Goal: Task Accomplishment & Management: Complete application form

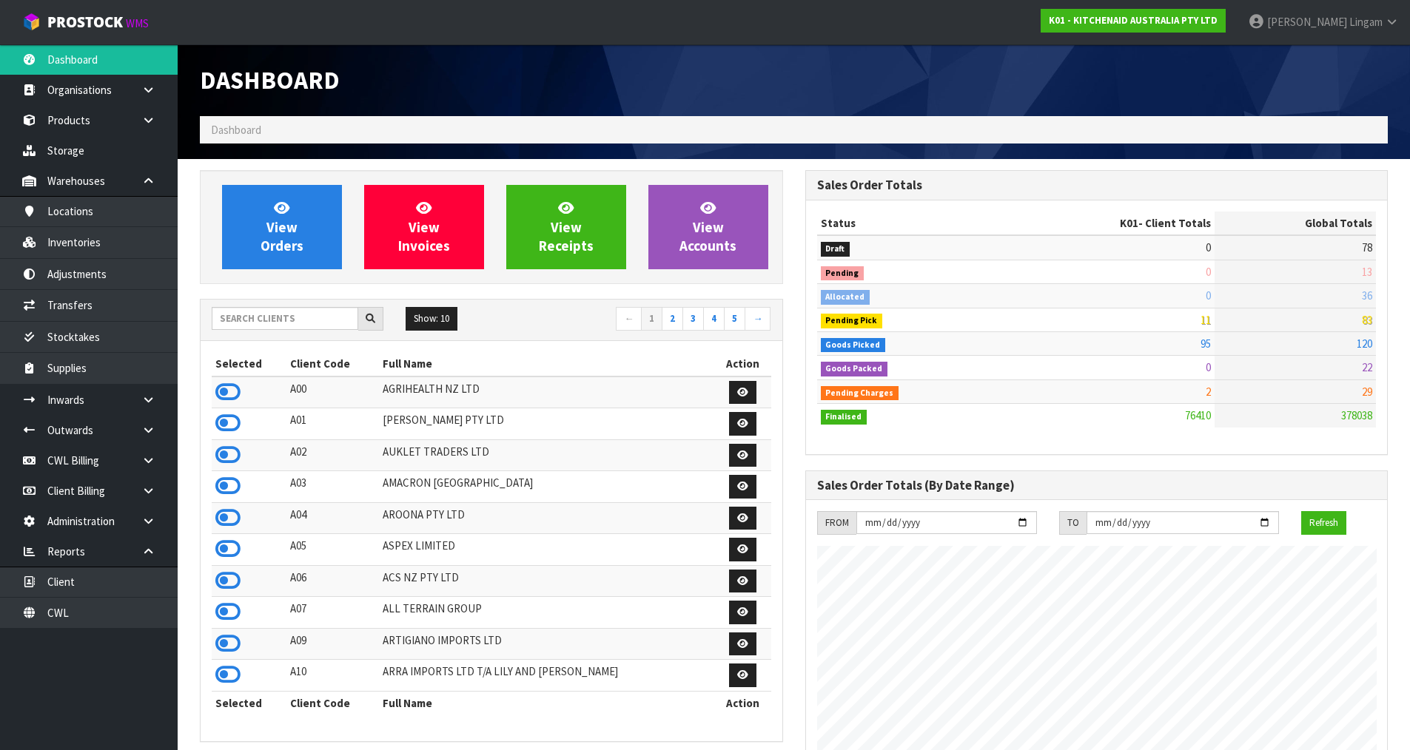
scroll to position [1121, 605]
click at [251, 321] on input "text" at bounding box center [285, 318] width 147 height 23
click at [266, 314] on input "text" at bounding box center [285, 318] width 147 height 23
click at [295, 230] on span "View Orders" at bounding box center [281, 226] width 43 height 55
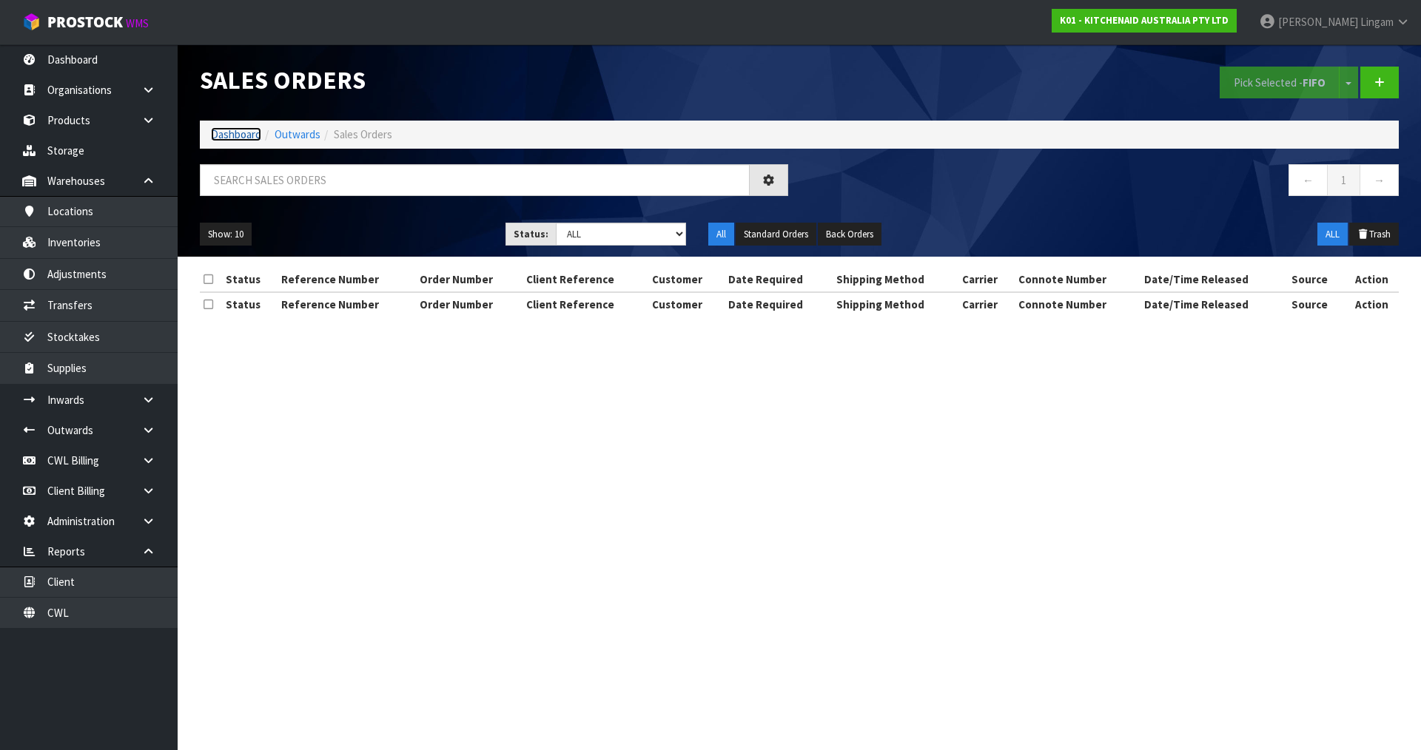
click at [240, 134] on link "Dashboard" at bounding box center [236, 134] width 50 height 14
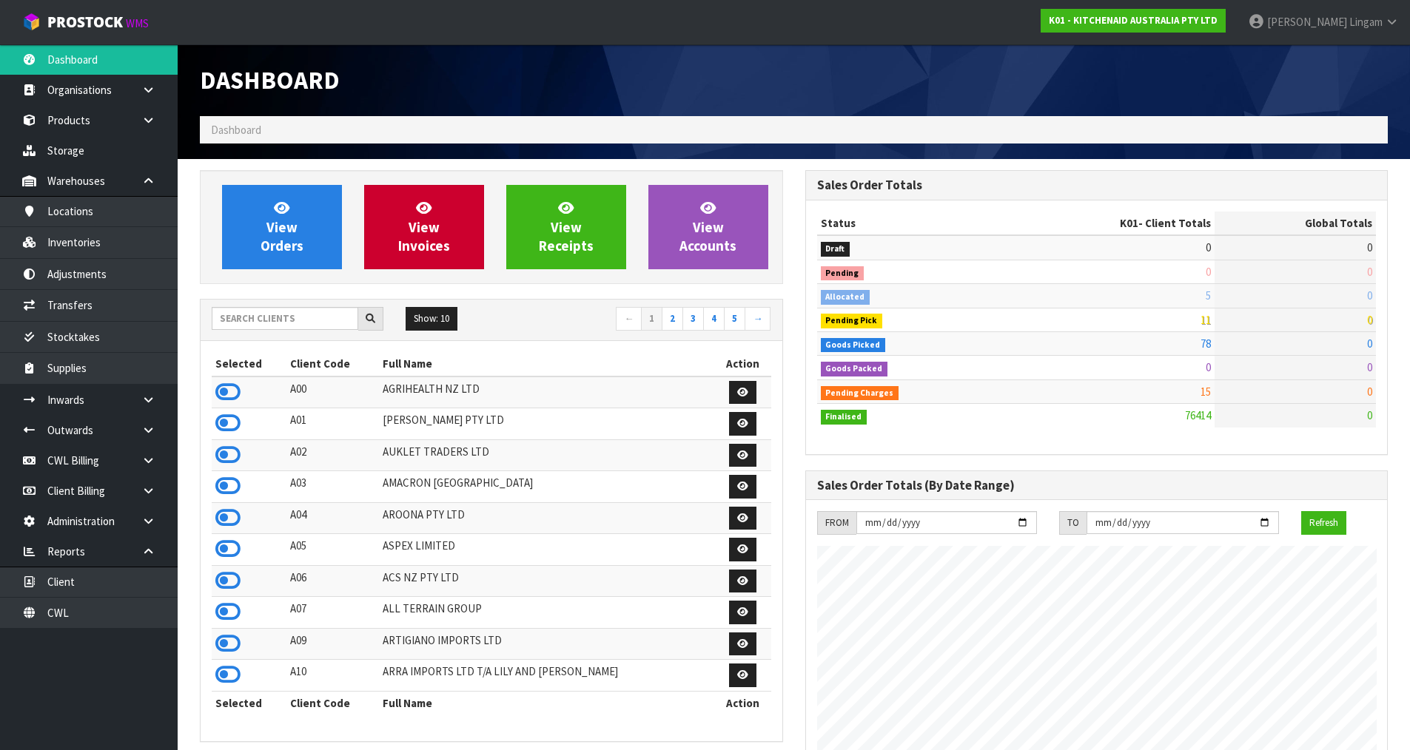
scroll to position [1121, 605]
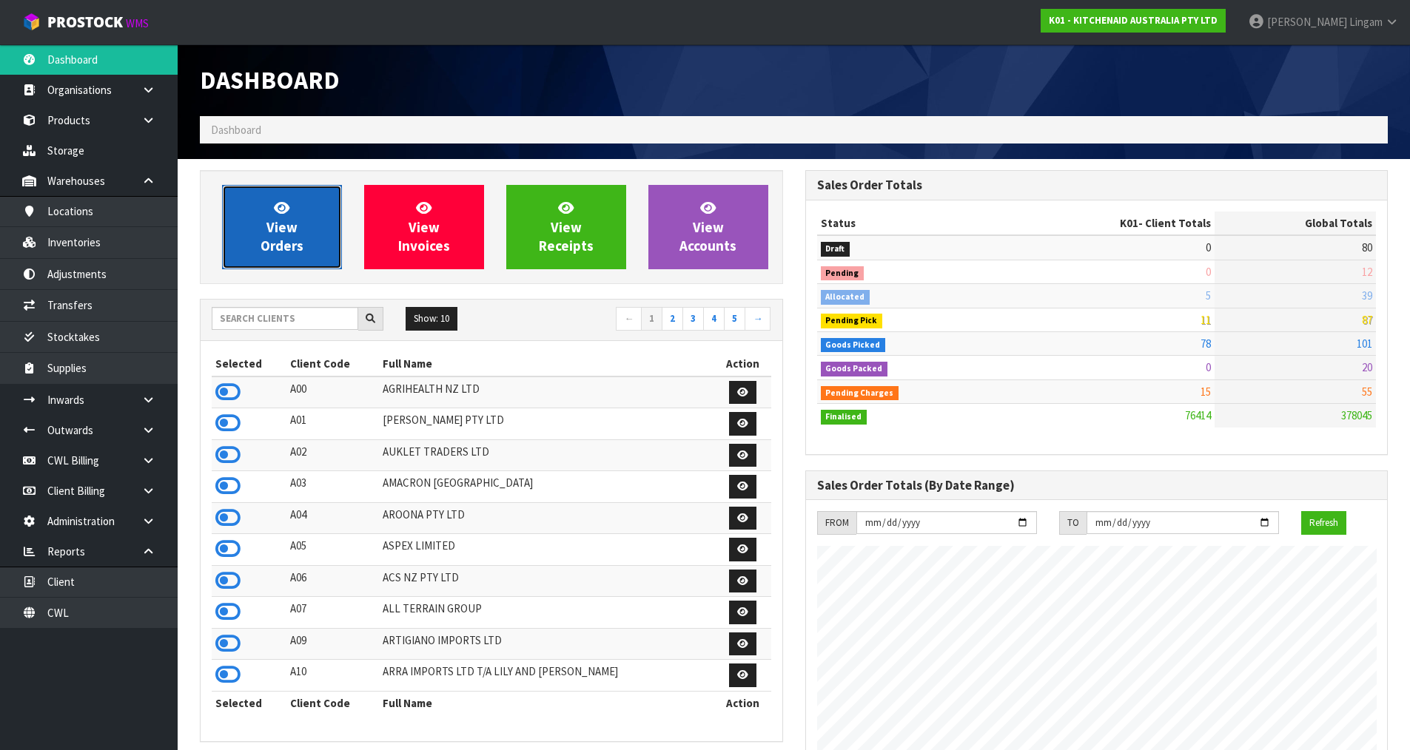
click at [277, 235] on span "View Orders" at bounding box center [281, 226] width 43 height 55
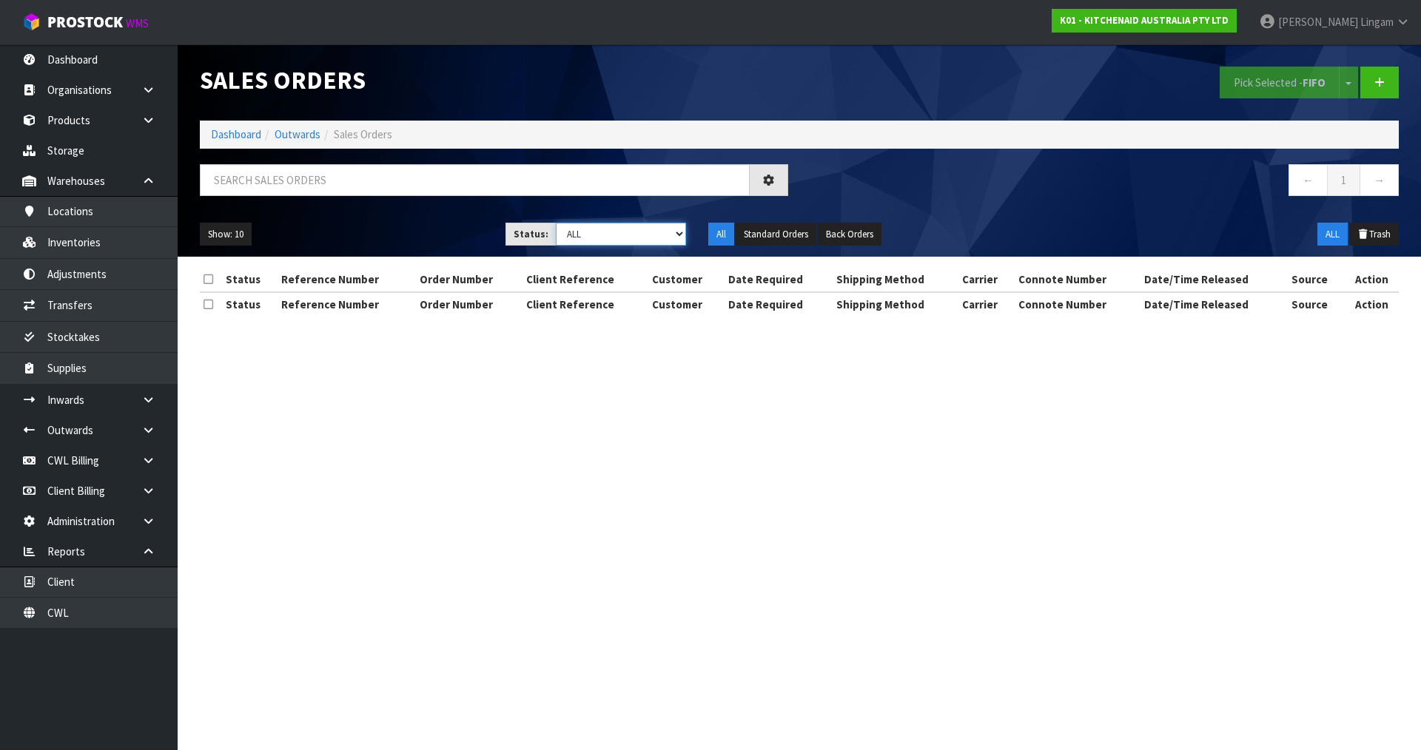
click at [664, 229] on select "Draft Pending Allocated Pending Pick Goods Picked Goods Packed Pending Charges …" at bounding box center [621, 234] width 131 height 23
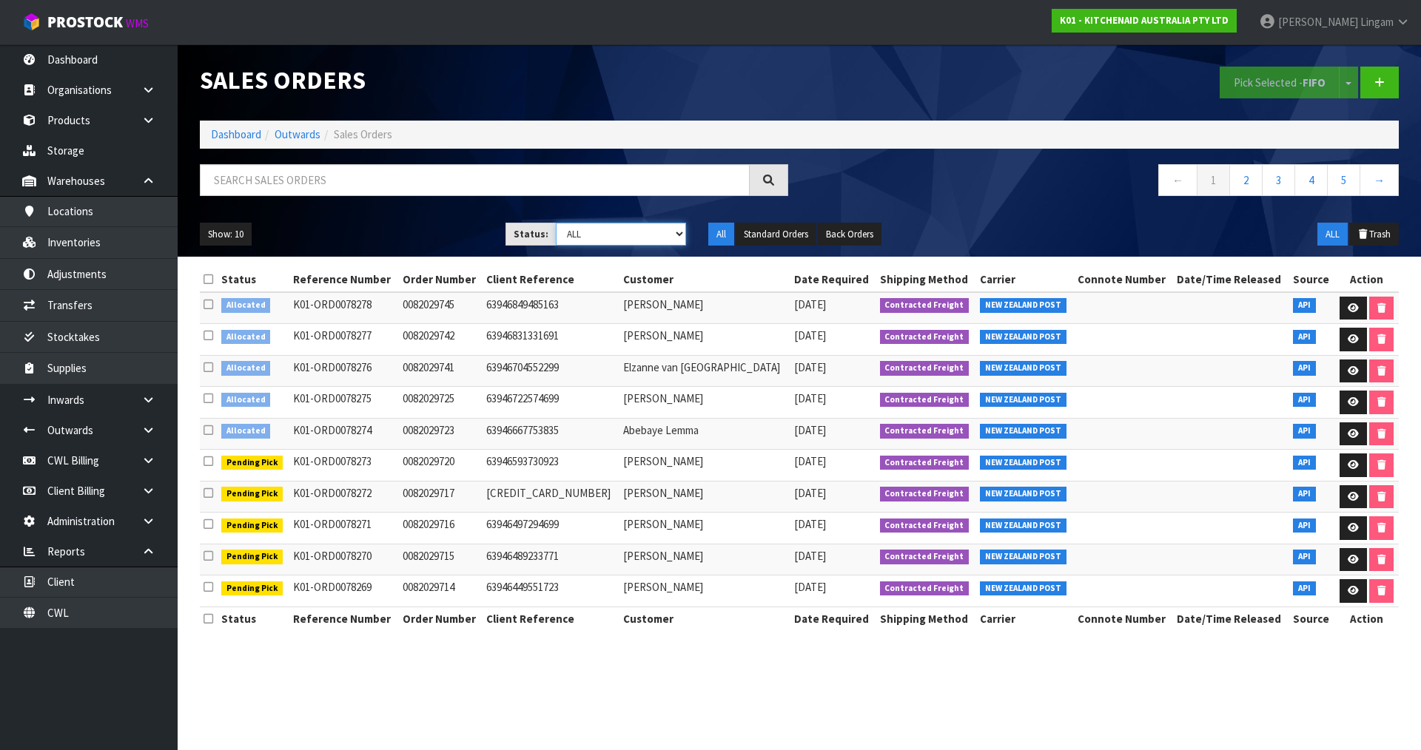
select select "string:2"
click at [556, 223] on select "Draft Pending Allocated Pending Pick Goods Picked Goods Packed Pending Charges …" at bounding box center [621, 234] width 131 height 23
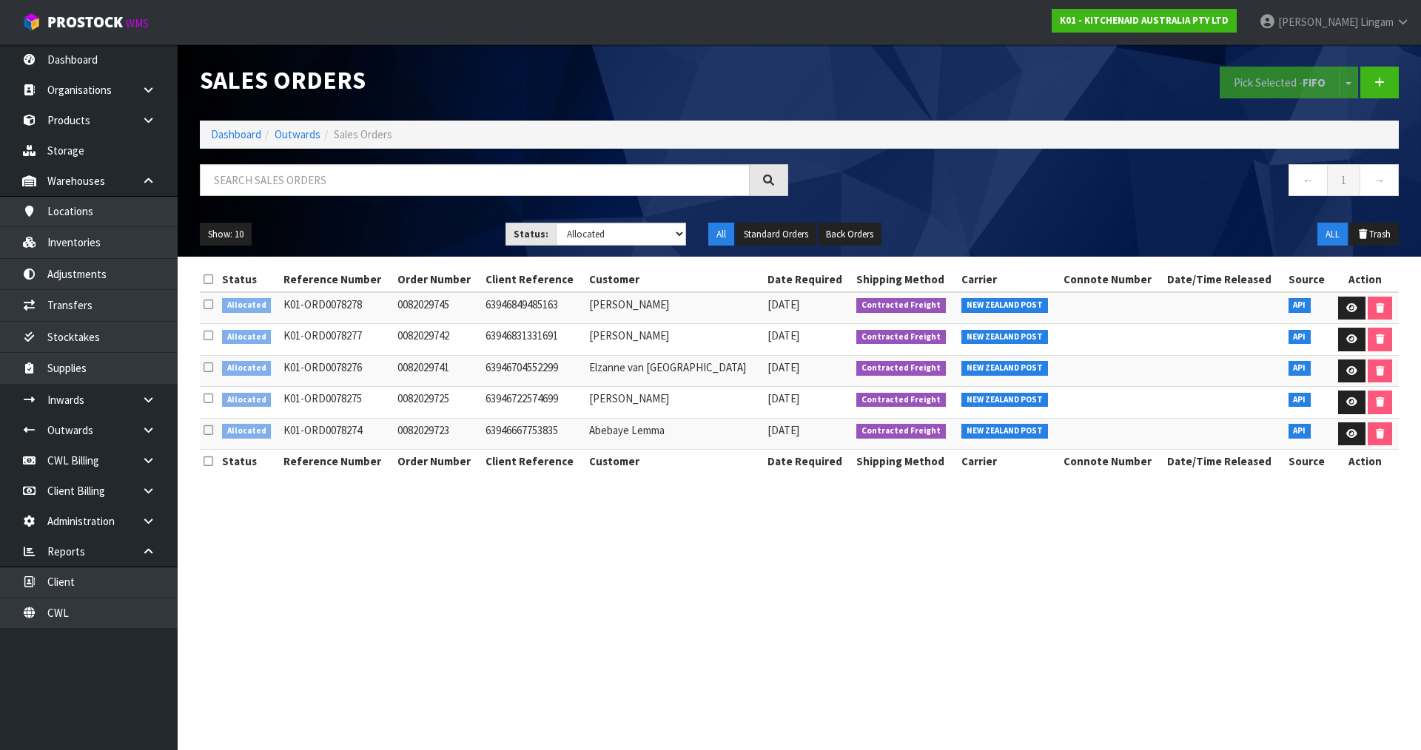
click at [211, 280] on icon at bounding box center [208, 279] width 10 height 11
click at [1255, 92] on button "Pick Selected - FIFO" at bounding box center [1279, 83] width 120 height 32
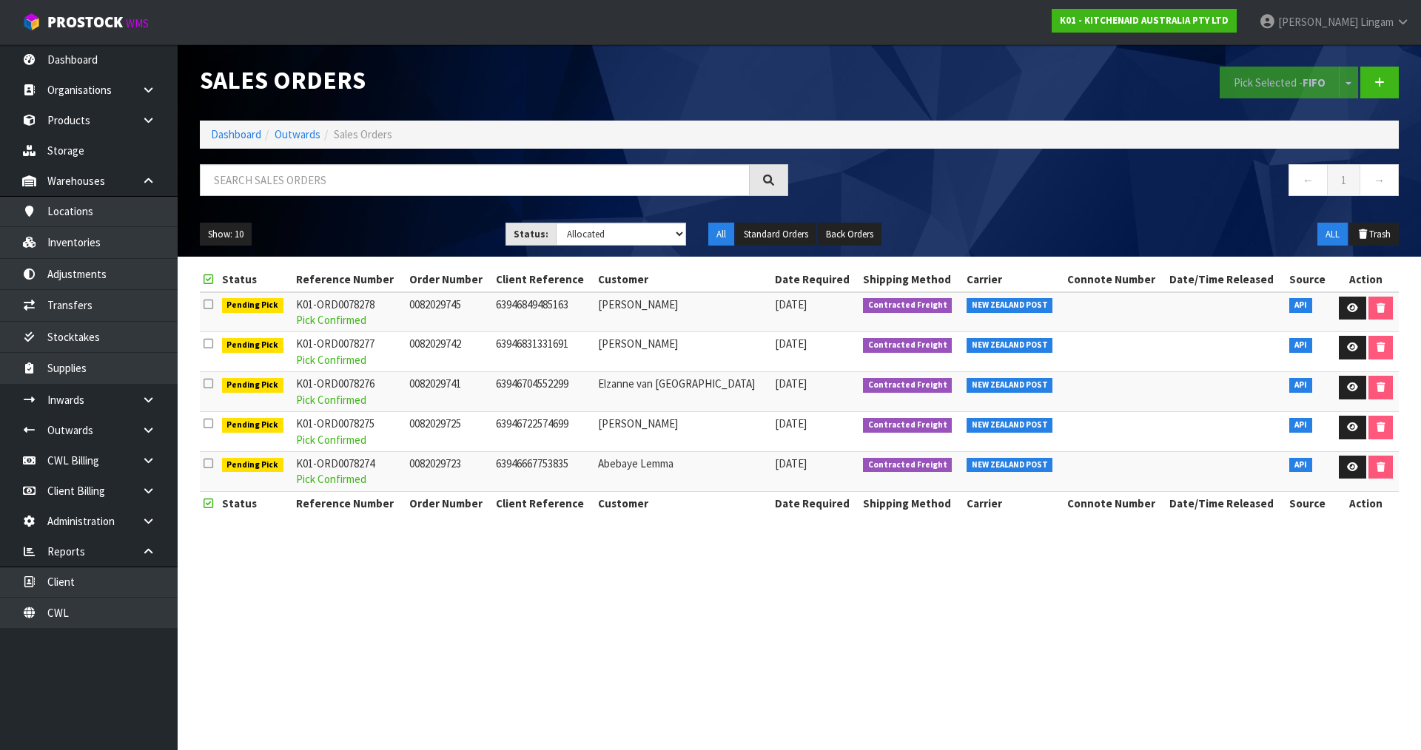
click at [581, 620] on section "Sales Orders Pick Selected - FIFO Split button! FIFO - First In First Out FEFO …" at bounding box center [710, 375] width 1421 height 750
click at [227, 135] on link "Dashboard" at bounding box center [236, 134] width 50 height 14
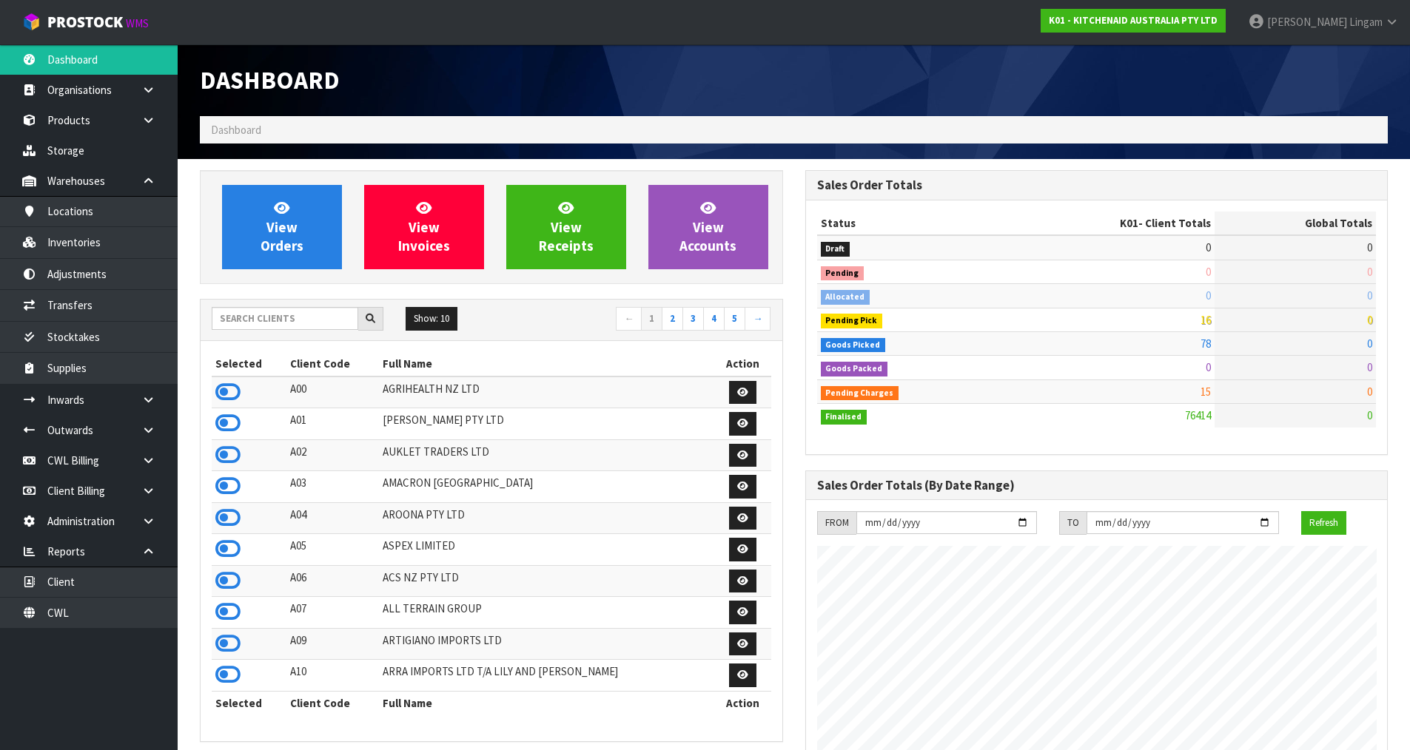
scroll to position [1121, 605]
click at [398, 90] on h1 "Dashboard" at bounding box center [491, 80] width 583 height 27
click at [292, 319] on input "text" at bounding box center [285, 318] width 147 height 23
click at [324, 235] on link "View Orders" at bounding box center [282, 227] width 120 height 84
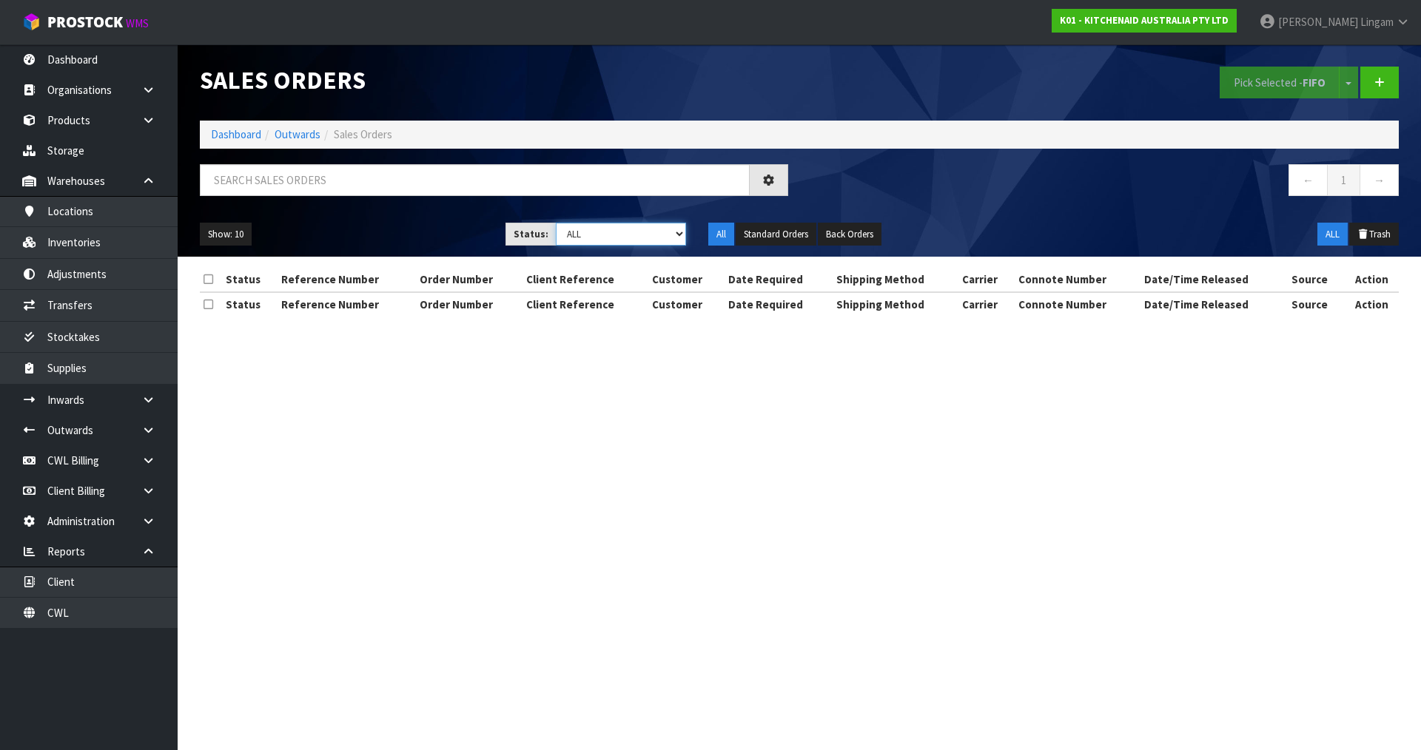
click at [667, 235] on select "Draft Pending Allocated Pending Pick Goods Picked Goods Packed Pending Charges …" at bounding box center [621, 234] width 131 height 23
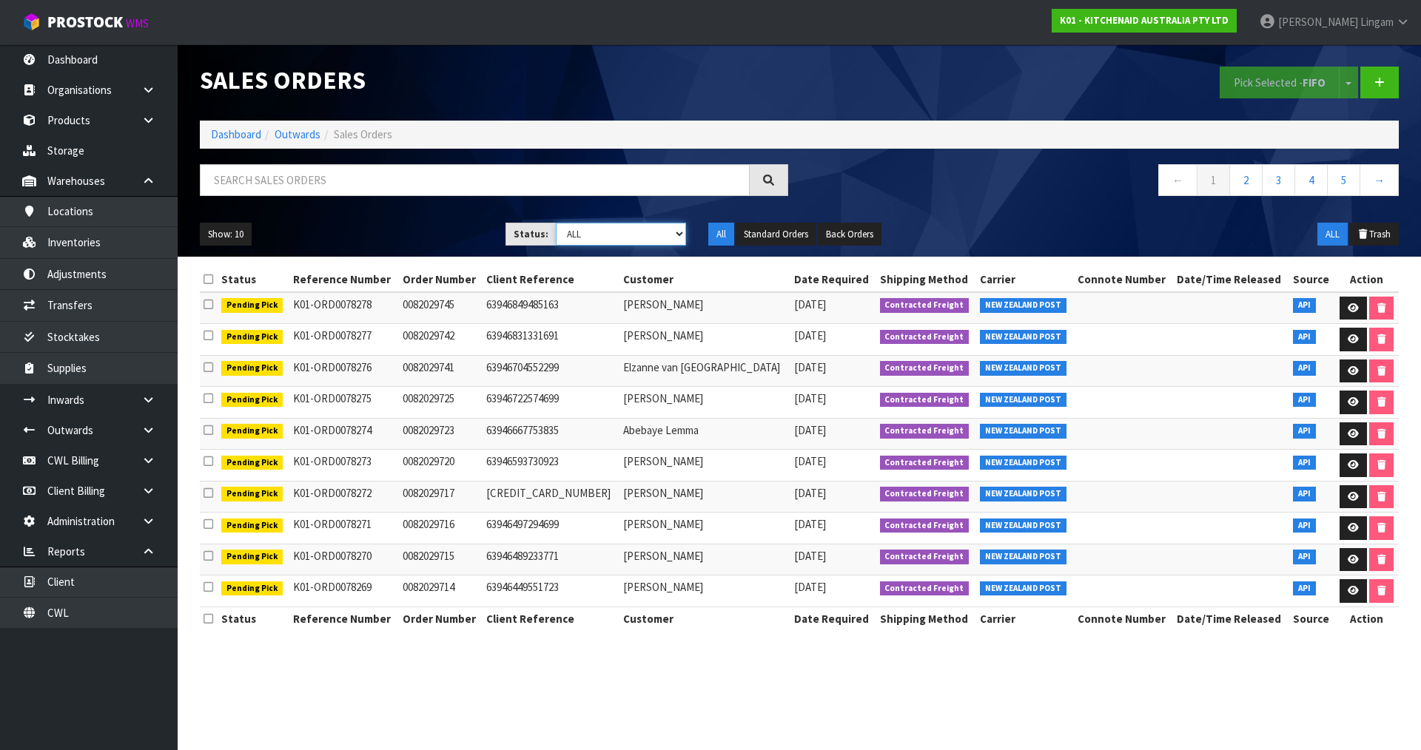
select select "string:6"
click at [556, 223] on select "Draft Pending Allocated Pending Pick Goods Picked Goods Packed Pending Charges …" at bounding box center [621, 234] width 131 height 23
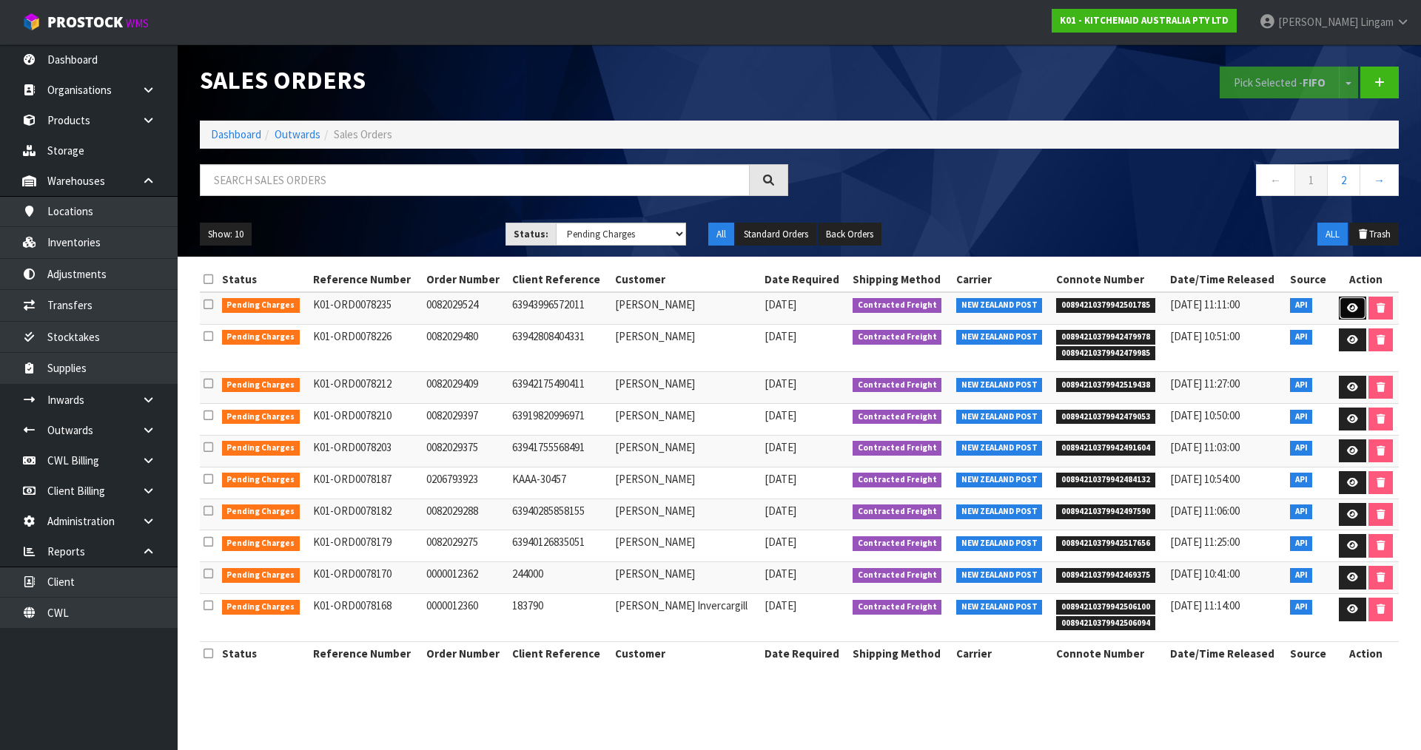
click at [1356, 310] on icon at bounding box center [1352, 308] width 11 height 10
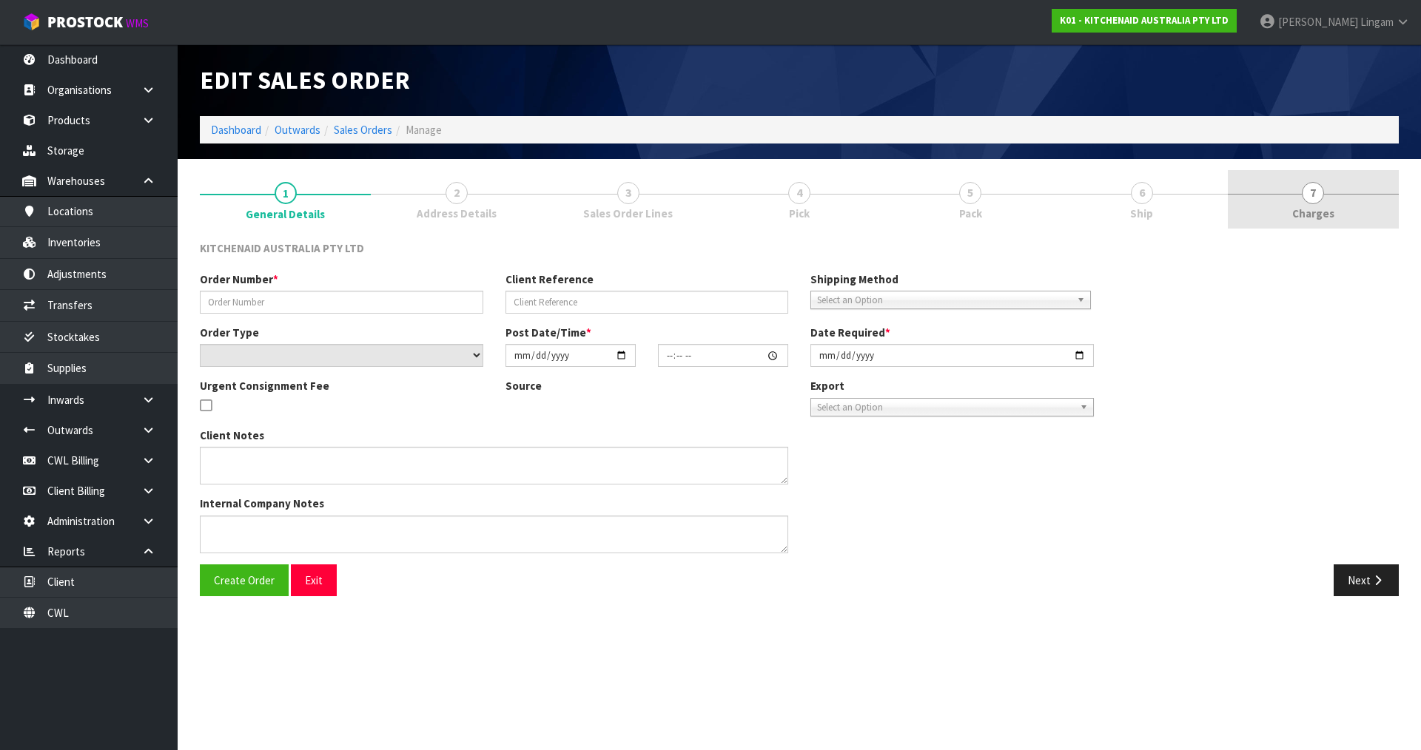
type input "0082029524"
type input "63943996572011"
select select "number:0"
type input "[DATE]"
type input "09:35:15.000"
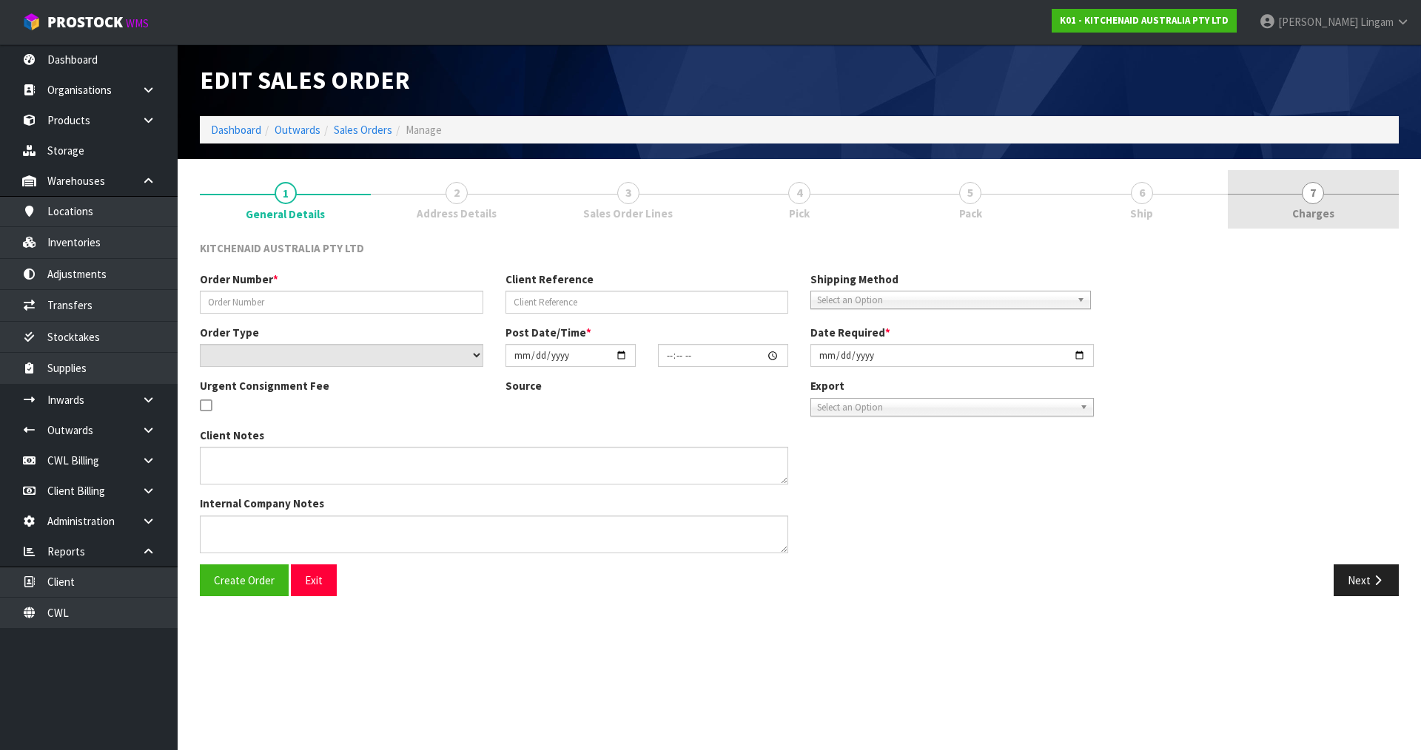
type input "[DATE]"
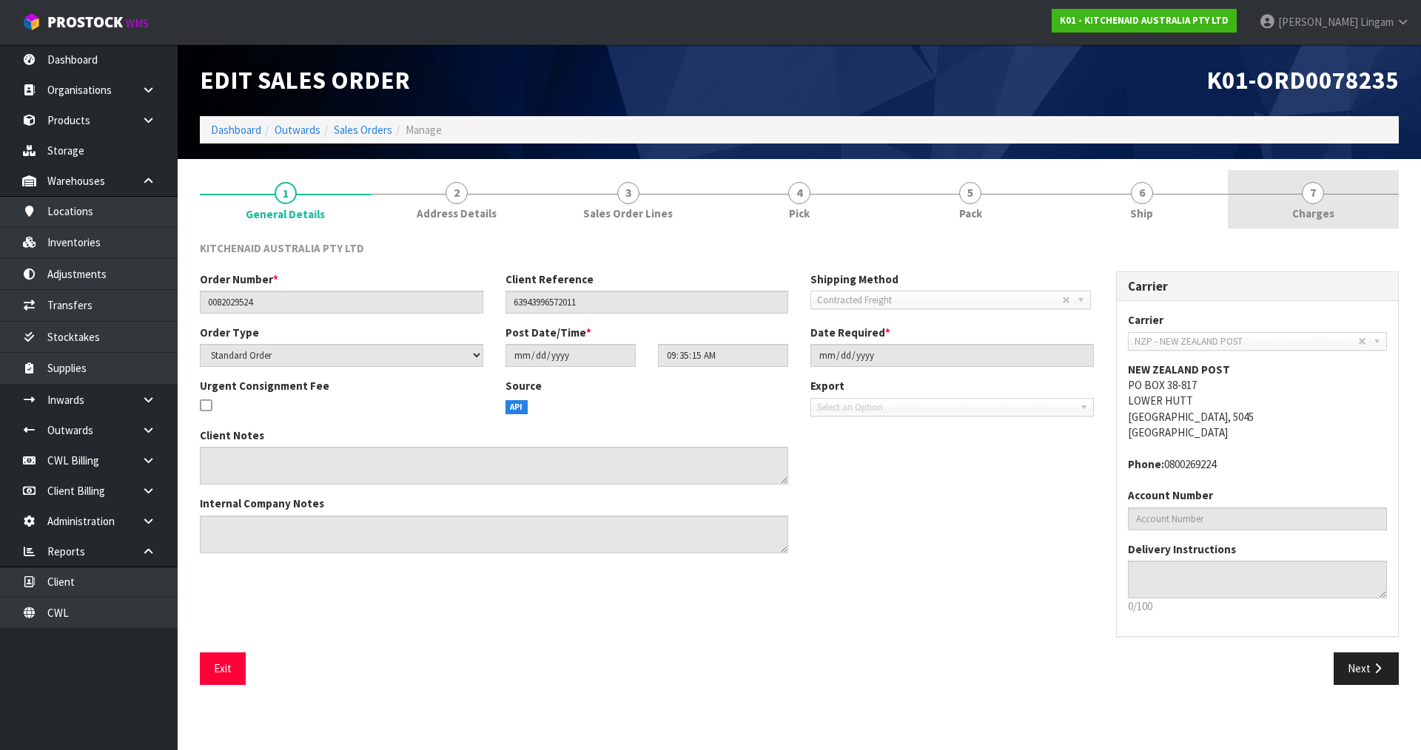
click at [1342, 215] on link "7 [GEOGRAPHIC_DATA]" at bounding box center [1313, 199] width 171 height 58
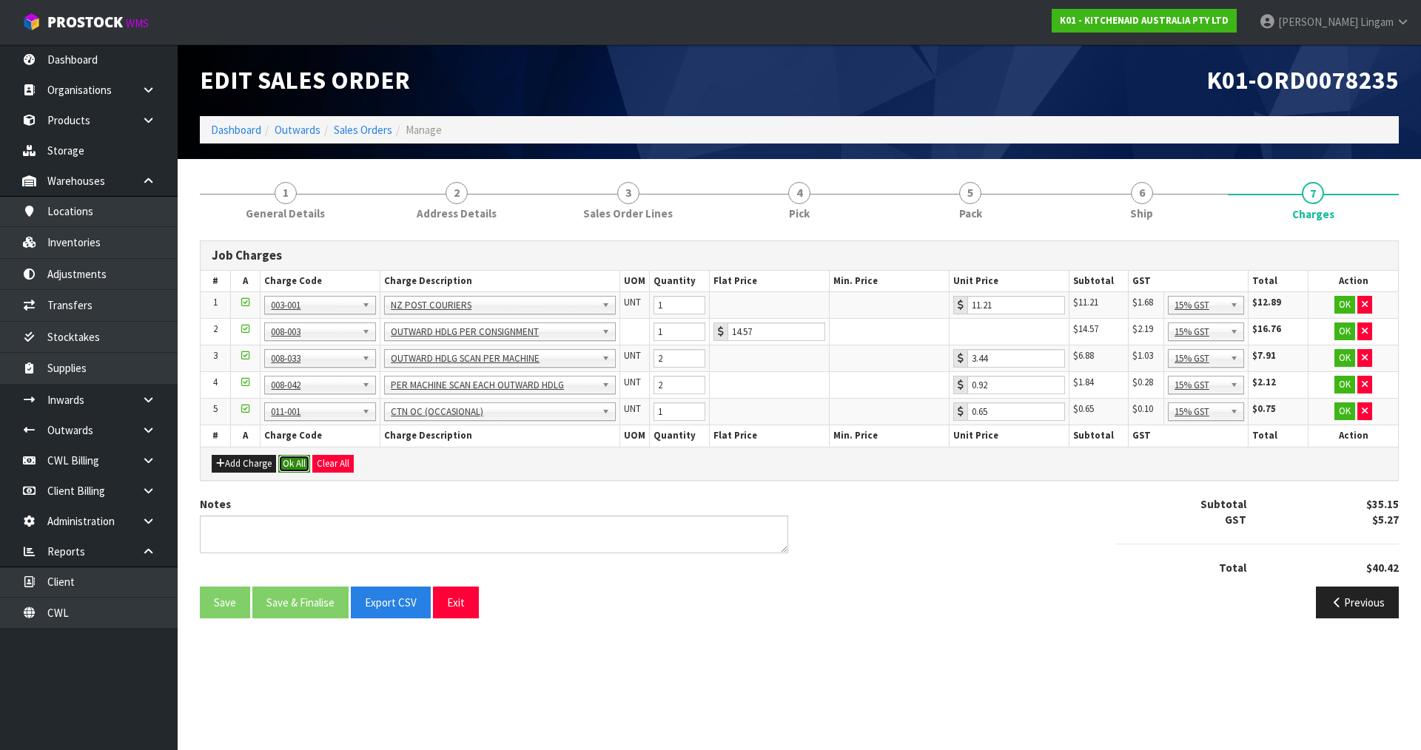
click at [297, 465] on button "Ok All" at bounding box center [294, 464] width 32 height 18
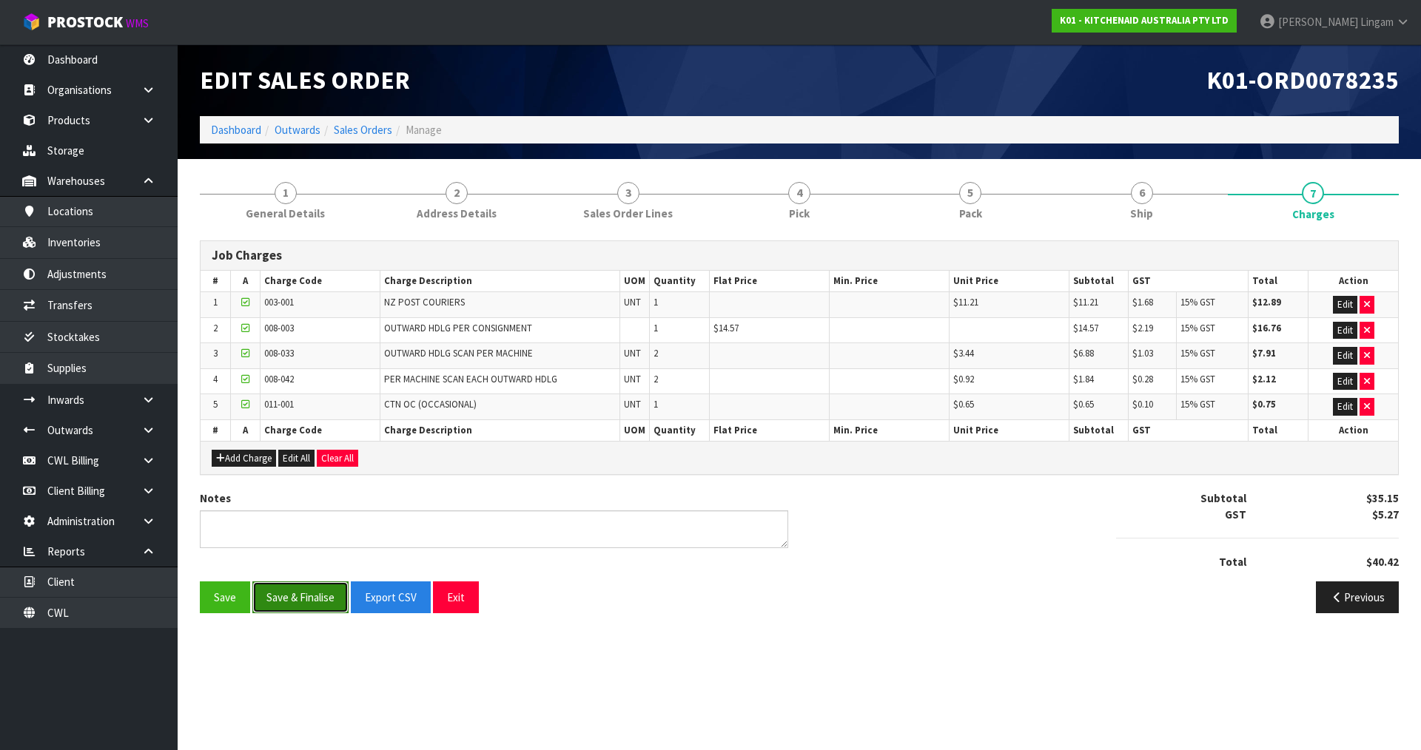
click at [314, 596] on button "Save & Finalise" at bounding box center [300, 598] width 96 height 32
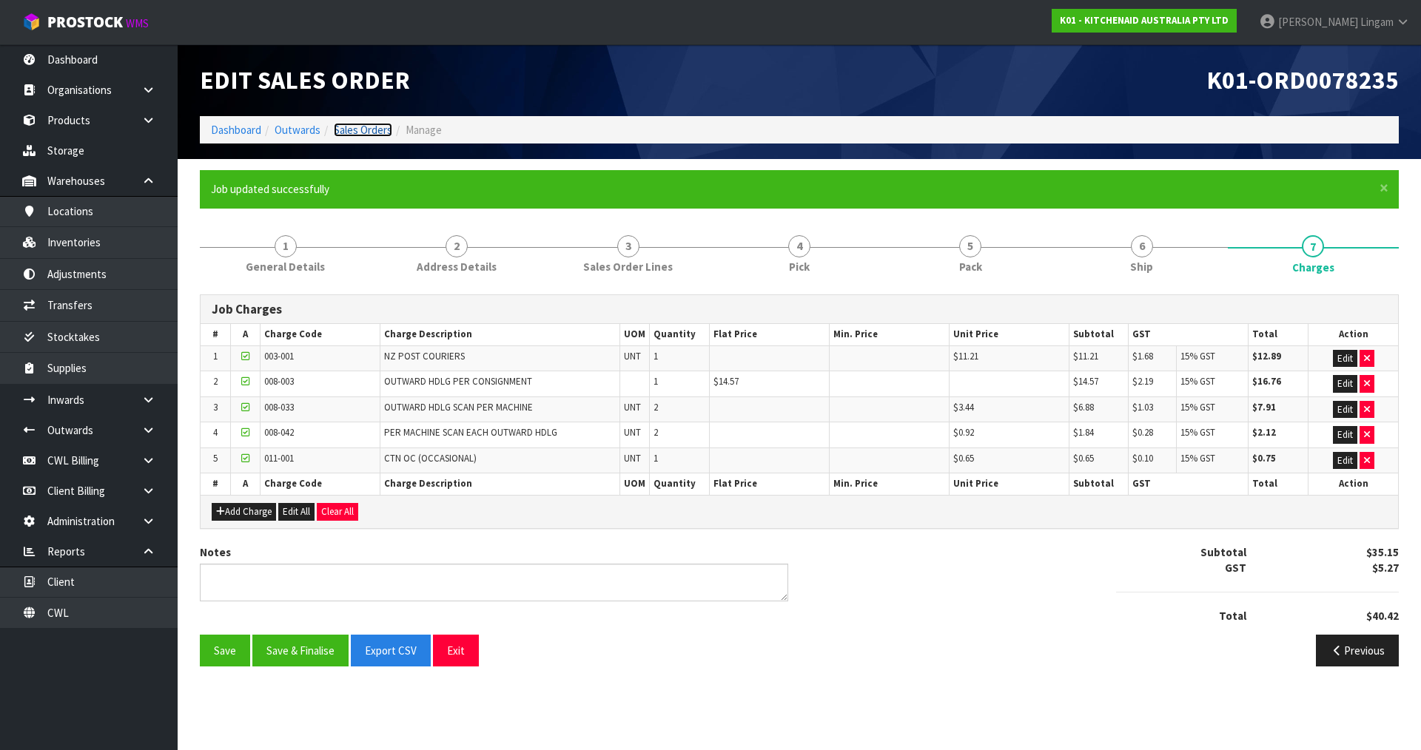
click at [383, 131] on link "Sales Orders" at bounding box center [363, 130] width 58 height 14
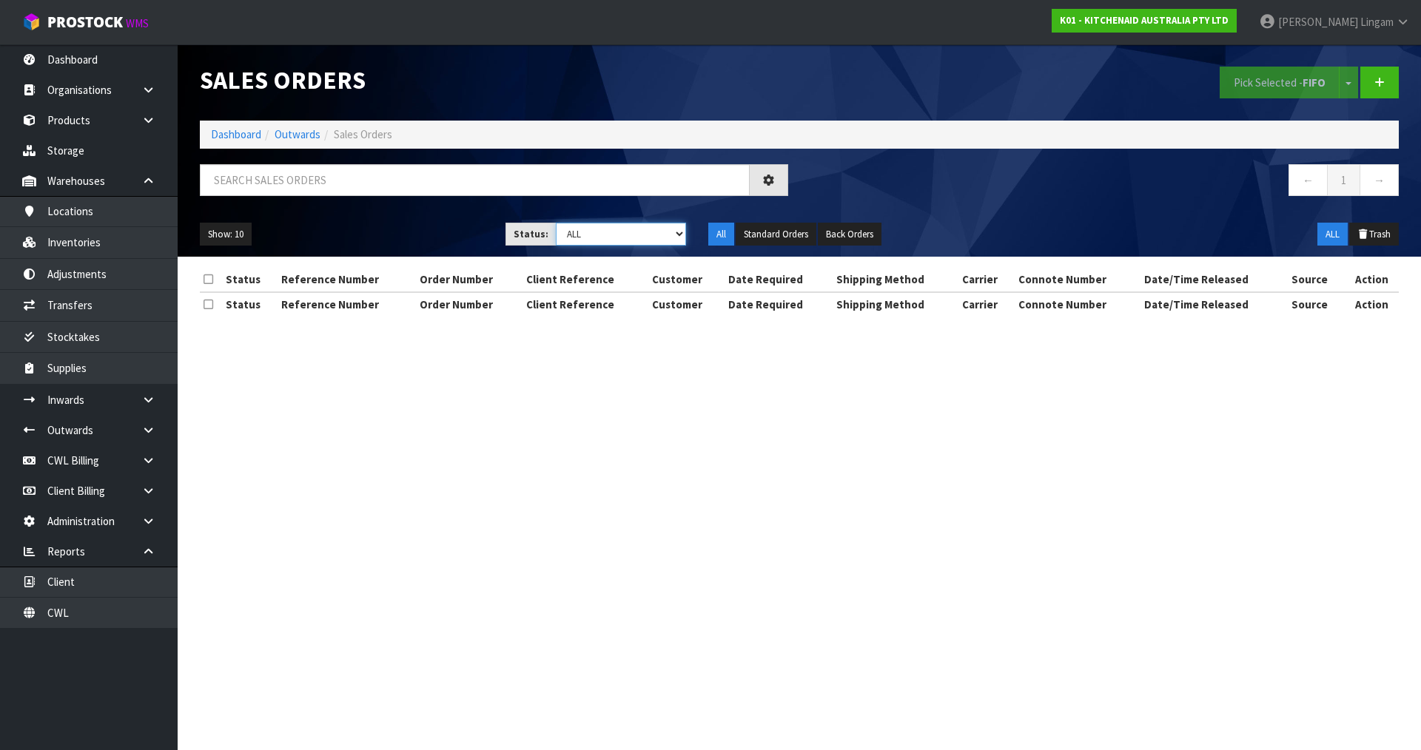
click at [653, 234] on select "Draft Pending Allocated Pending Pick Goods Picked Goods Packed Pending Charges …" at bounding box center [621, 234] width 131 height 23
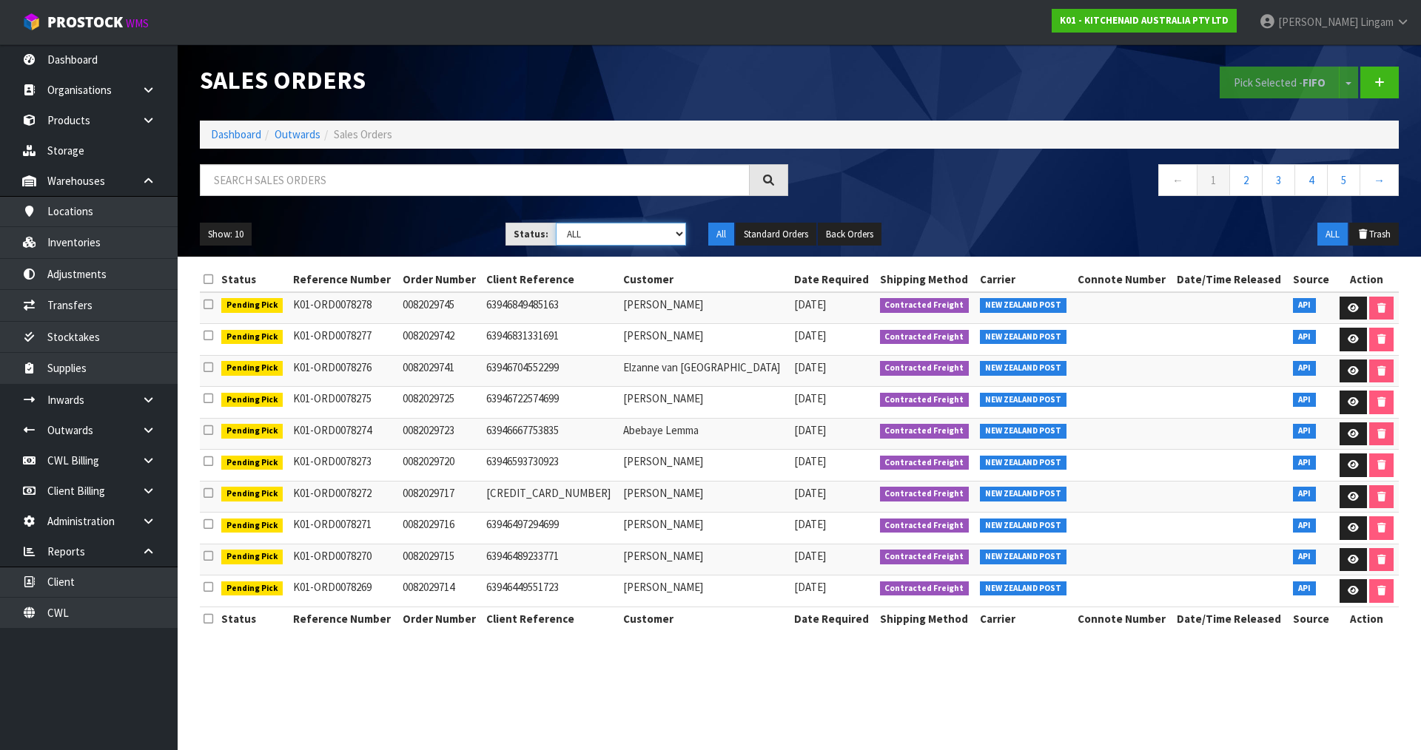
select select "string:6"
click at [556, 223] on select "Draft Pending Allocated Pending Pick Goods Picked Goods Packed Pending Charges …" at bounding box center [621, 234] width 131 height 23
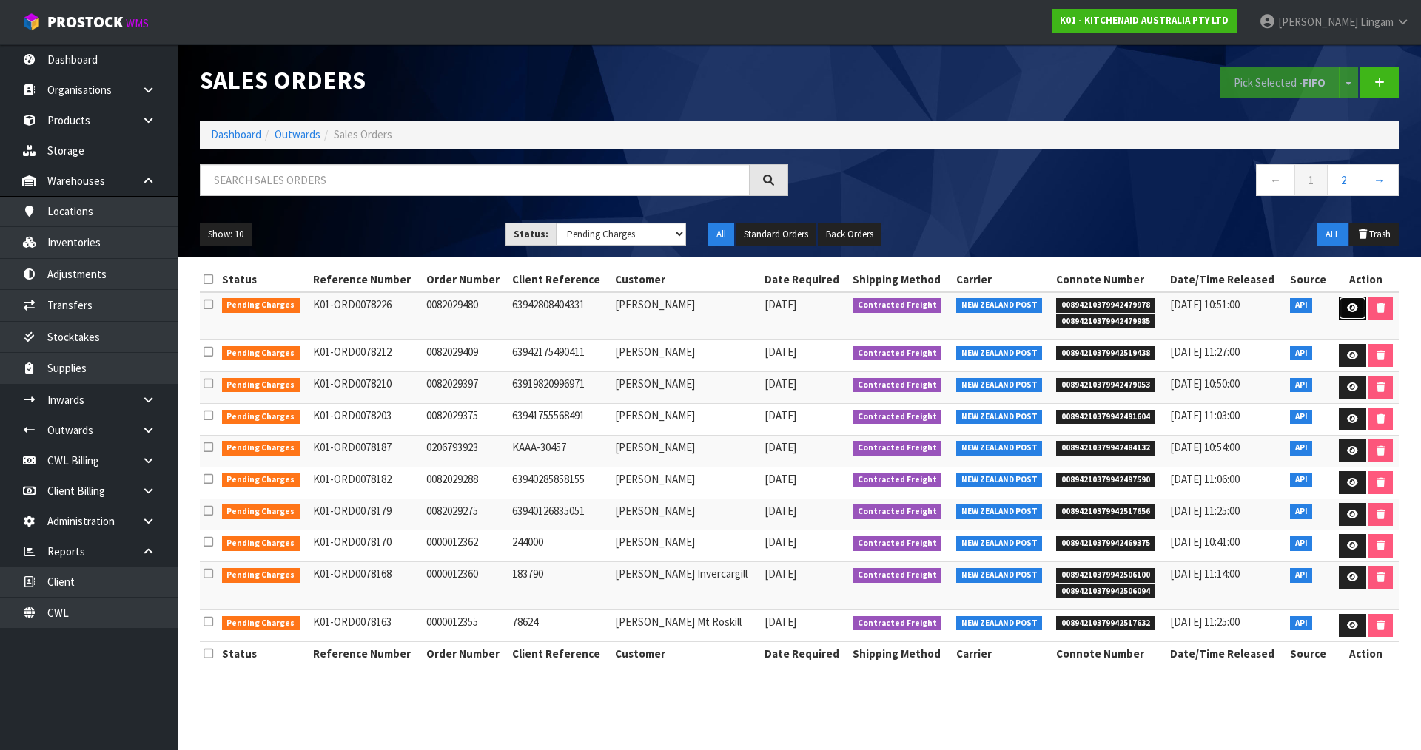
click at [1351, 309] on icon at bounding box center [1352, 308] width 11 height 10
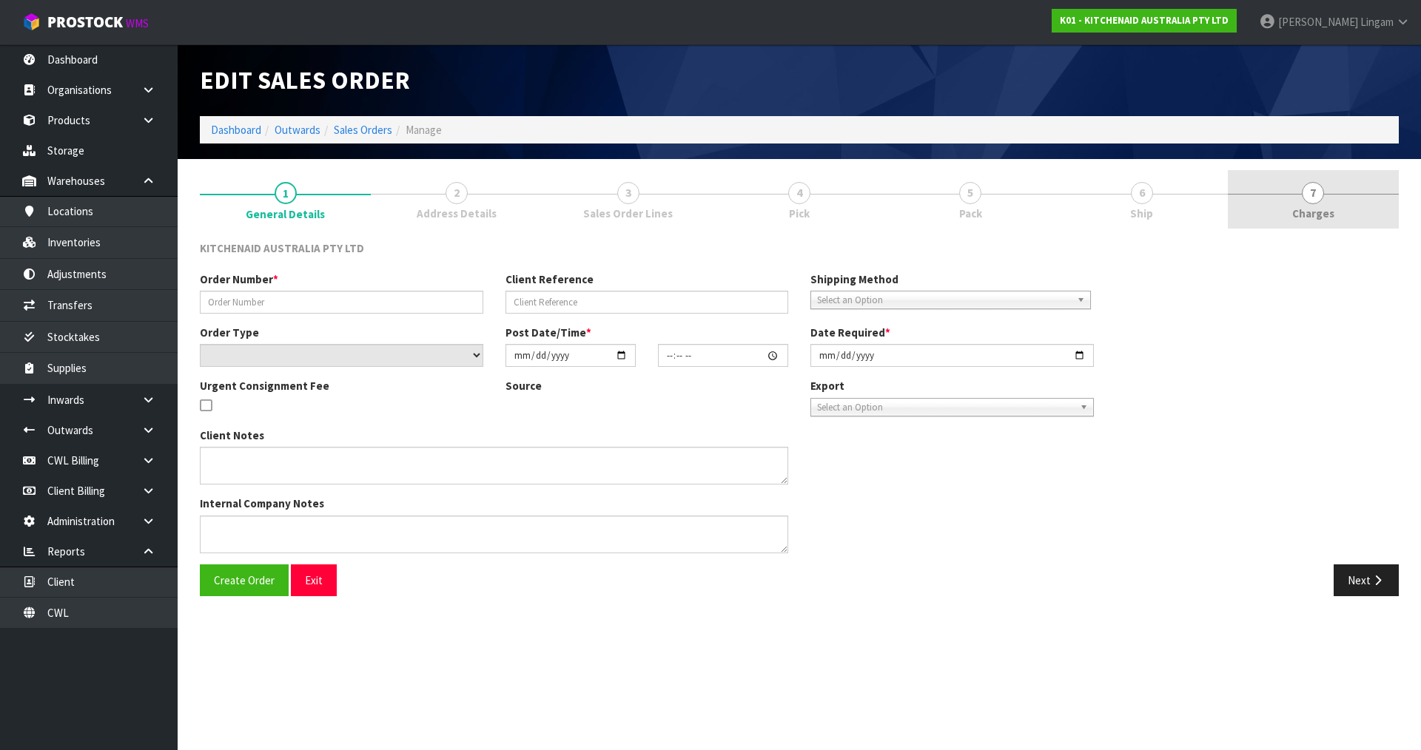
type input "0082029480"
type input "63942808404331"
select select "number:0"
type input "[DATE]"
type input "21:35:39.000"
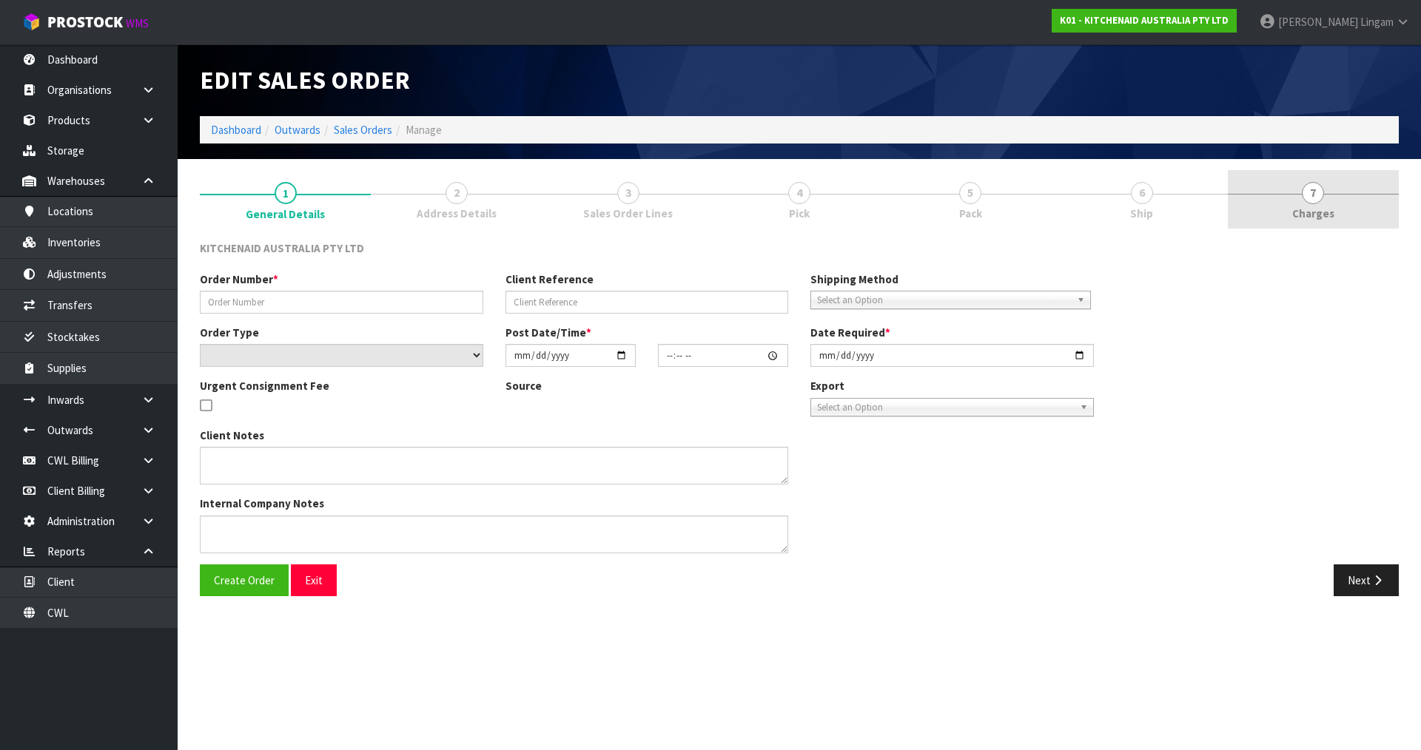
type input "[DATE]"
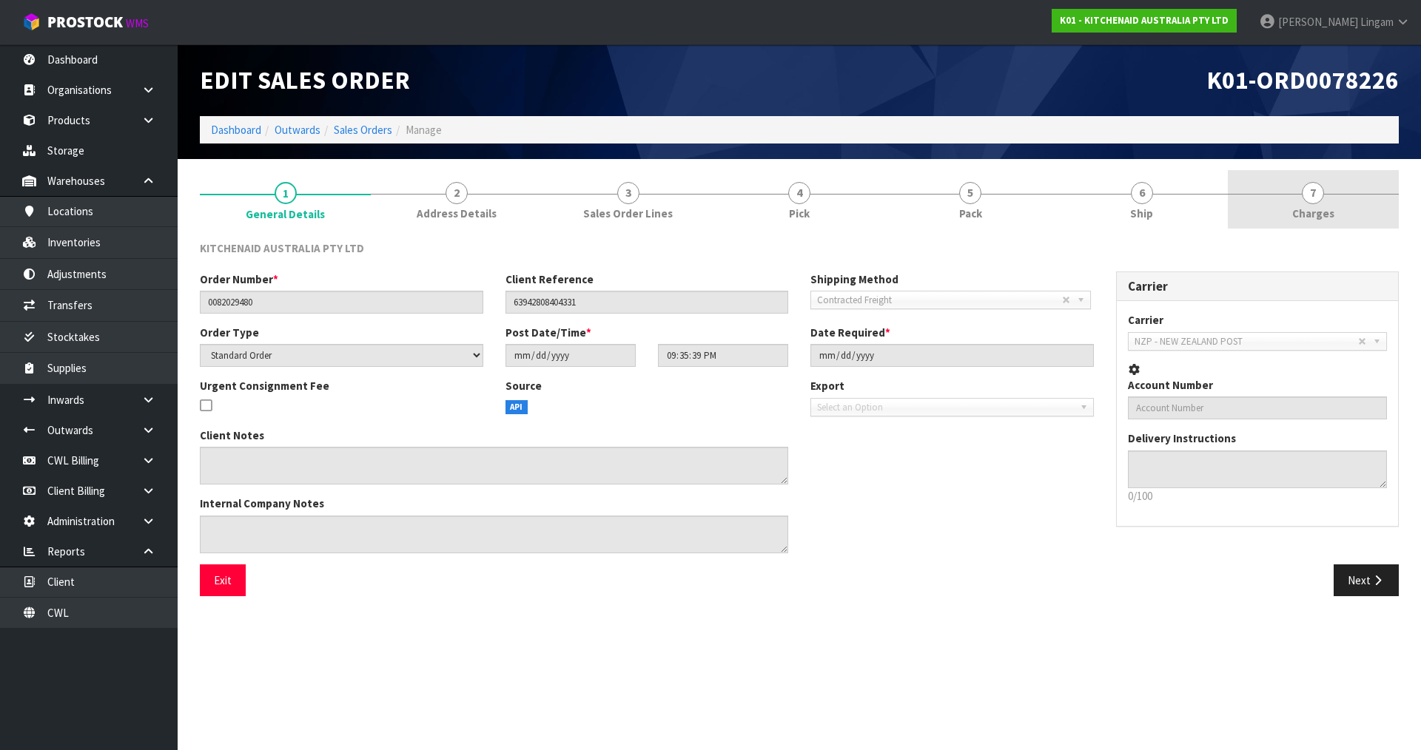
click at [1351, 209] on link "7 [GEOGRAPHIC_DATA]" at bounding box center [1313, 199] width 171 height 58
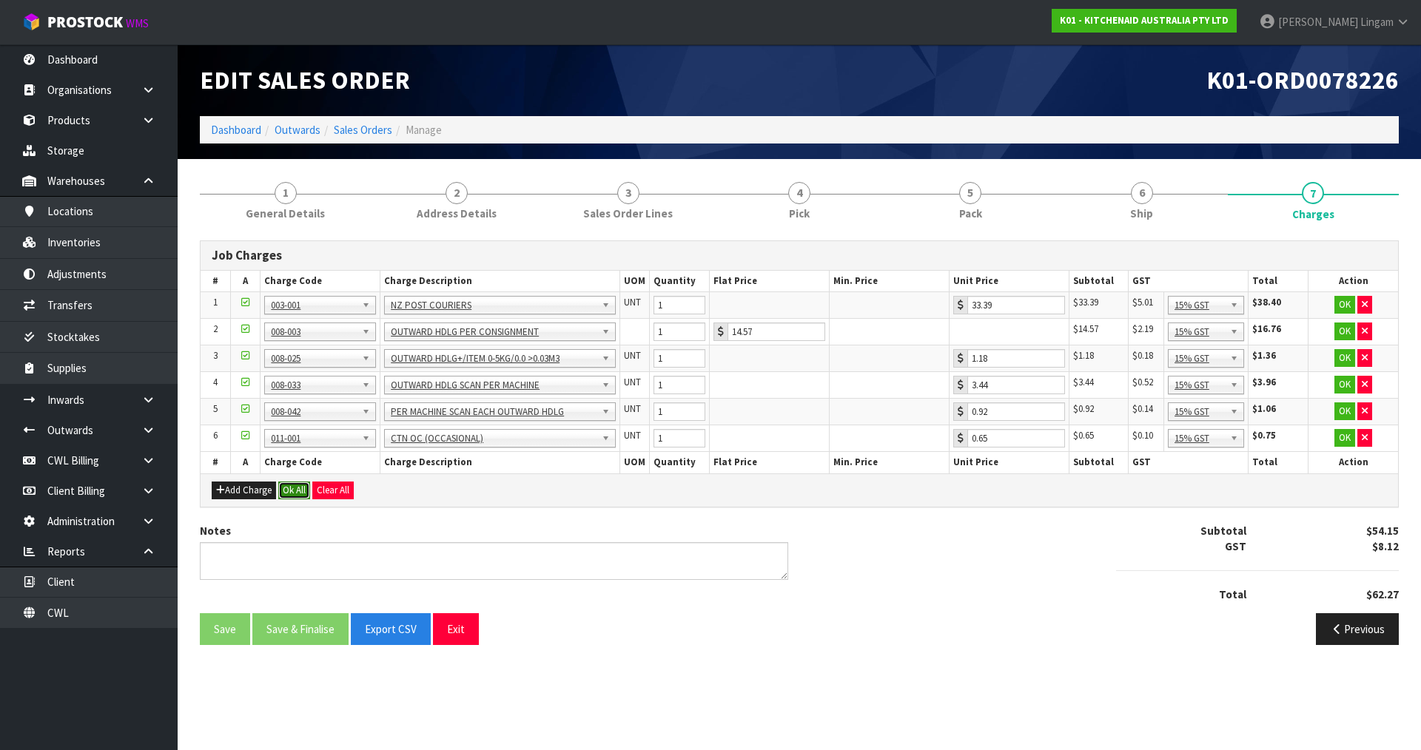
click at [296, 487] on button "Ok All" at bounding box center [294, 491] width 32 height 18
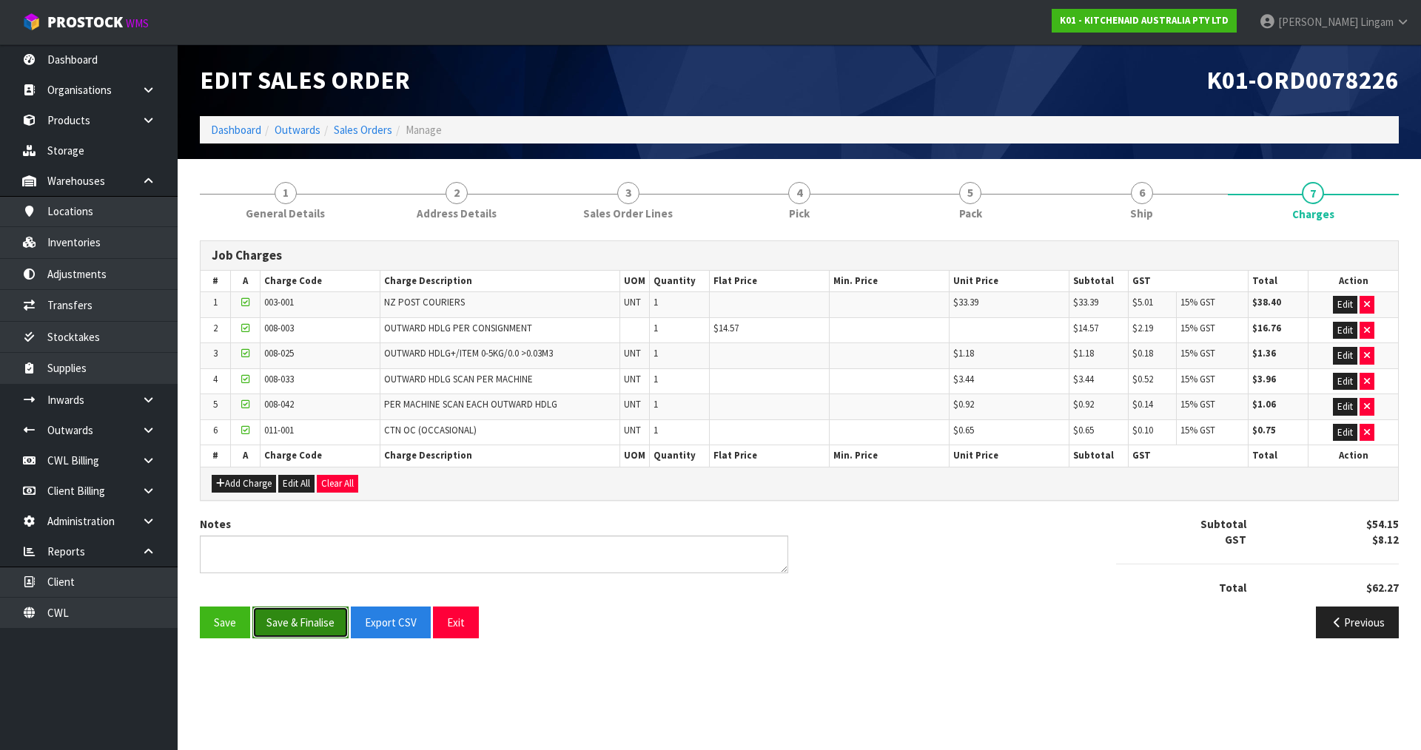
click at [317, 622] on button "Save & Finalise" at bounding box center [300, 623] width 96 height 32
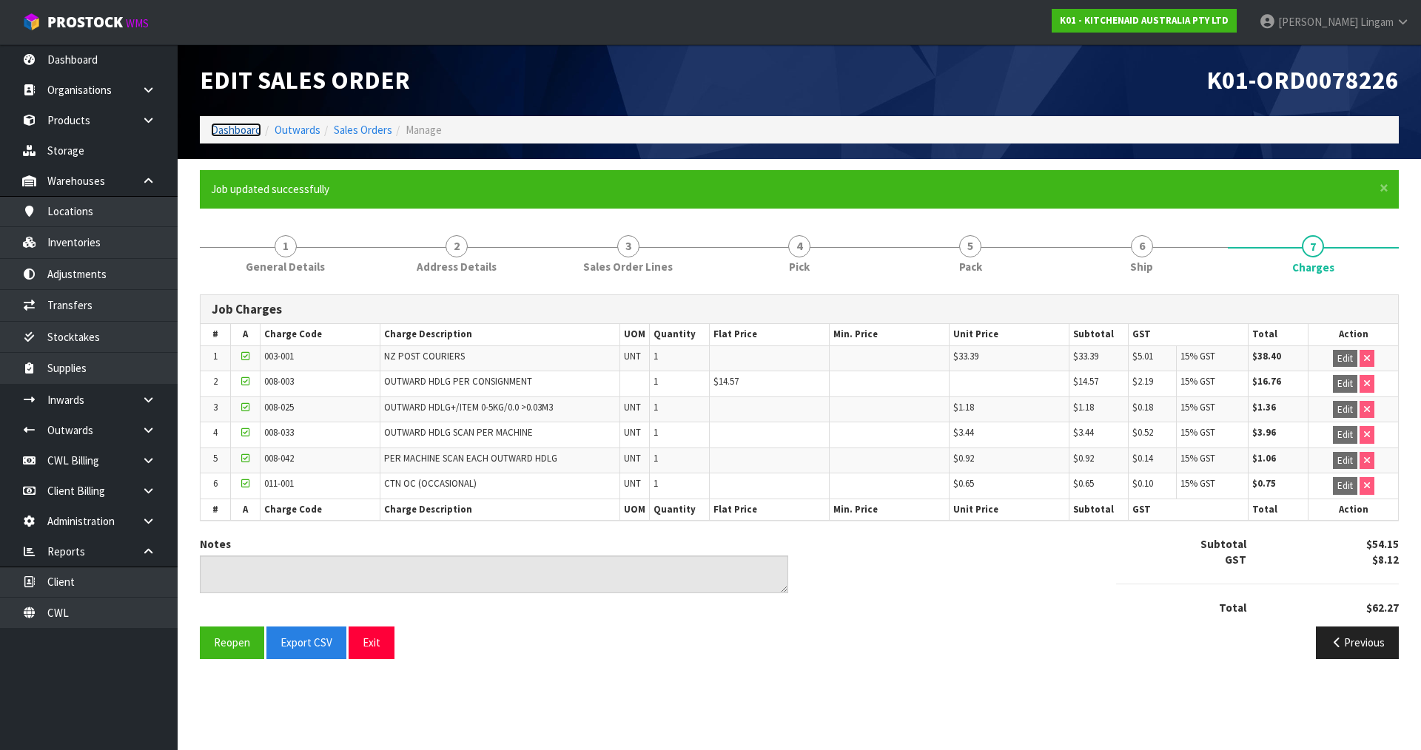
click at [258, 127] on link "Dashboard" at bounding box center [236, 130] width 50 height 14
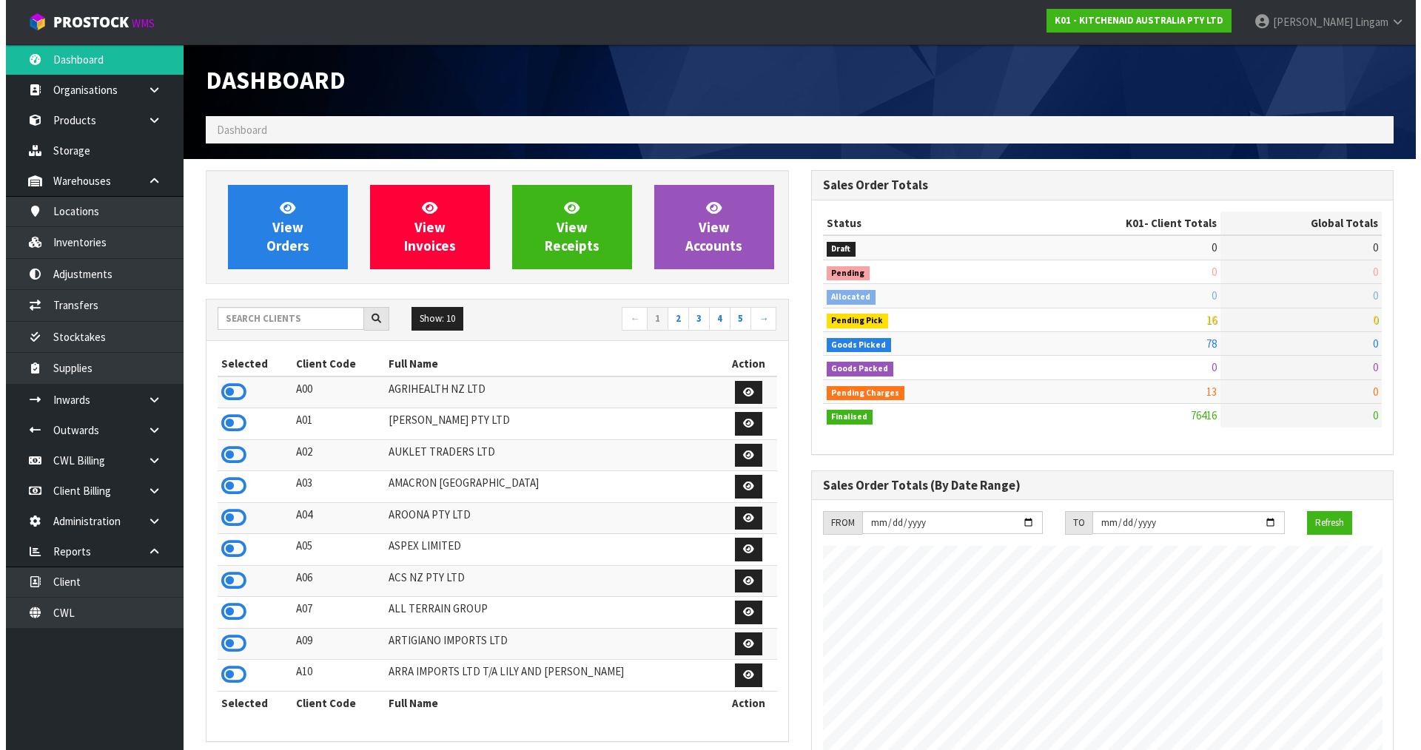
scroll to position [1121, 605]
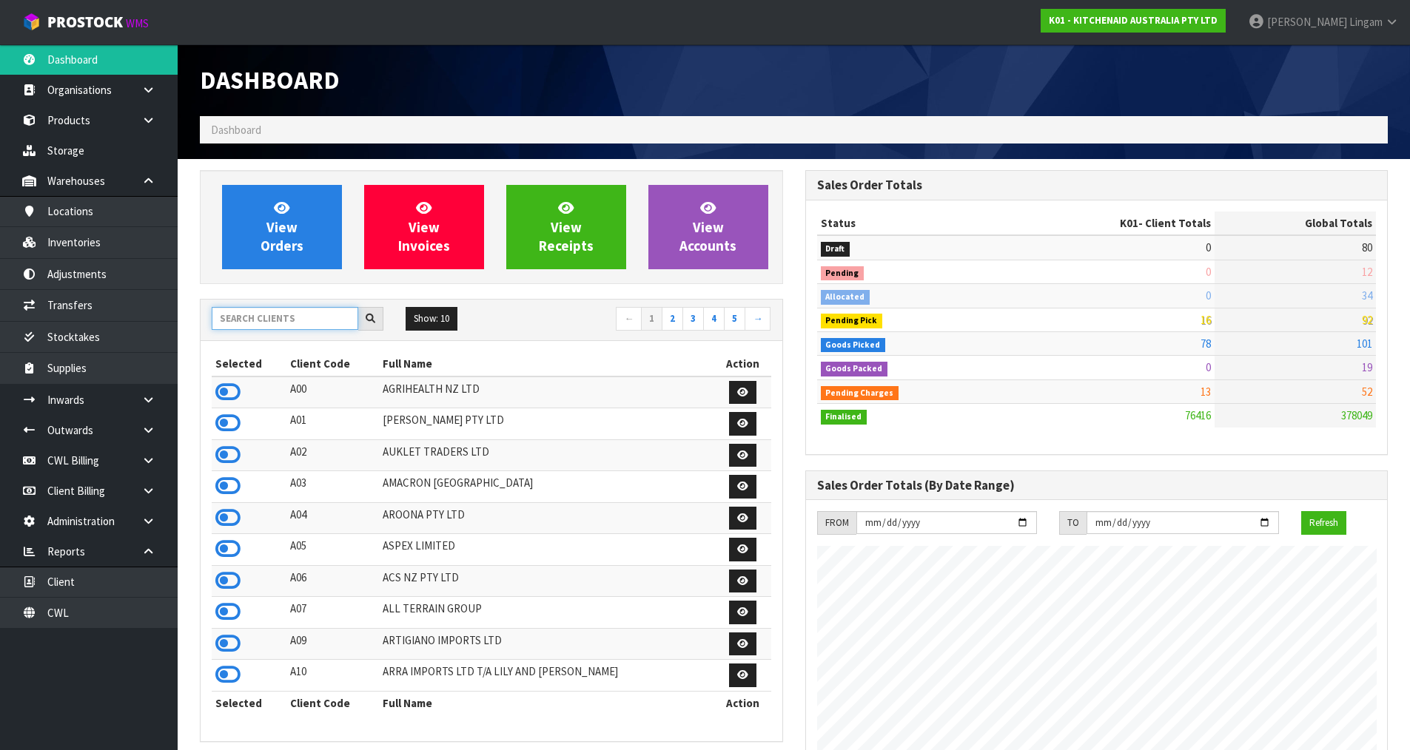
click at [321, 323] on input "text" at bounding box center [285, 318] width 147 height 23
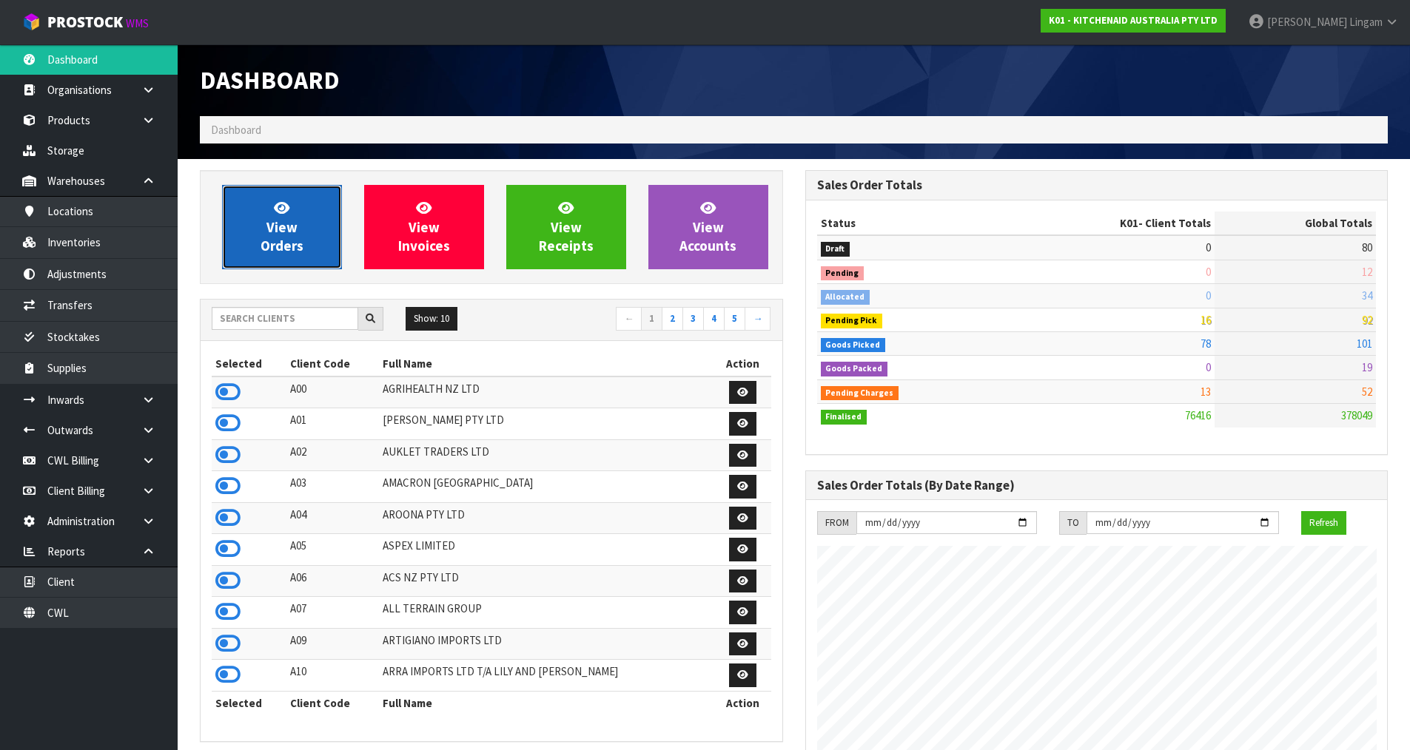
click at [305, 251] on link "View Orders" at bounding box center [282, 227] width 120 height 84
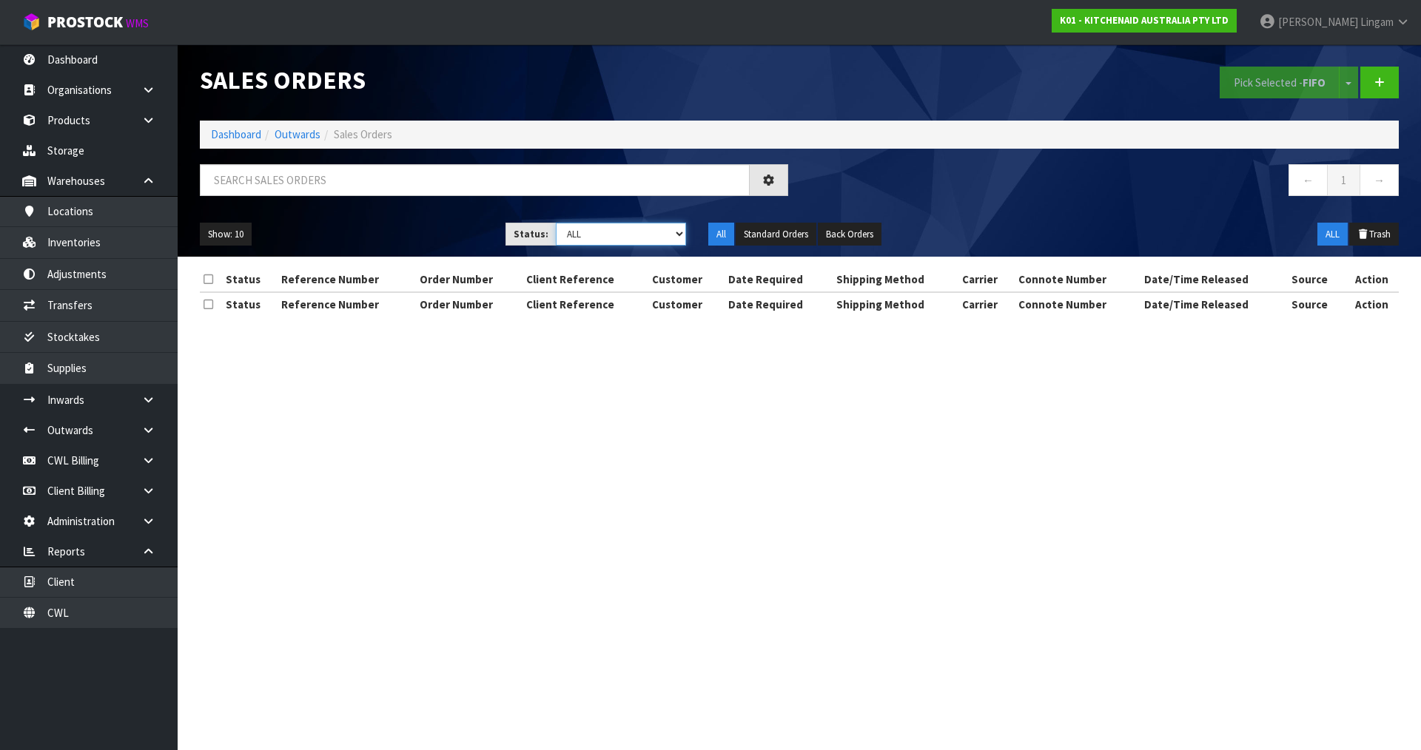
click at [666, 229] on select "Draft Pending Allocated Pending Pick Goods Picked Goods Packed Pending Charges …" at bounding box center [621, 234] width 131 height 23
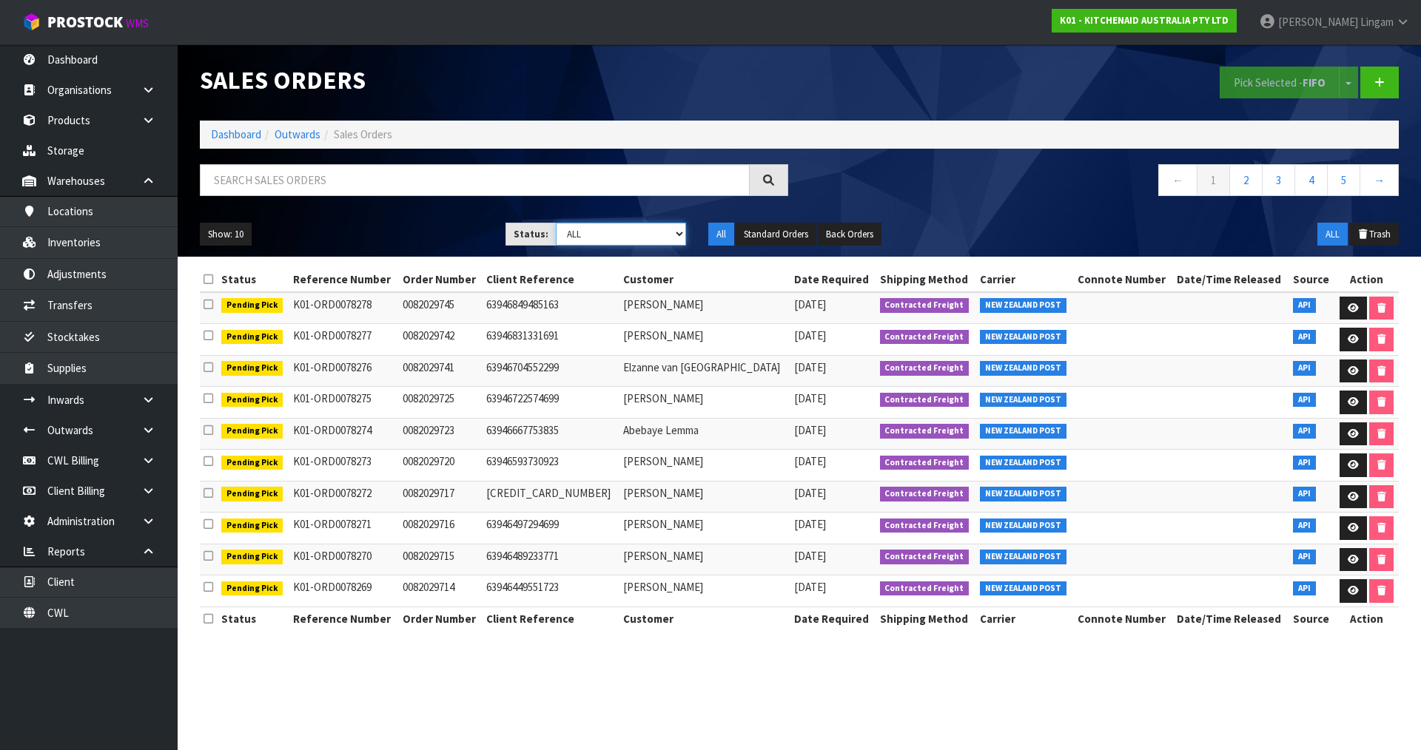
select select "string:6"
click at [556, 223] on select "Draft Pending Allocated Pending Pick Goods Picked Goods Packed Pending Charges …" at bounding box center [621, 234] width 131 height 23
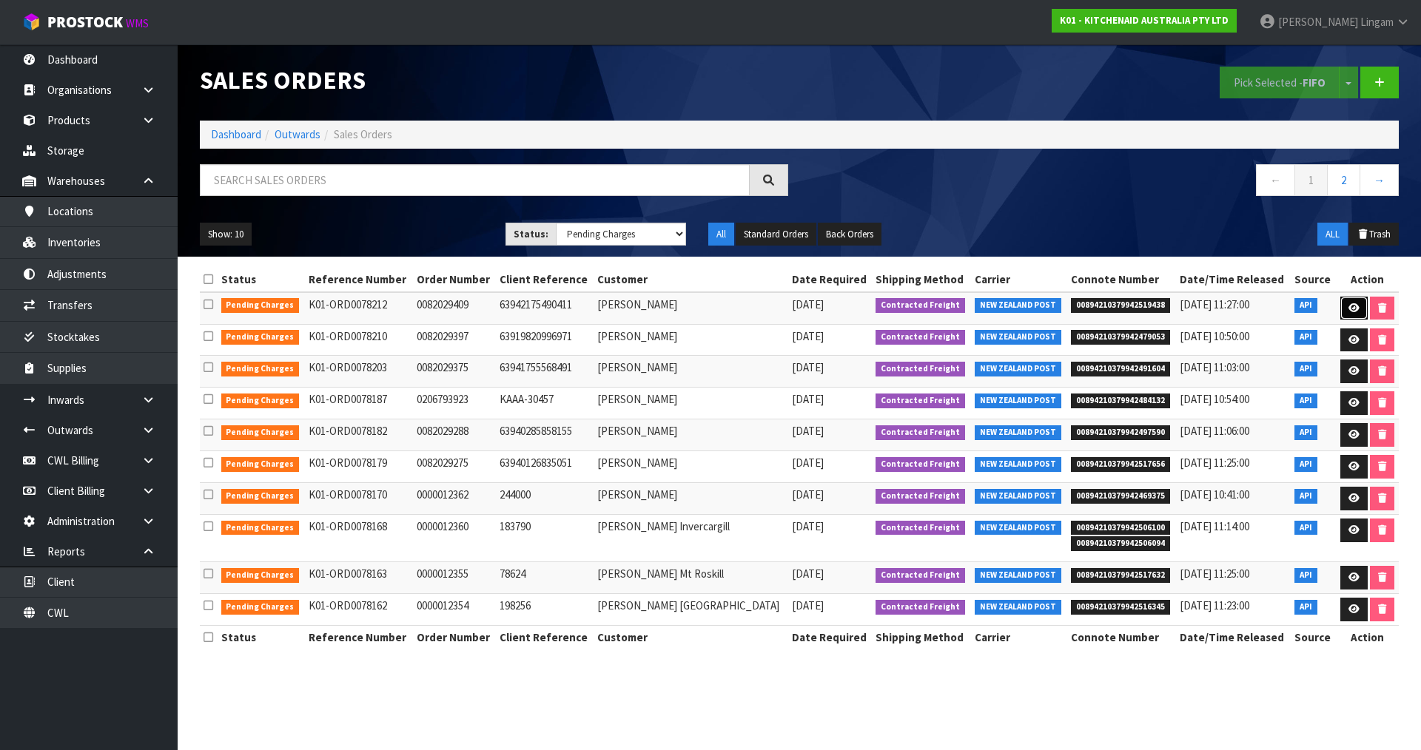
click at [1348, 303] on icon at bounding box center [1353, 308] width 11 height 10
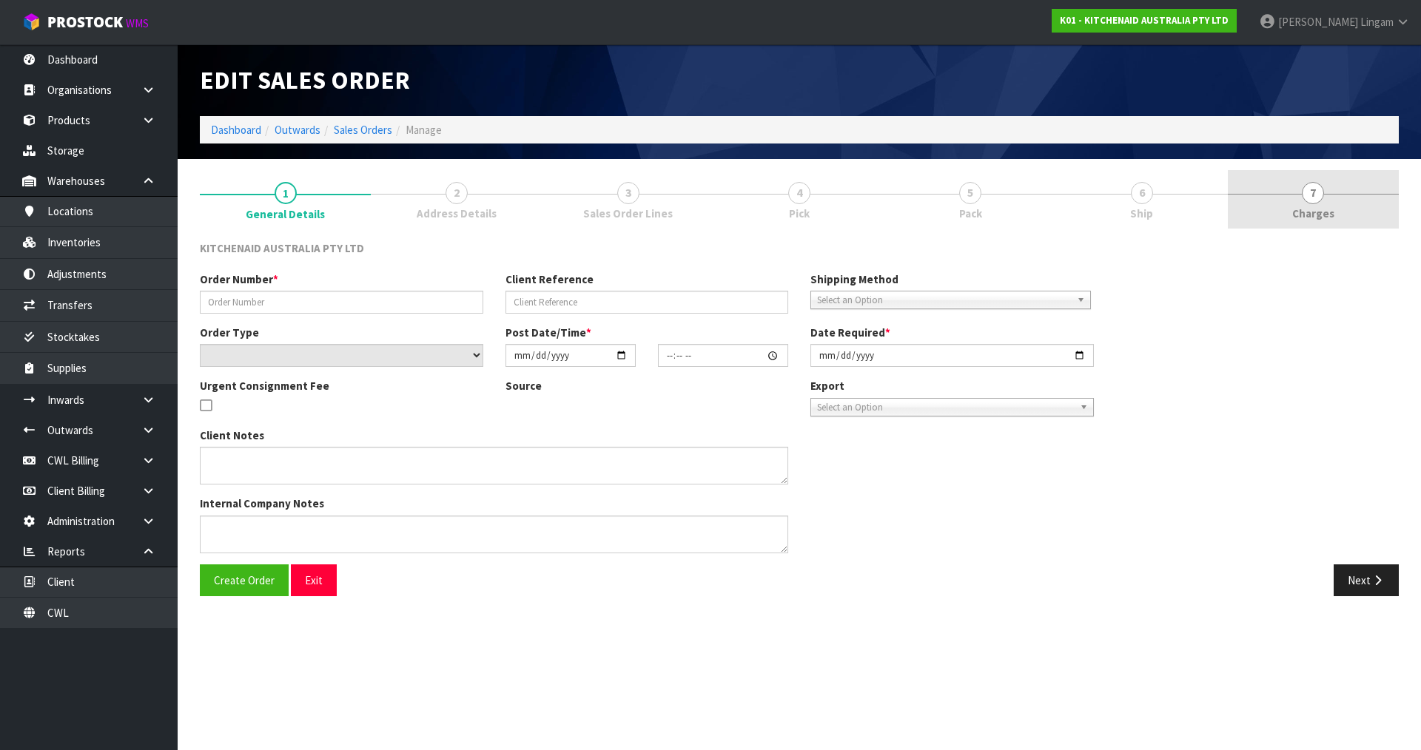
type input "0082029409"
type input "63942175490411"
select select "number:0"
type input "[DATE]"
type input "13:36:01.000"
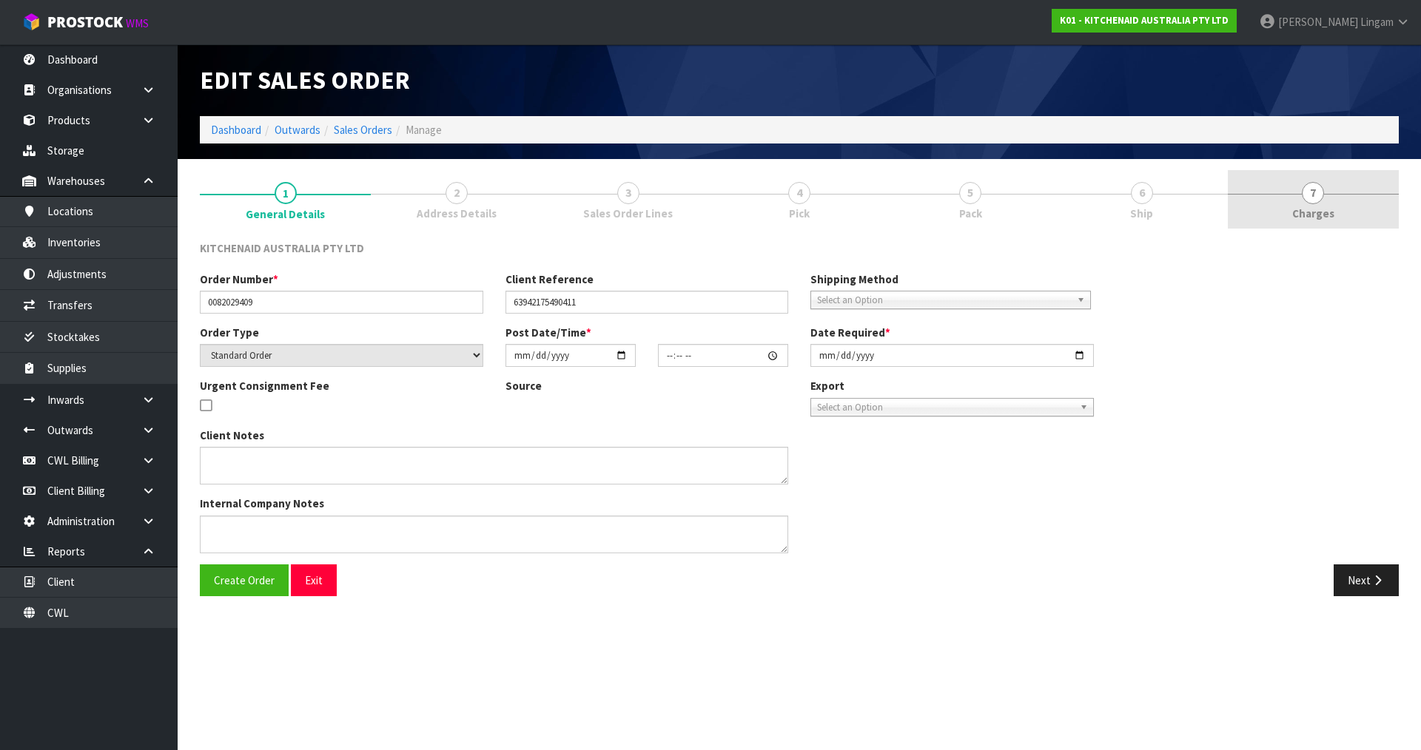
type input "[DATE]"
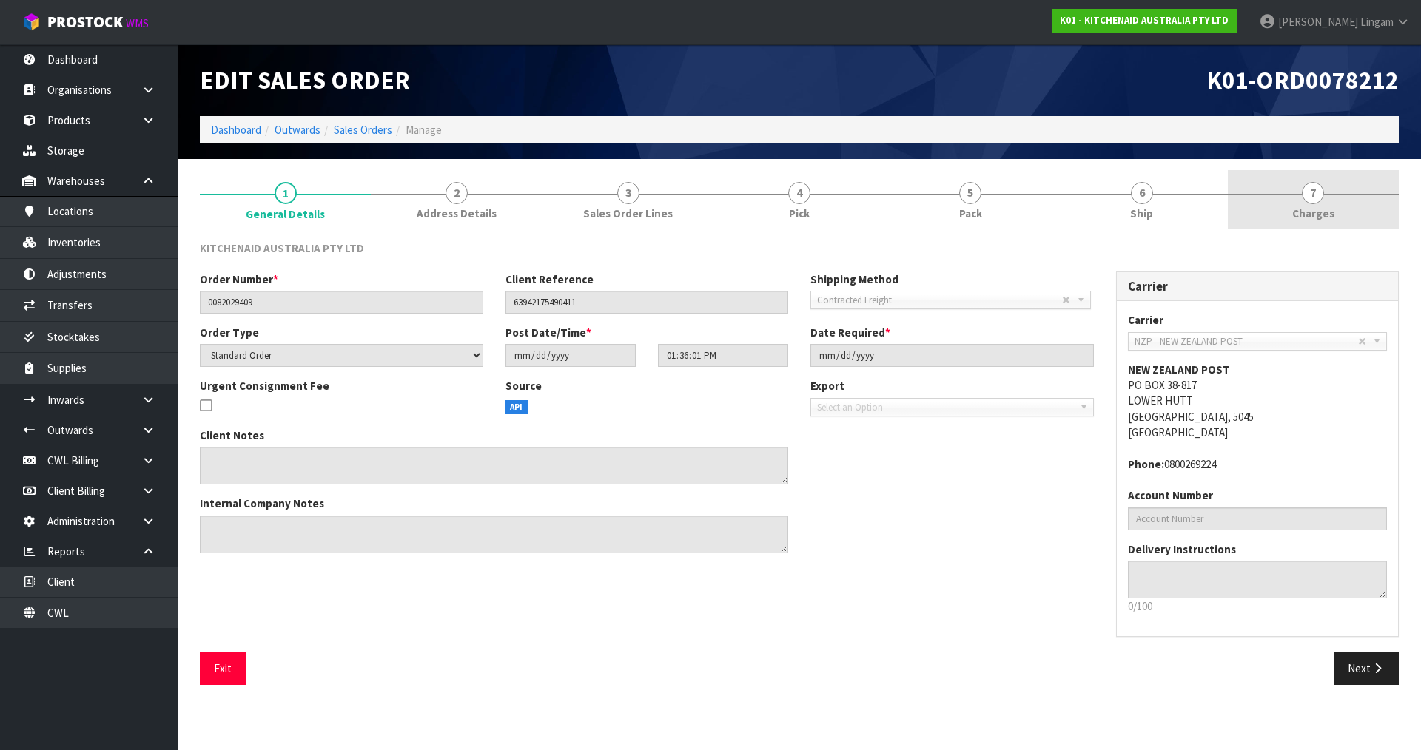
click at [1350, 210] on link "7 [GEOGRAPHIC_DATA]" at bounding box center [1313, 199] width 171 height 58
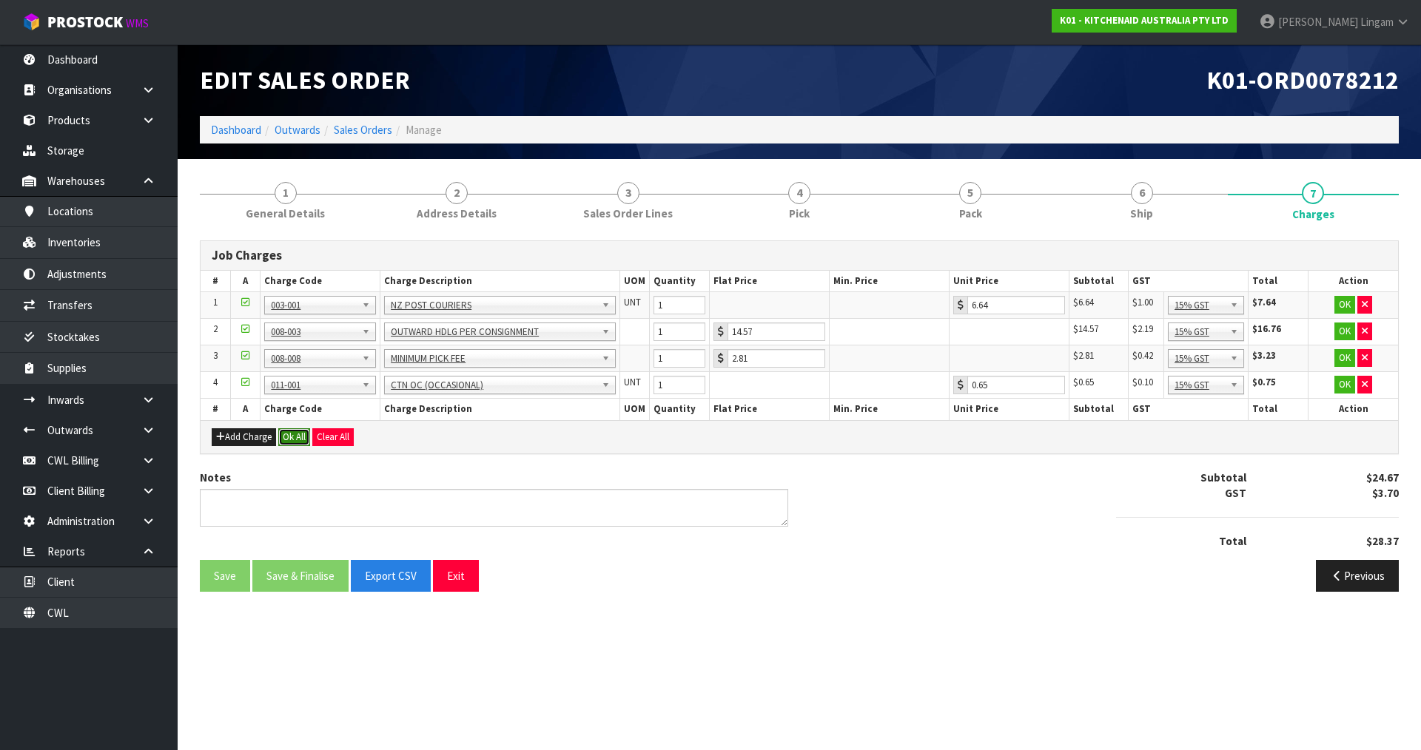
click at [289, 437] on button "Ok All" at bounding box center [294, 437] width 32 height 18
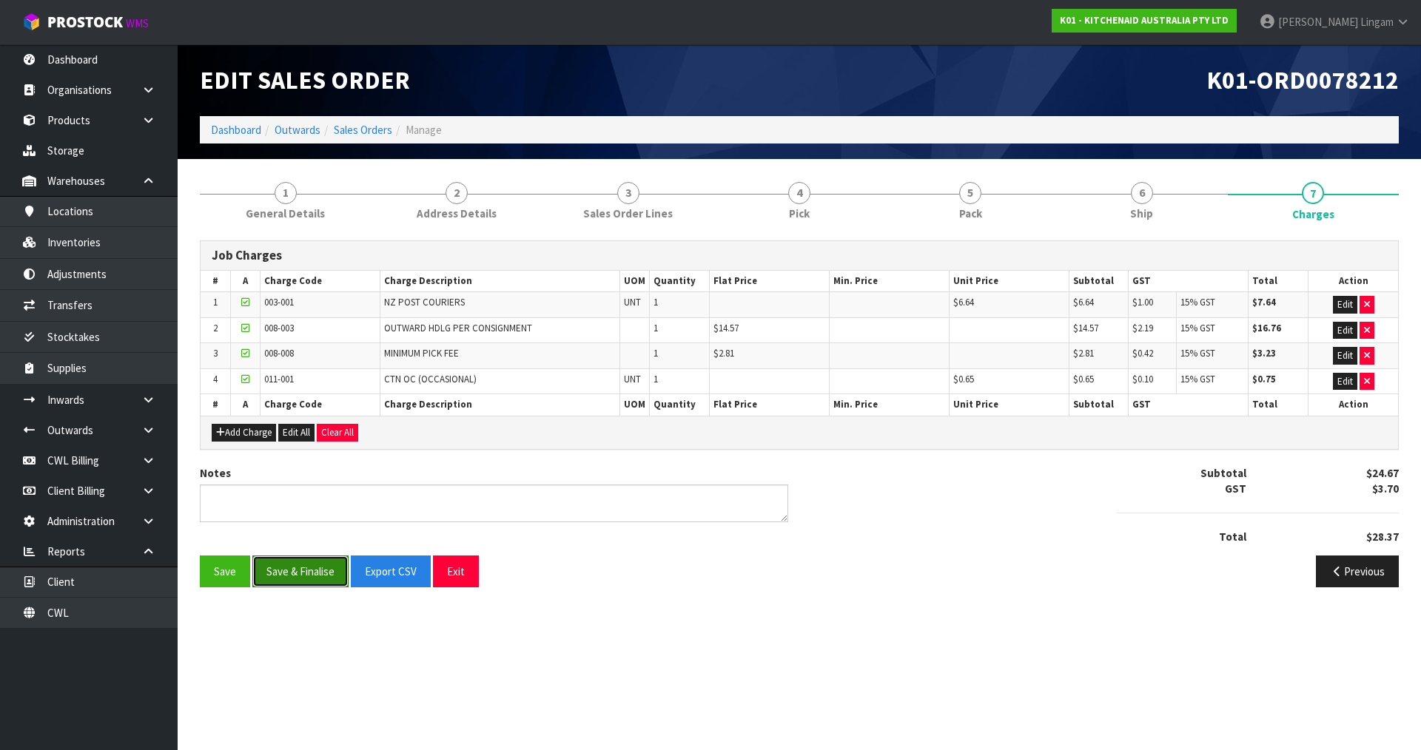
click at [298, 569] on button "Save & Finalise" at bounding box center [300, 572] width 96 height 32
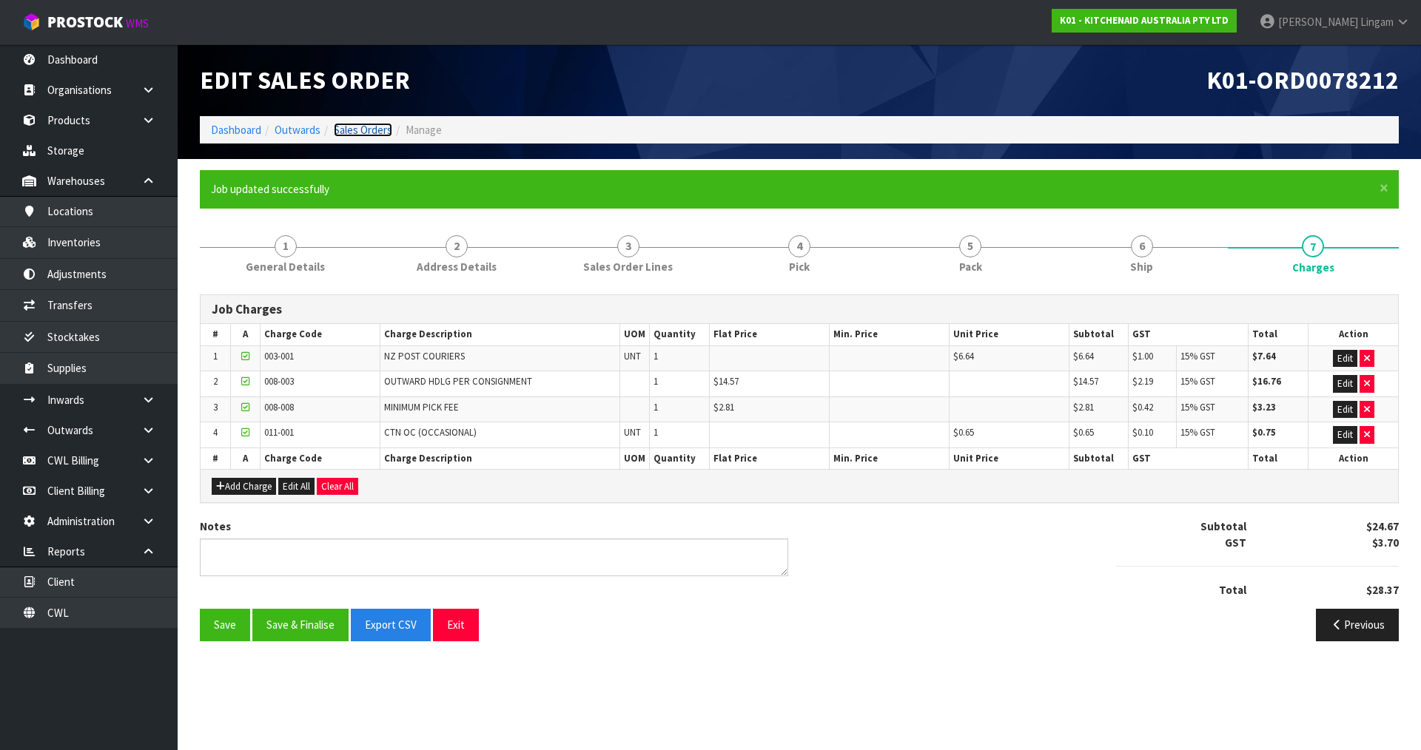
click at [377, 128] on link "Sales Orders" at bounding box center [363, 130] width 58 height 14
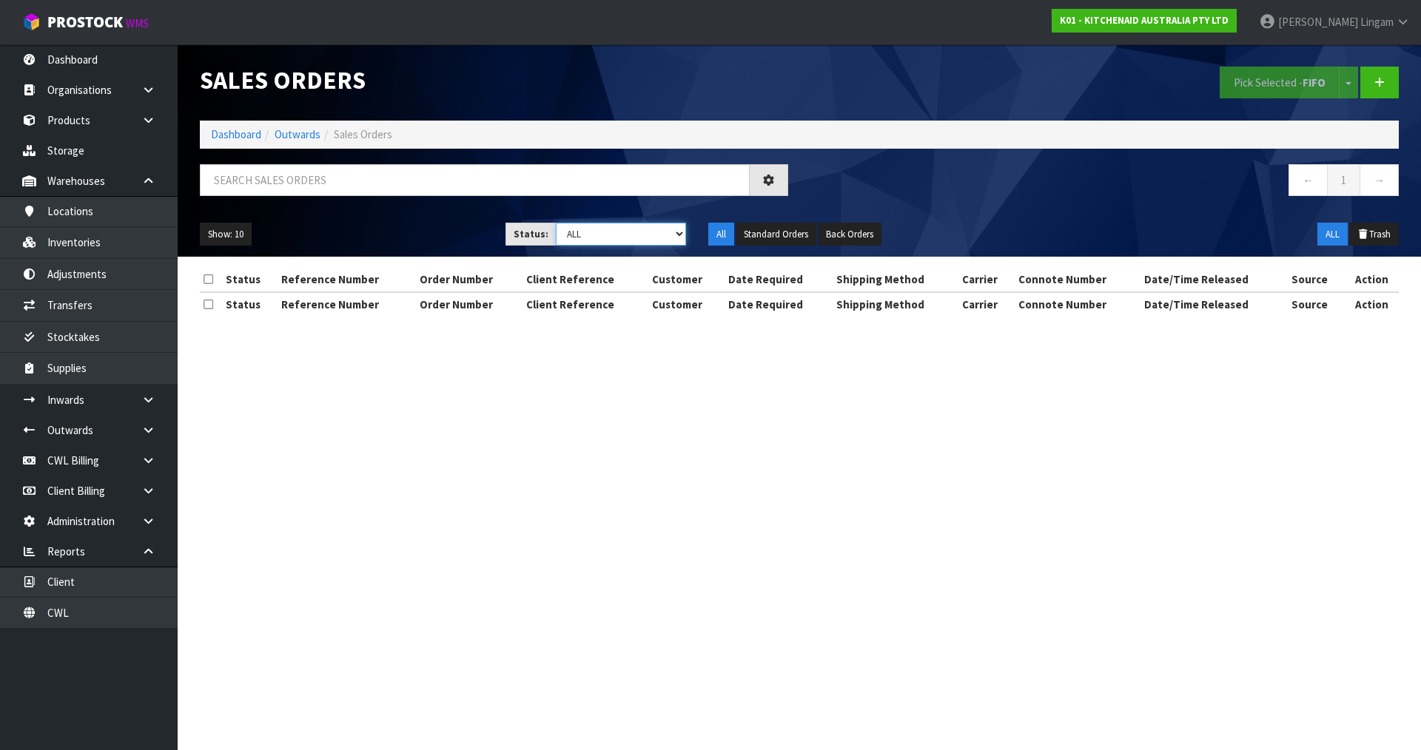
click at [661, 235] on select "Draft Pending Allocated Pending Pick Goods Picked Goods Packed Pending Charges …" at bounding box center [621, 234] width 131 height 23
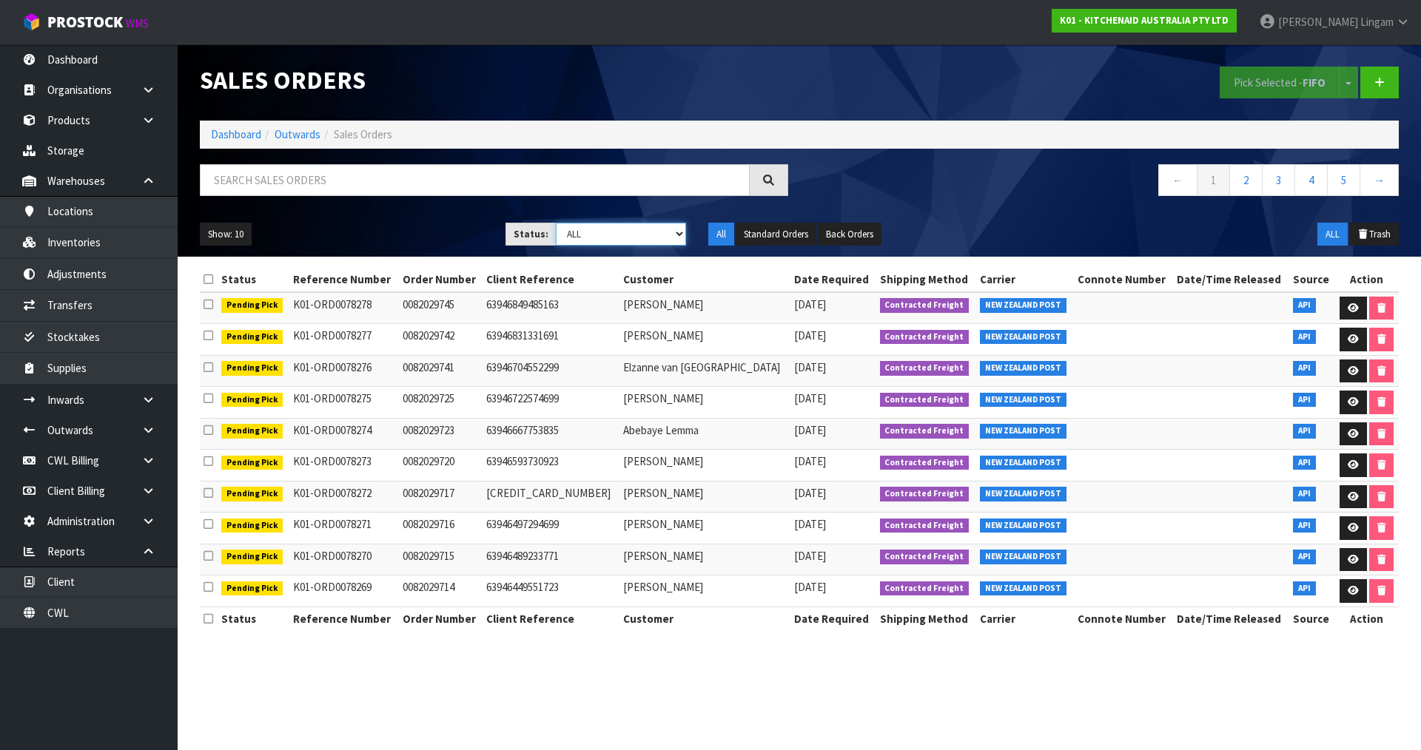
select select "string:6"
click at [556, 223] on select "Draft Pending Allocated Pending Pick Goods Picked Goods Packed Pending Charges …" at bounding box center [621, 234] width 131 height 23
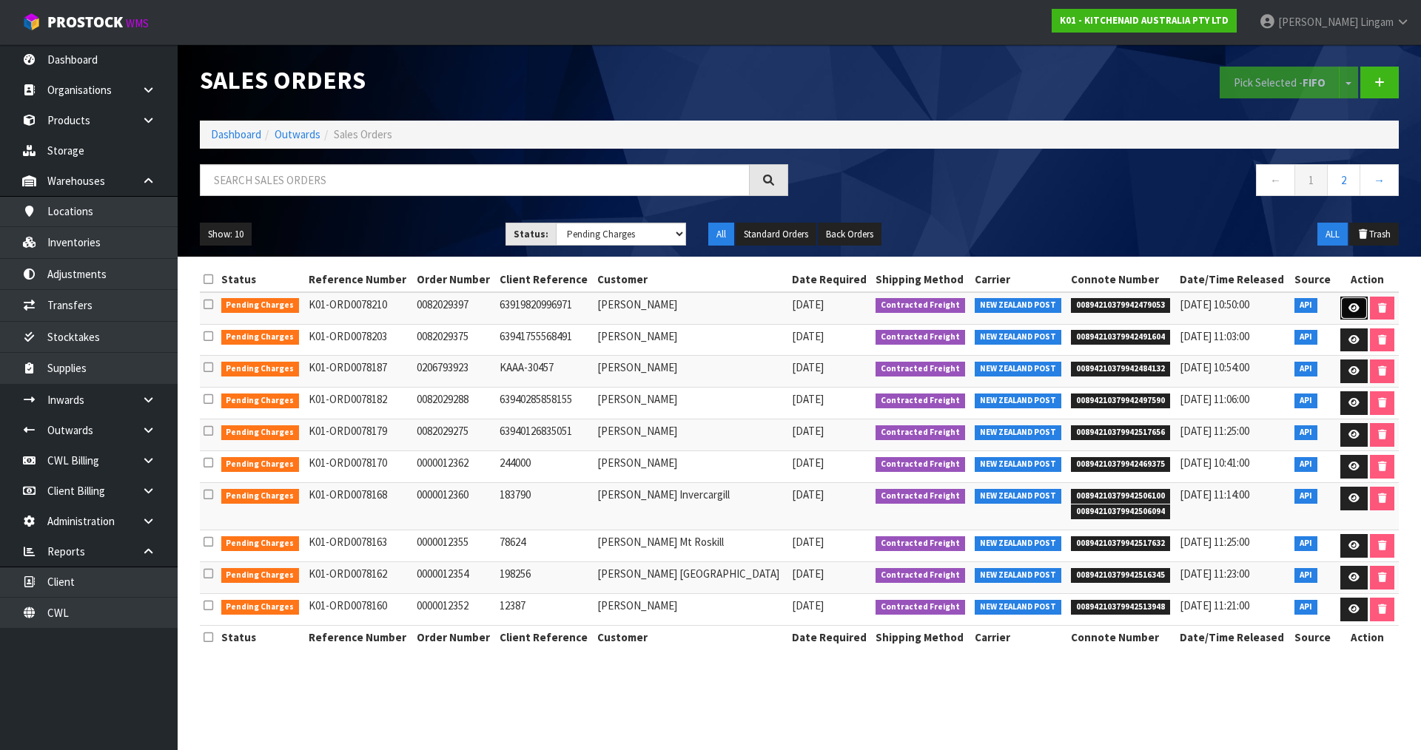
click at [1352, 306] on icon at bounding box center [1353, 308] width 11 height 10
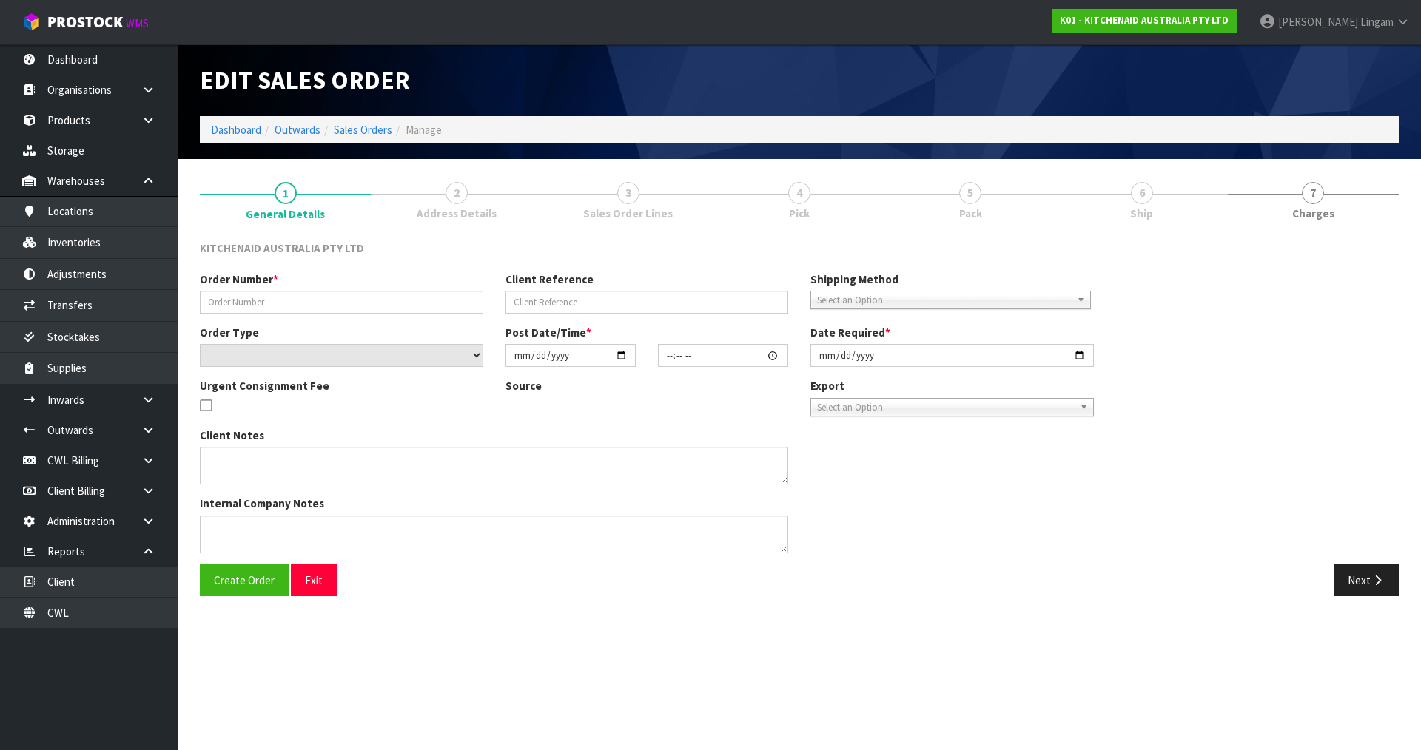
type input "0082029397"
type input "63919820996971"
select select "number:0"
type input "[DATE]"
type input "11:35:39.000"
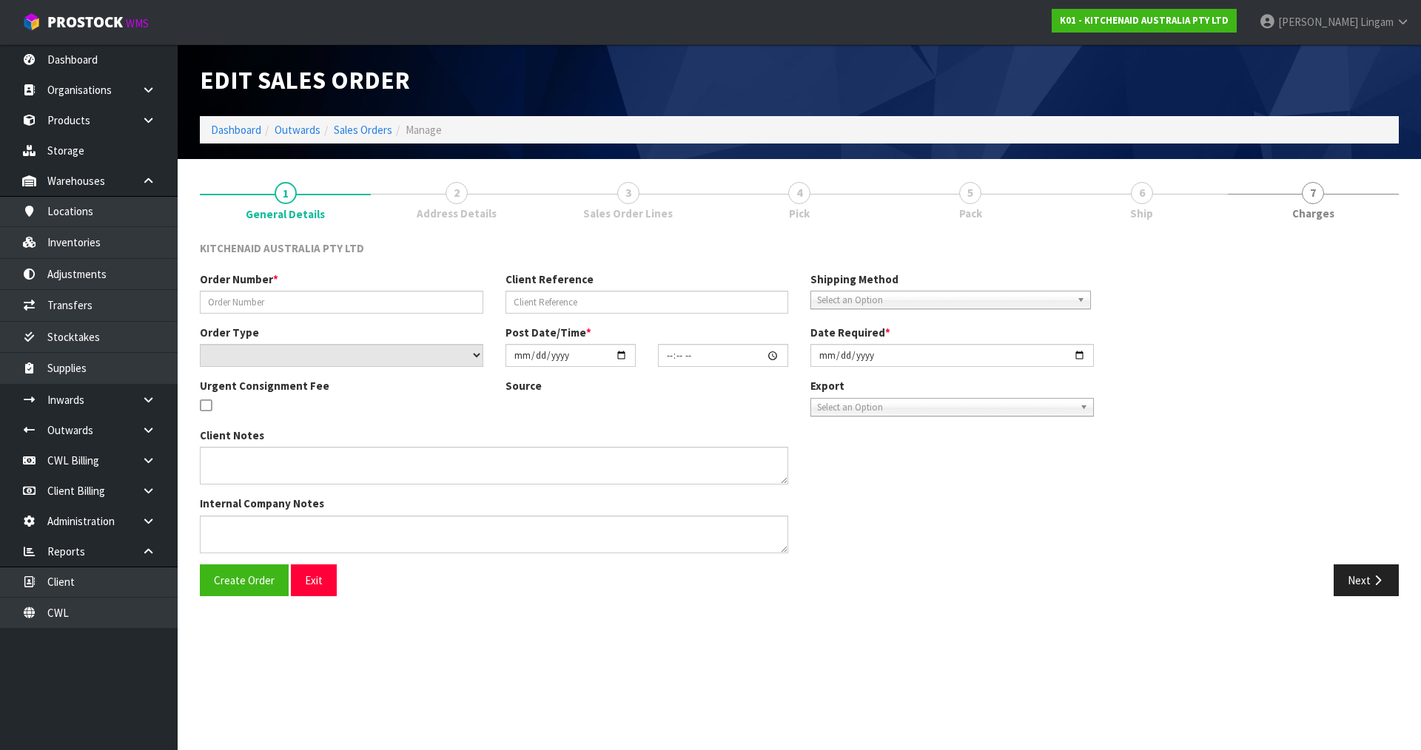
type input "[DATE]"
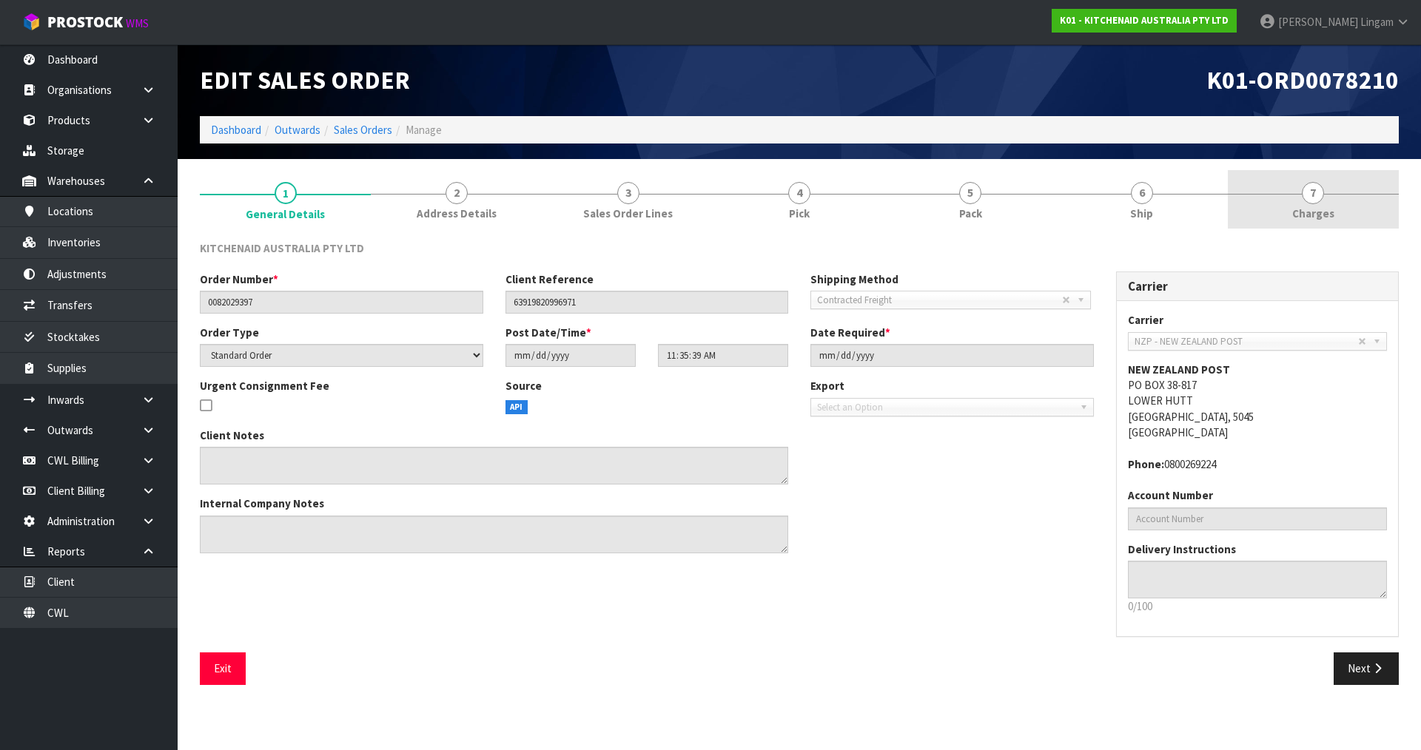
click at [1359, 217] on link "7 [GEOGRAPHIC_DATA]" at bounding box center [1313, 199] width 171 height 58
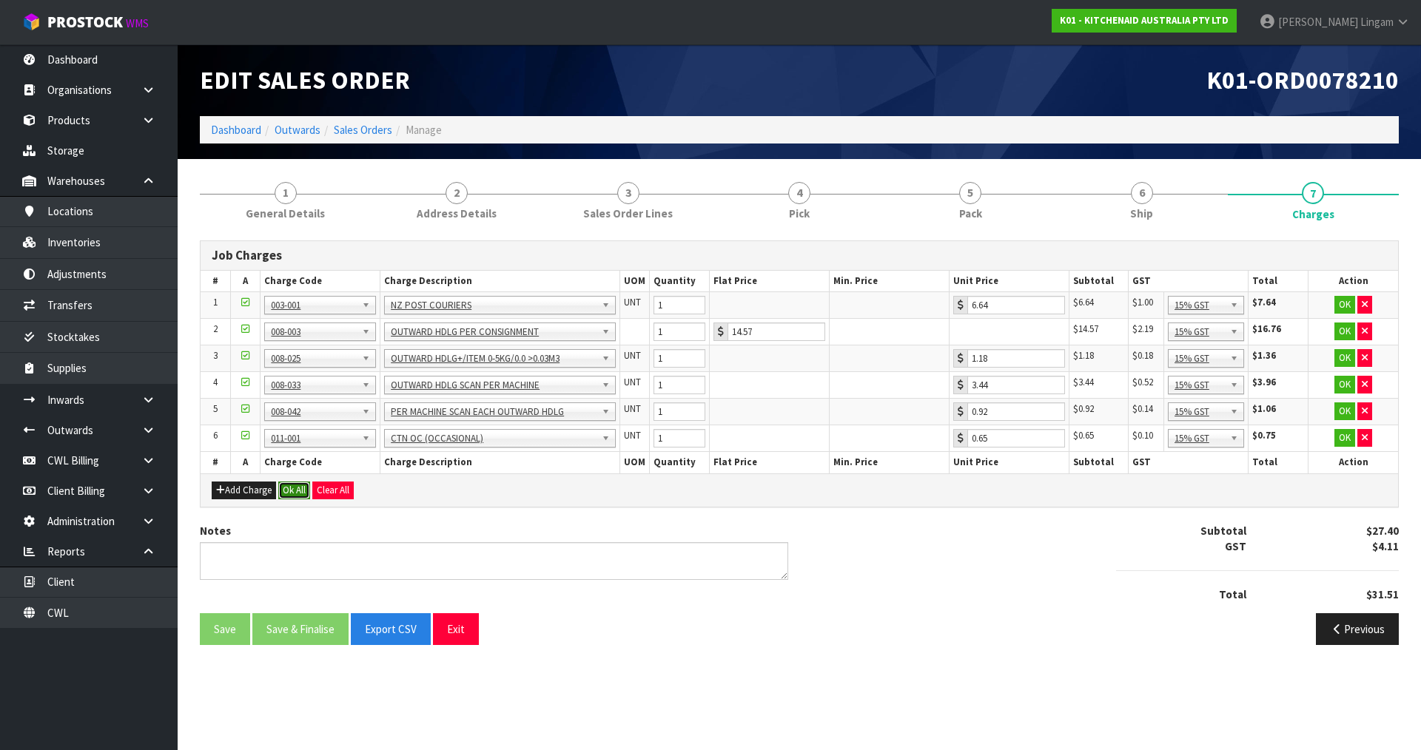
click at [299, 490] on button "Ok All" at bounding box center [294, 491] width 32 height 18
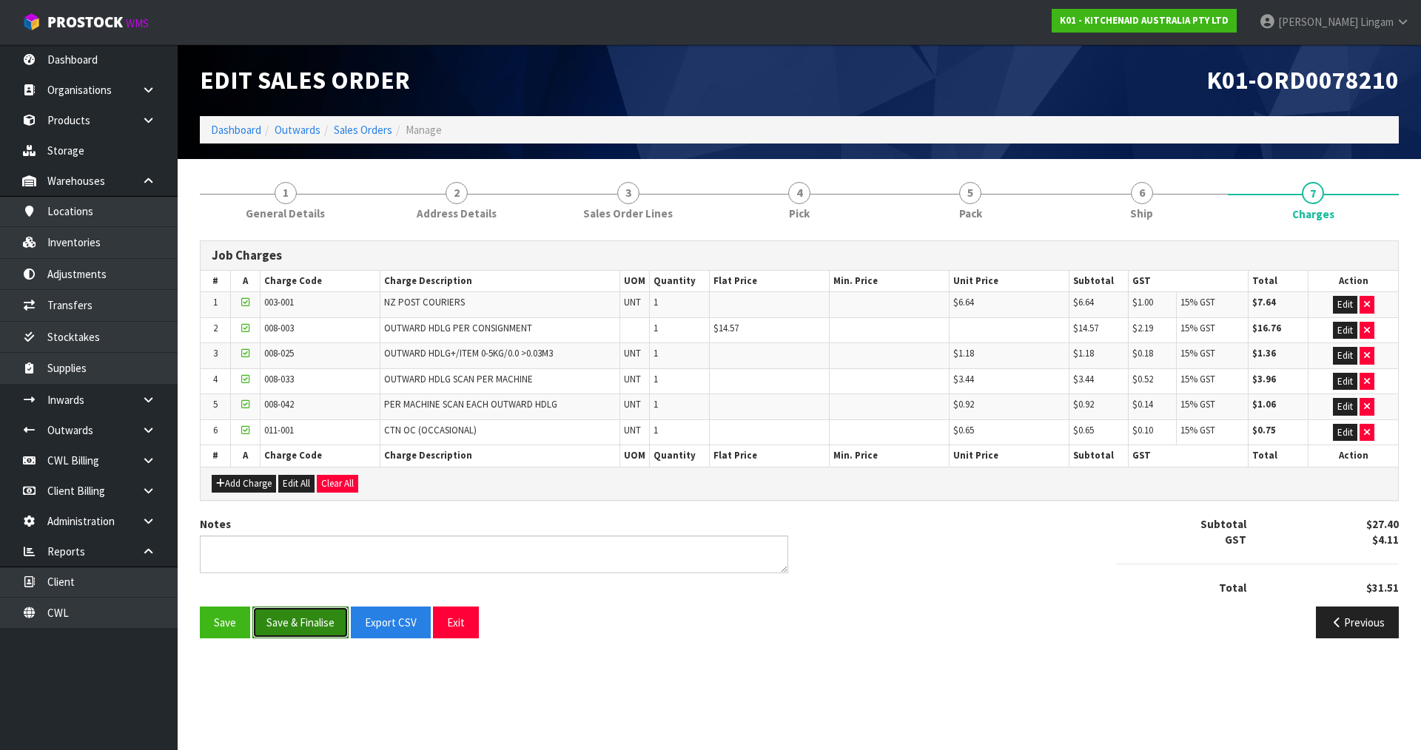
click at [309, 625] on button "Save & Finalise" at bounding box center [300, 623] width 96 height 32
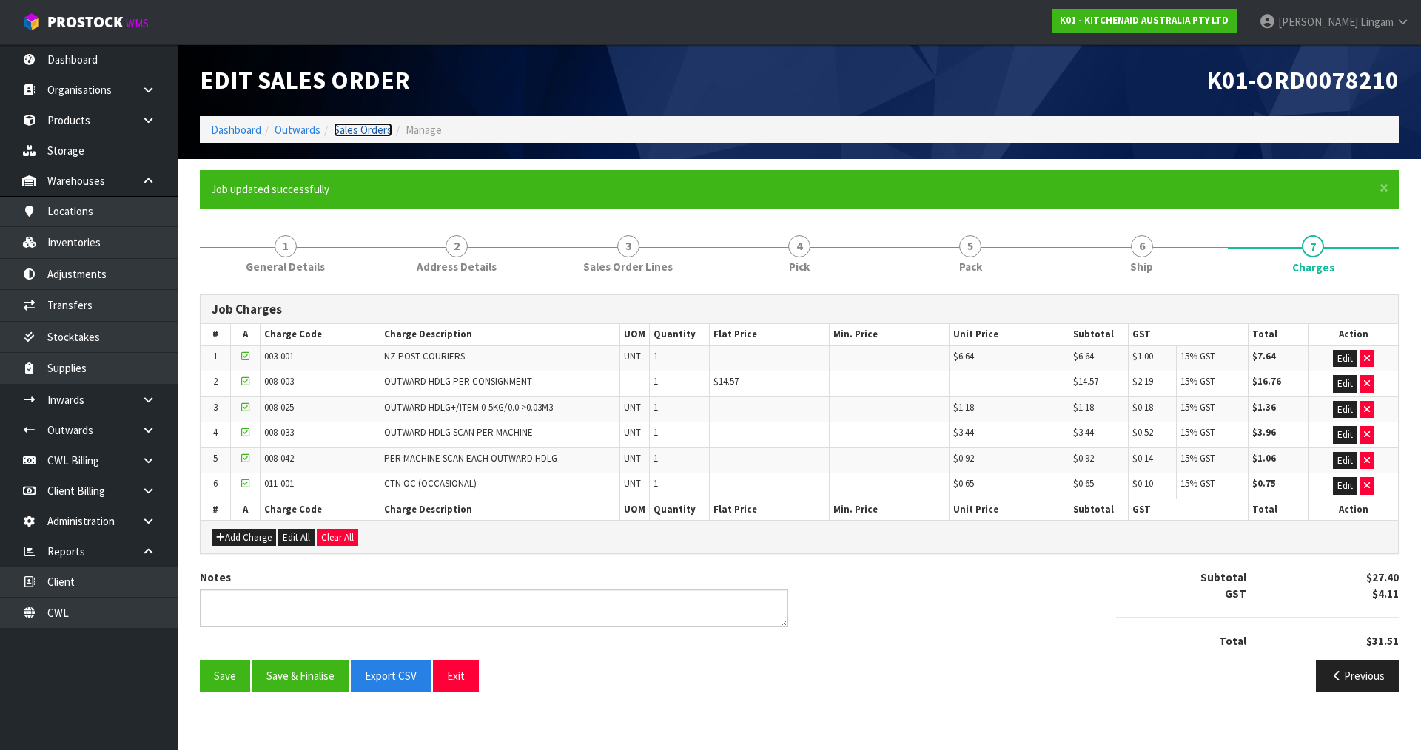
click at [369, 128] on link "Sales Orders" at bounding box center [363, 130] width 58 height 14
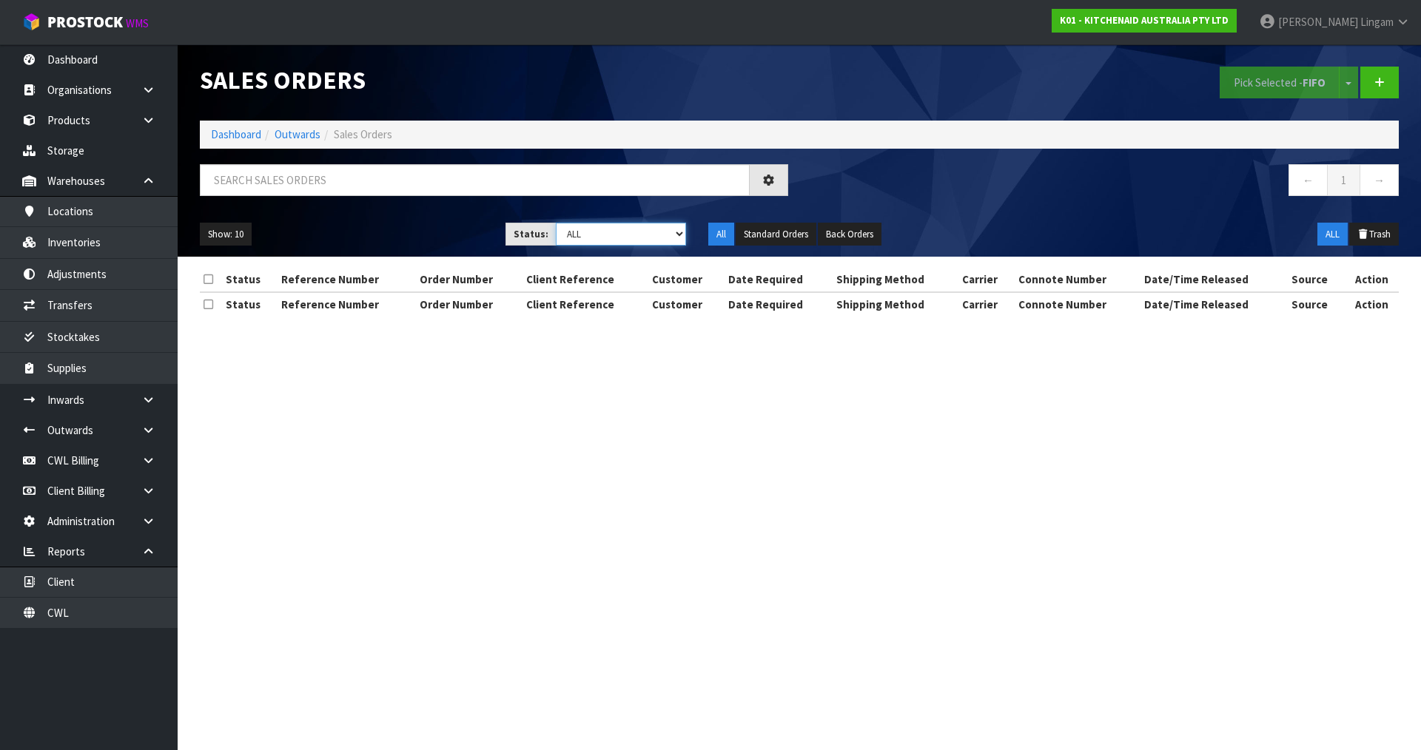
click at [664, 233] on select "Draft Pending Allocated Pending Pick Goods Picked Goods Packed Pending Charges …" at bounding box center [621, 234] width 131 height 23
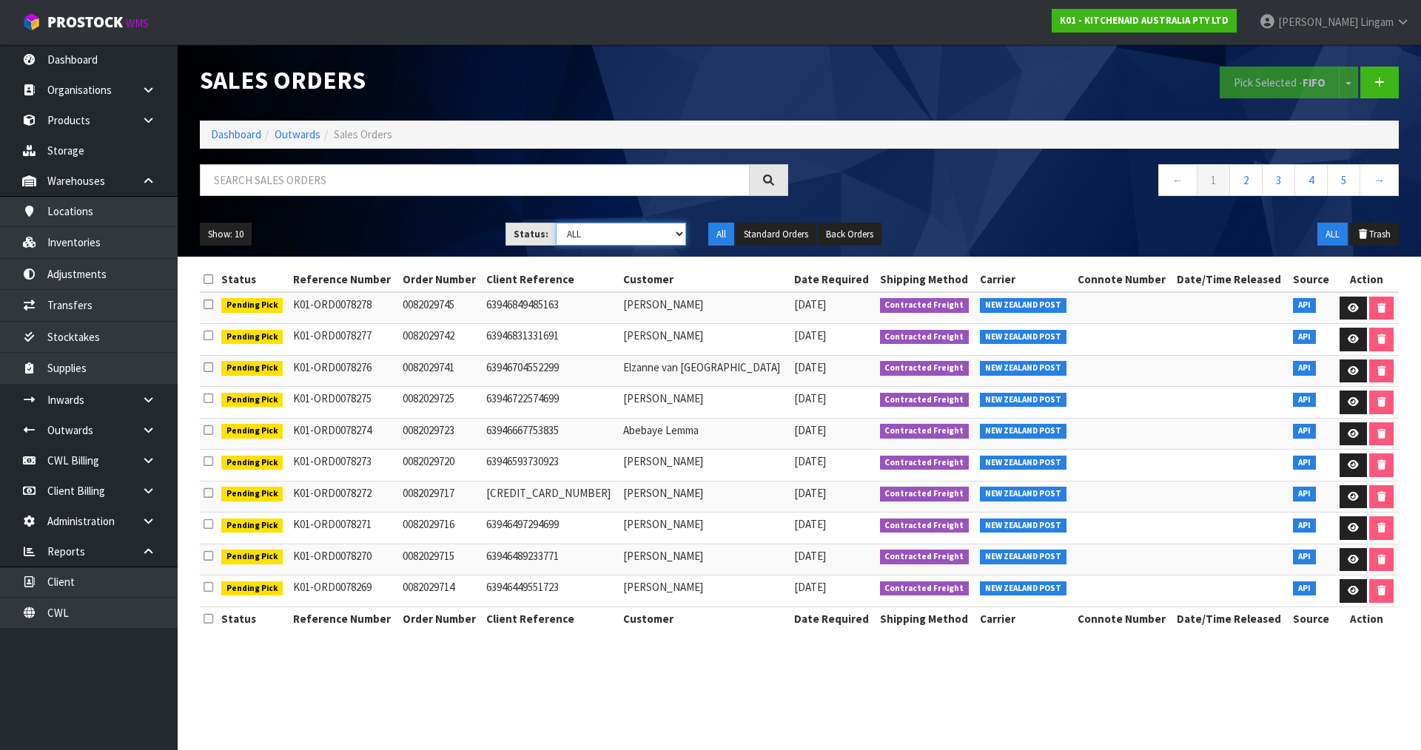
select select "string:6"
click at [556, 223] on select "Draft Pending Allocated Pending Pick Goods Picked Goods Packed Pending Charges …" at bounding box center [621, 234] width 131 height 23
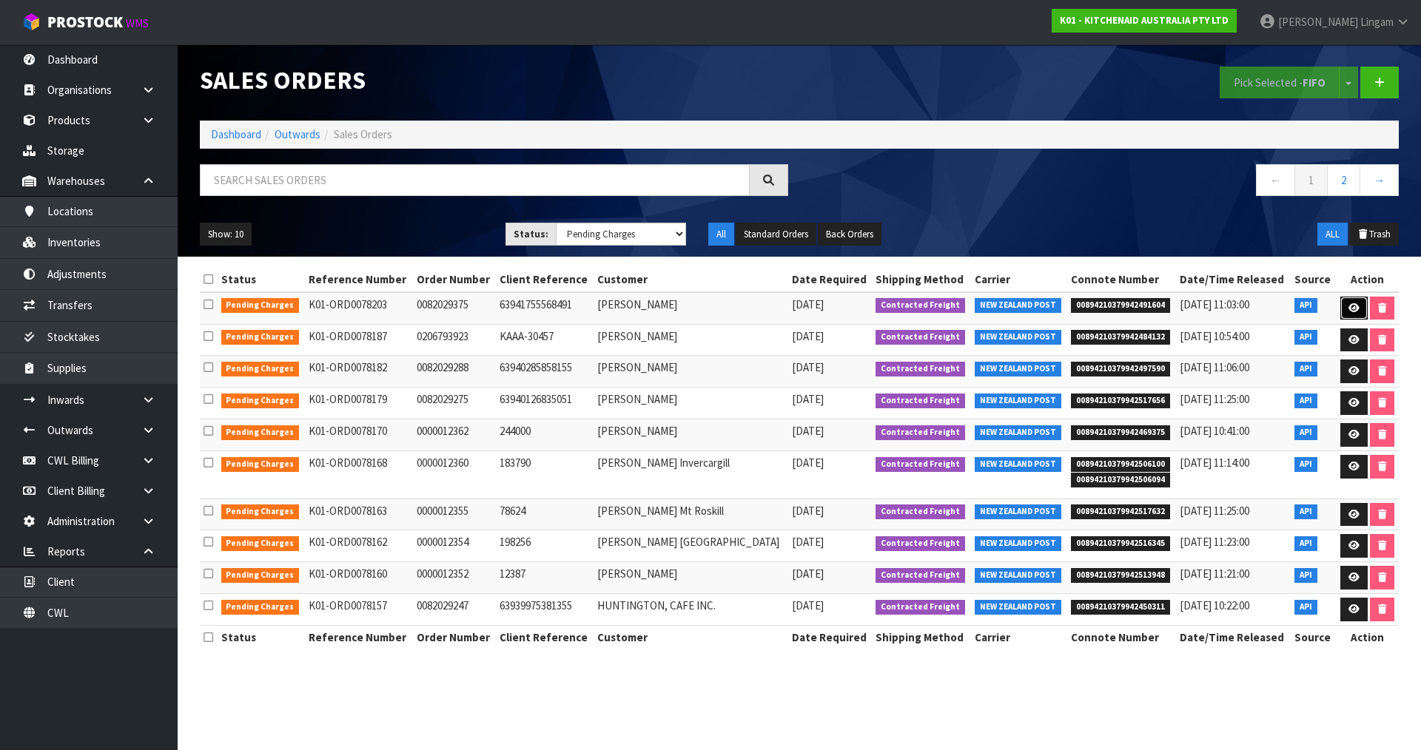
click at [1348, 309] on icon at bounding box center [1353, 308] width 11 height 10
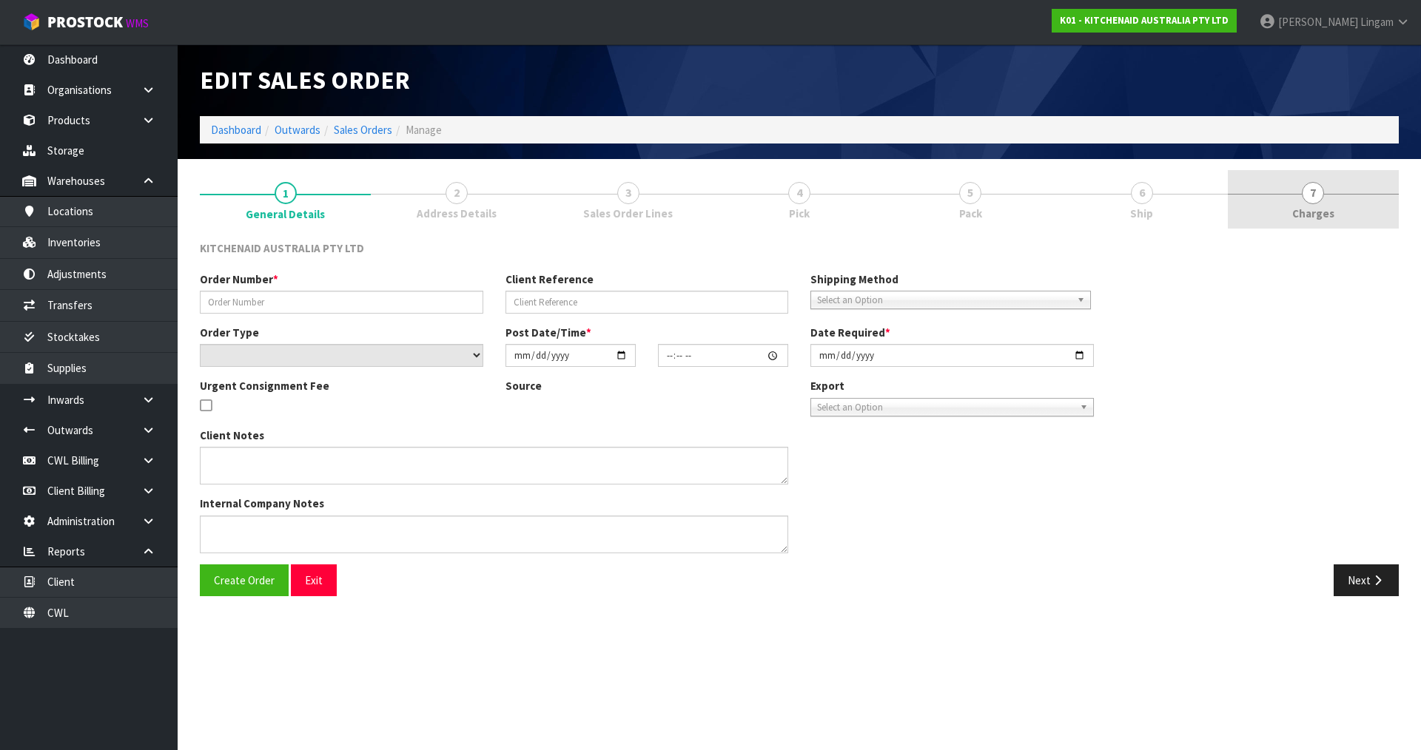
type input "0082029375"
type input "63941755568491"
select select "number:0"
type input "[DATE]"
type input "09:35:36.000"
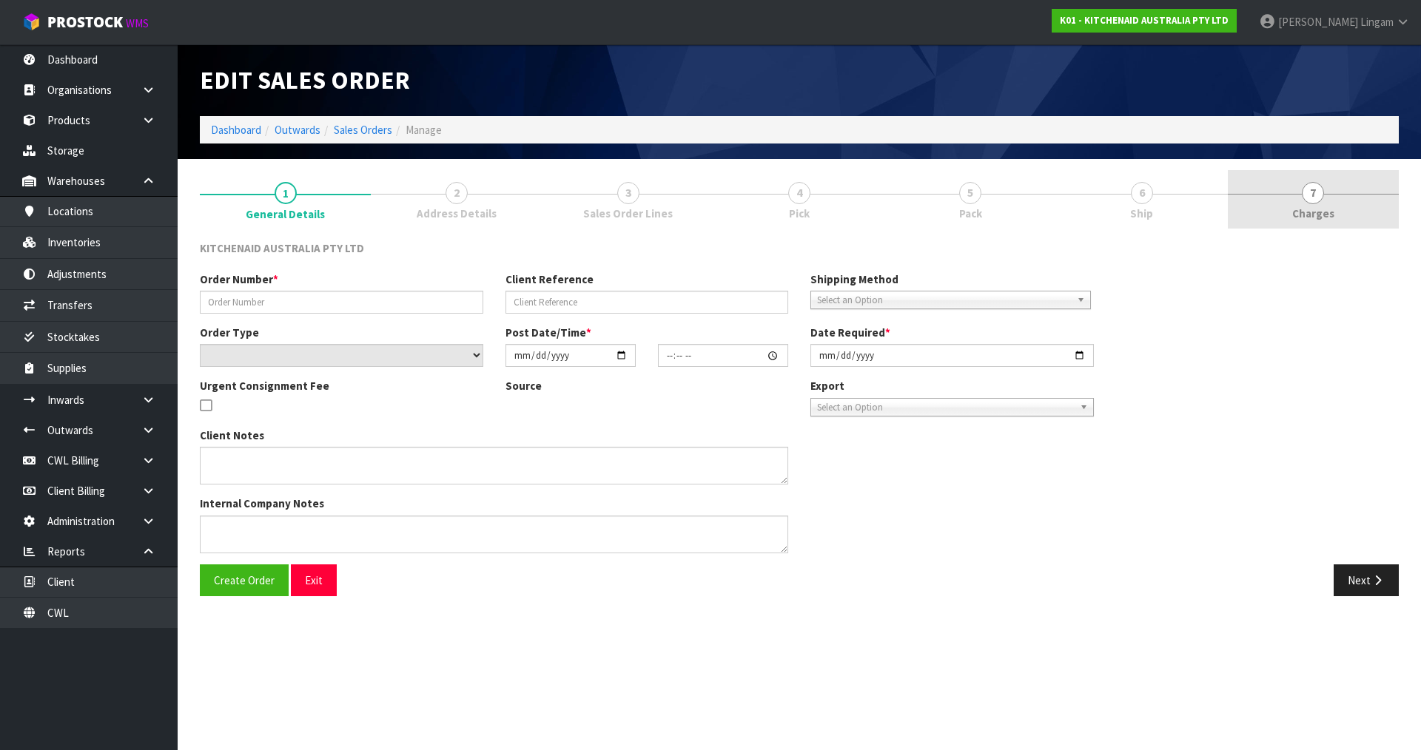
type input "[DATE]"
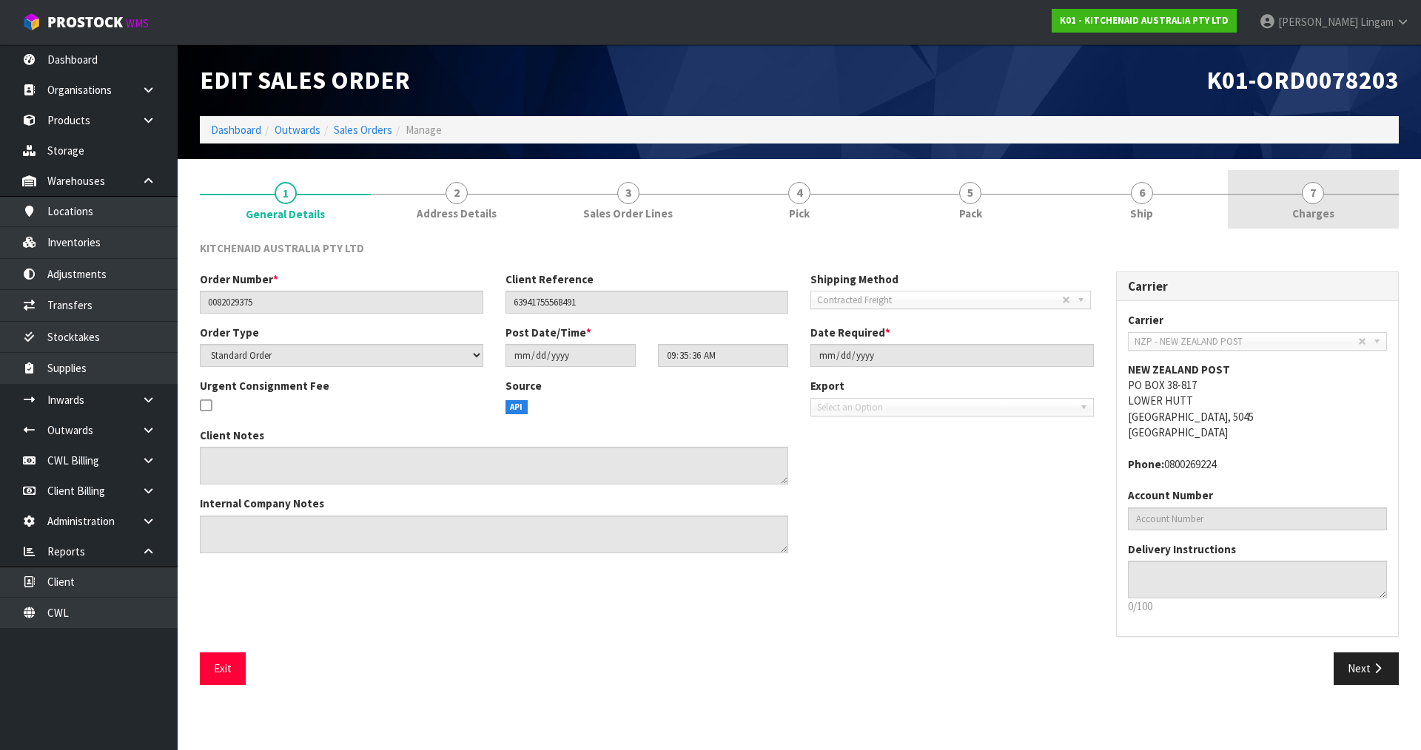
click at [1330, 203] on link "7 [GEOGRAPHIC_DATA]" at bounding box center [1313, 199] width 171 height 58
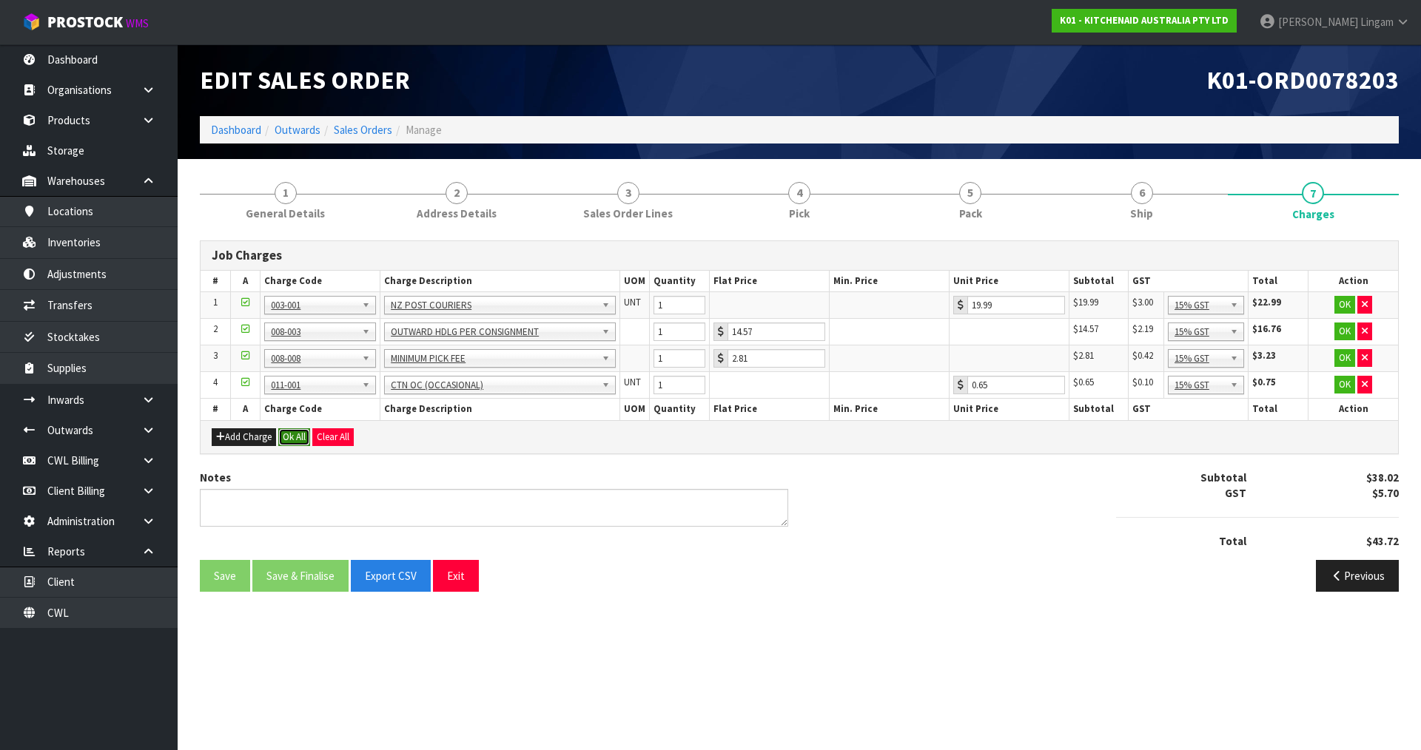
click at [300, 438] on button "Ok All" at bounding box center [294, 437] width 32 height 18
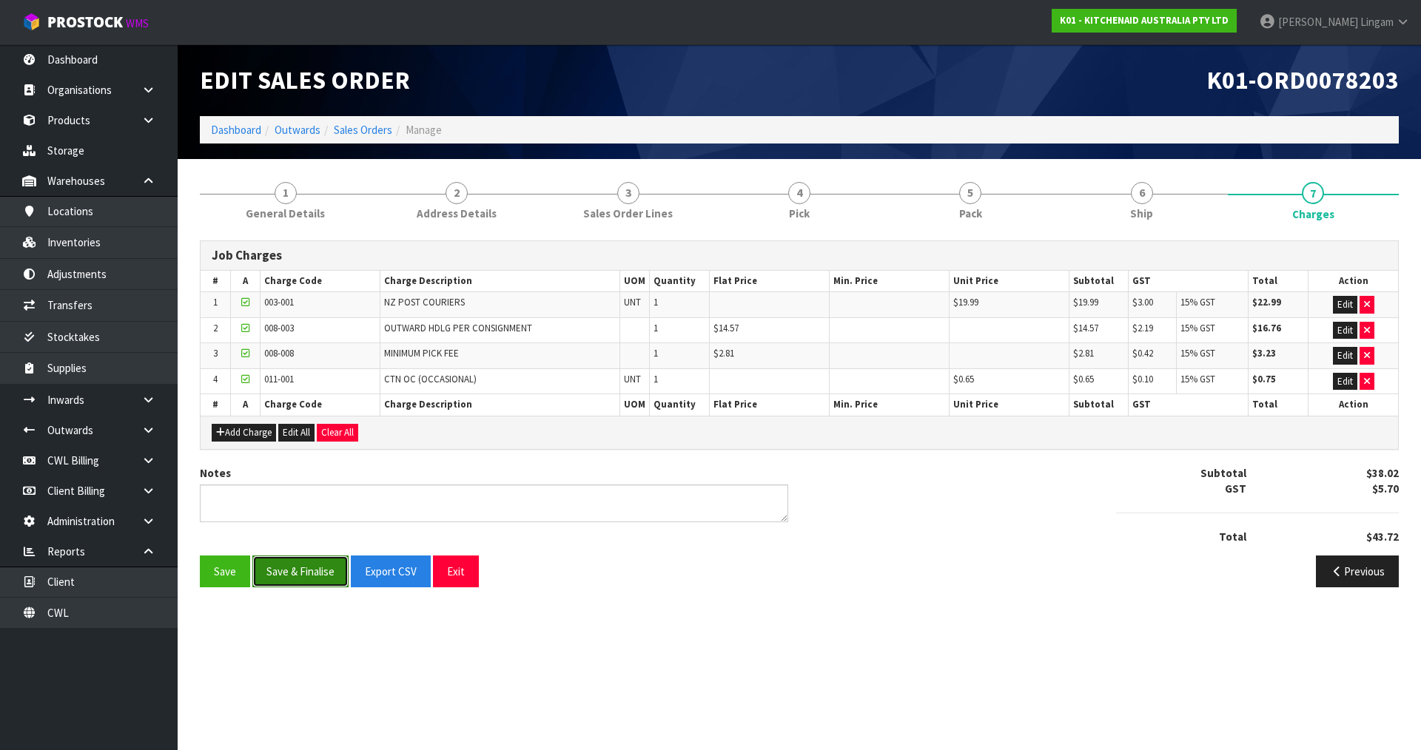
click at [309, 568] on button "Save & Finalise" at bounding box center [300, 572] width 96 height 32
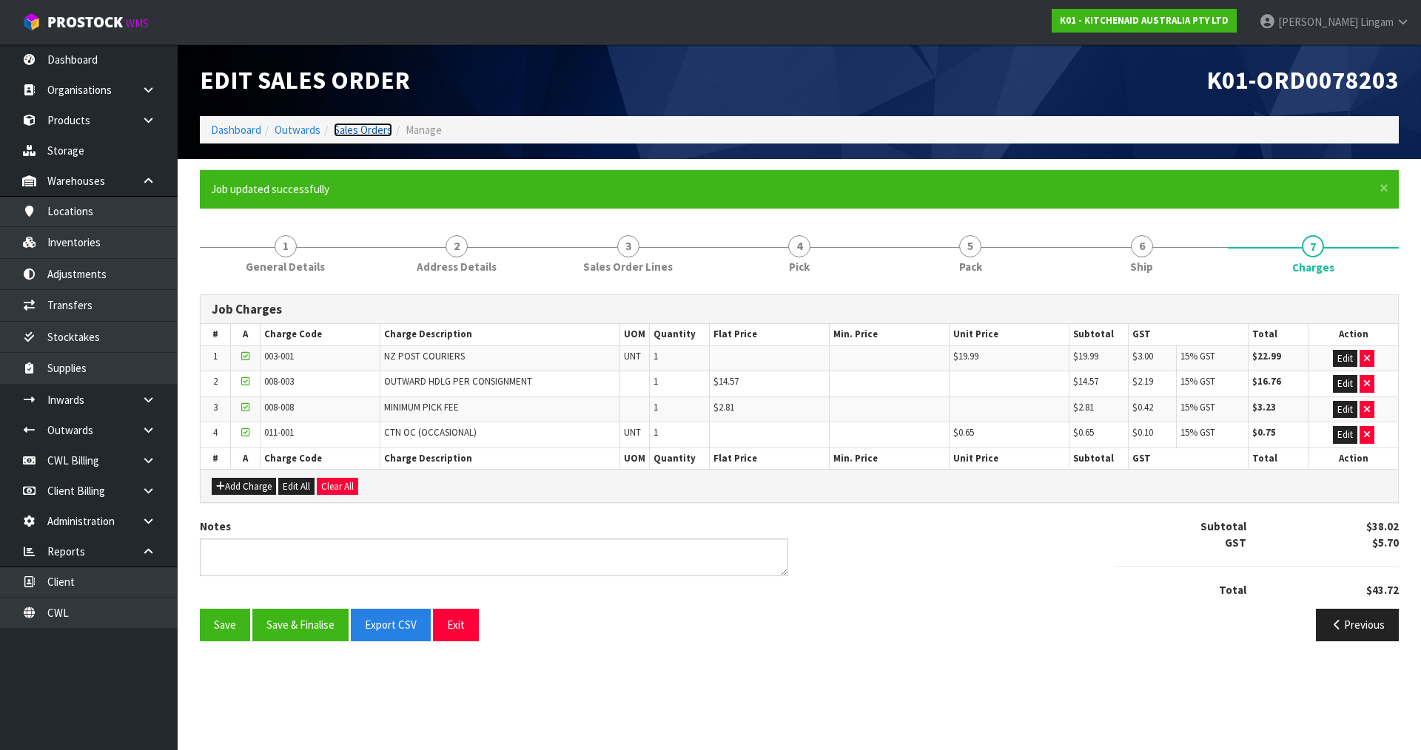
click at [383, 134] on link "Sales Orders" at bounding box center [363, 130] width 58 height 14
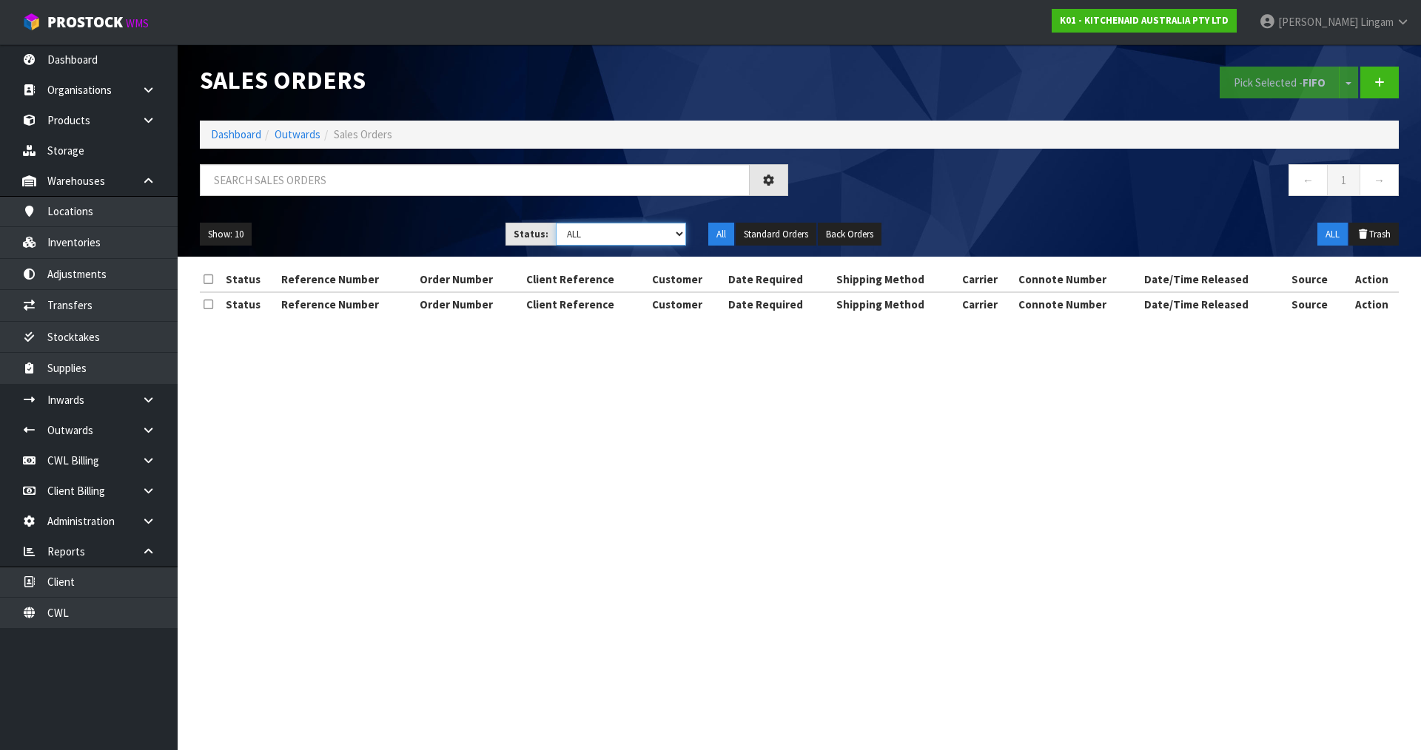
click at [664, 238] on select "Draft Pending Allocated Pending Pick Goods Picked Goods Packed Pending Charges …" at bounding box center [621, 234] width 131 height 23
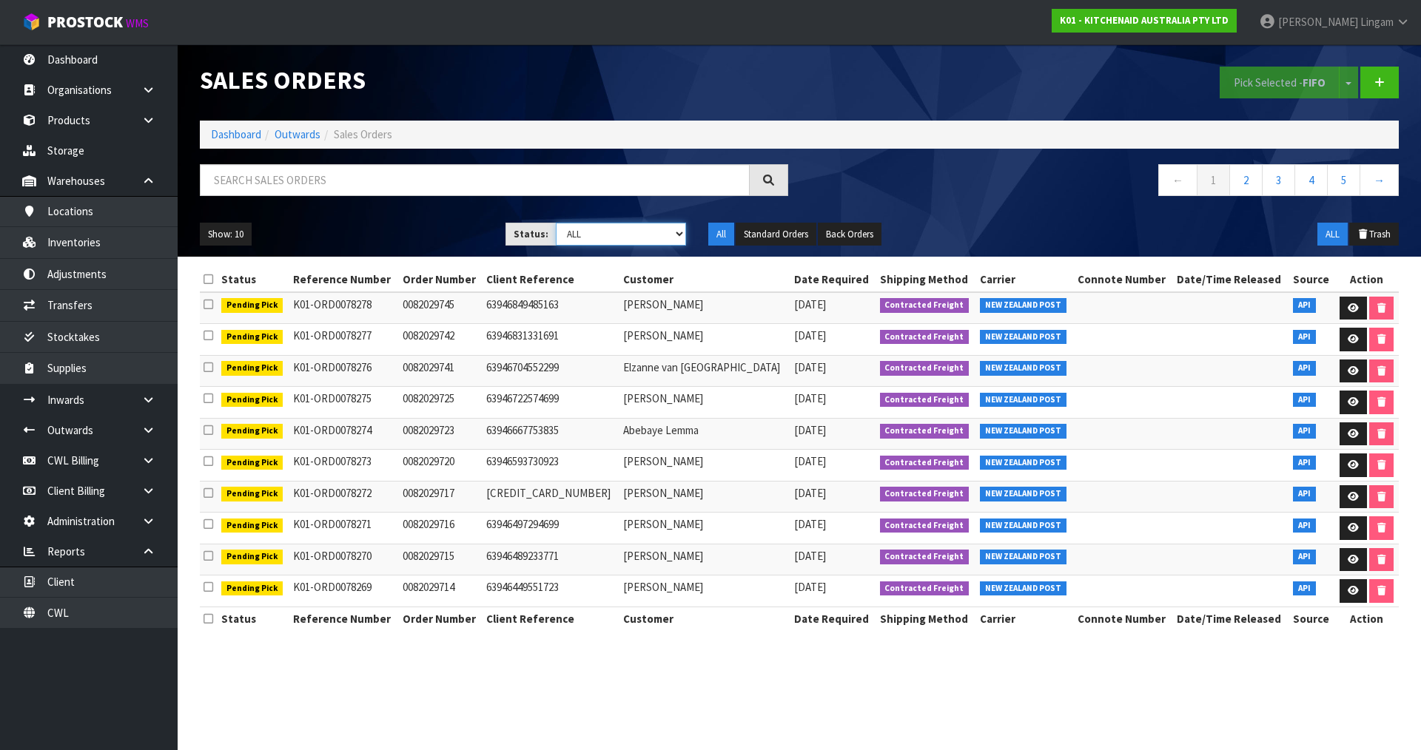
select select "string:6"
click at [556, 223] on select "Draft Pending Allocated Pending Pick Goods Picked Goods Packed Pending Charges …" at bounding box center [621, 234] width 131 height 23
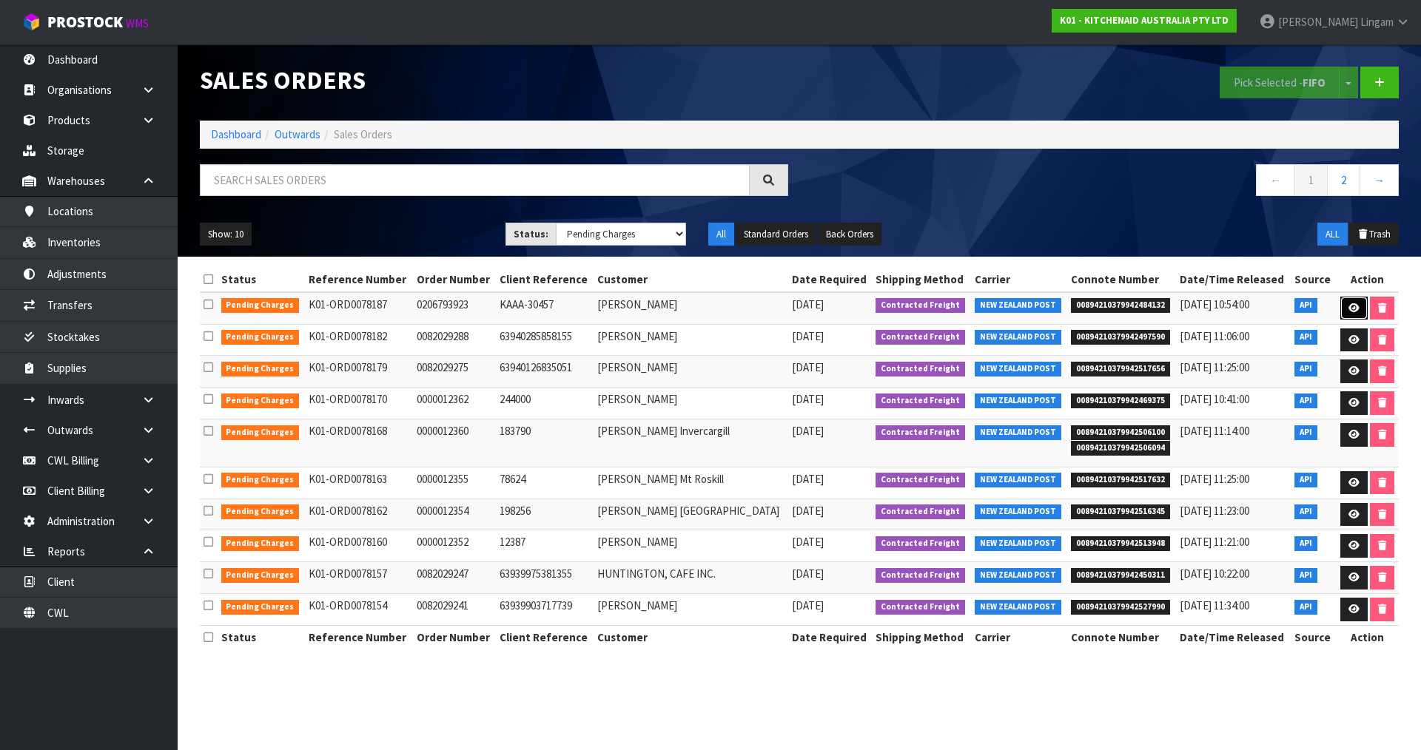
click at [1348, 306] on icon at bounding box center [1353, 308] width 11 height 10
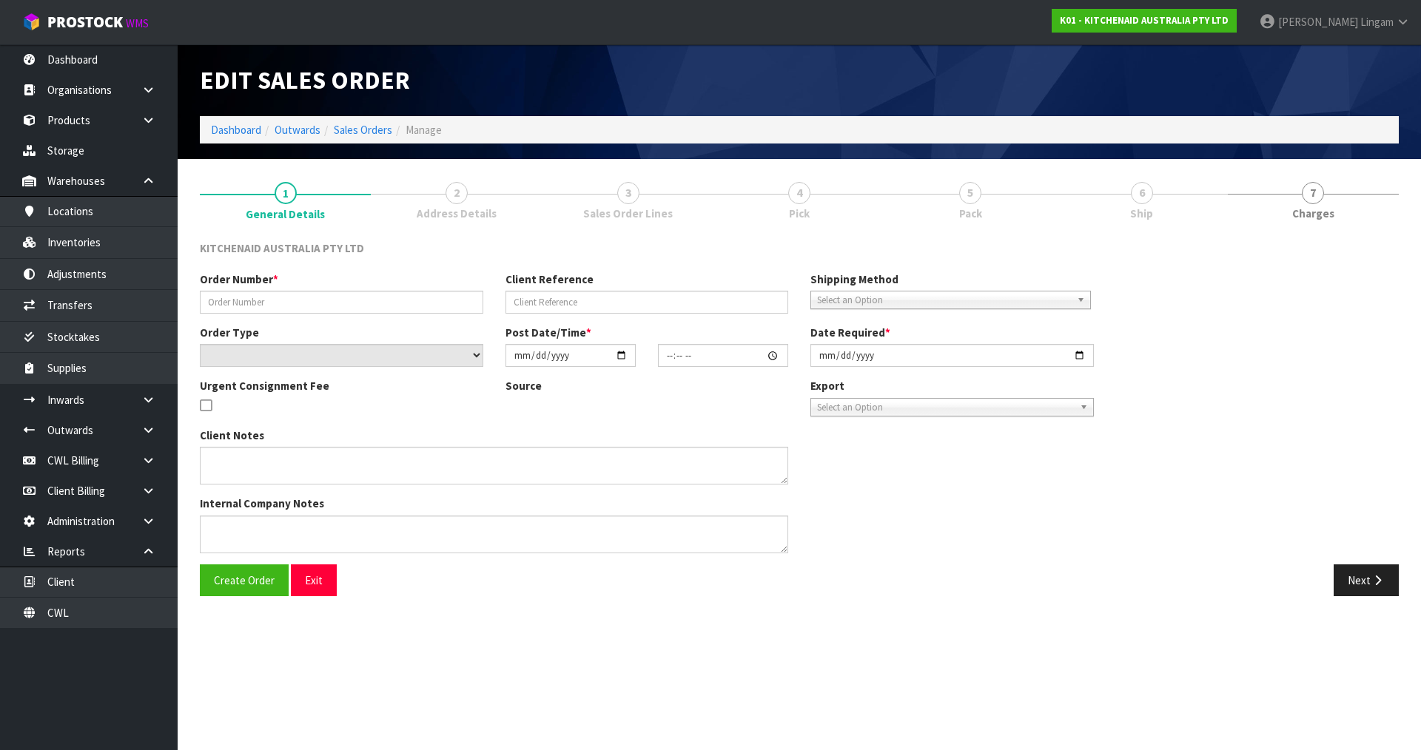
type input "0206793923"
type input "KAAA-30457"
select select "number:0"
type input "[DATE]"
type input "17:37:14.000"
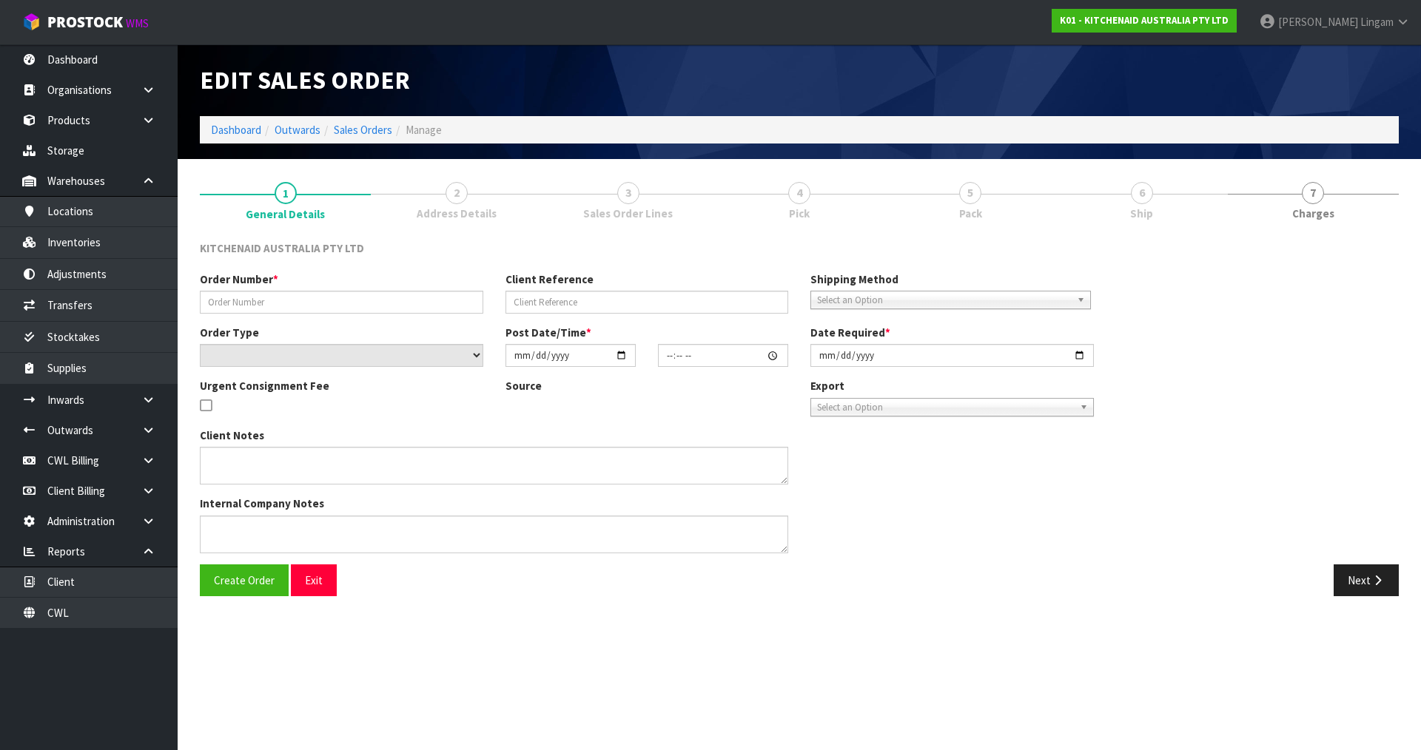
type input "[DATE]"
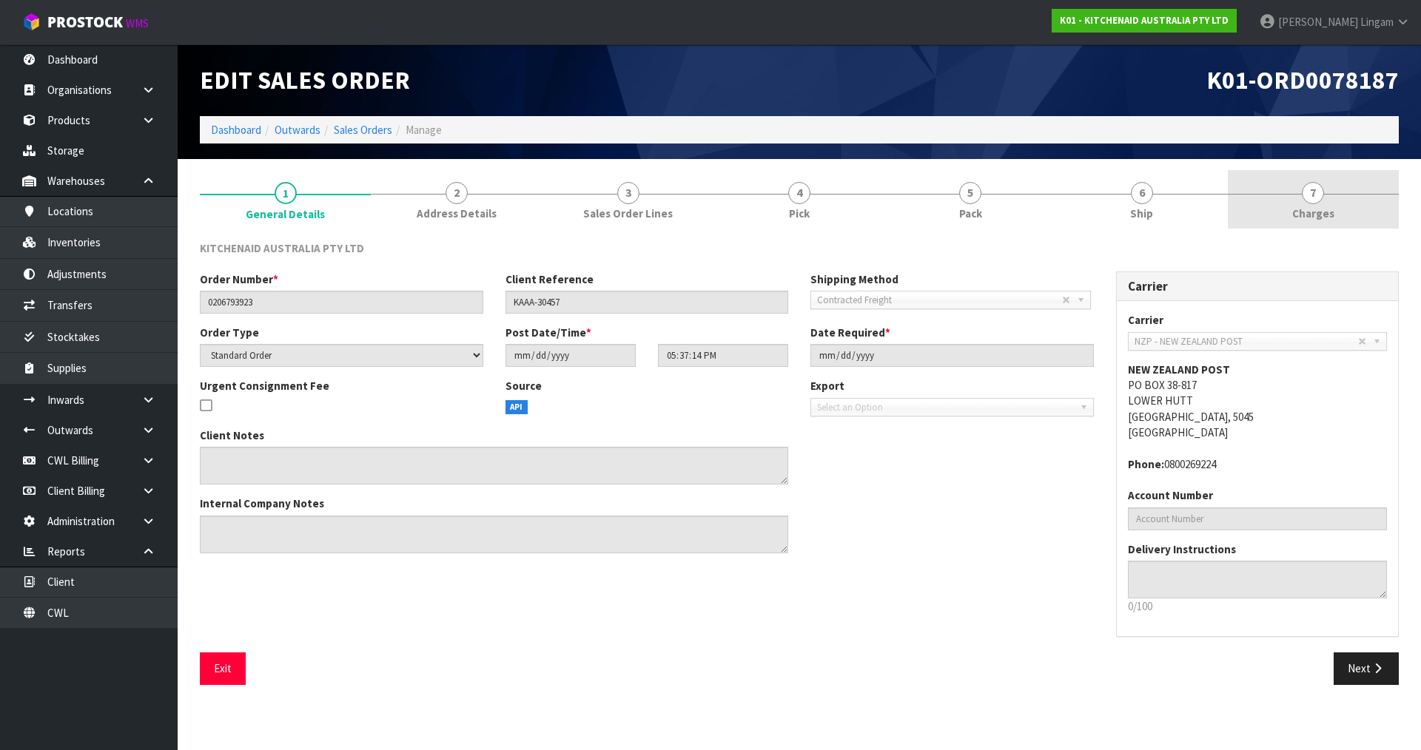
click at [1324, 215] on span "Charges" at bounding box center [1313, 214] width 42 height 16
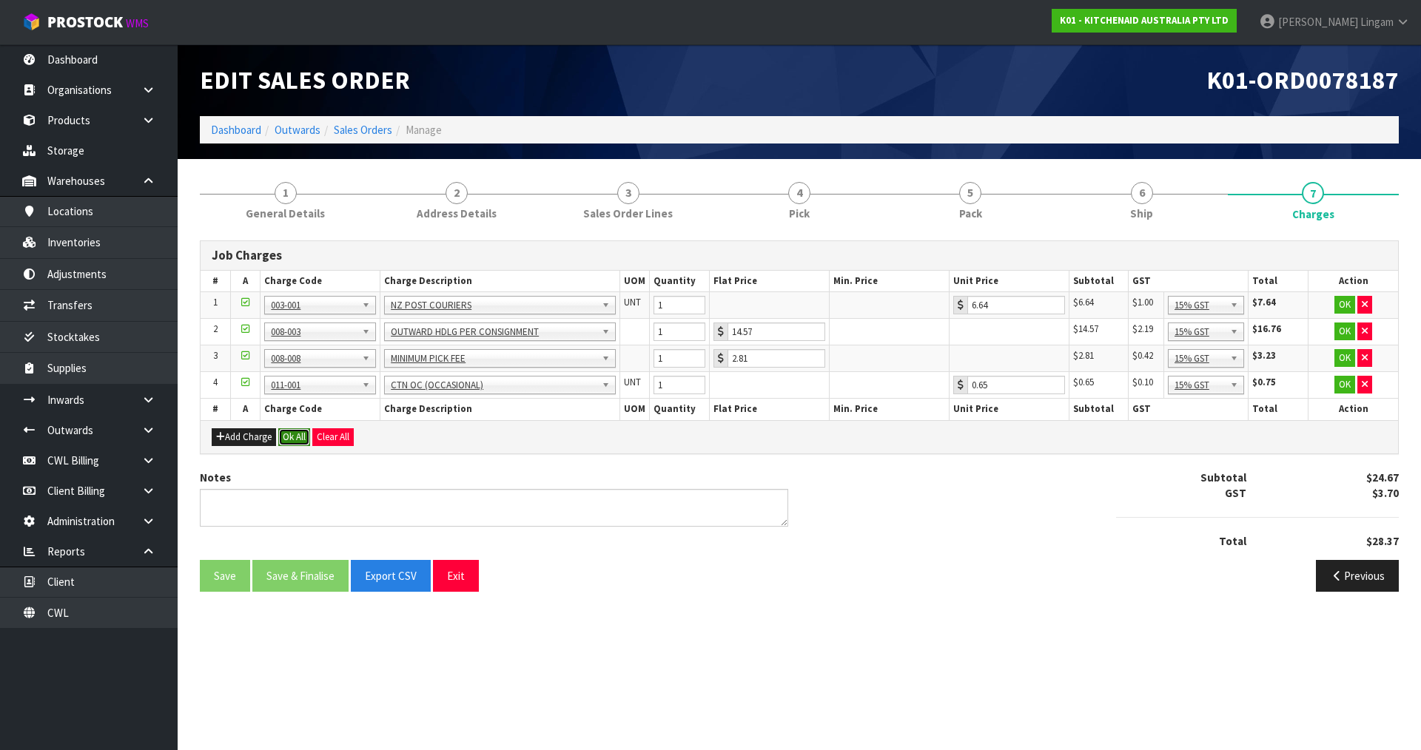
click at [301, 437] on button "Ok All" at bounding box center [294, 437] width 32 height 18
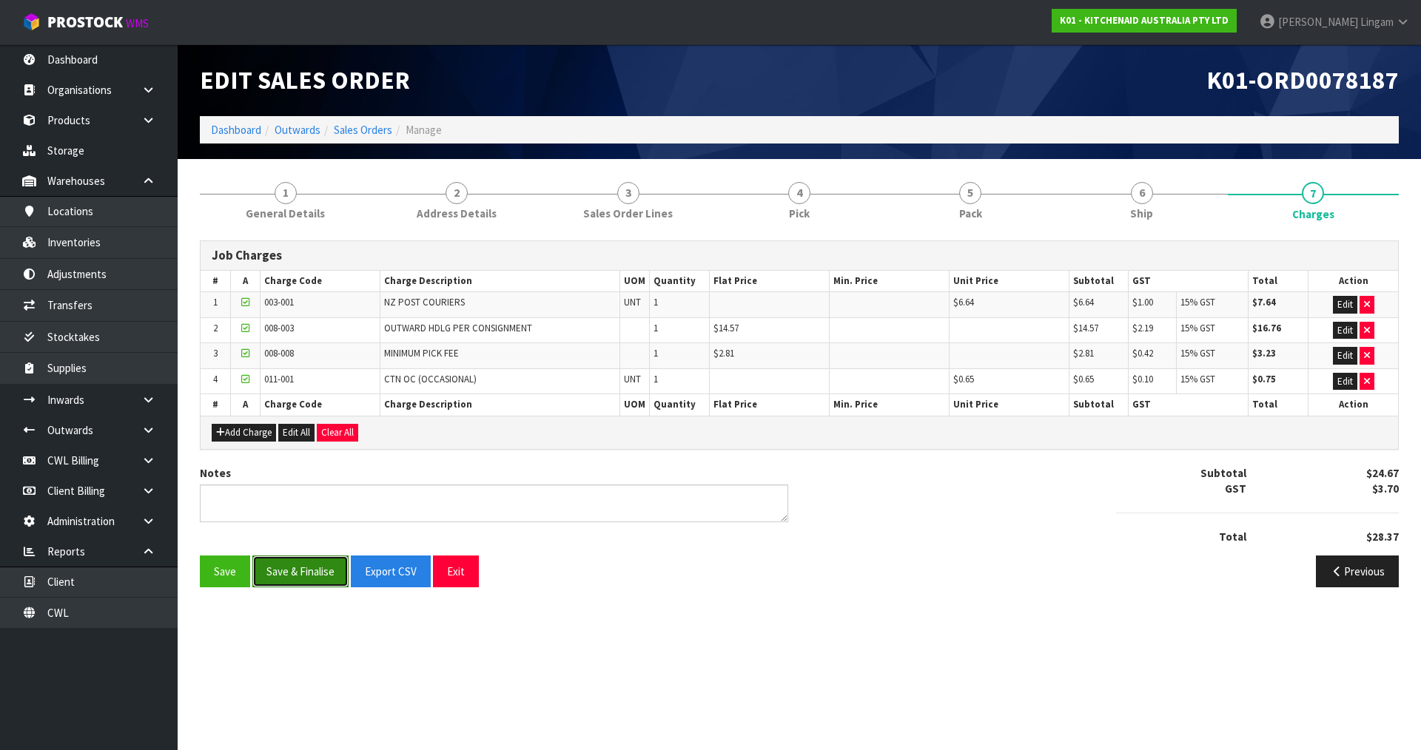
click at [325, 576] on button "Save & Finalise" at bounding box center [300, 572] width 96 height 32
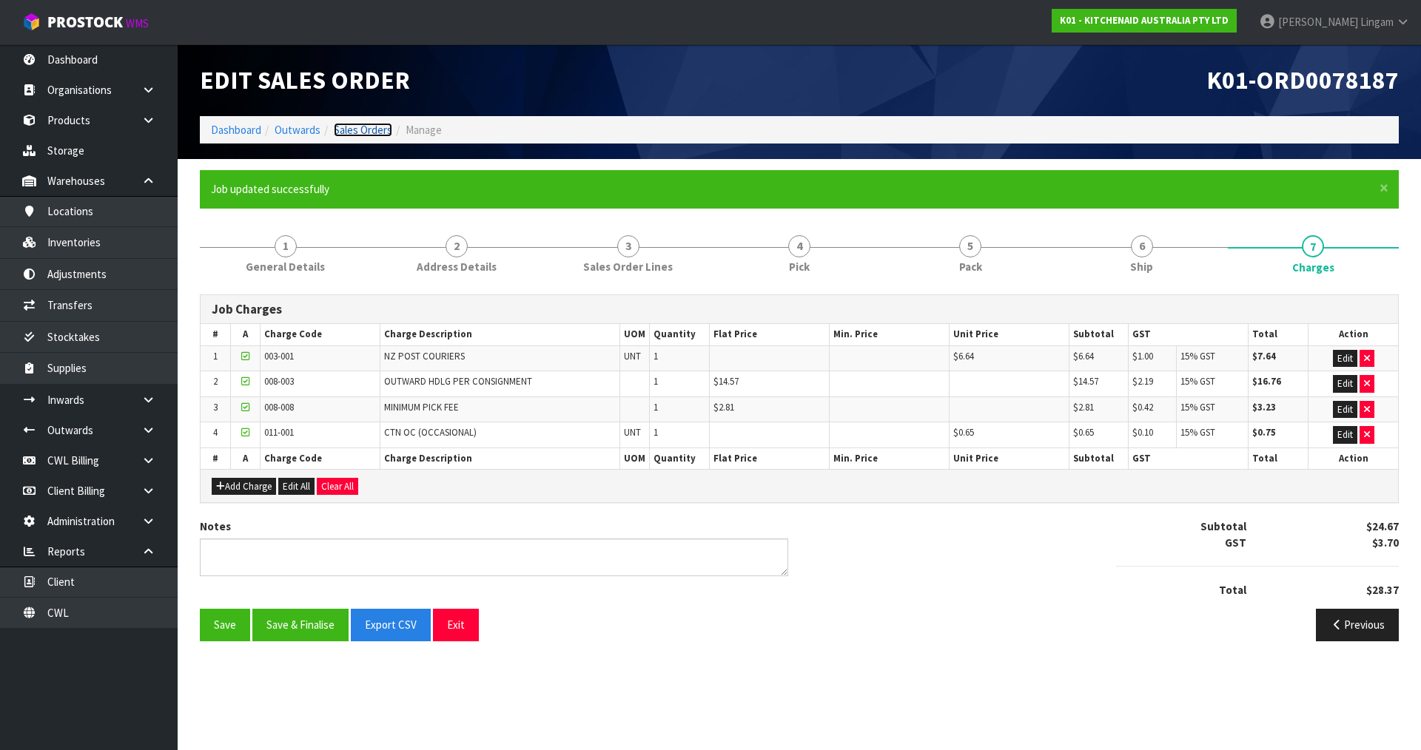
click at [377, 132] on link "Sales Orders" at bounding box center [363, 130] width 58 height 14
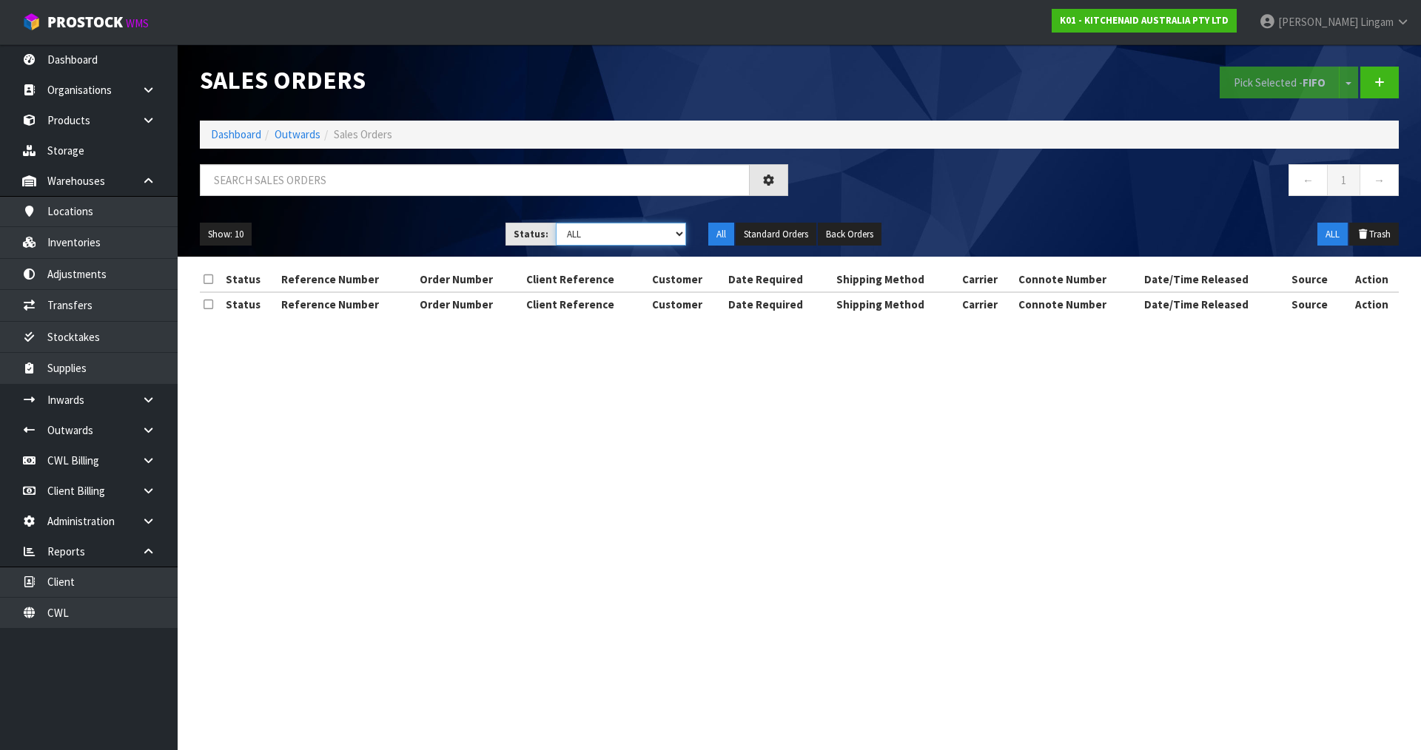
click at [658, 240] on select "Draft Pending Allocated Pending Pick Goods Picked Goods Packed Pending Charges …" at bounding box center [621, 234] width 131 height 23
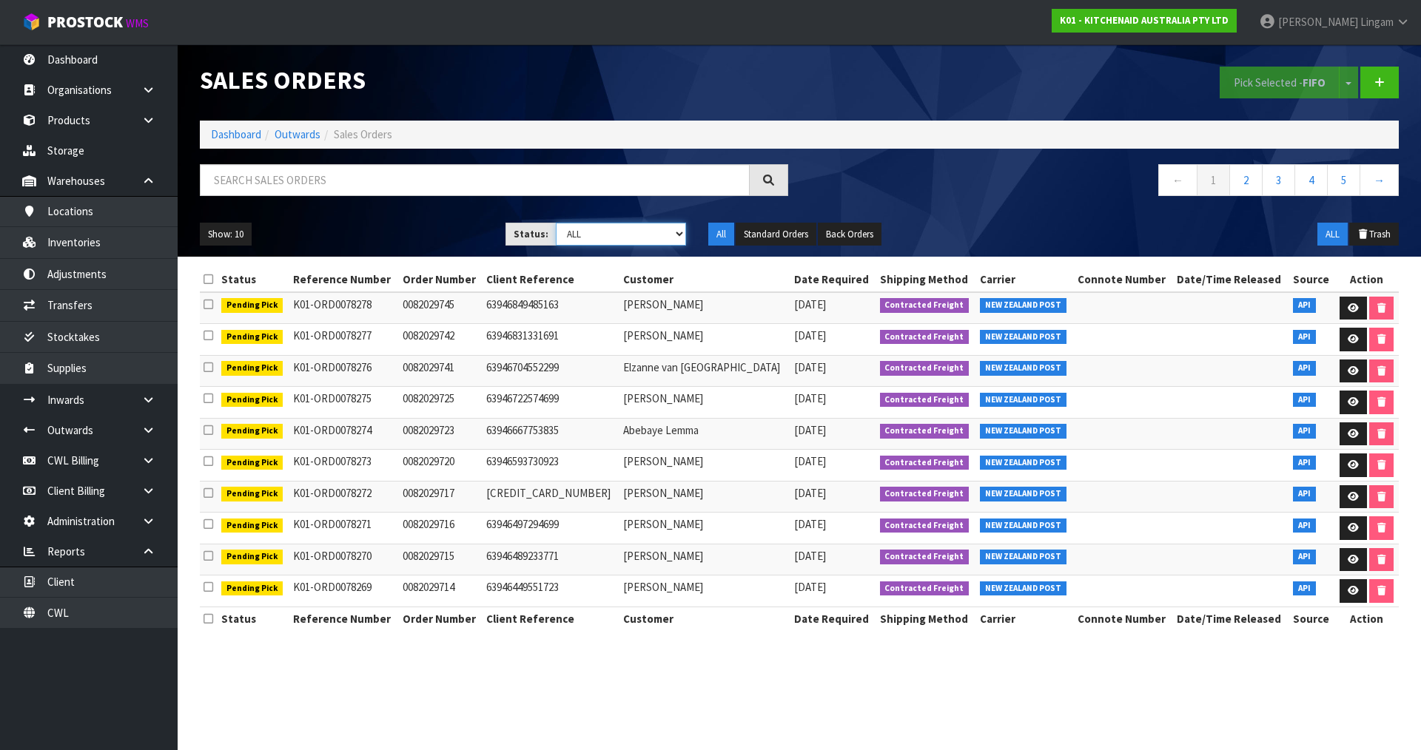
select select "string:6"
click at [556, 223] on select "Draft Pending Allocated Pending Pick Goods Picked Goods Packed Pending Charges …" at bounding box center [621, 234] width 131 height 23
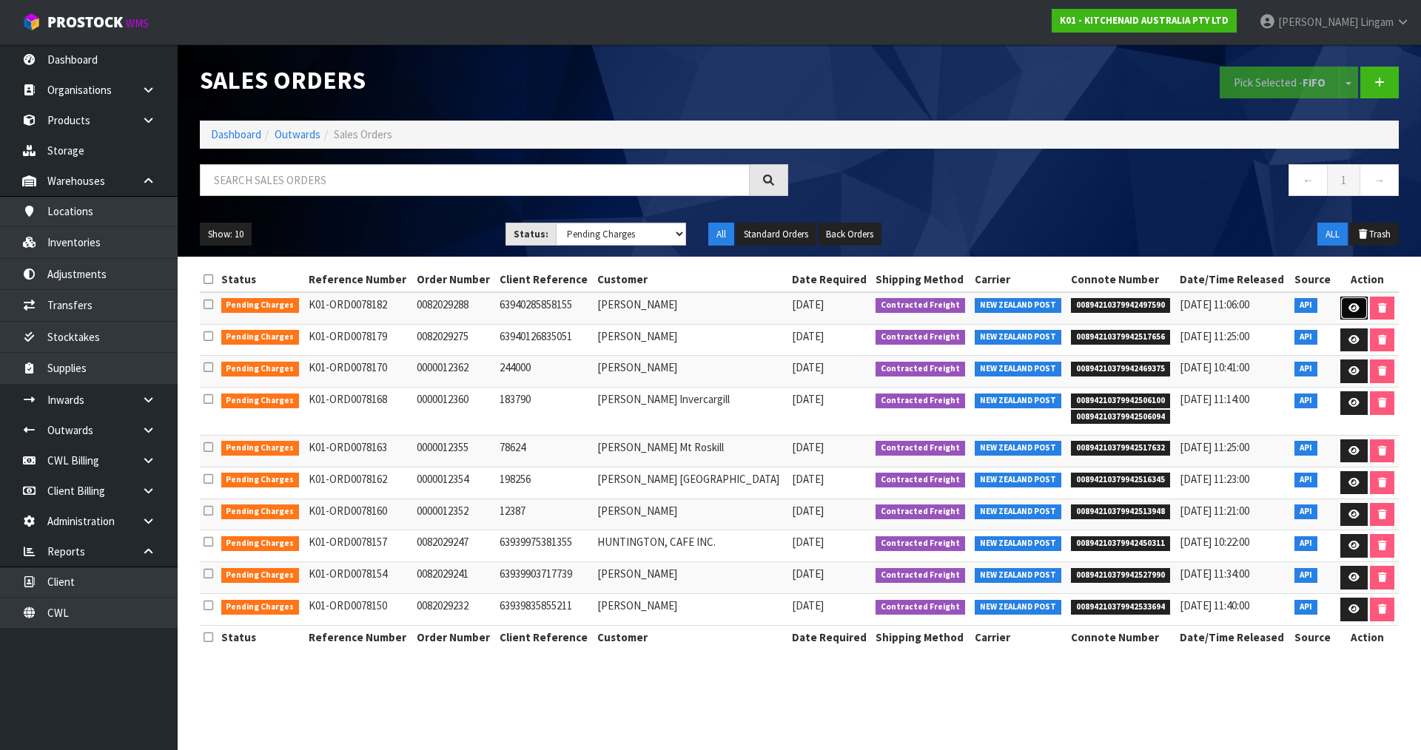
click at [1348, 308] on icon at bounding box center [1353, 308] width 11 height 10
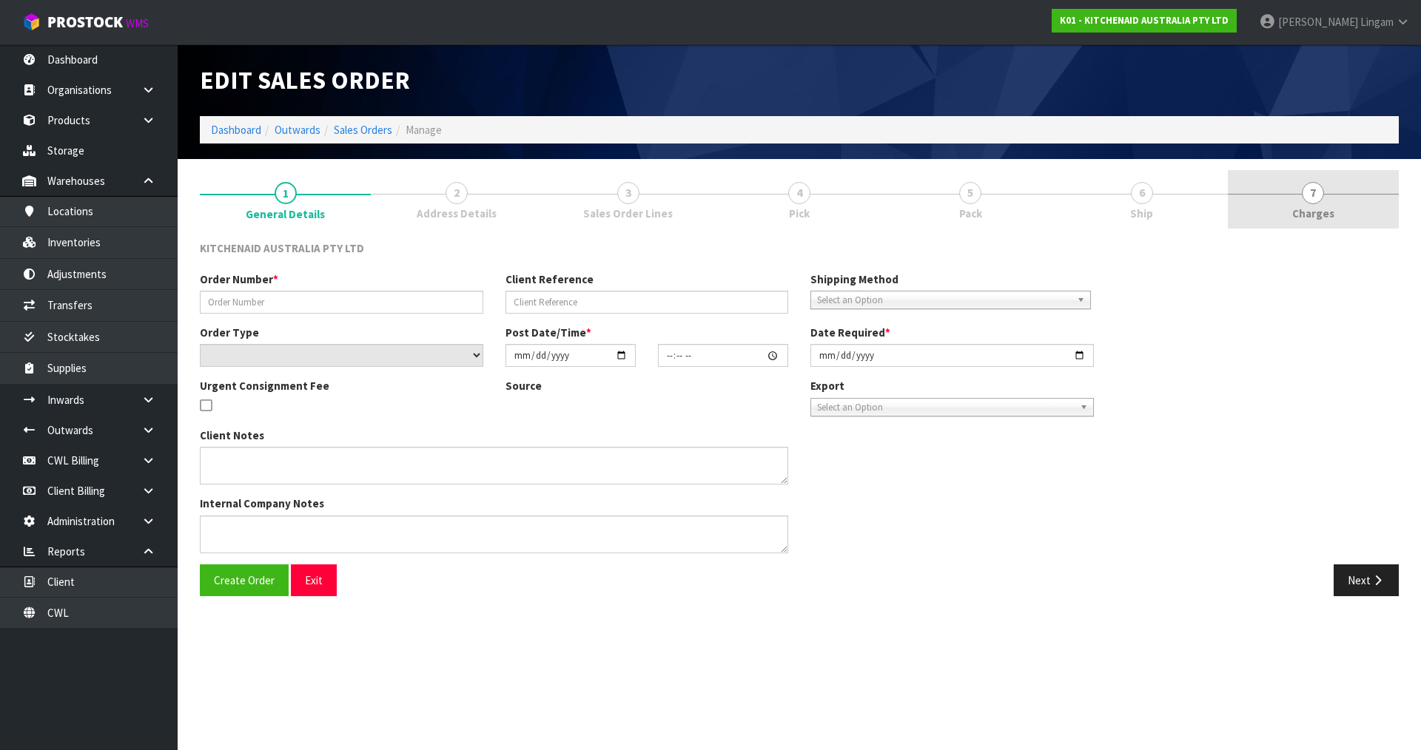
type input "0082029288"
type input "63940285858155"
select select "number:0"
type input "[DATE]"
type input "17:36:16.000"
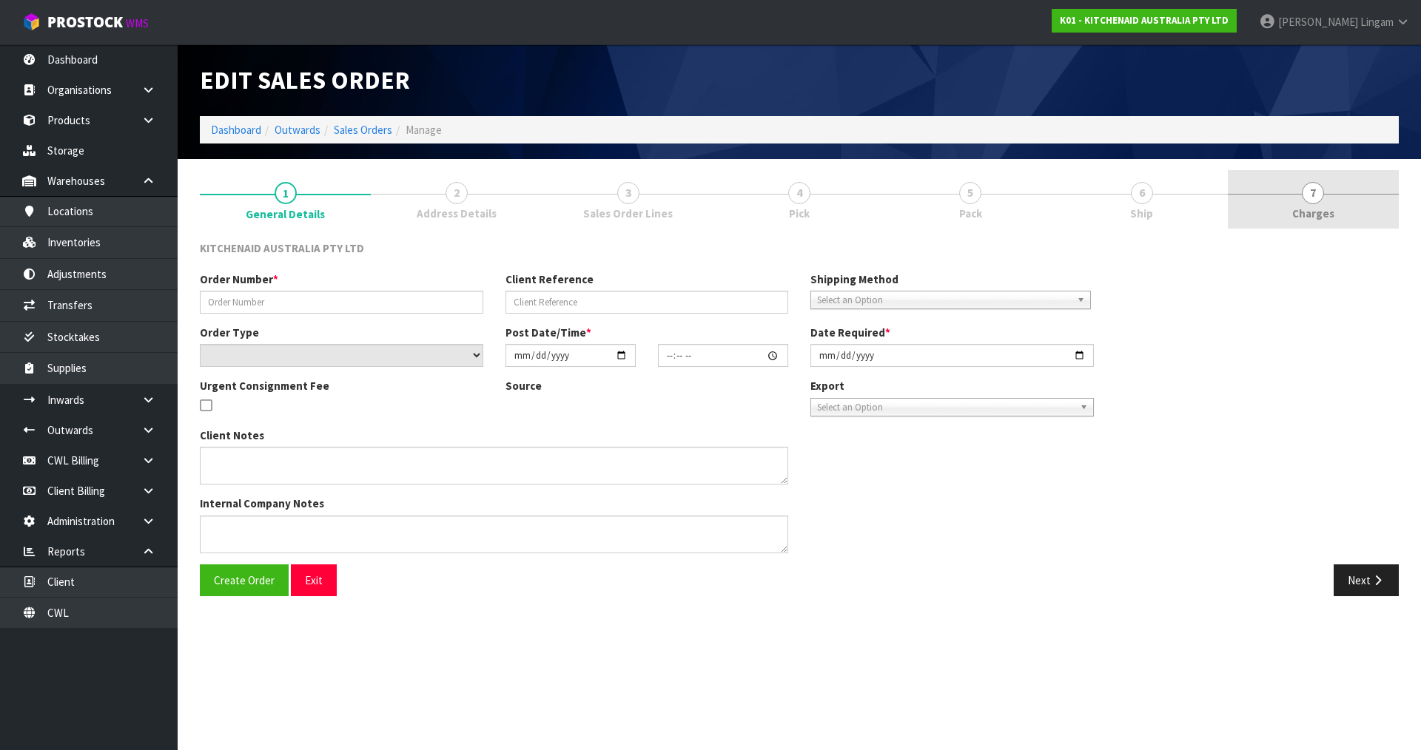
type input "[DATE]"
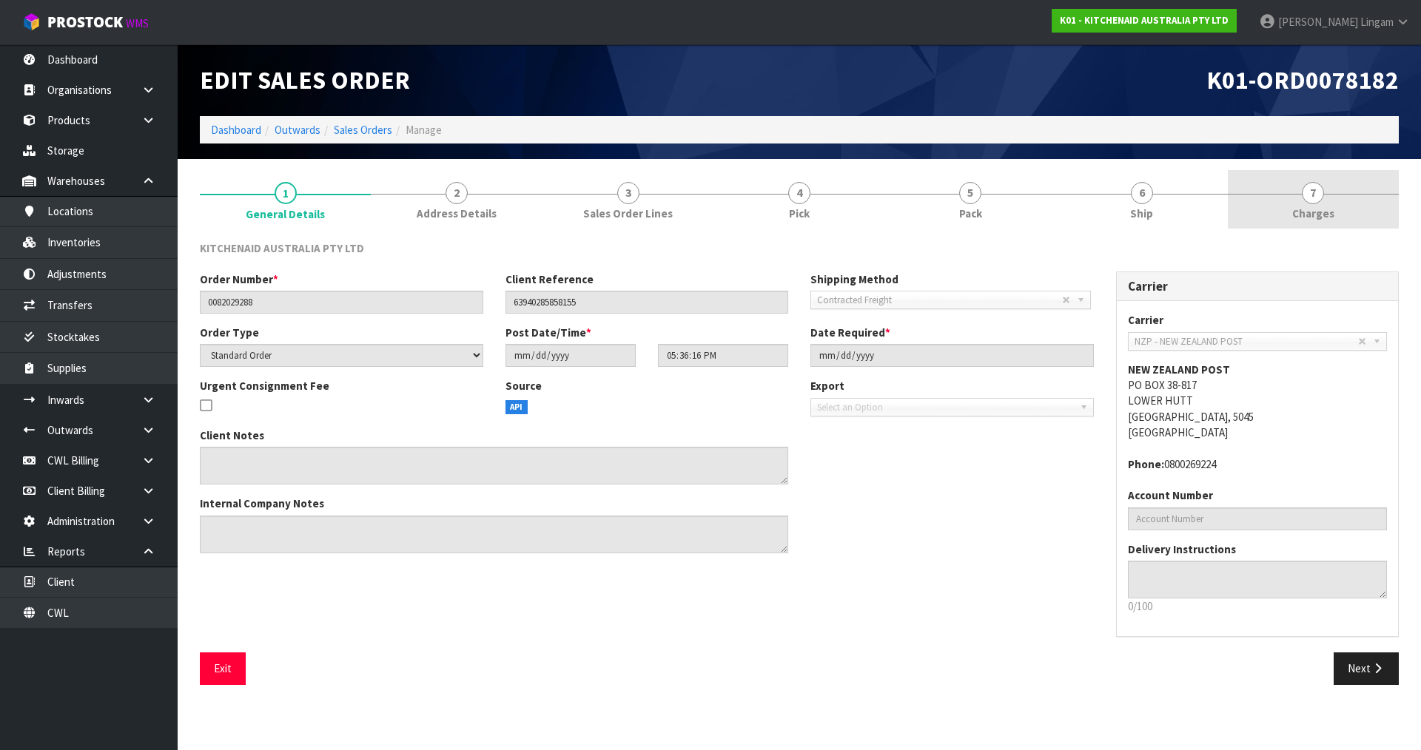
click at [1346, 213] on link "7 [GEOGRAPHIC_DATA]" at bounding box center [1313, 199] width 171 height 58
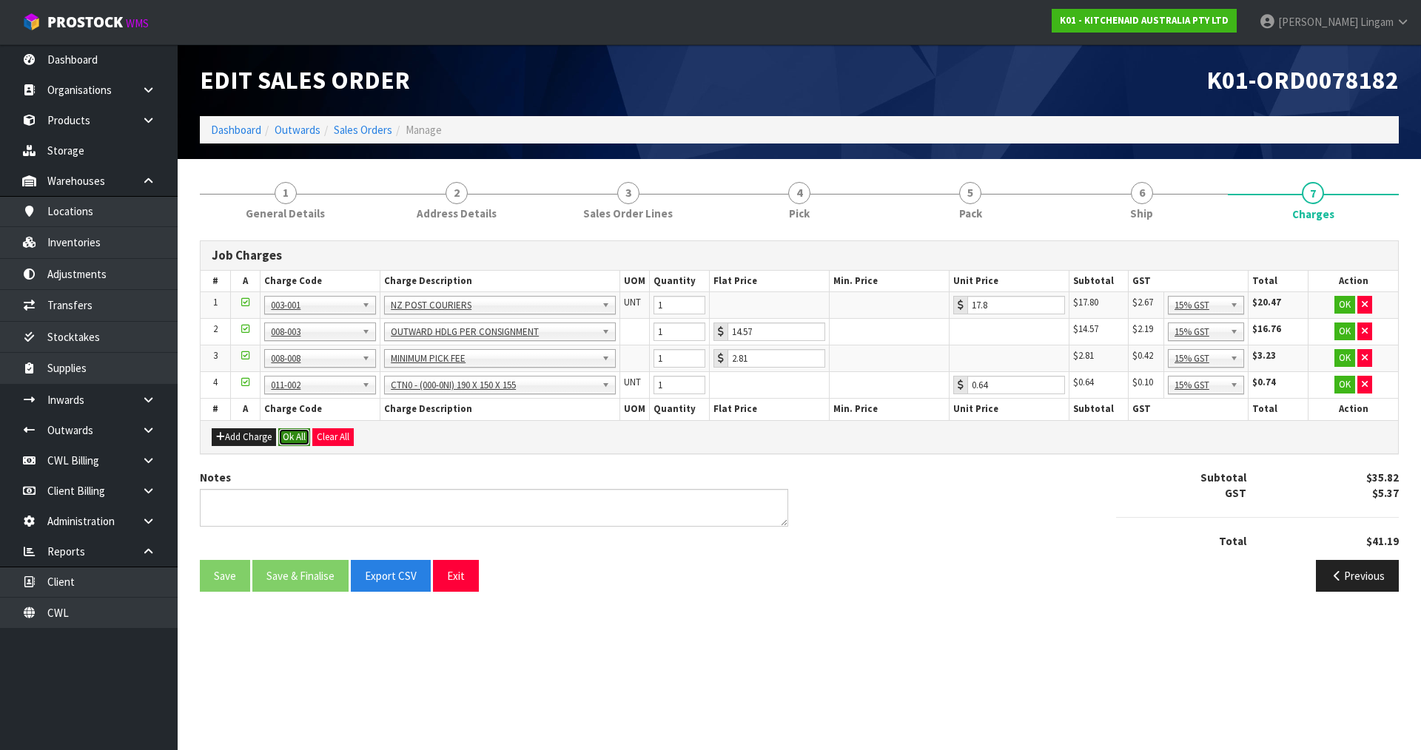
click at [303, 438] on button "Ok All" at bounding box center [294, 437] width 32 height 18
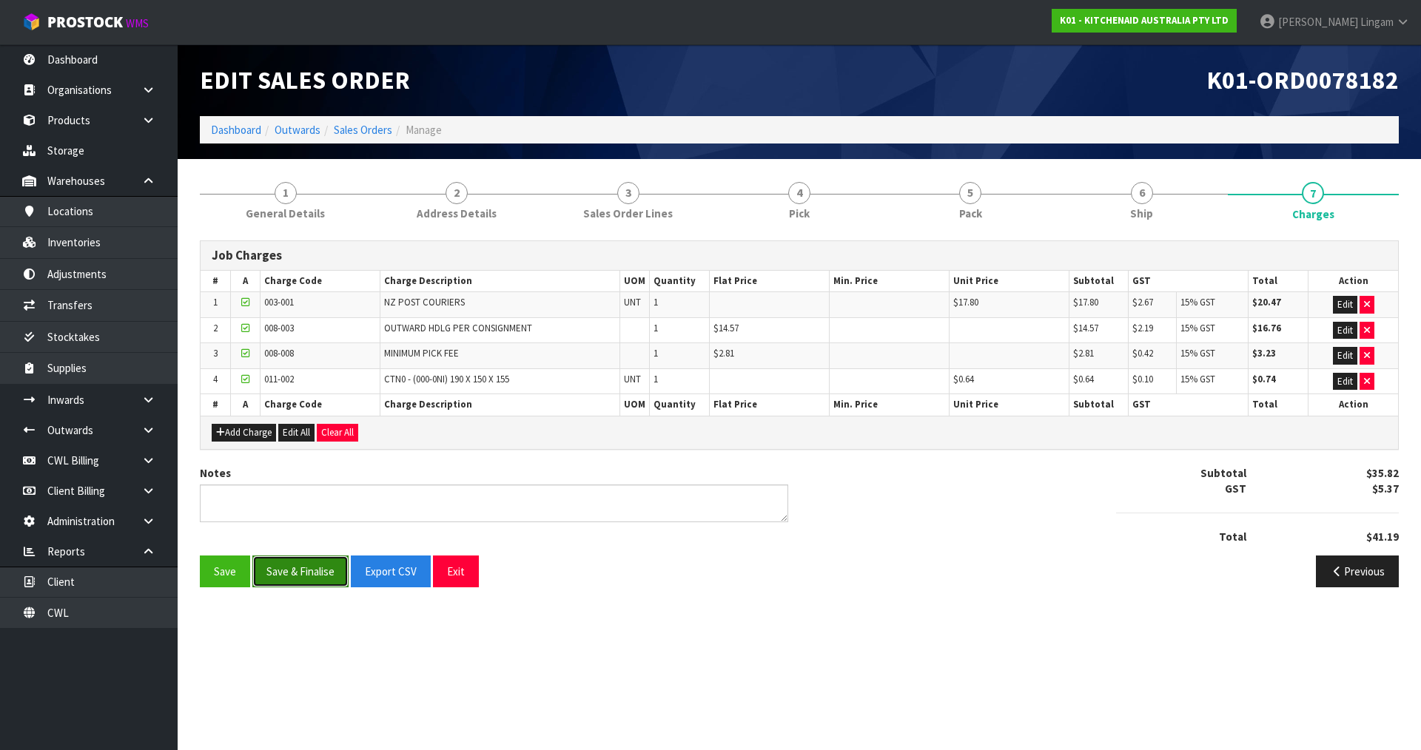
click at [305, 575] on button "Save & Finalise" at bounding box center [300, 572] width 96 height 32
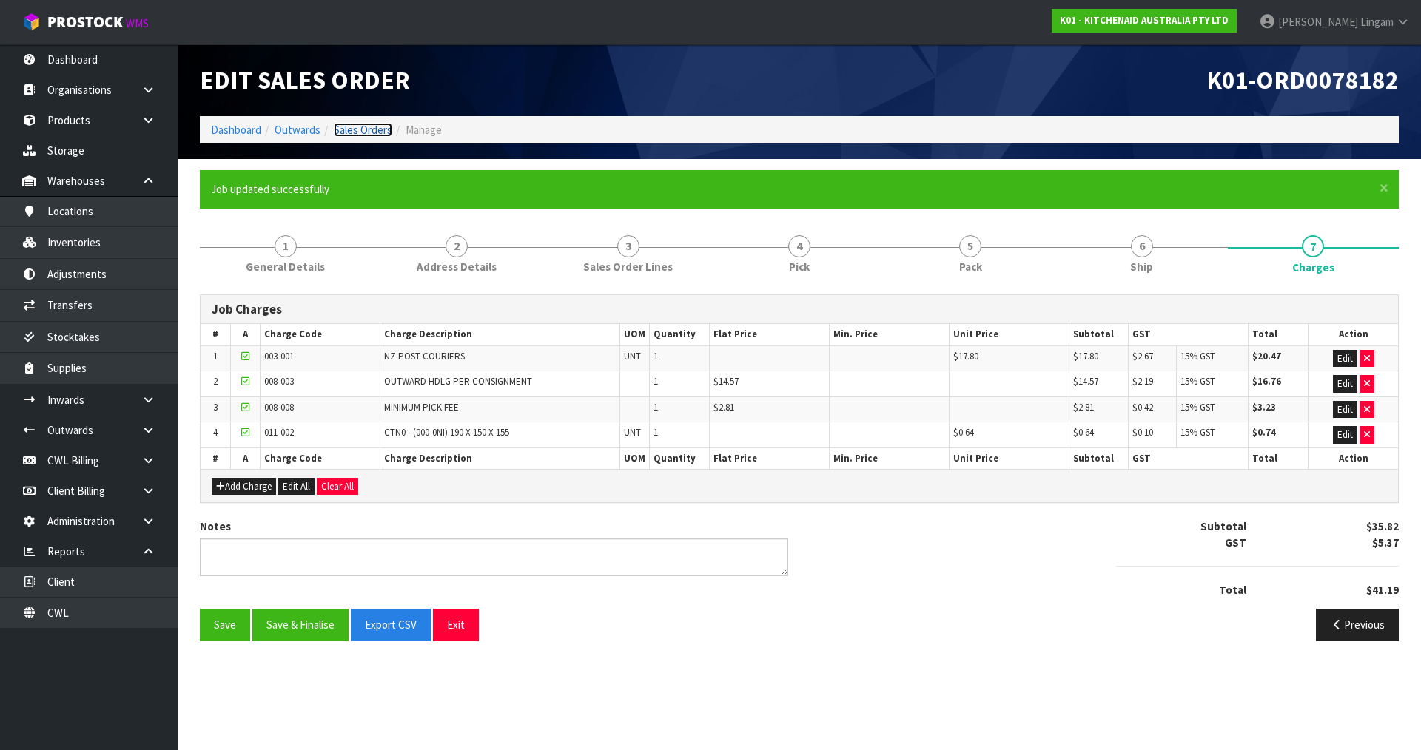
click at [363, 129] on link "Sales Orders" at bounding box center [363, 130] width 58 height 14
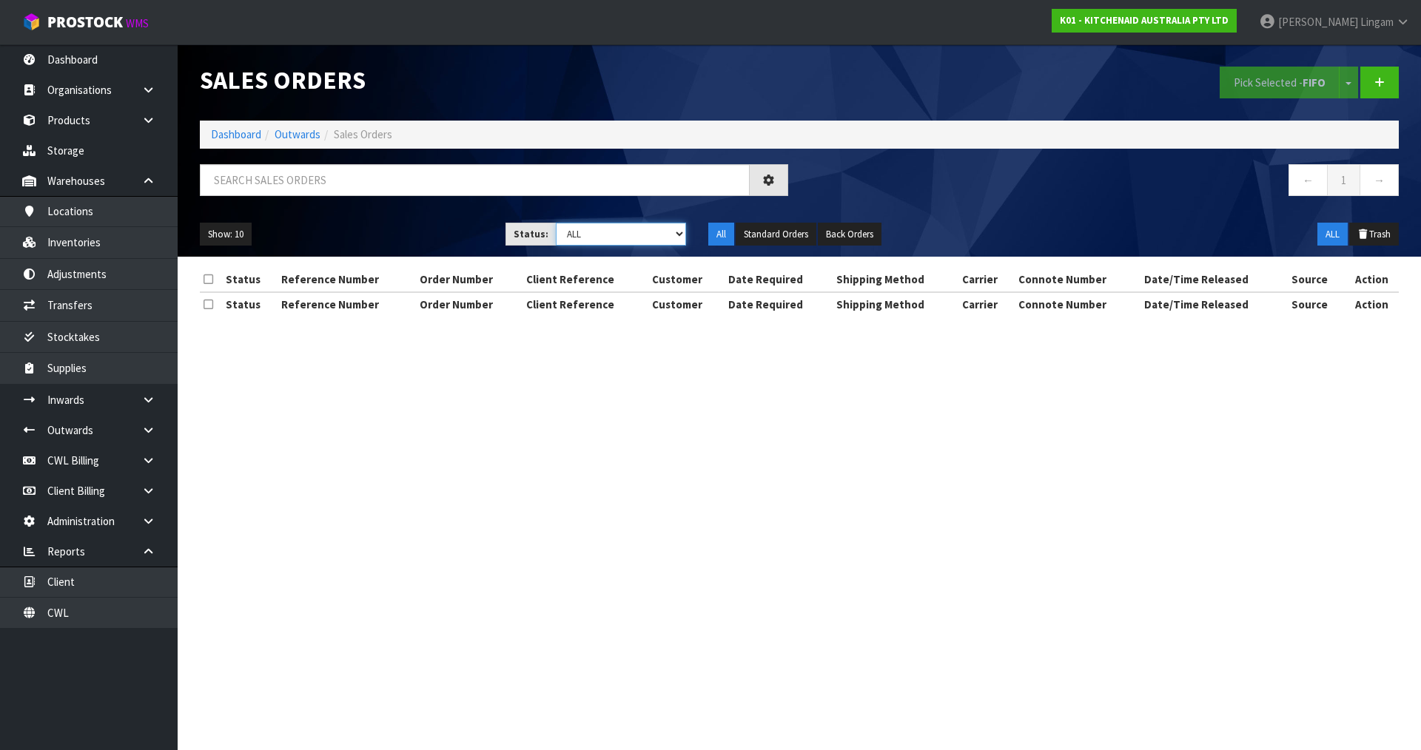
click at [666, 235] on select "Draft Pending Allocated Pending Pick Goods Picked Goods Packed Pending Charges …" at bounding box center [621, 234] width 131 height 23
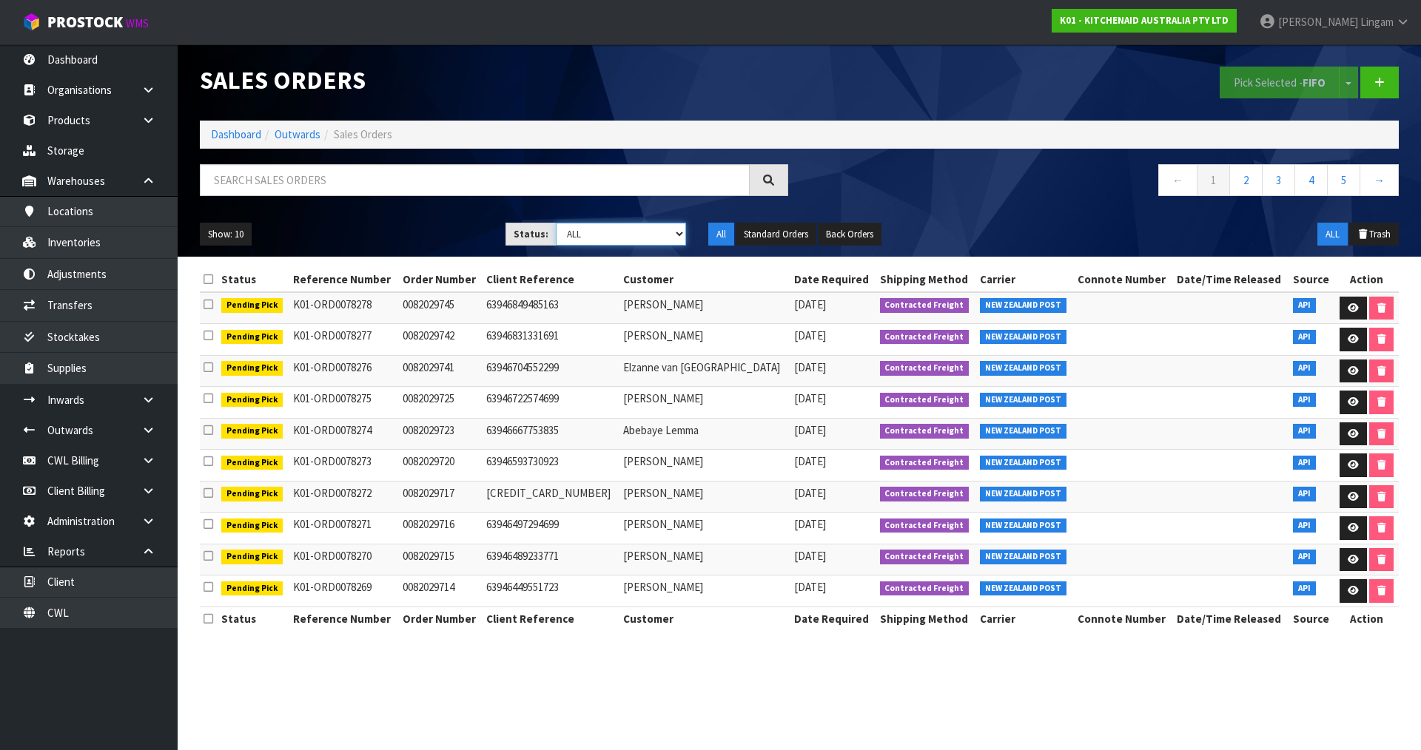
select select "string:6"
click at [556, 223] on select "Draft Pending Allocated Pending Pick Goods Picked Goods Packed Pending Charges …" at bounding box center [621, 234] width 131 height 23
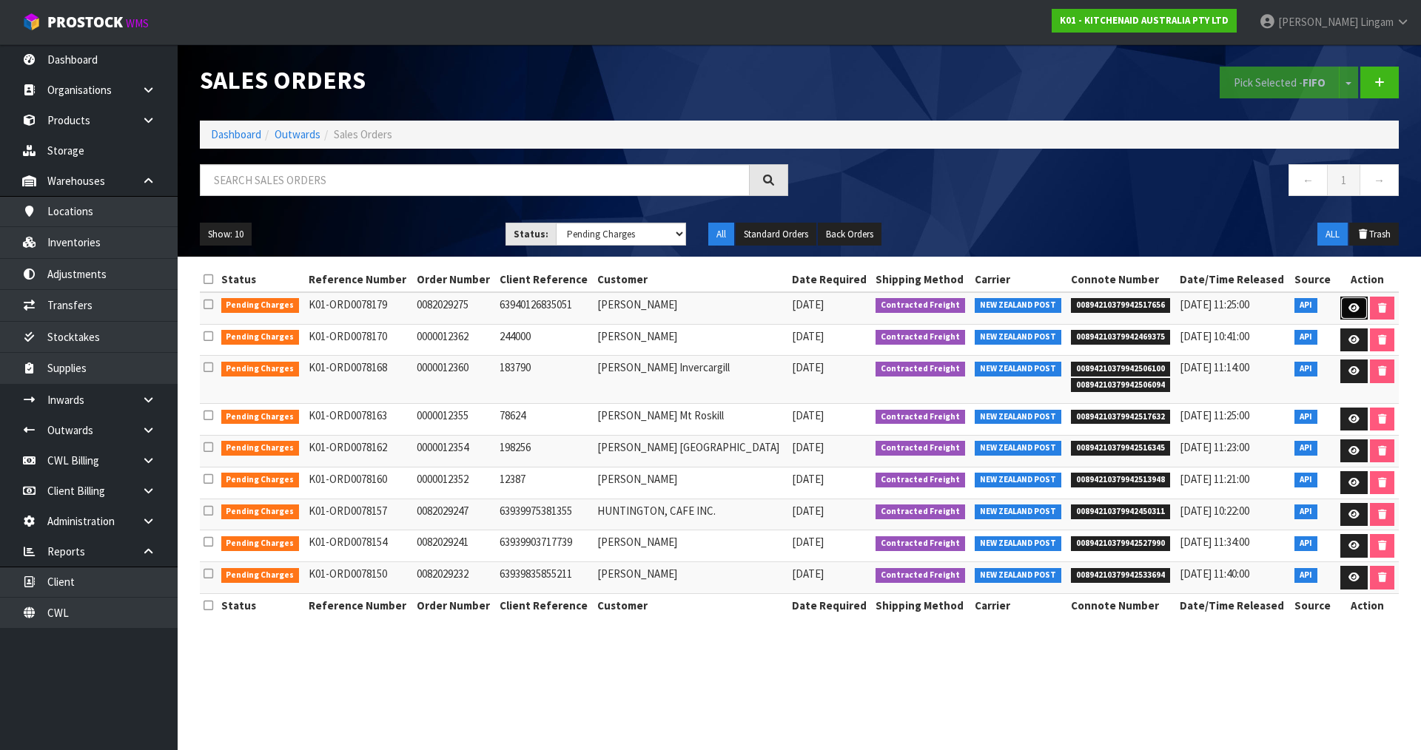
click at [1350, 306] on icon at bounding box center [1353, 308] width 11 height 10
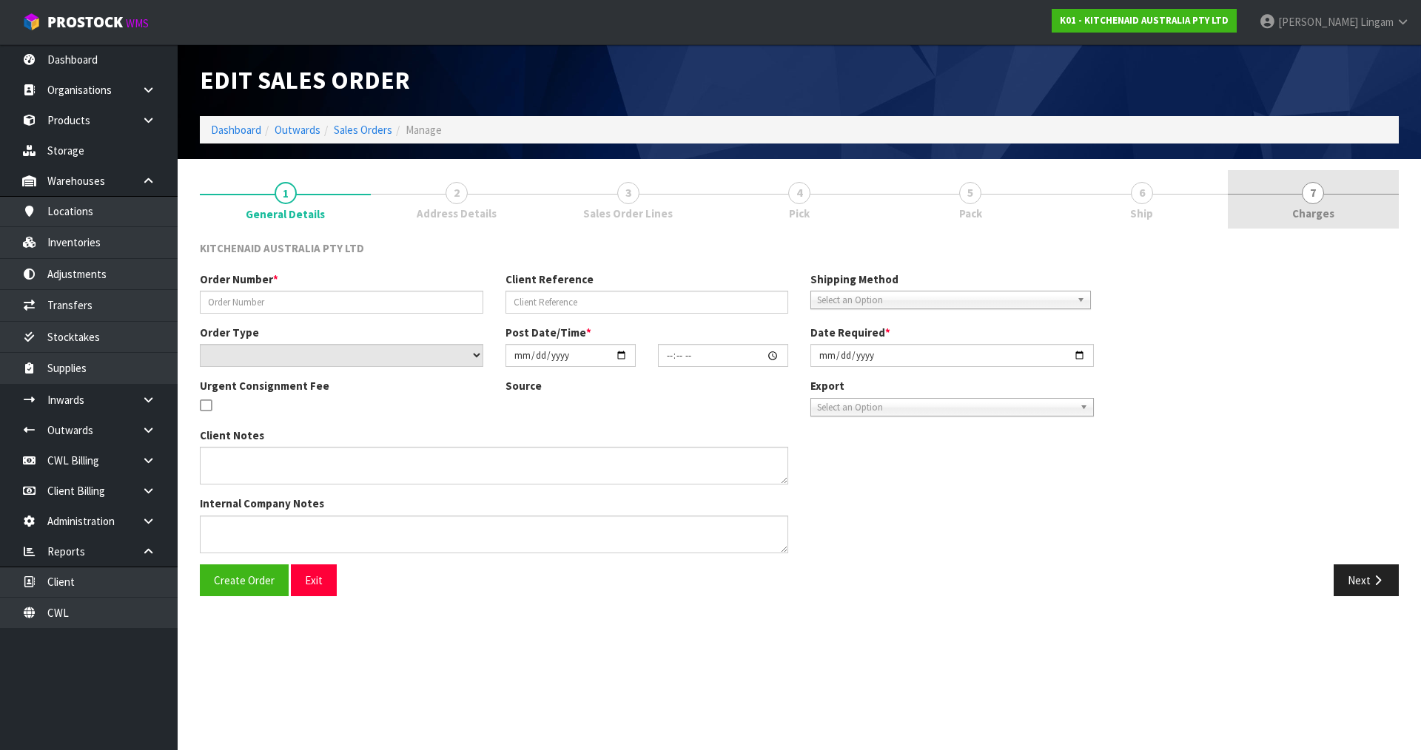
type input "0082029275"
type input "63940126835051"
select select "number:0"
type input "[DATE]"
type input "15:37:03.000"
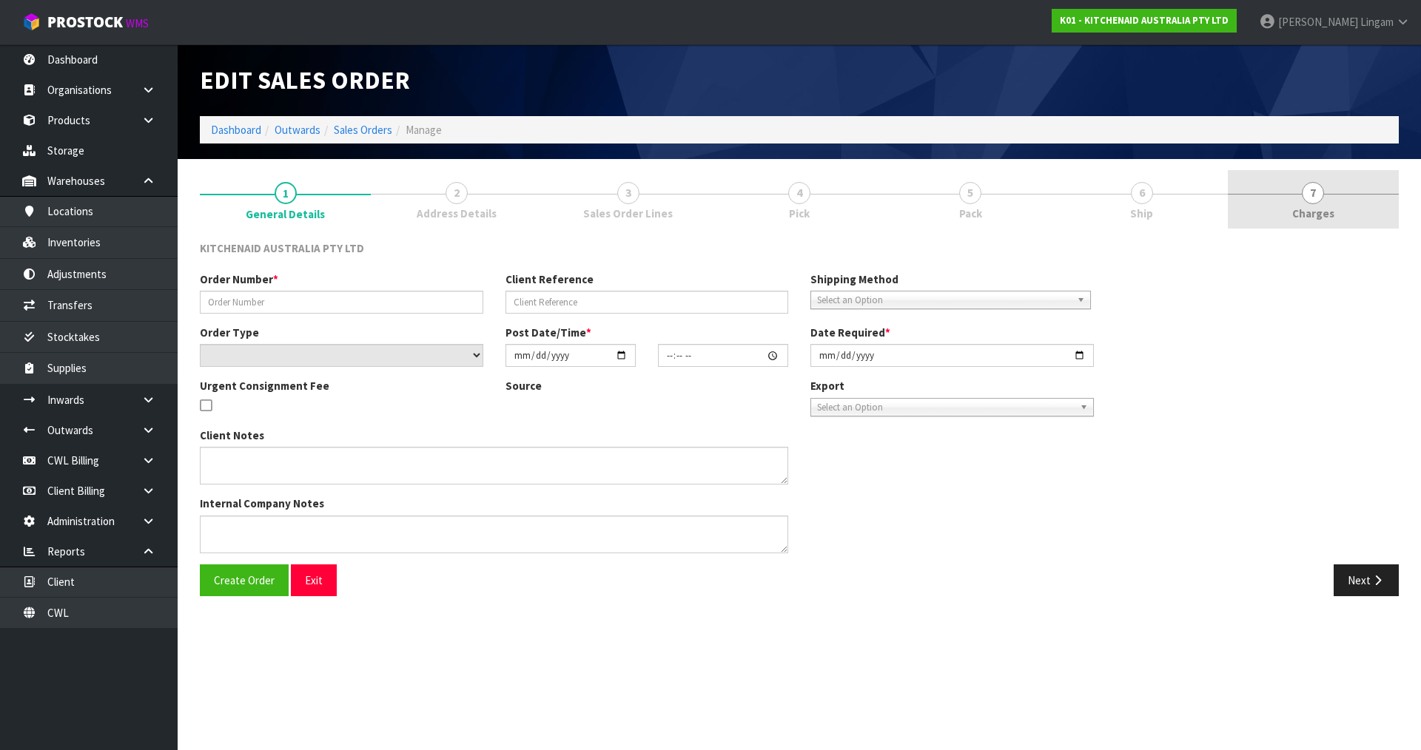
type input "[DATE]"
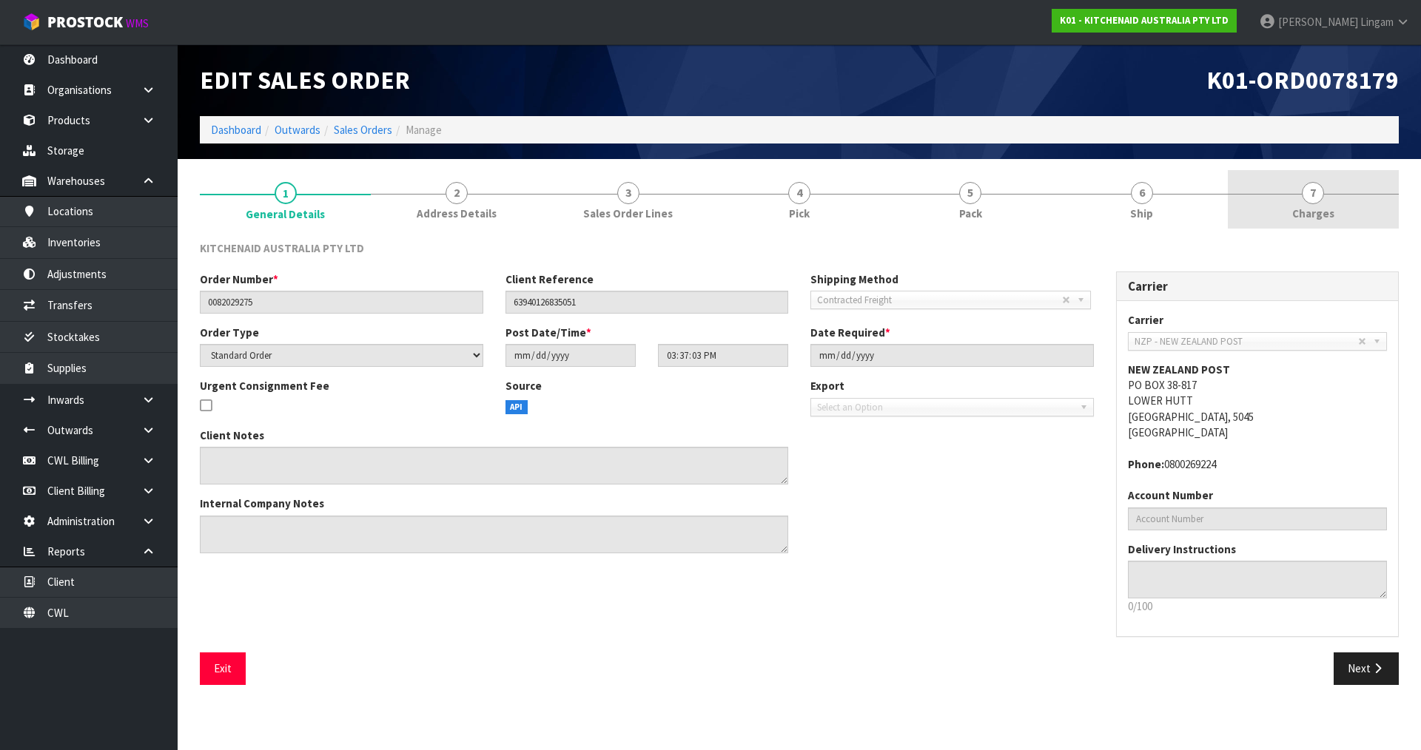
click at [1309, 209] on span "Charges" at bounding box center [1313, 214] width 42 height 16
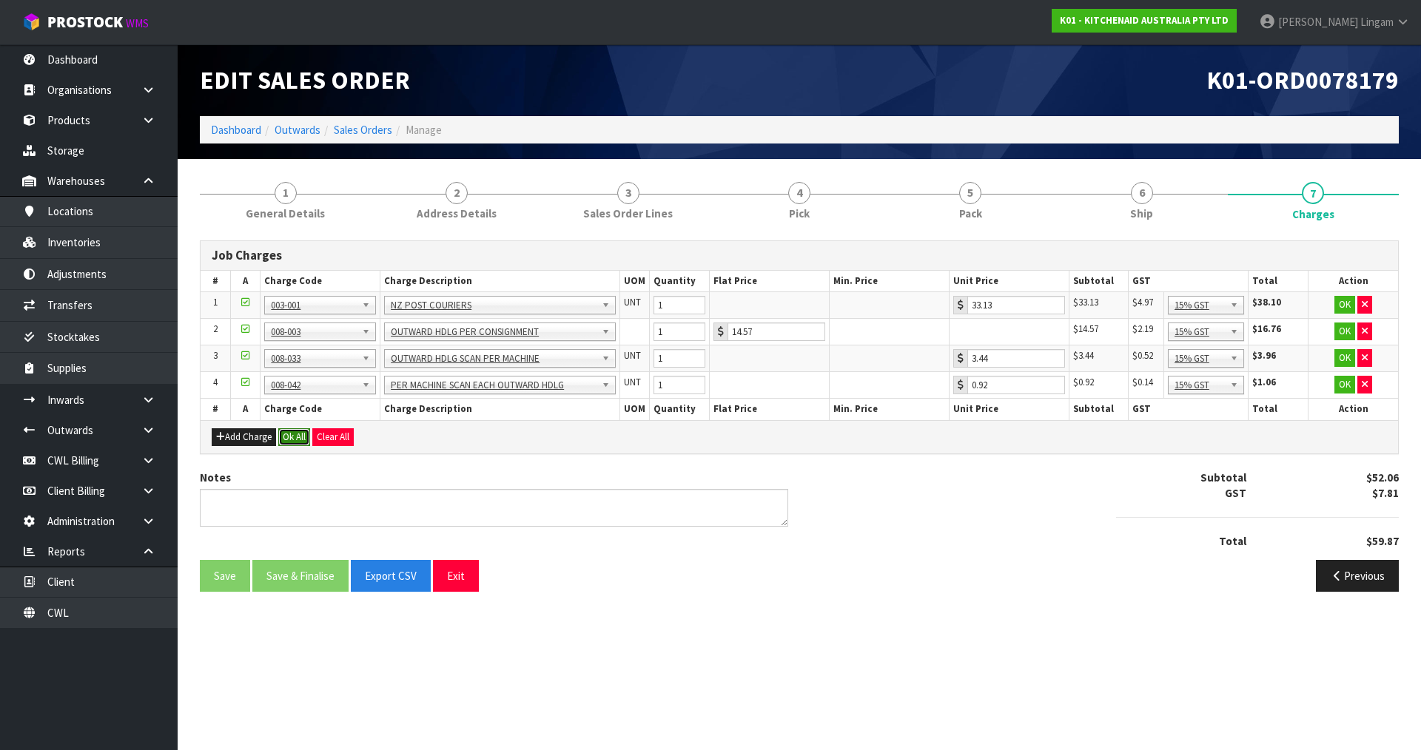
click at [300, 439] on button "Ok All" at bounding box center [294, 437] width 32 height 18
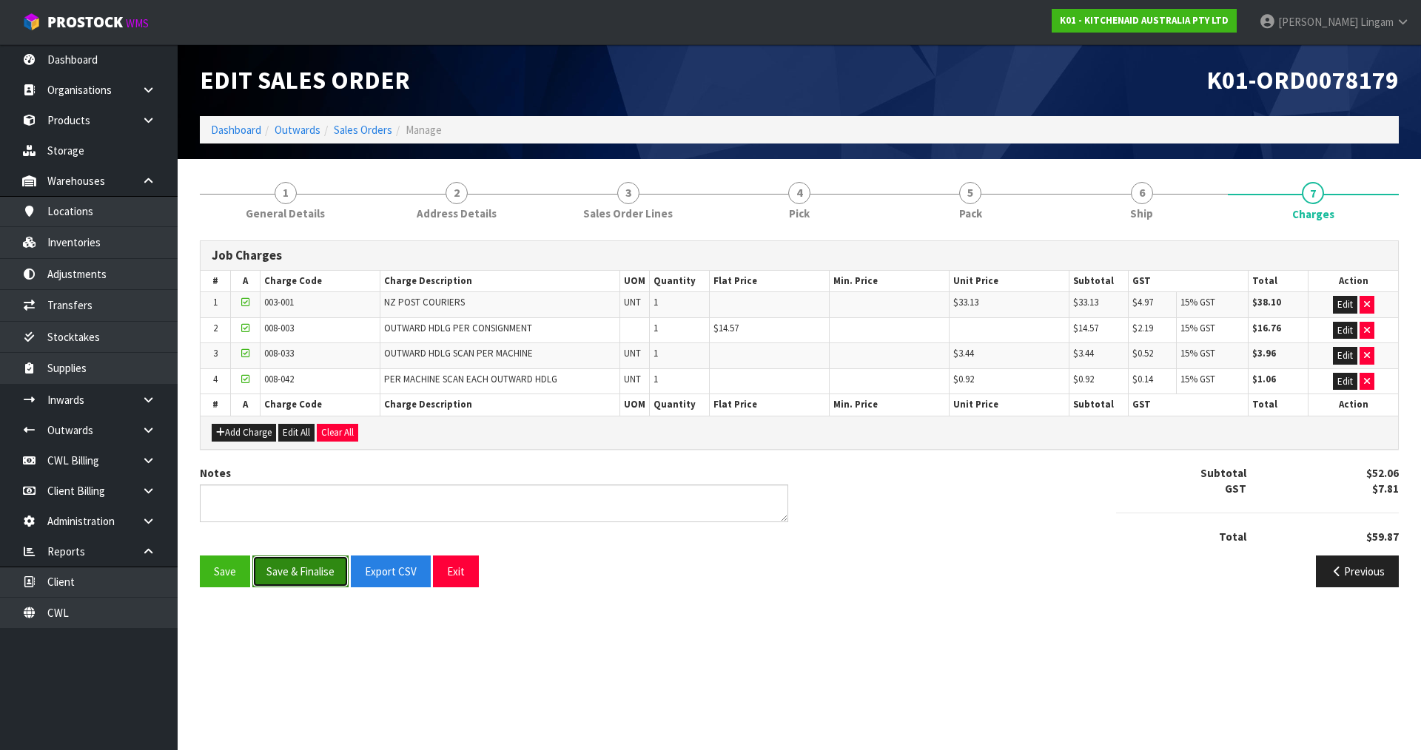
click at [299, 568] on button "Save & Finalise" at bounding box center [300, 572] width 96 height 32
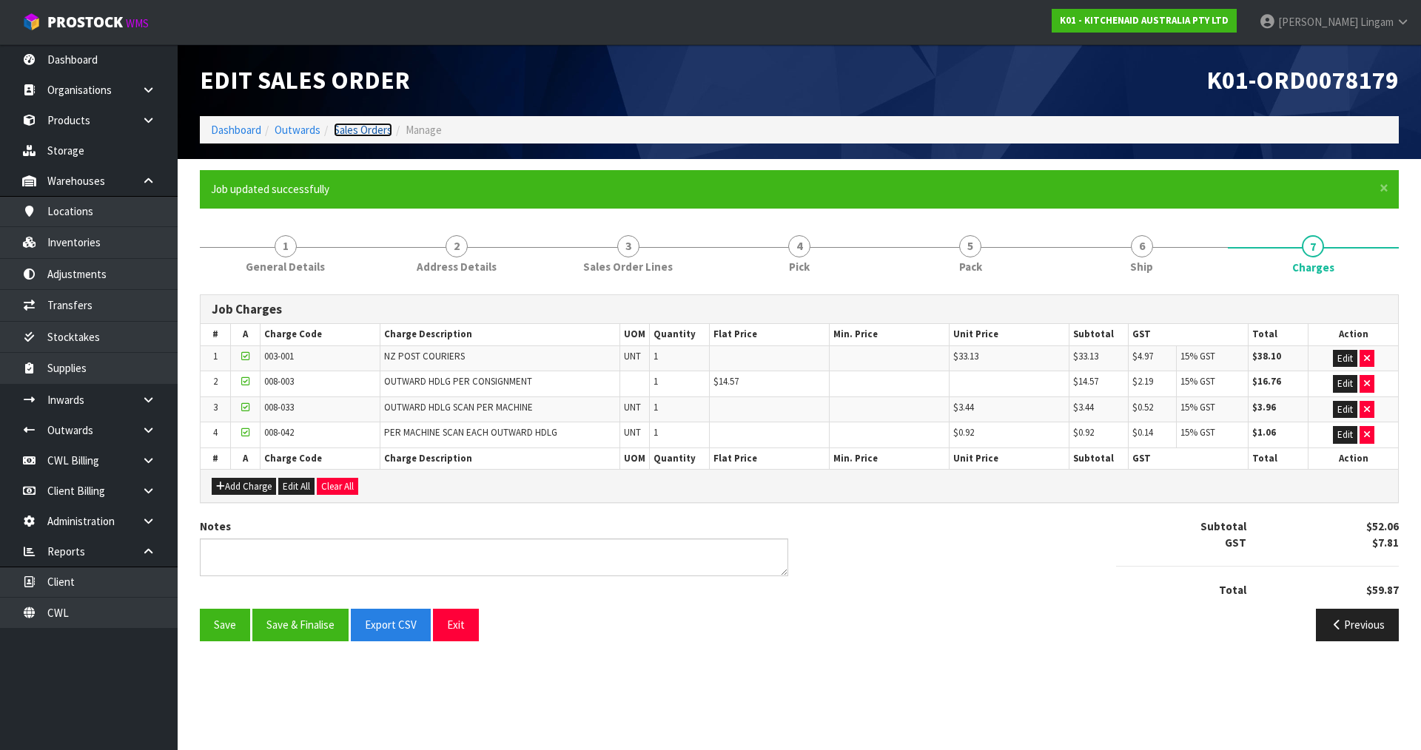
click at [374, 129] on link "Sales Orders" at bounding box center [363, 130] width 58 height 14
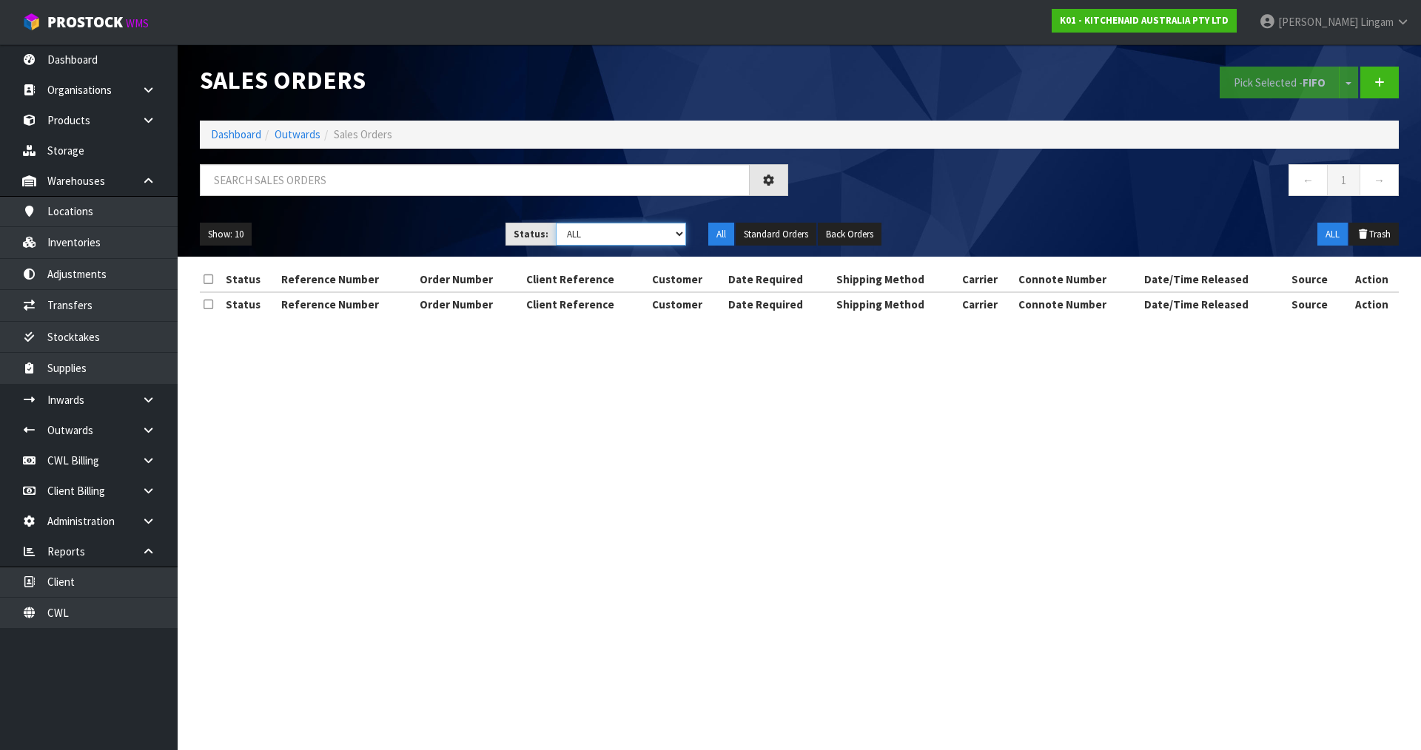
click at [647, 228] on select "Draft Pending Allocated Pending Pick Goods Picked Goods Packed Pending Charges …" at bounding box center [621, 234] width 131 height 23
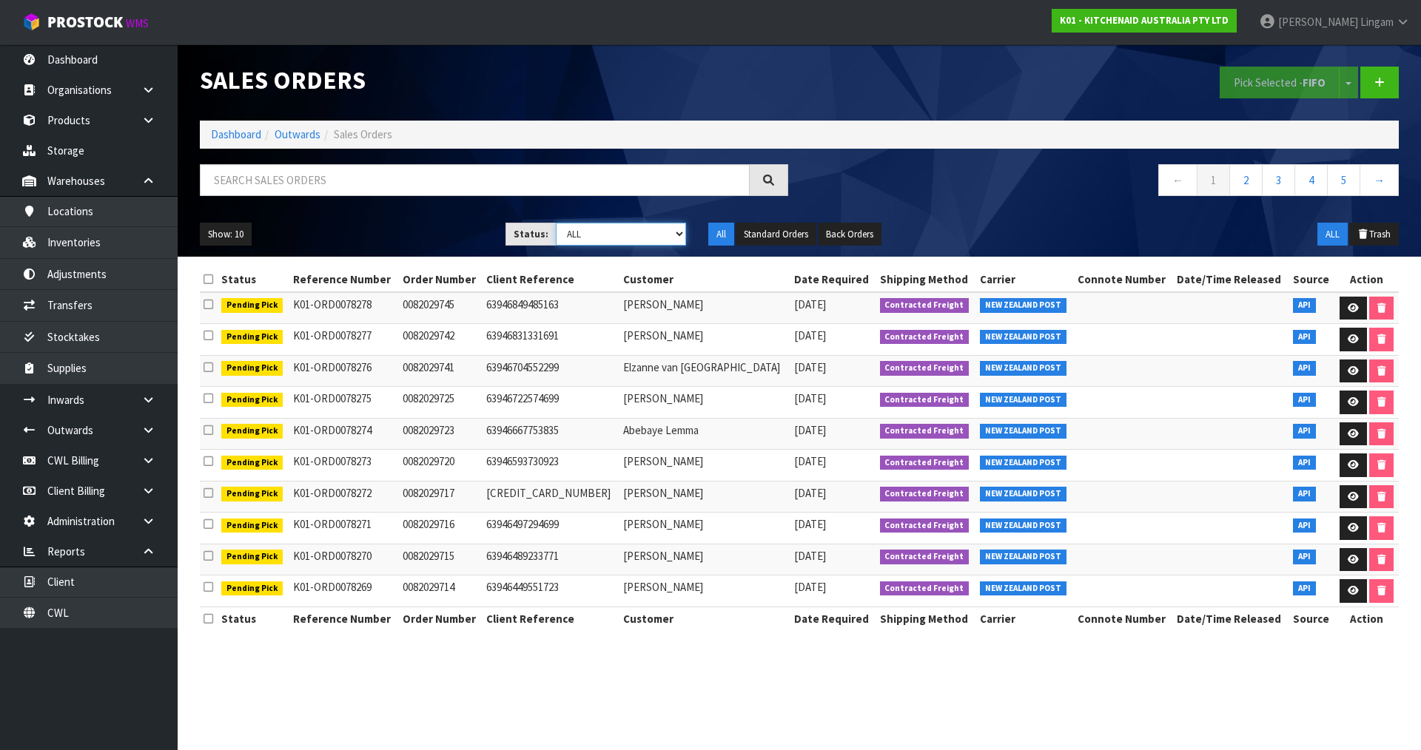
select select "string:6"
click at [556, 223] on select "Draft Pending Allocated Pending Pick Goods Picked Goods Packed Pending Charges …" at bounding box center [621, 234] width 131 height 23
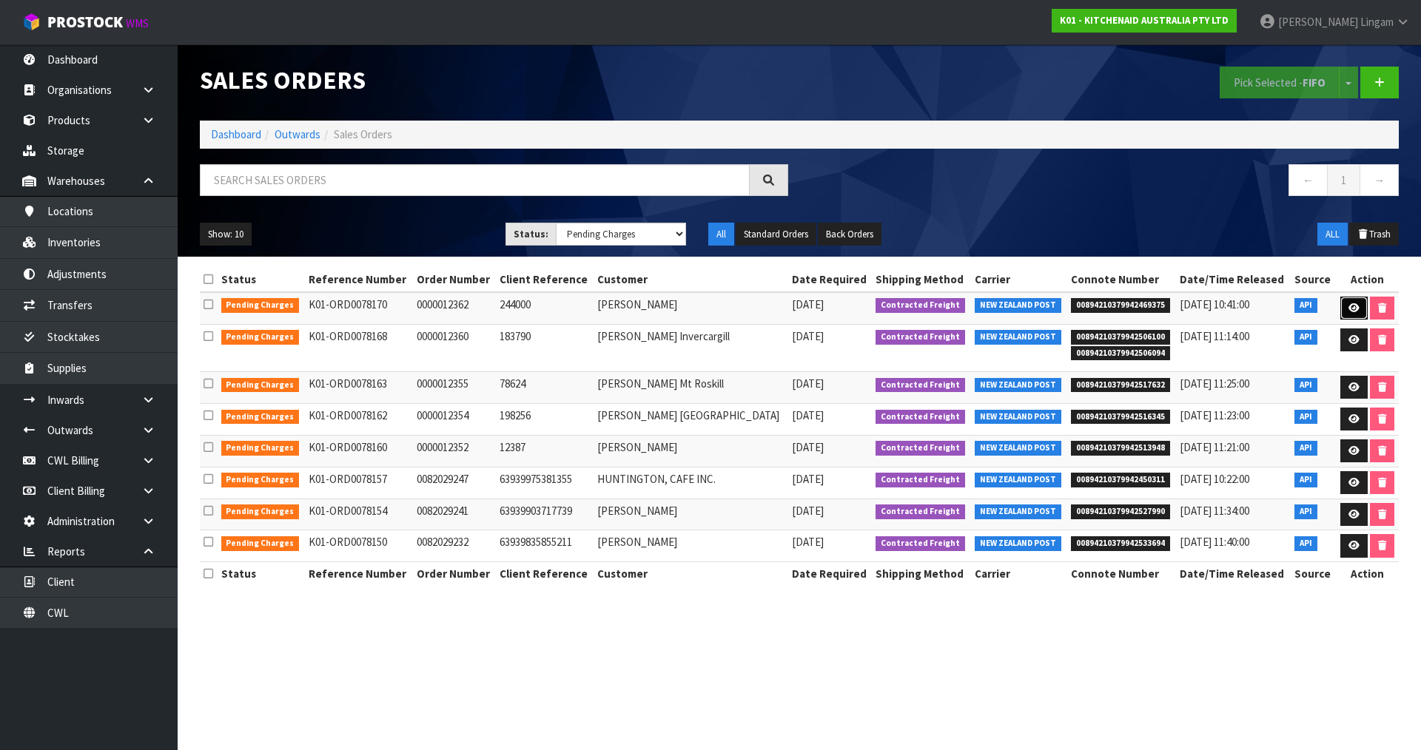
click at [1350, 305] on icon at bounding box center [1353, 308] width 11 height 10
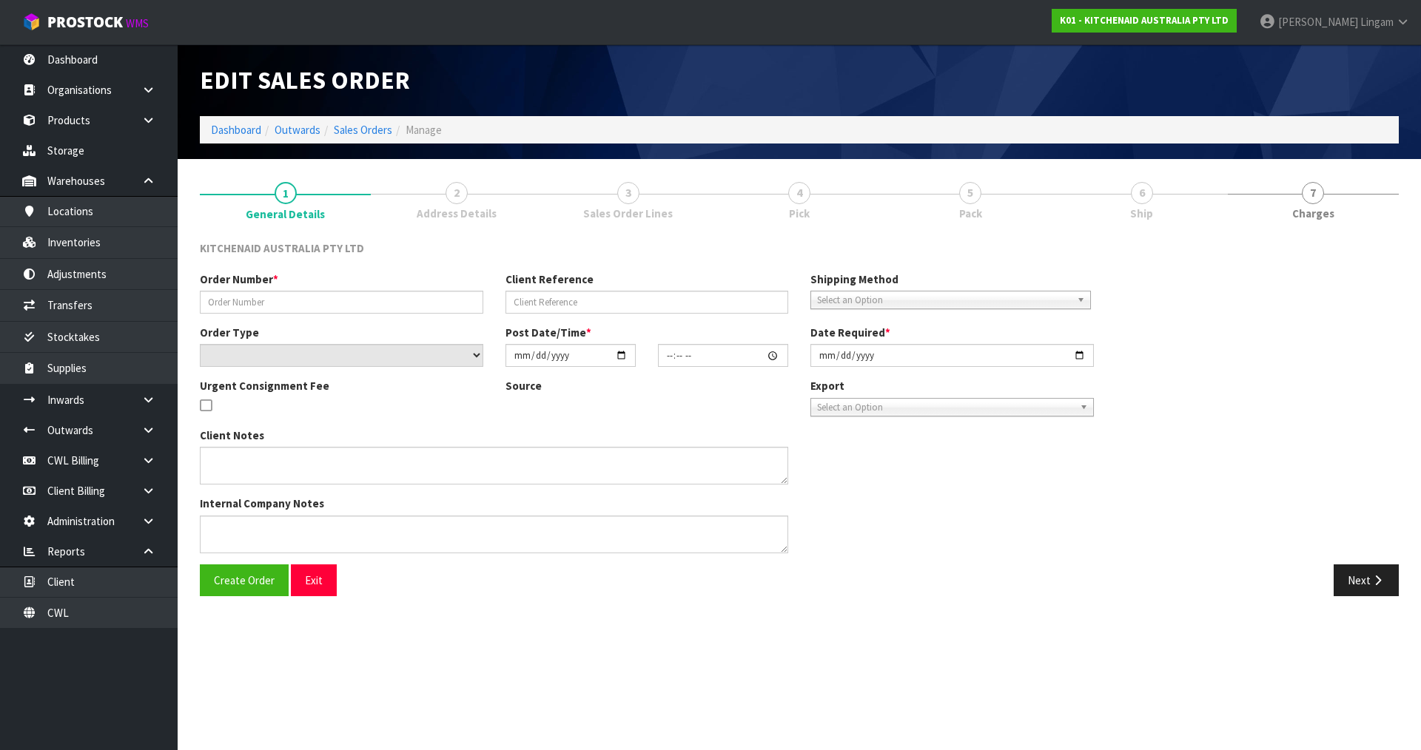
type input "0000012362"
type input "244000"
select select "number:0"
type input "[DATE]"
type input "15:32:19.000"
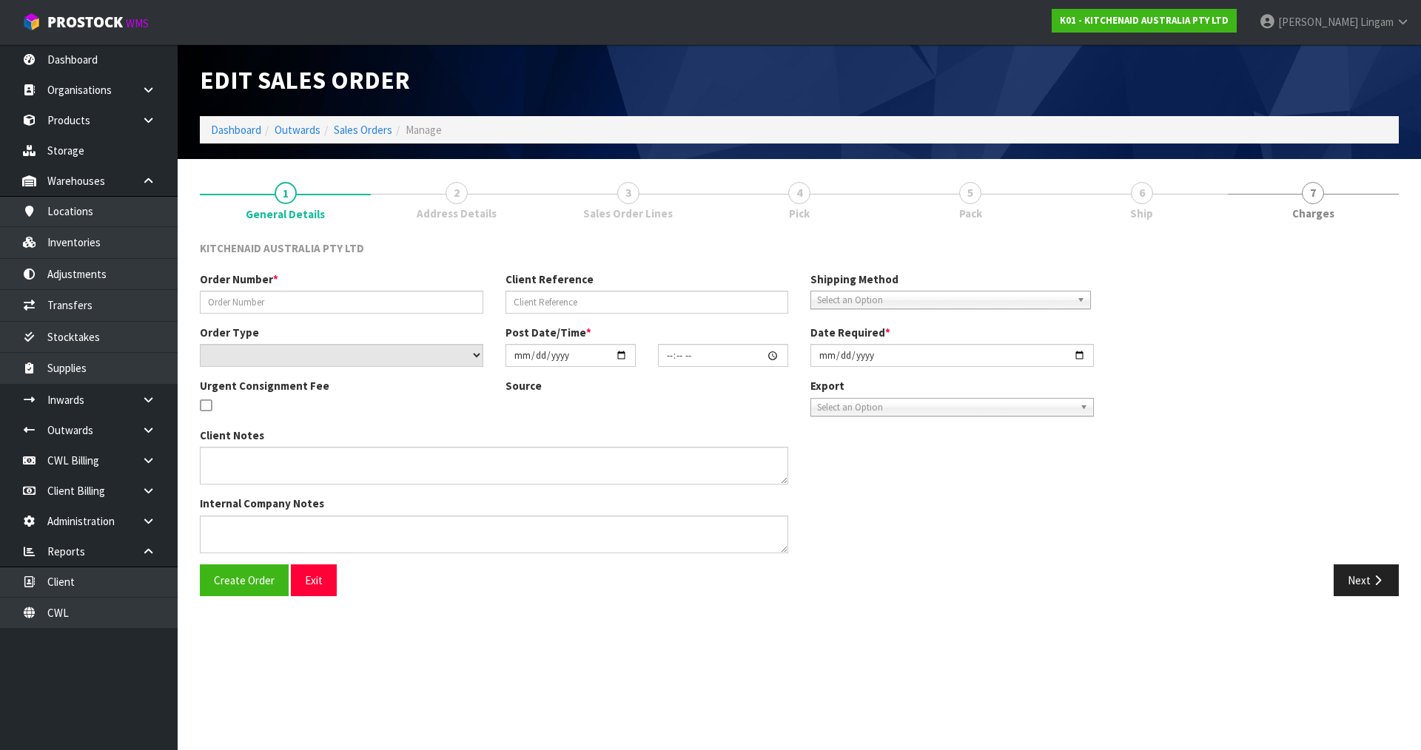
type input "[DATE]"
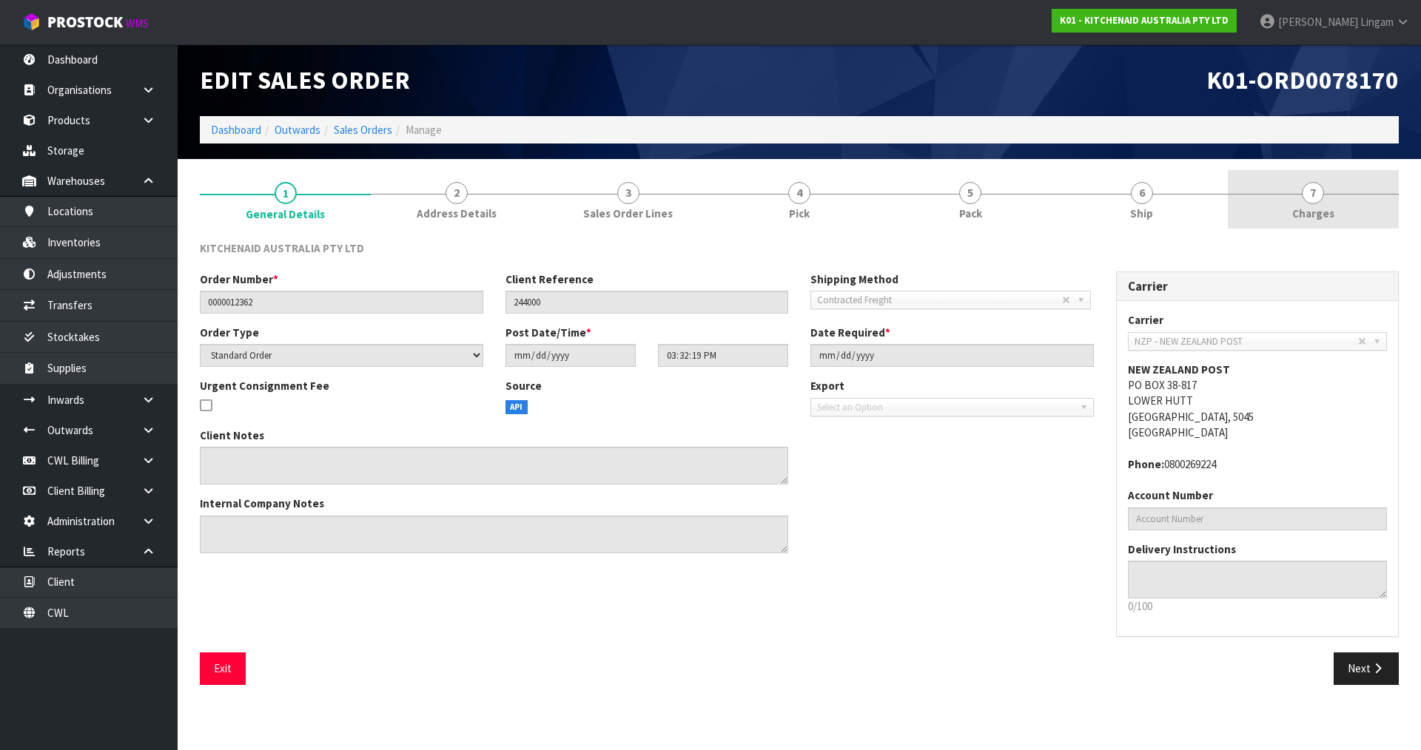
click at [1327, 220] on span "Charges" at bounding box center [1313, 214] width 42 height 16
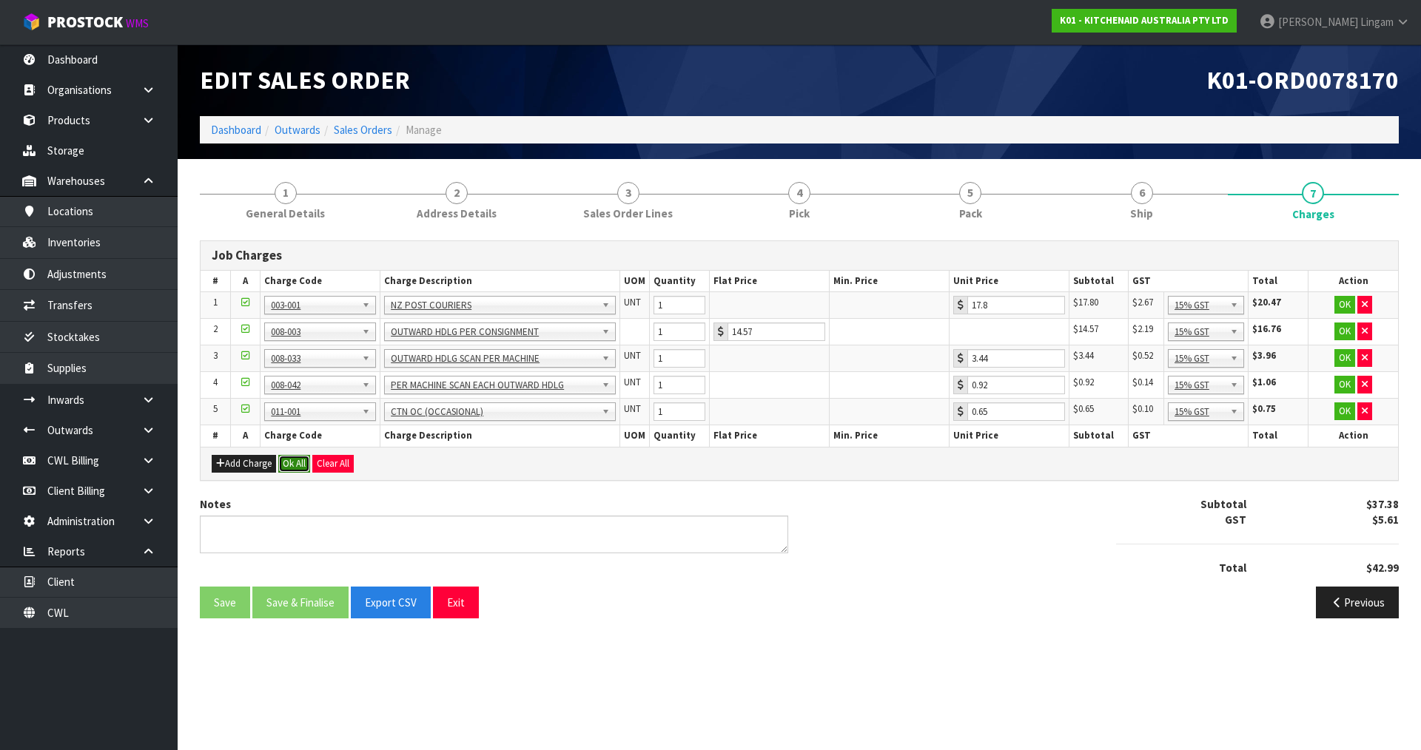
click at [294, 462] on button "Ok All" at bounding box center [294, 464] width 32 height 18
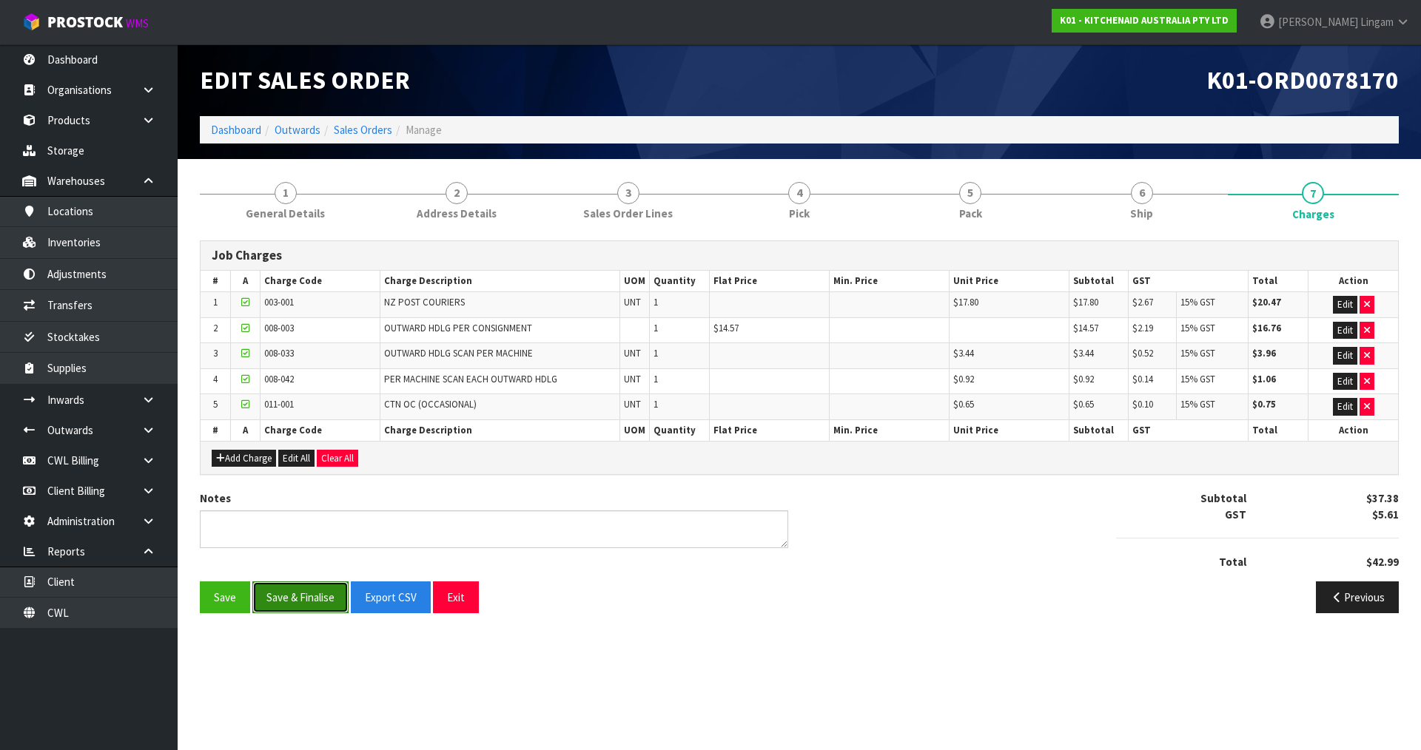
click at [310, 597] on button "Save & Finalise" at bounding box center [300, 598] width 96 height 32
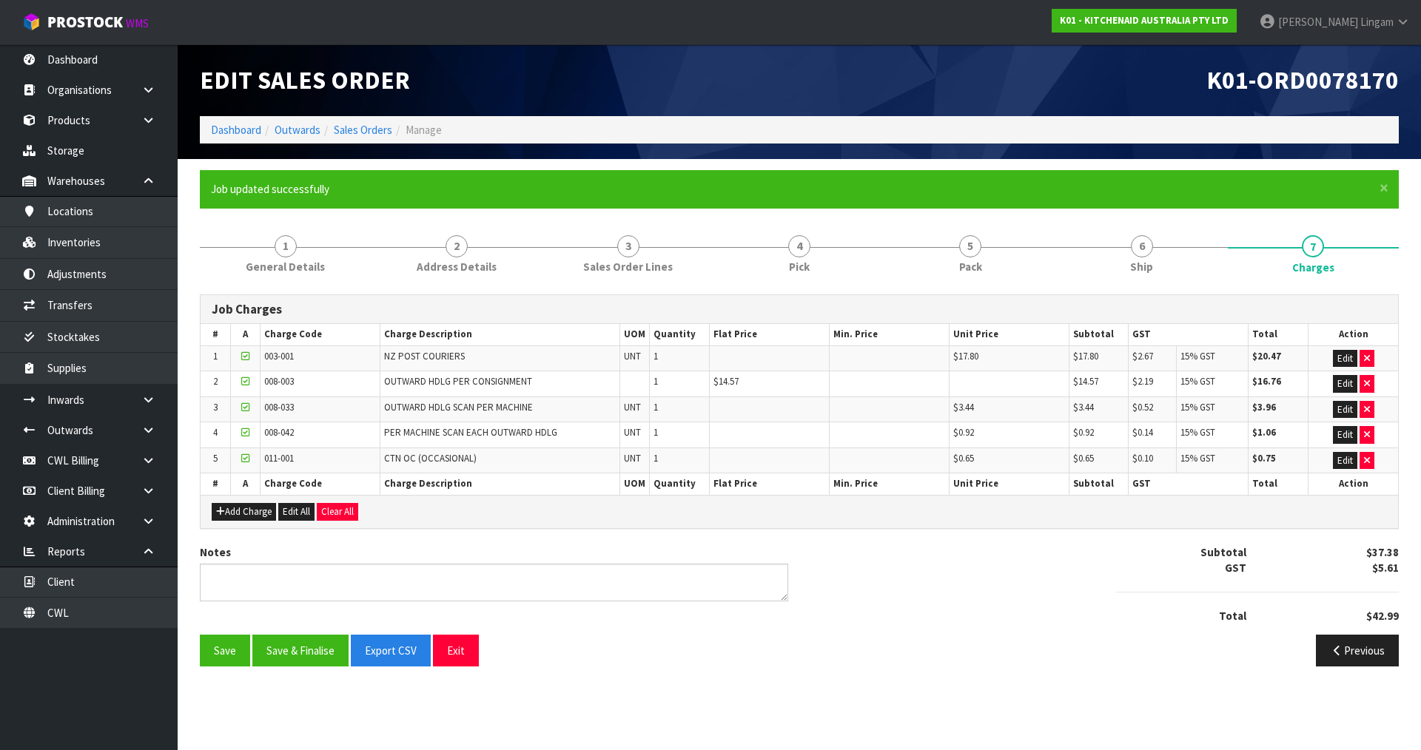
click at [892, 590] on div "Notes Subtotal $37.38 GST $5.61 Total $42.99" at bounding box center [799, 590] width 1221 height 90
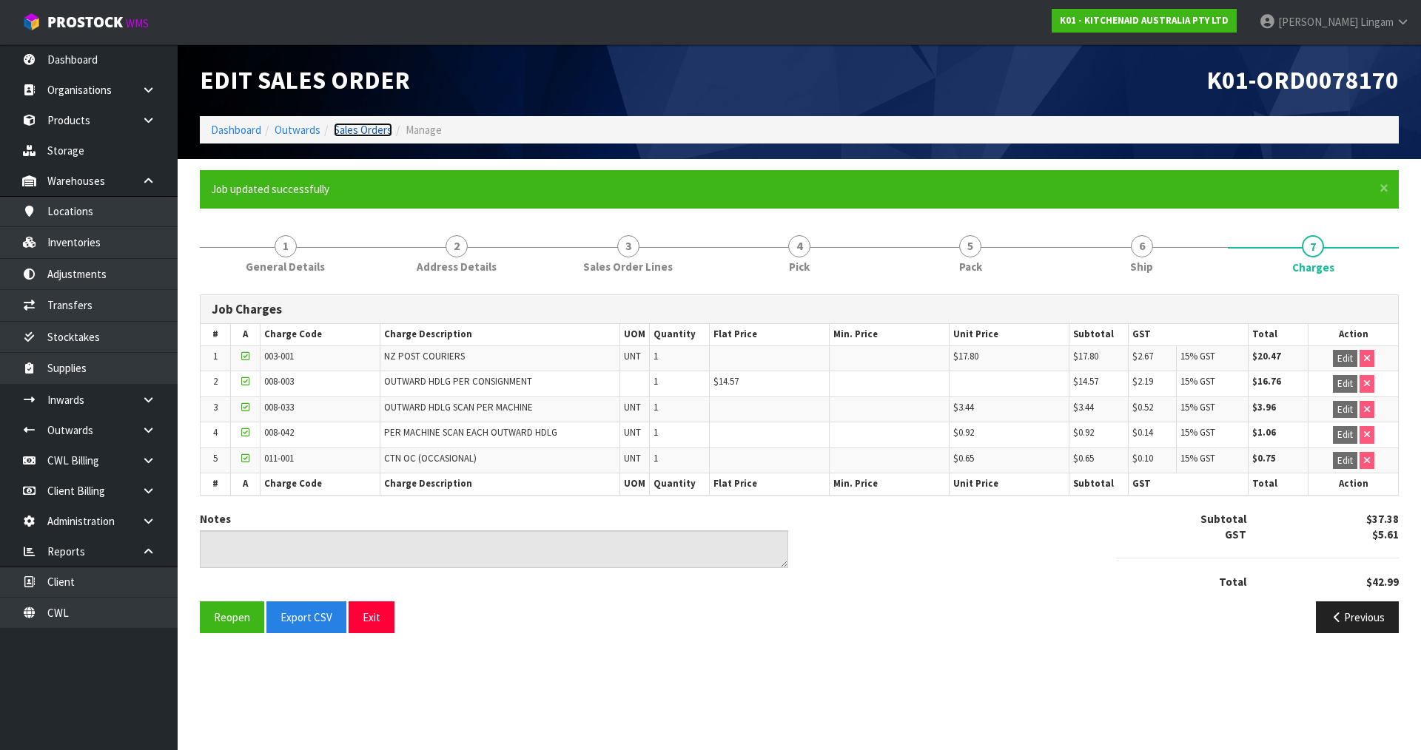
click at [361, 133] on link "Sales Orders" at bounding box center [363, 130] width 58 height 14
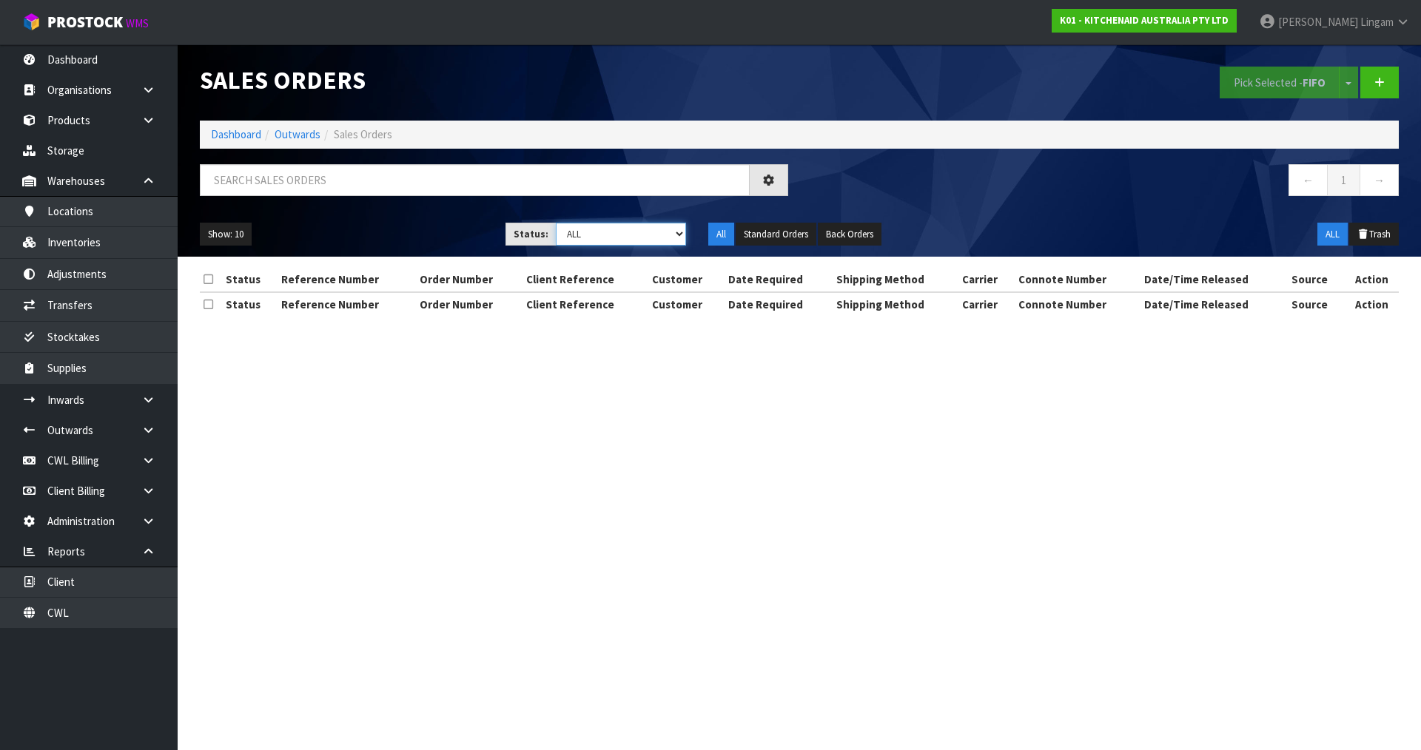
click at [667, 235] on select "Draft Pending Allocated Pending Pick Goods Picked Goods Packed Pending Charges …" at bounding box center [621, 234] width 131 height 23
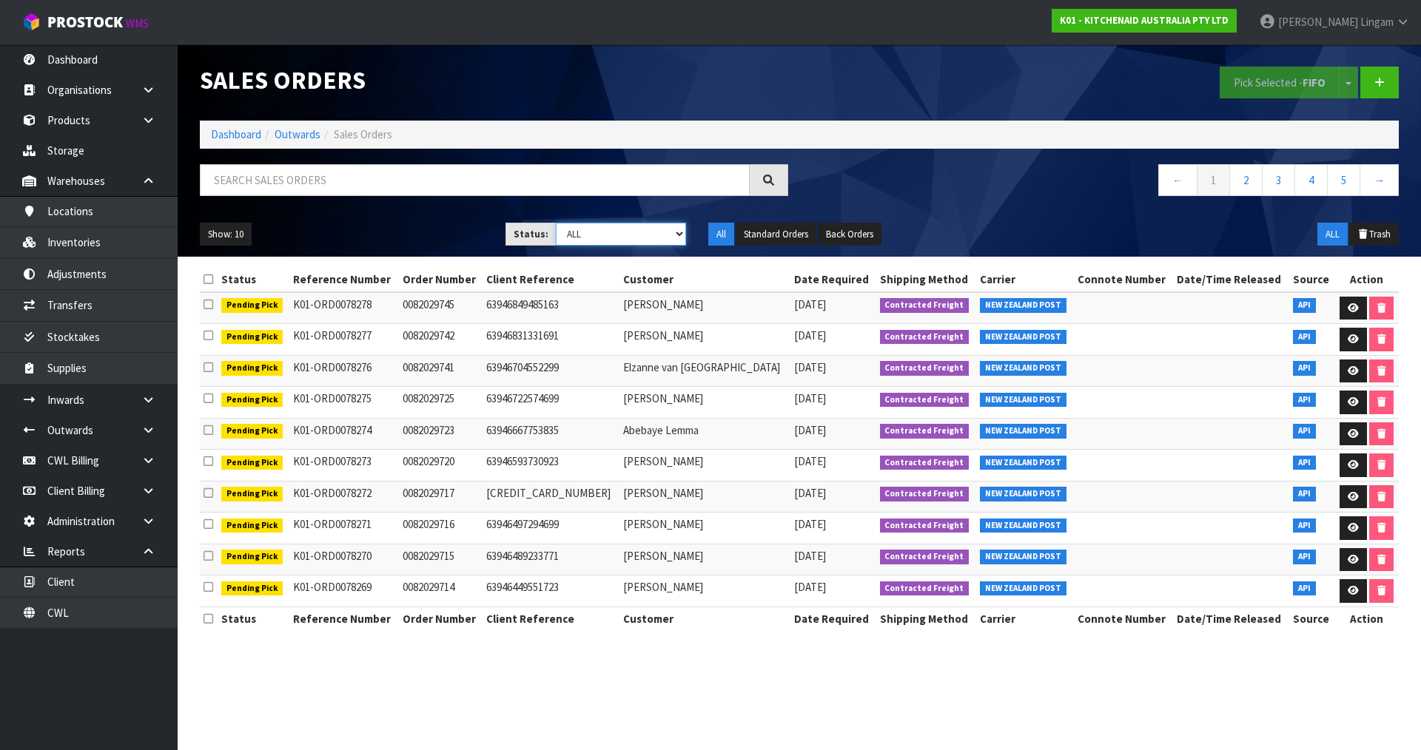
select select "string:6"
click at [556, 223] on select "Draft Pending Allocated Pending Pick Goods Picked Goods Packed Pending Charges …" at bounding box center [621, 234] width 131 height 23
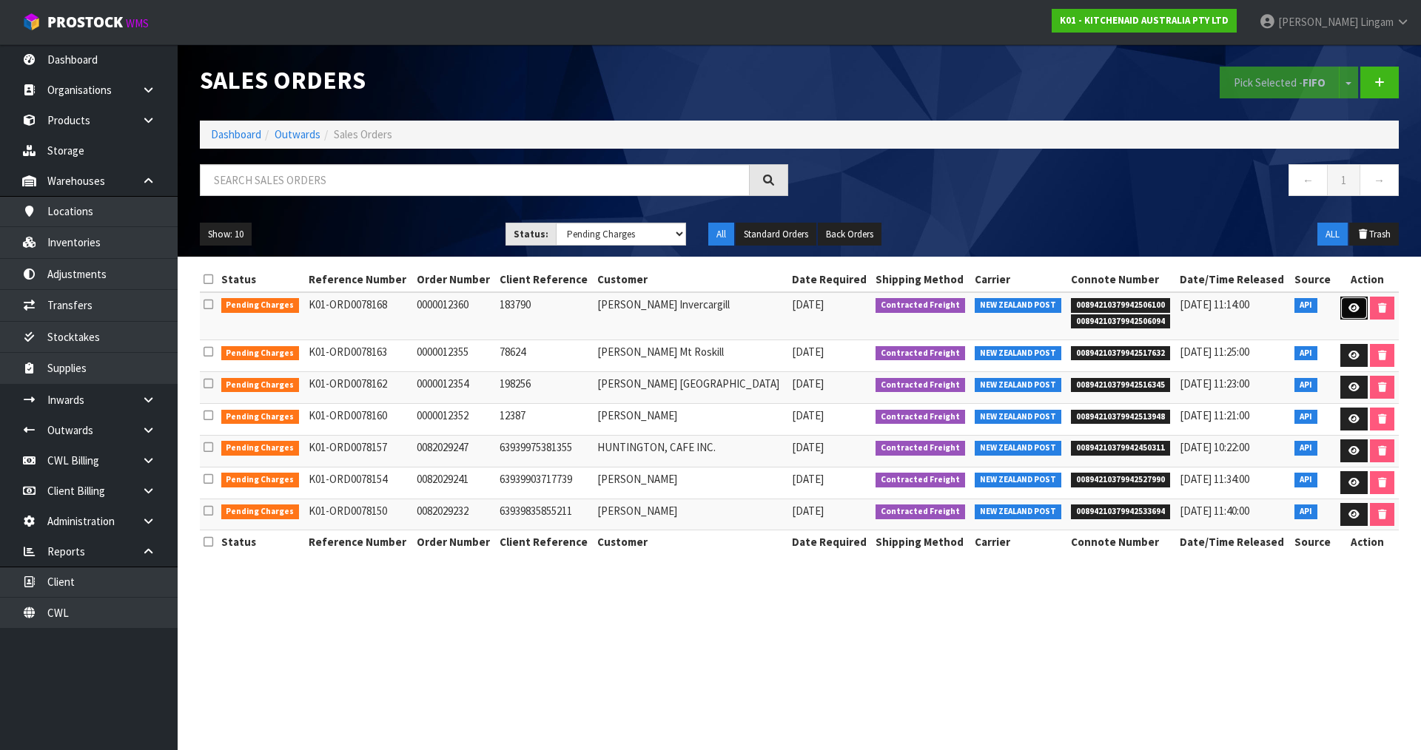
click at [1350, 312] on icon at bounding box center [1353, 308] width 11 height 10
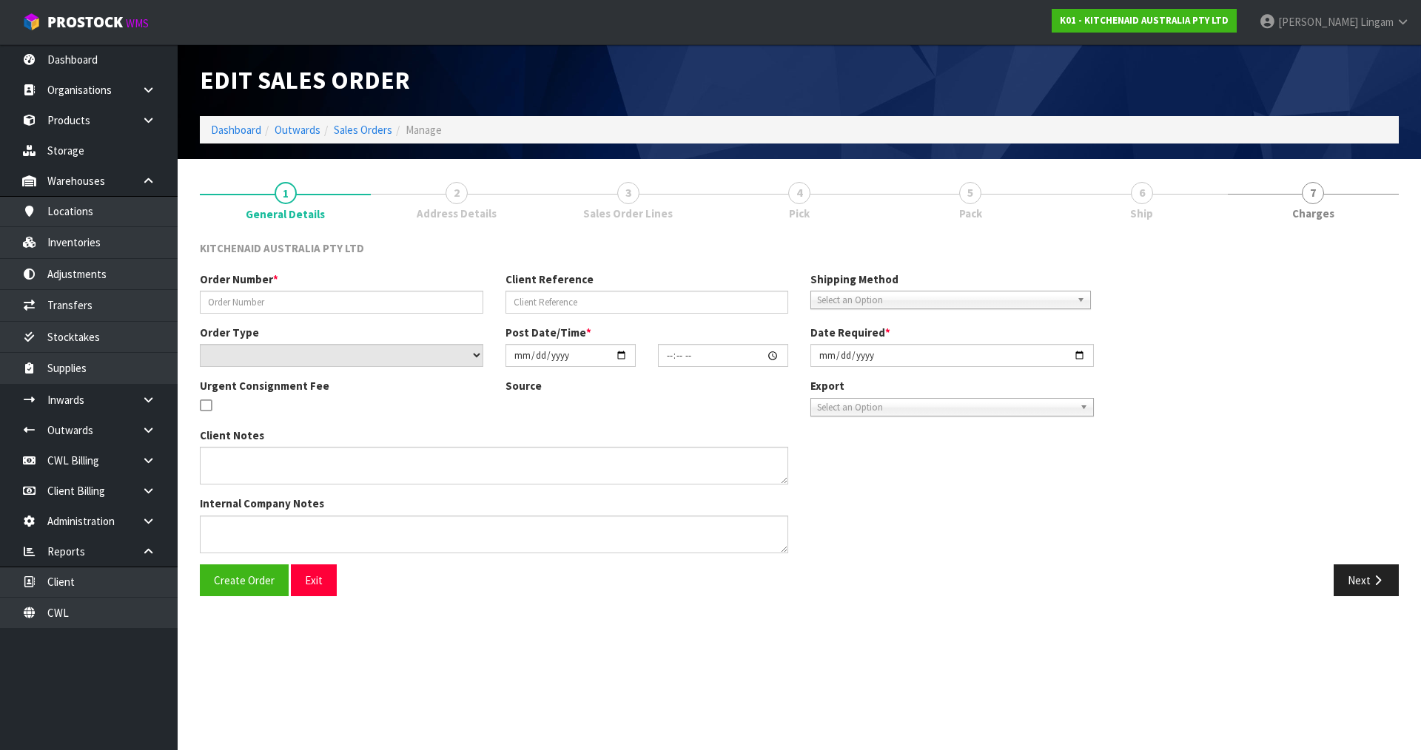
type input "0000012360"
type input "183790"
select select "number:0"
type input "[DATE]"
type input "15:32:15.000"
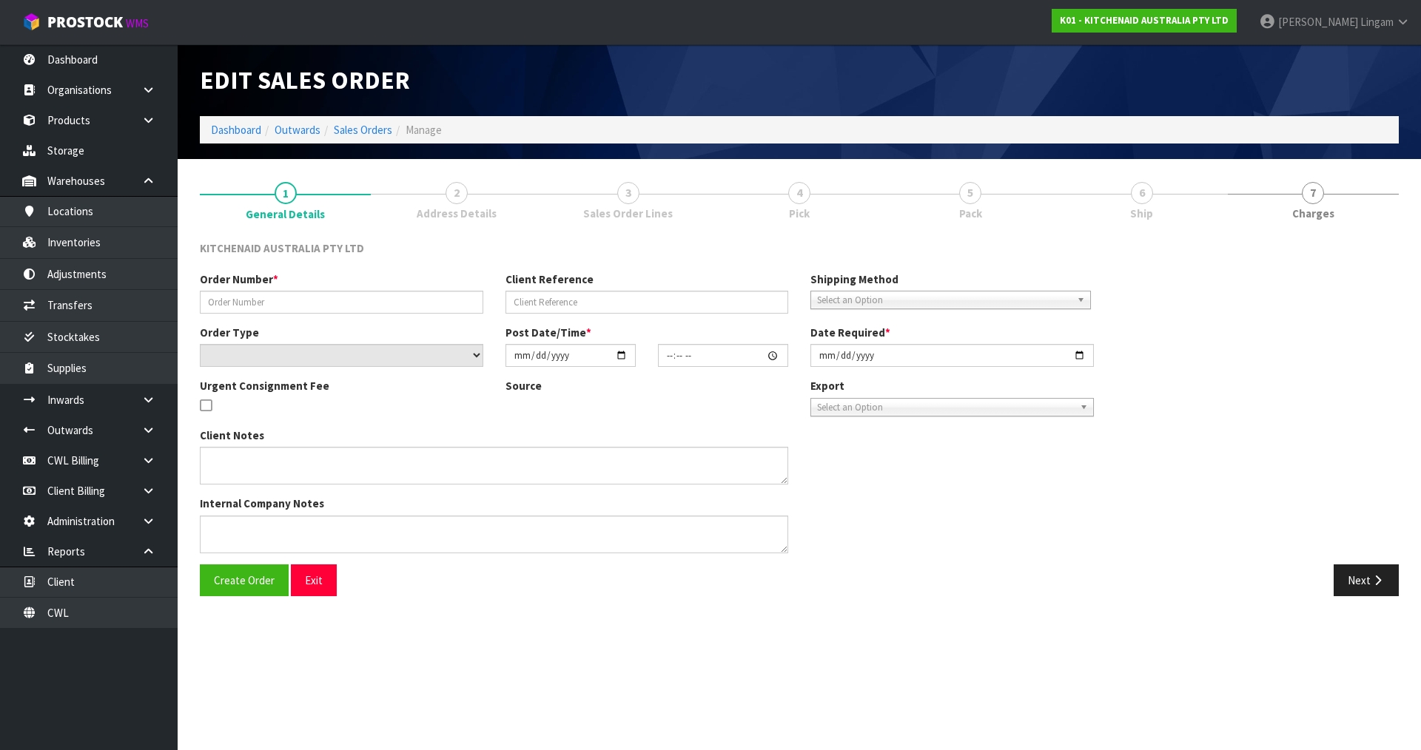
type input "[DATE]"
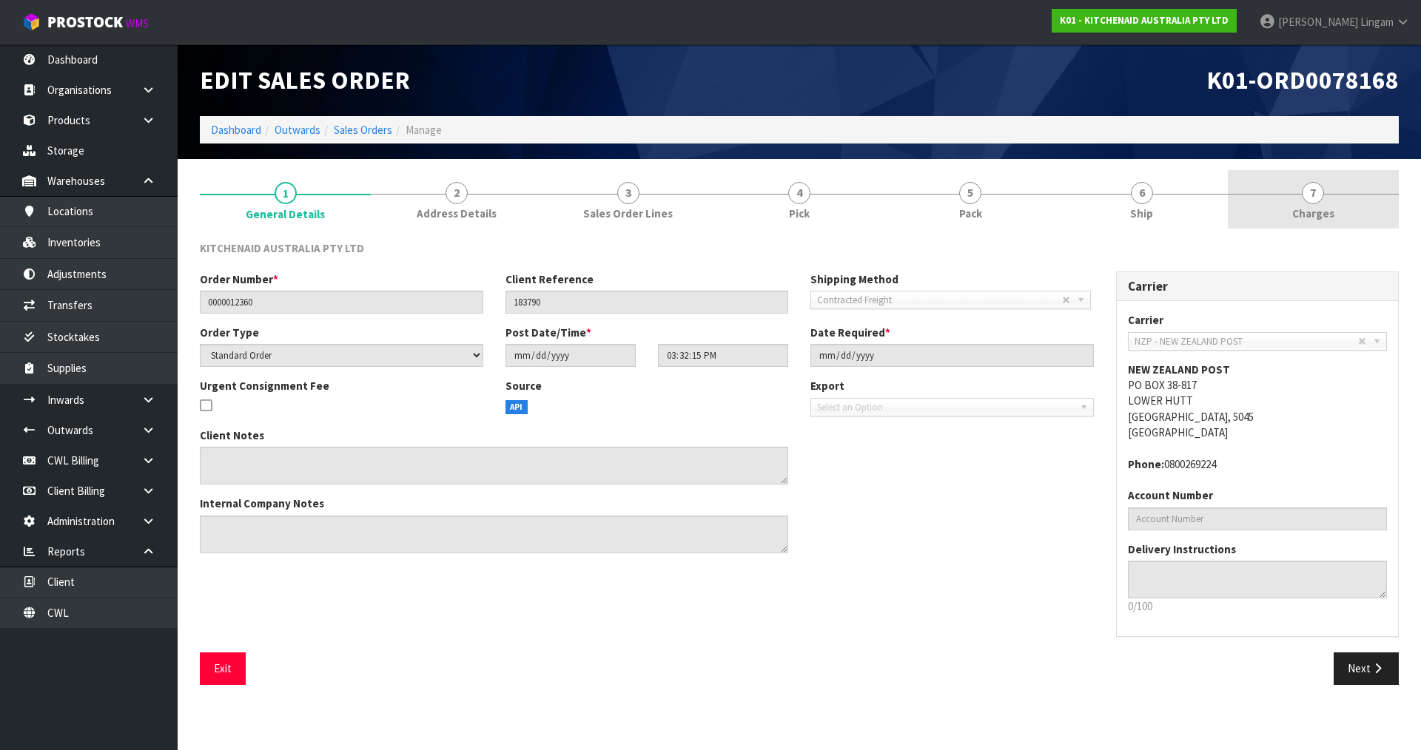
click at [1345, 216] on link "7 [GEOGRAPHIC_DATA]" at bounding box center [1313, 199] width 171 height 58
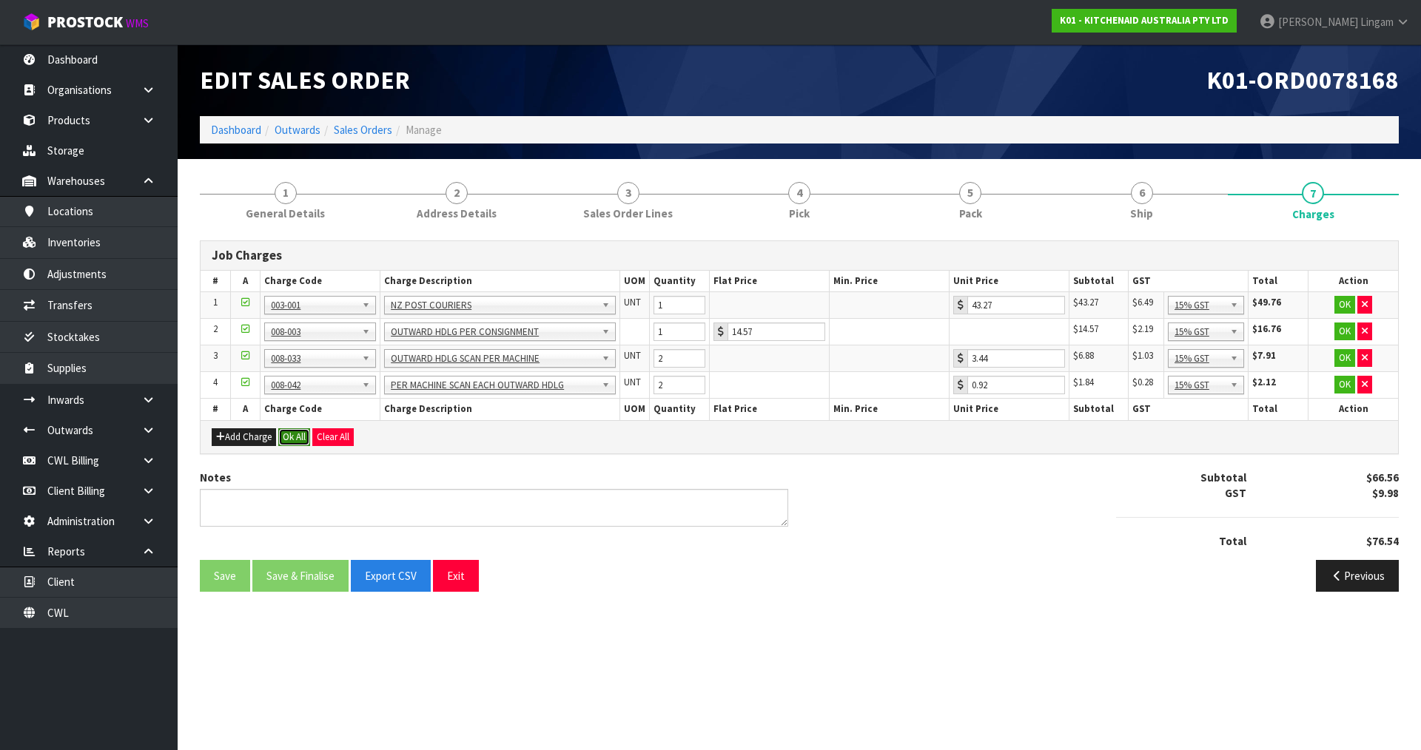
click at [300, 434] on button "Ok All" at bounding box center [294, 437] width 32 height 18
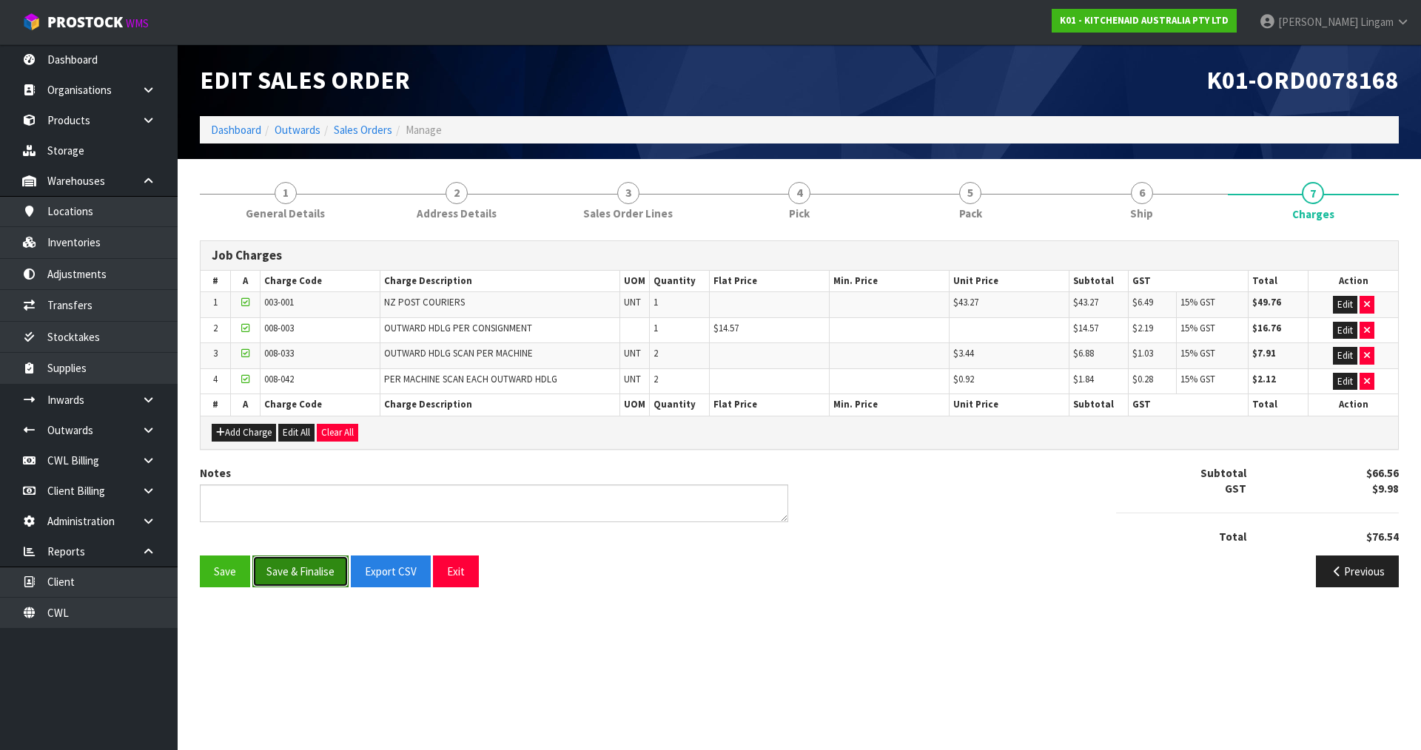
click at [317, 571] on button "Save & Finalise" at bounding box center [300, 572] width 96 height 32
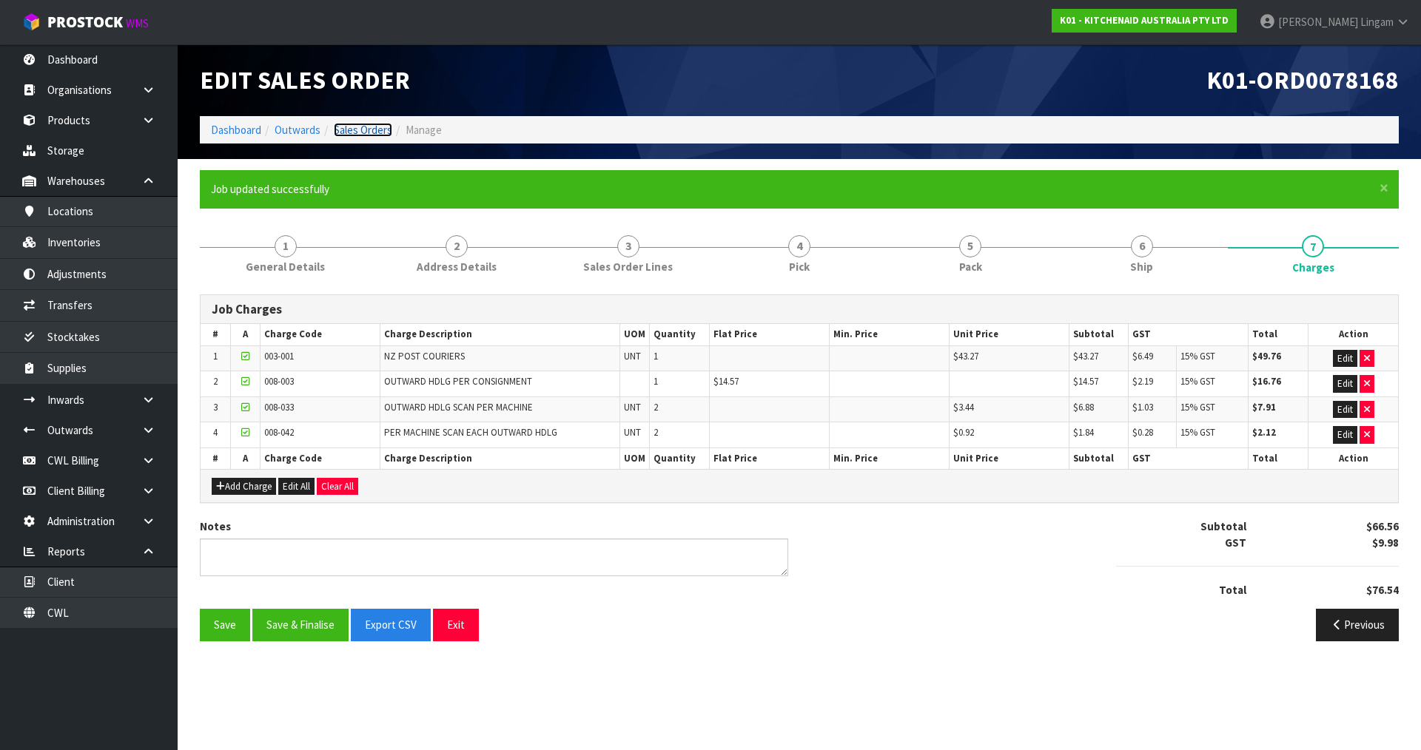
click at [363, 129] on link "Sales Orders" at bounding box center [363, 130] width 58 height 14
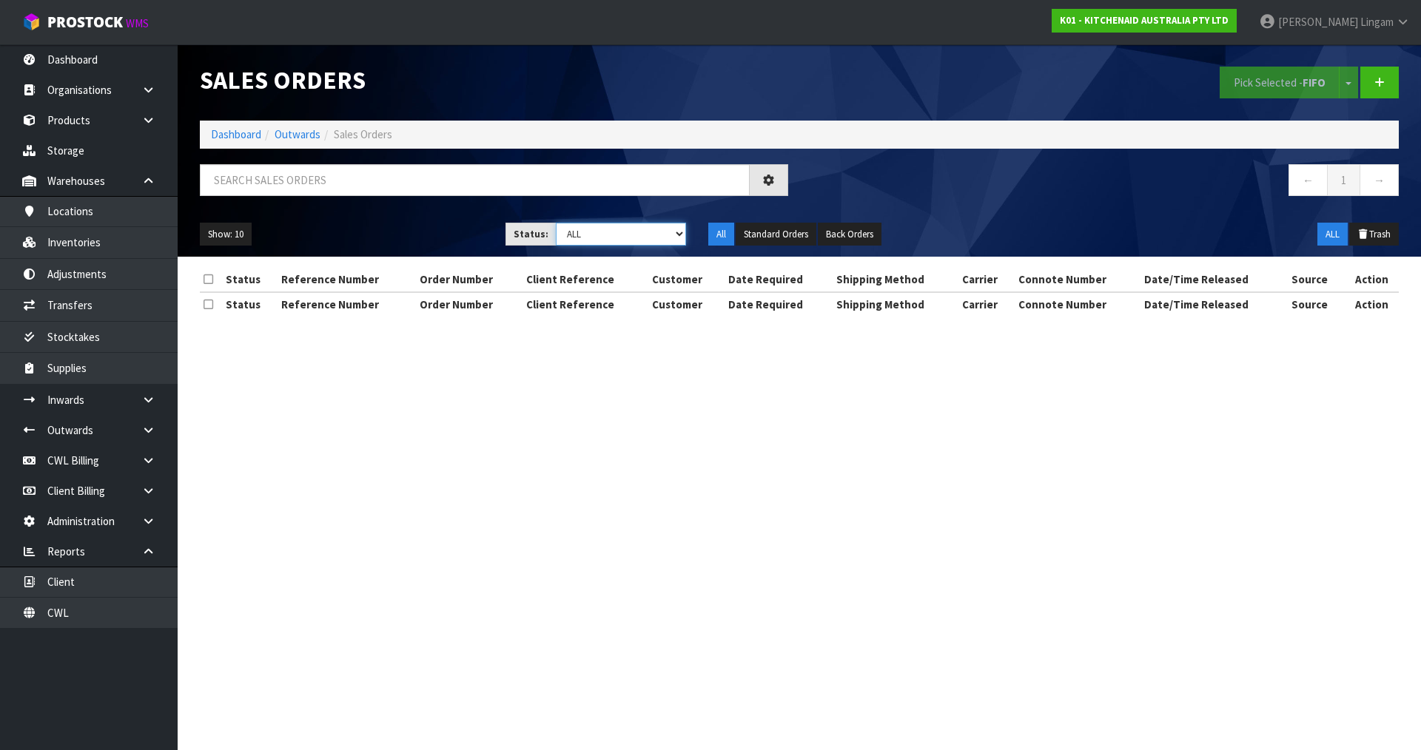
click at [657, 230] on select "Draft Pending Allocated Pending Pick Goods Picked Goods Packed Pending Charges …" at bounding box center [621, 234] width 131 height 23
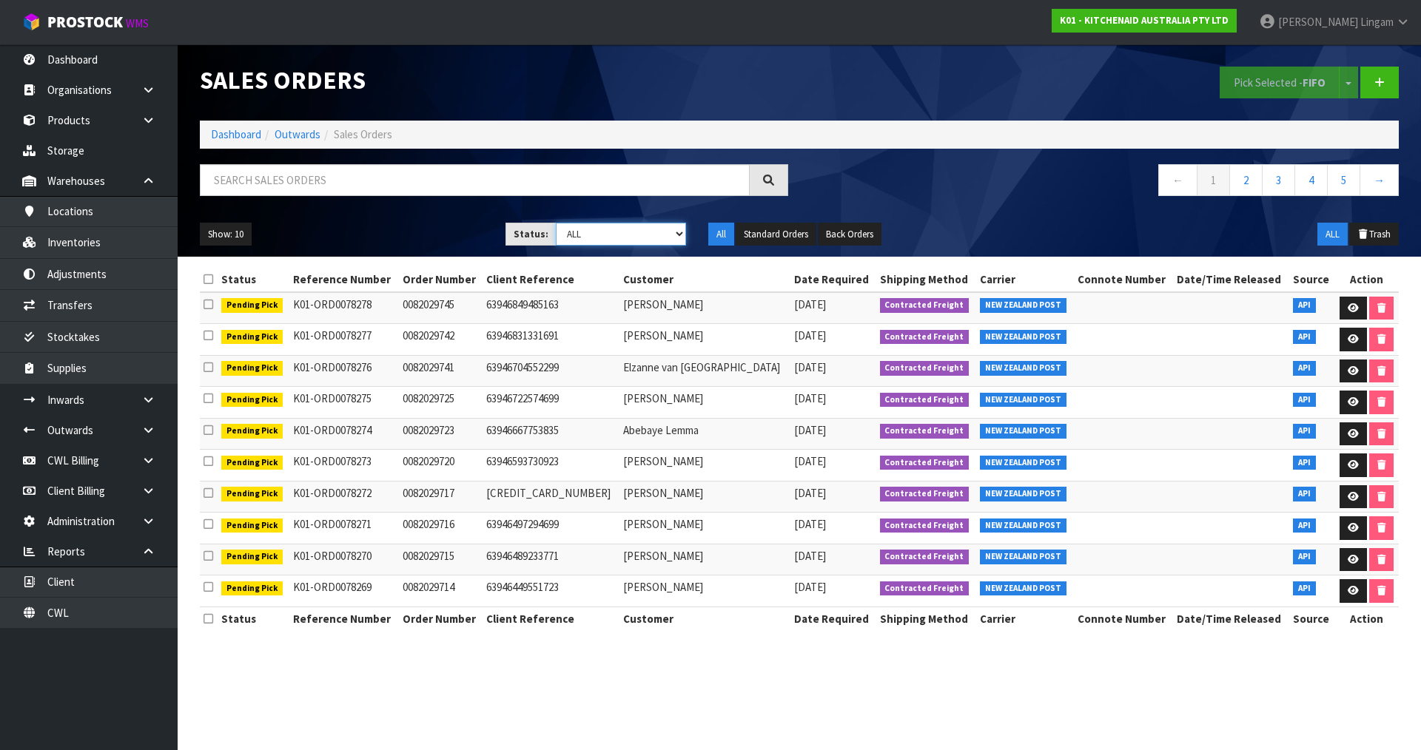
select select "string:6"
click at [556, 223] on select "Draft Pending Allocated Pending Pick Goods Picked Goods Packed Pending Charges …" at bounding box center [621, 234] width 131 height 23
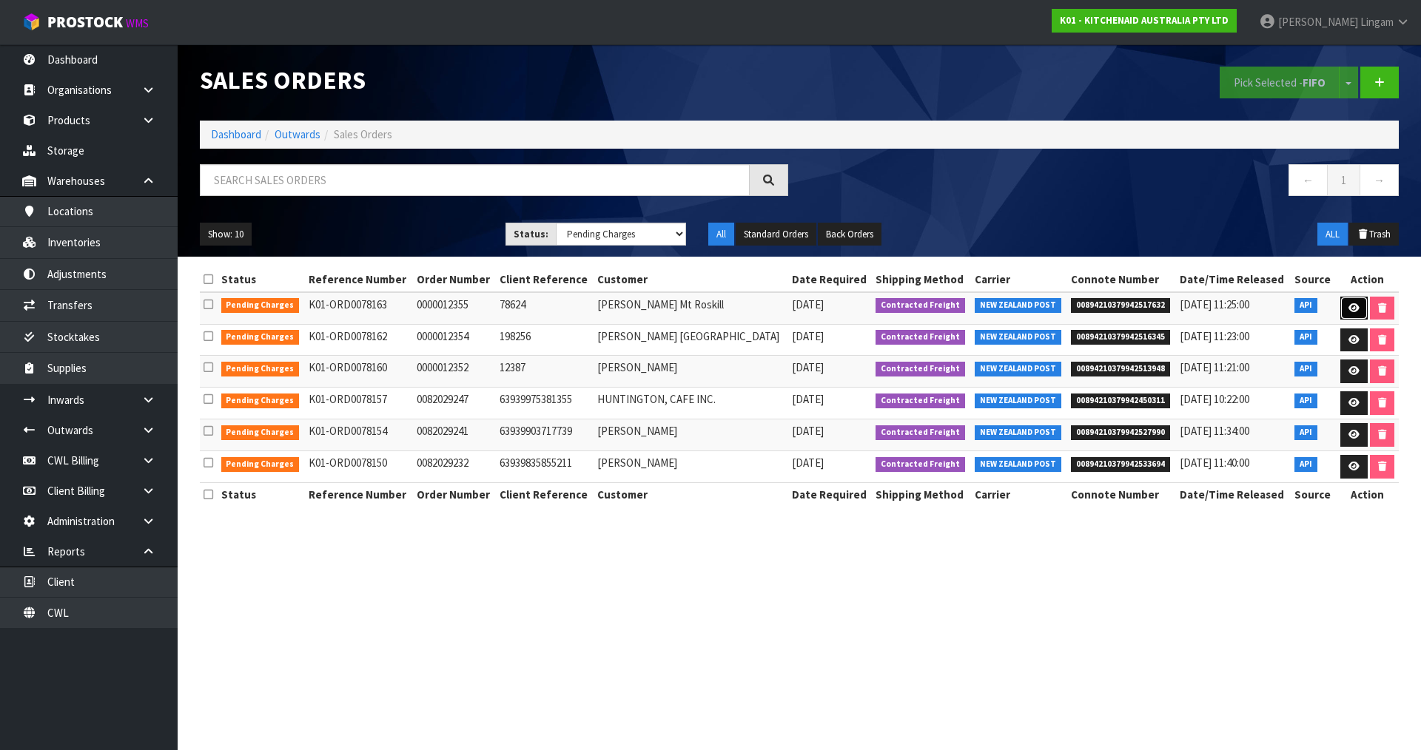
click at [1345, 302] on link at bounding box center [1353, 309] width 27 height 24
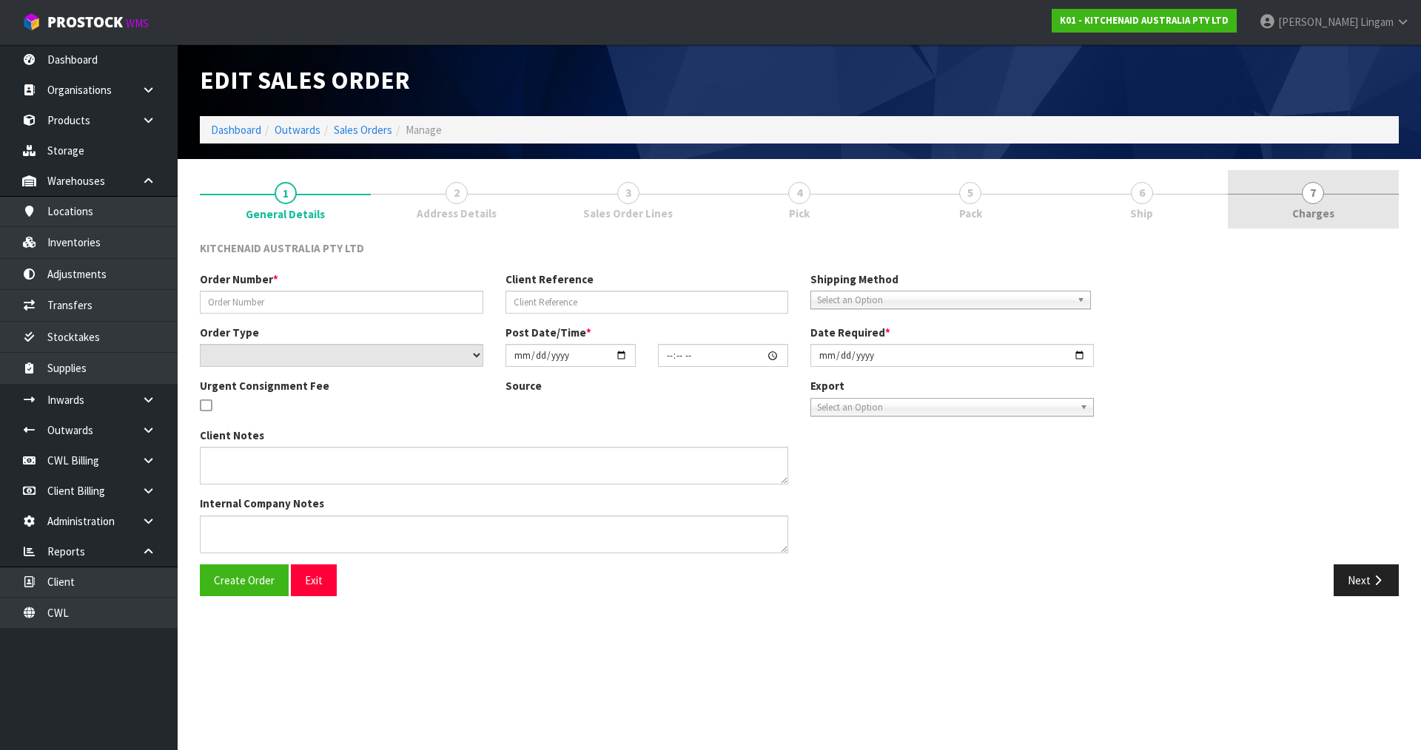
type input "0000012355"
type input "78624"
select select "number:0"
type input "[DATE]"
type input "15:32:07.000"
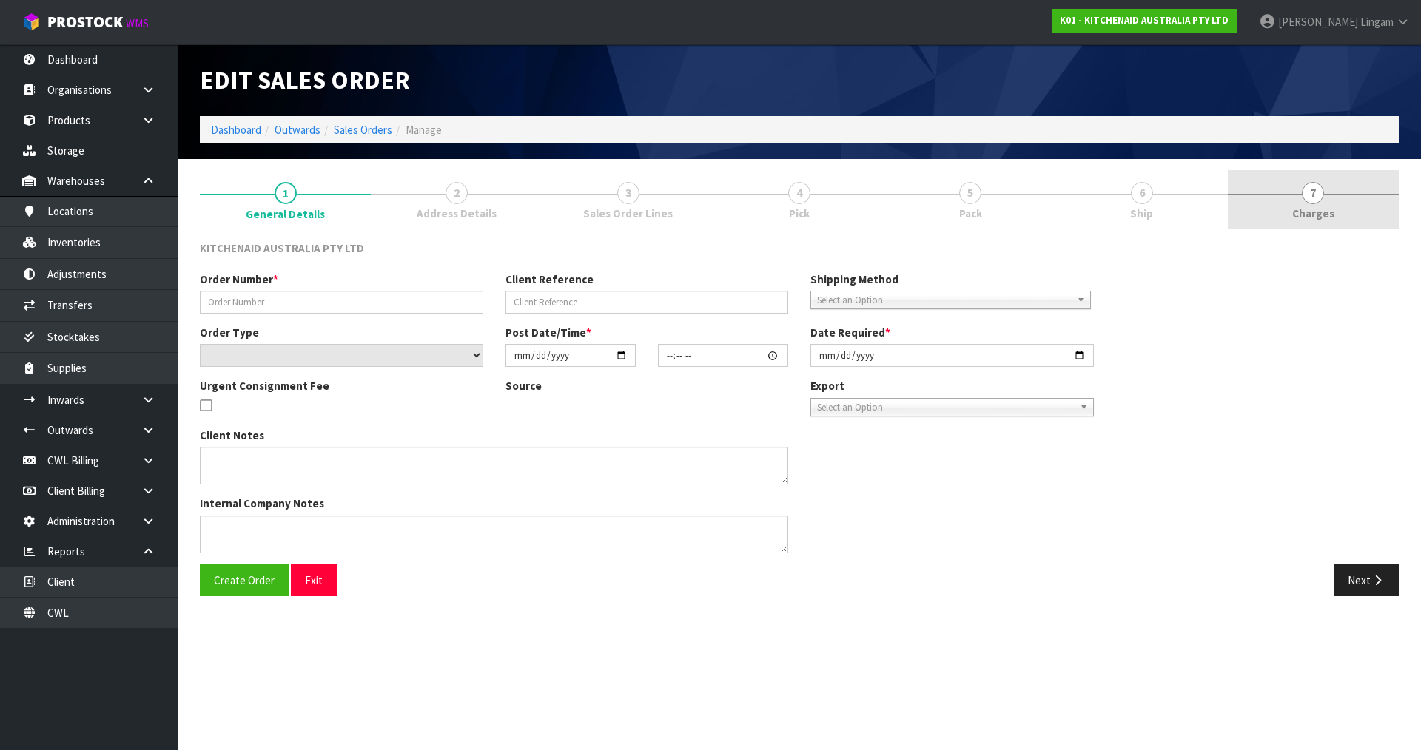
type input "[DATE]"
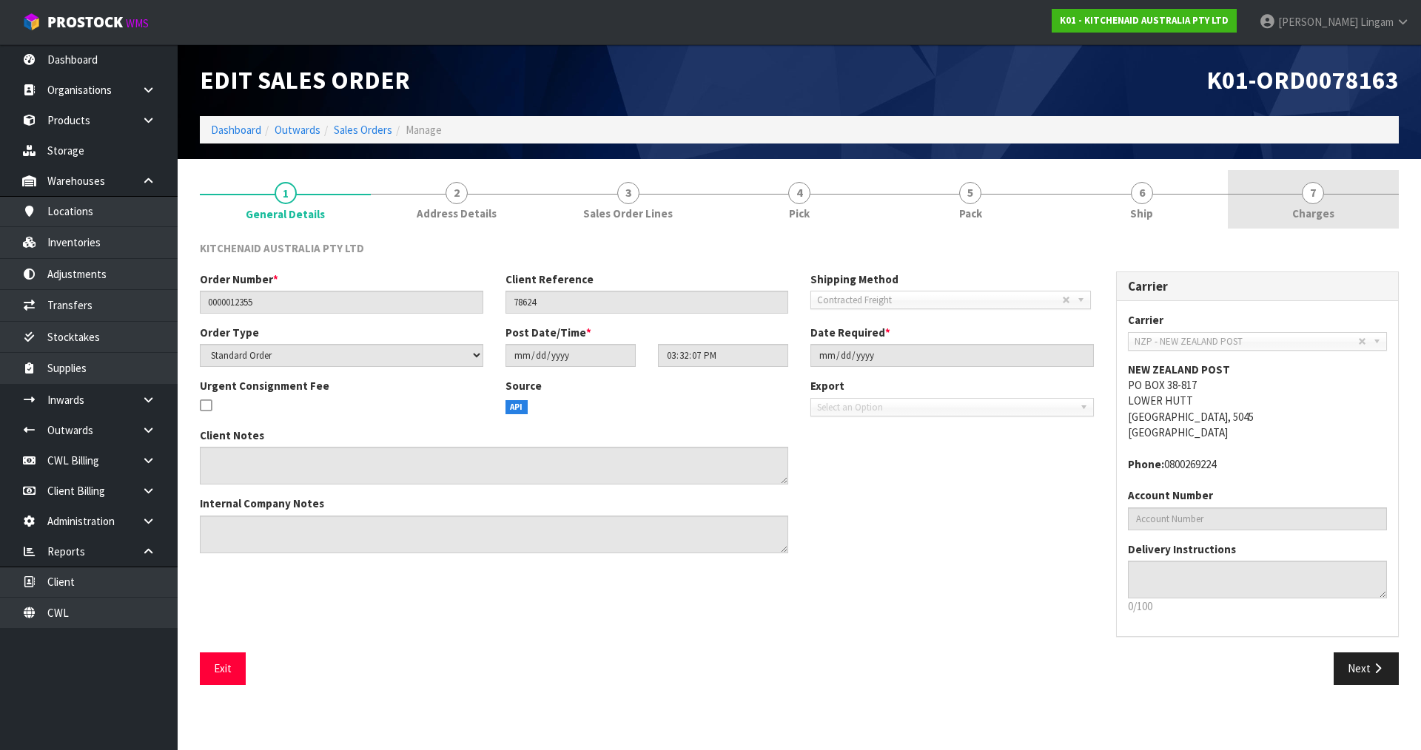
click at [1349, 213] on link "7 [GEOGRAPHIC_DATA]" at bounding box center [1313, 199] width 171 height 58
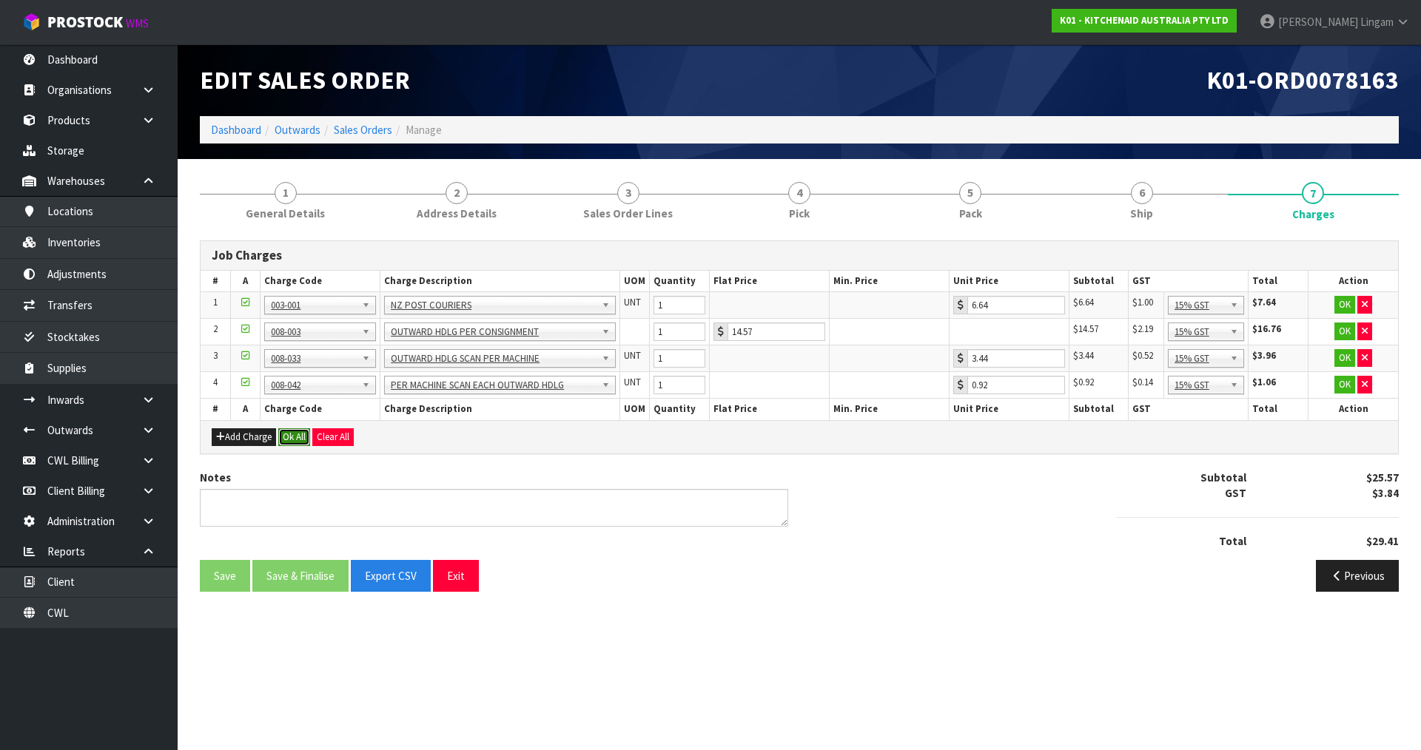
click at [295, 435] on button "Ok All" at bounding box center [294, 437] width 32 height 18
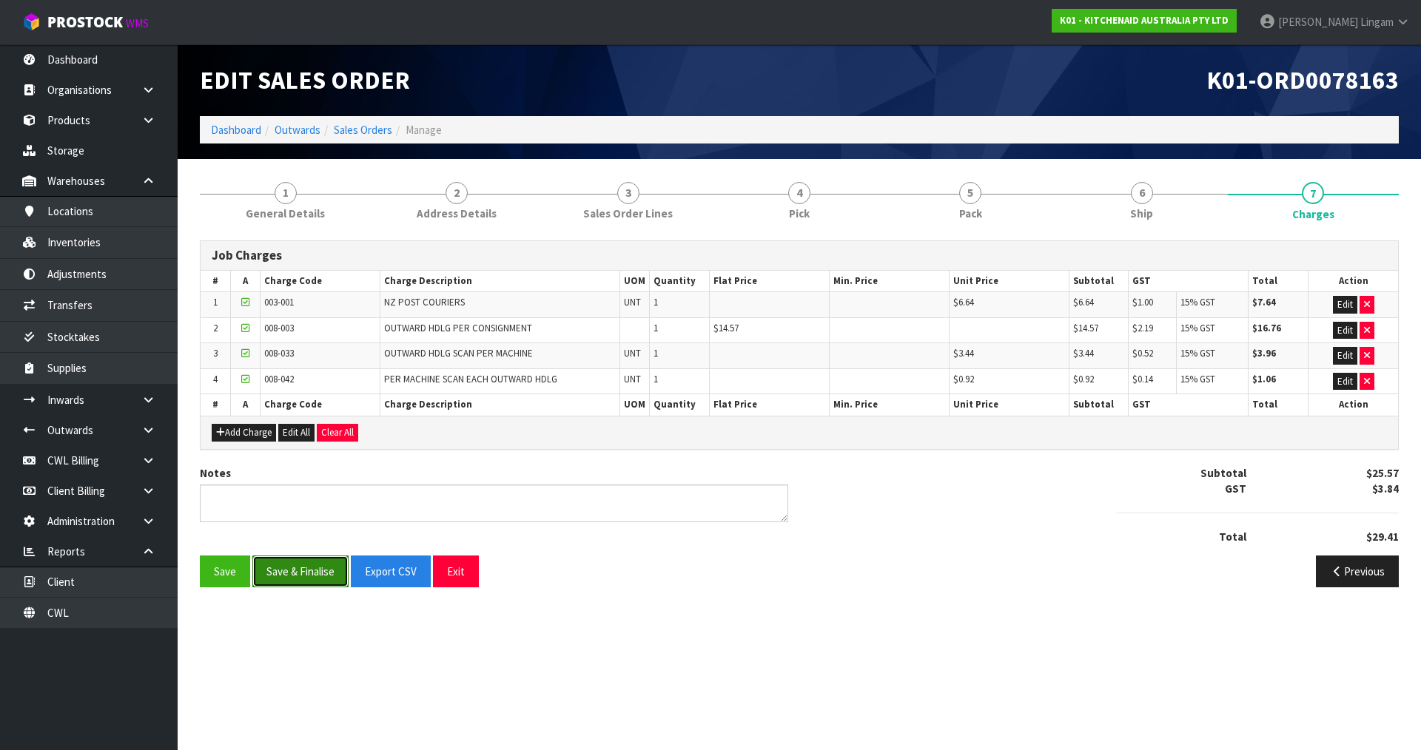
click at [311, 575] on button "Save & Finalise" at bounding box center [300, 572] width 96 height 32
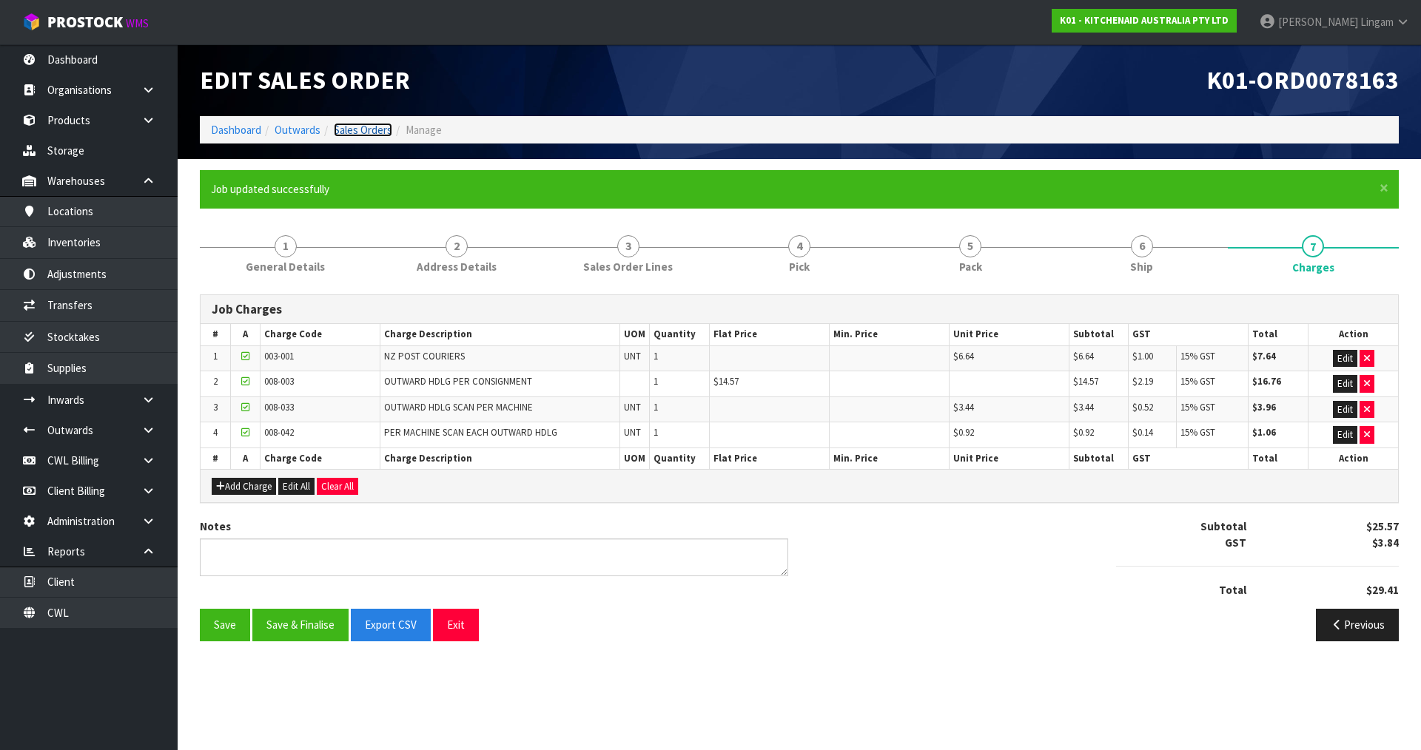
click at [373, 128] on link "Sales Orders" at bounding box center [363, 130] width 58 height 14
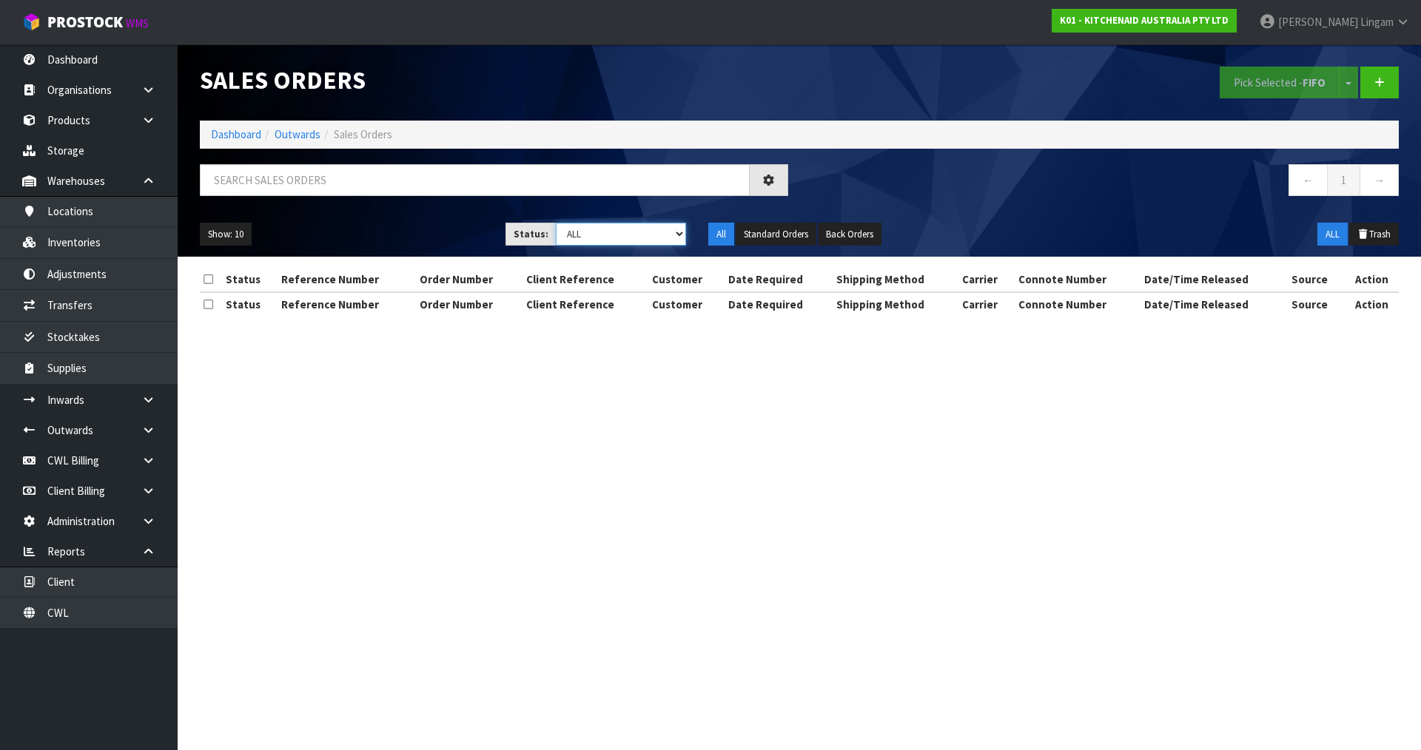
click at [638, 240] on select "Draft Pending Allocated Pending Pick Goods Picked Goods Packed Pending Charges …" at bounding box center [621, 234] width 131 height 23
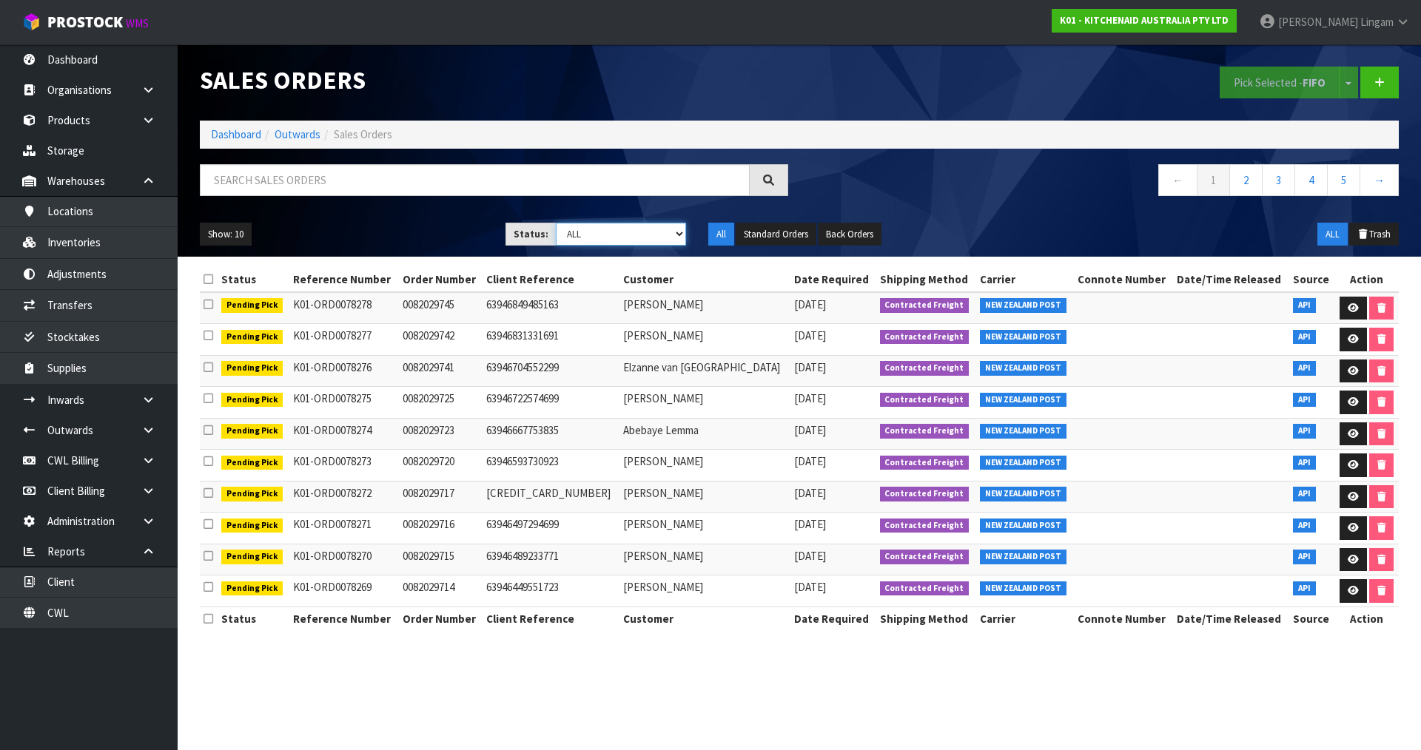
select select "string:6"
click at [556, 223] on select "Draft Pending Allocated Pending Pick Goods Picked Goods Packed Pending Charges …" at bounding box center [621, 234] width 131 height 23
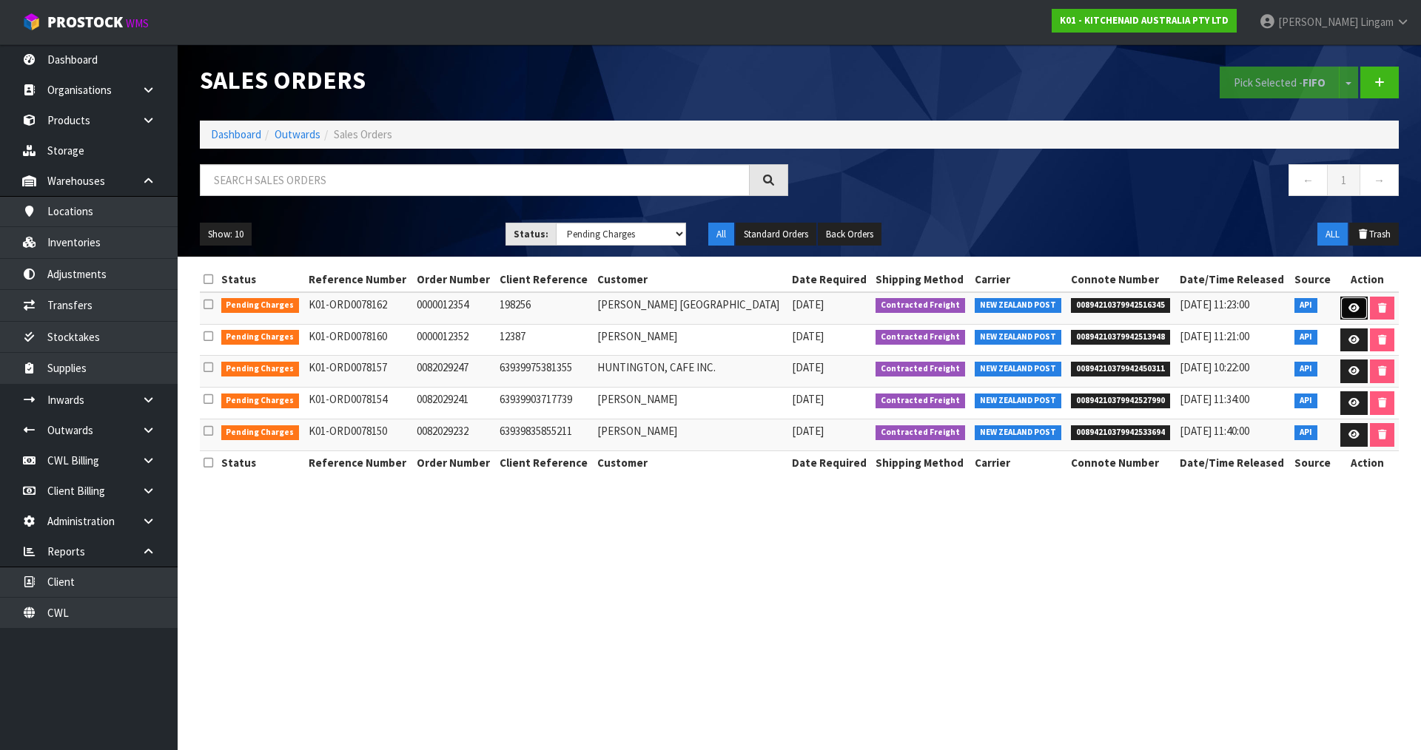
click at [1350, 306] on icon at bounding box center [1353, 308] width 11 height 10
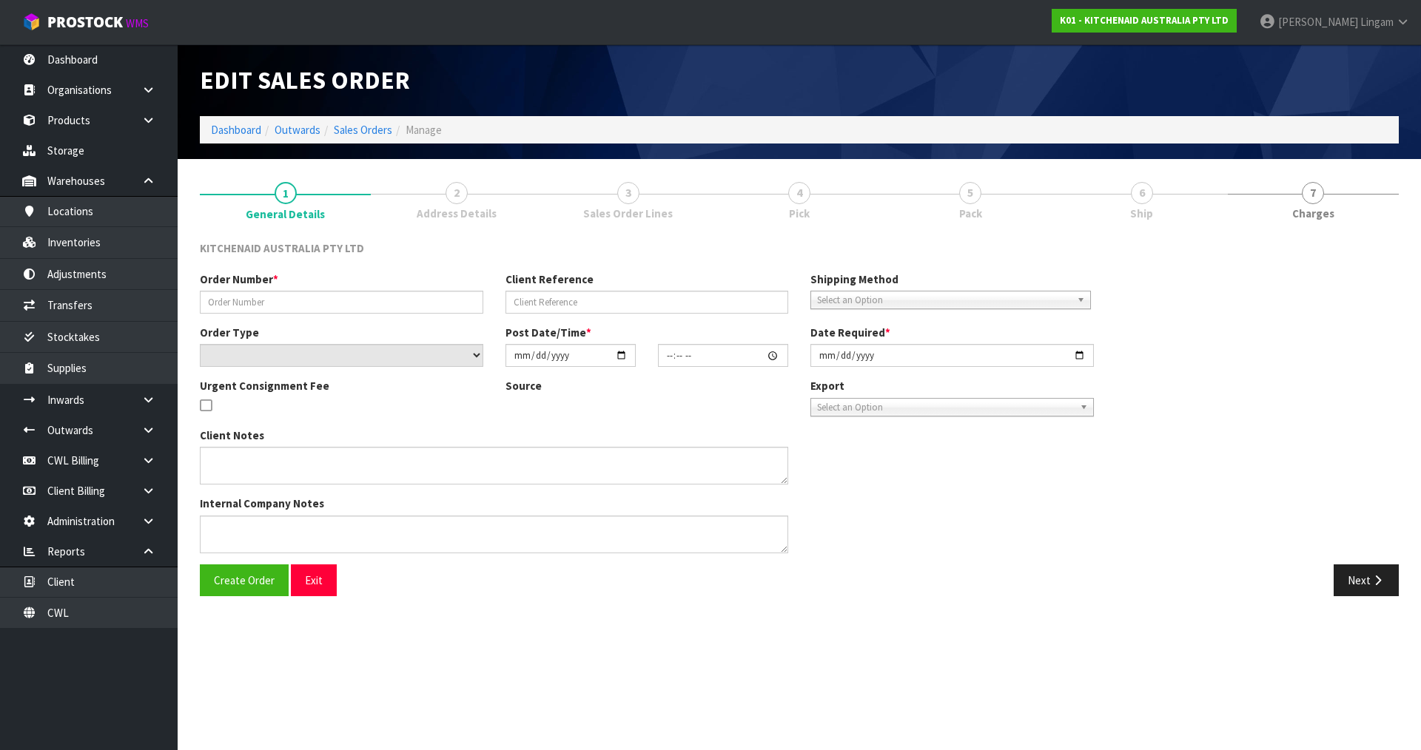
type input "0000012354"
type input "198256"
select select "number:0"
type input "[DATE]"
type input "15:32:06.000"
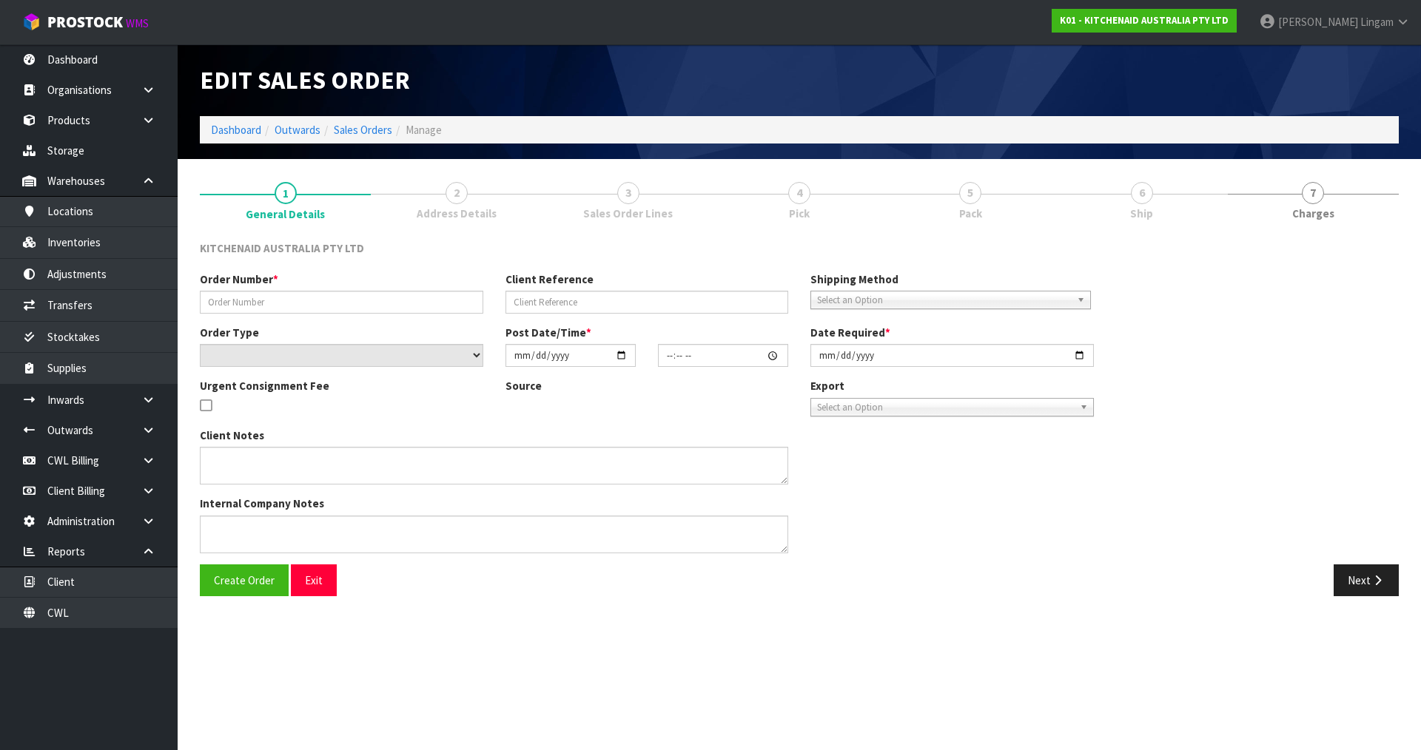
type input "[DATE]"
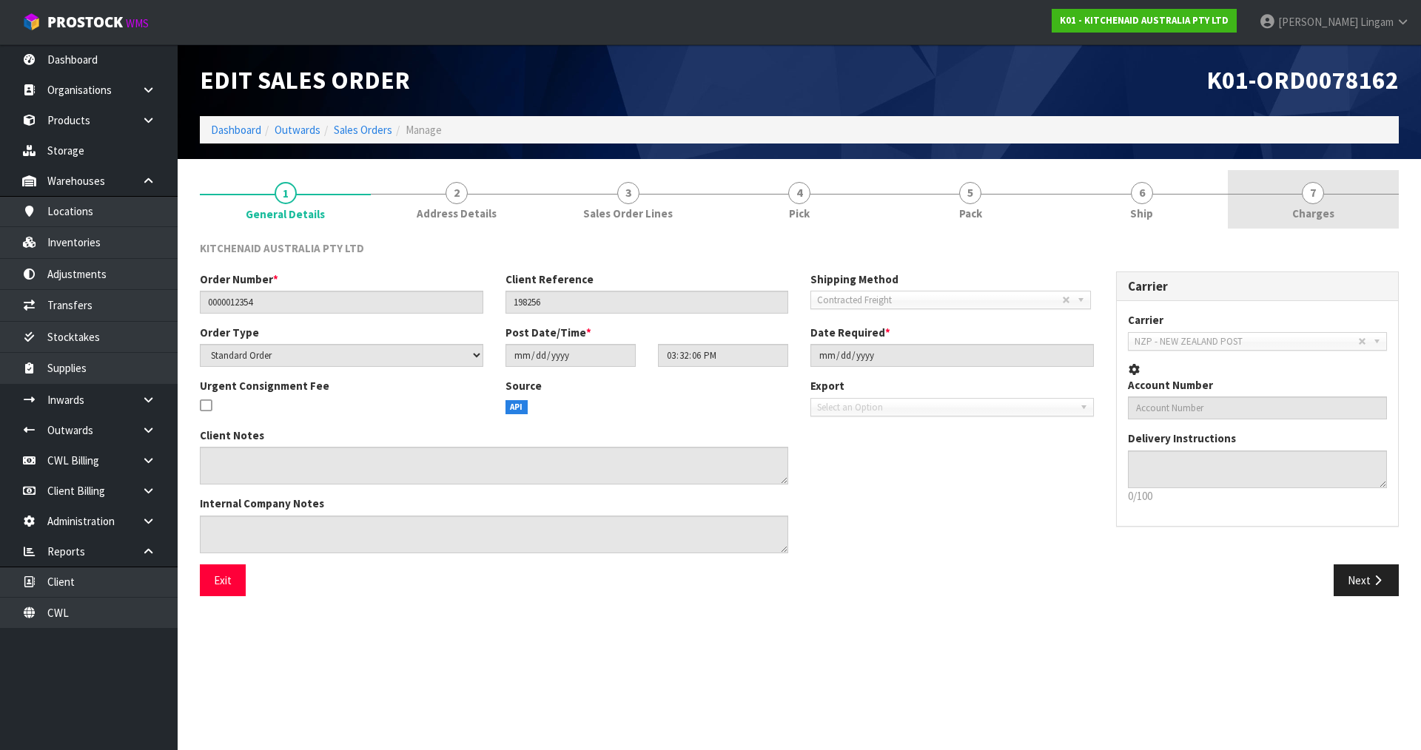
click at [1357, 214] on link "7 [GEOGRAPHIC_DATA]" at bounding box center [1313, 199] width 171 height 58
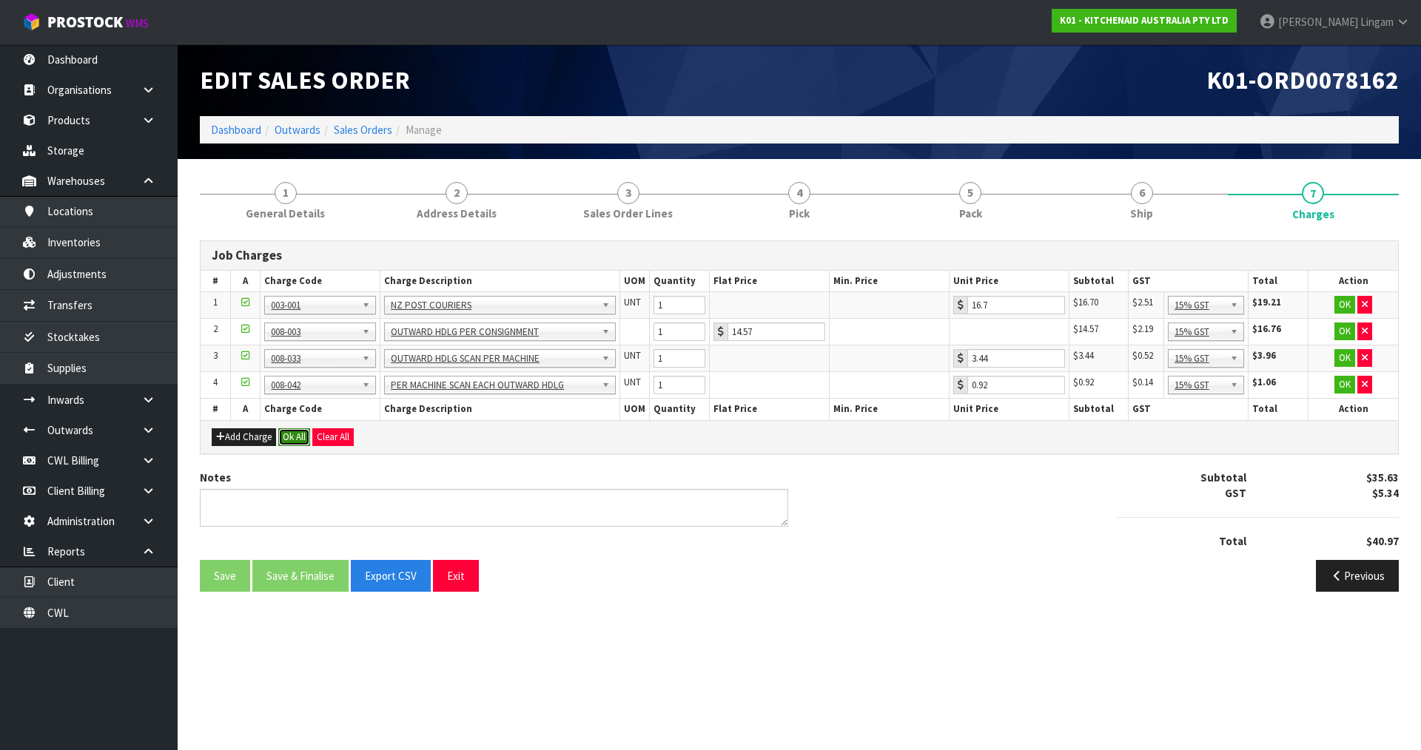
click at [294, 438] on button "Ok All" at bounding box center [294, 437] width 32 height 18
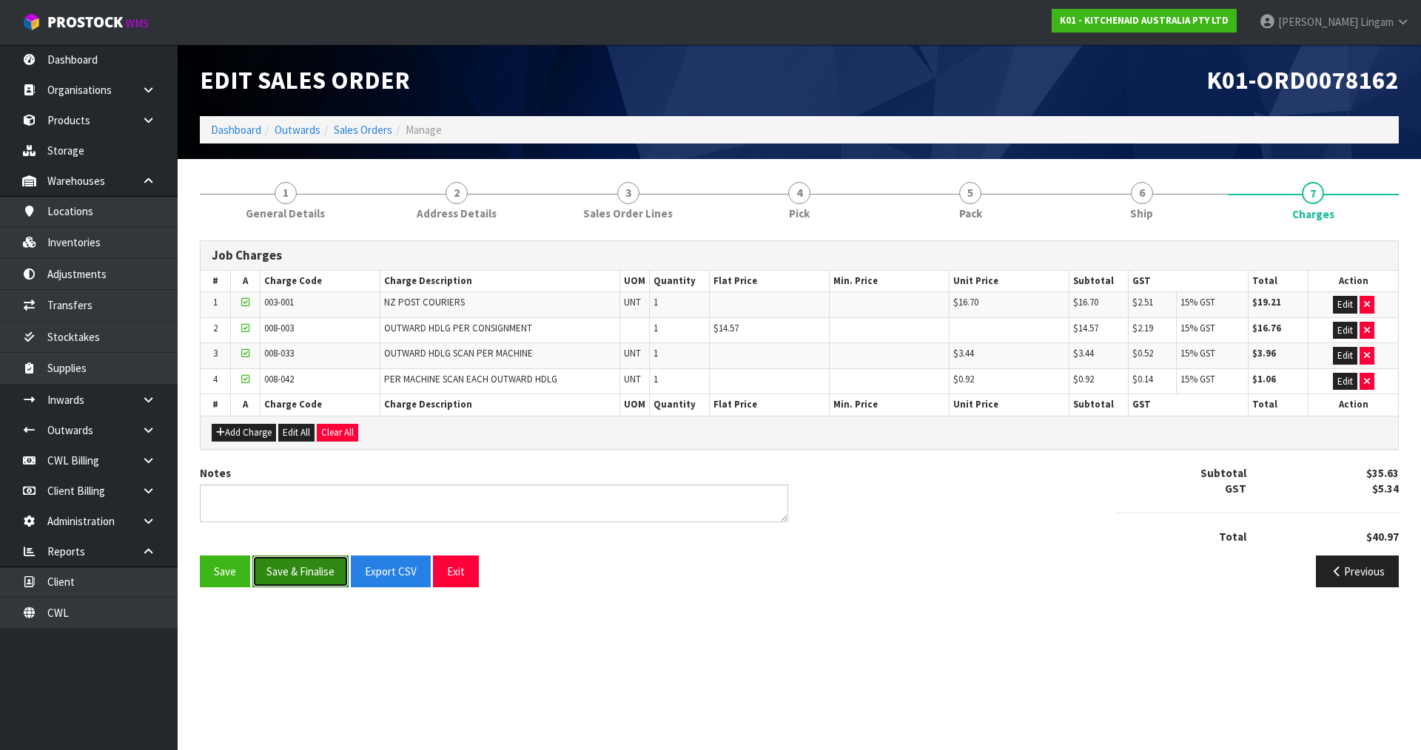
click at [310, 579] on button "Save & Finalise" at bounding box center [300, 572] width 96 height 32
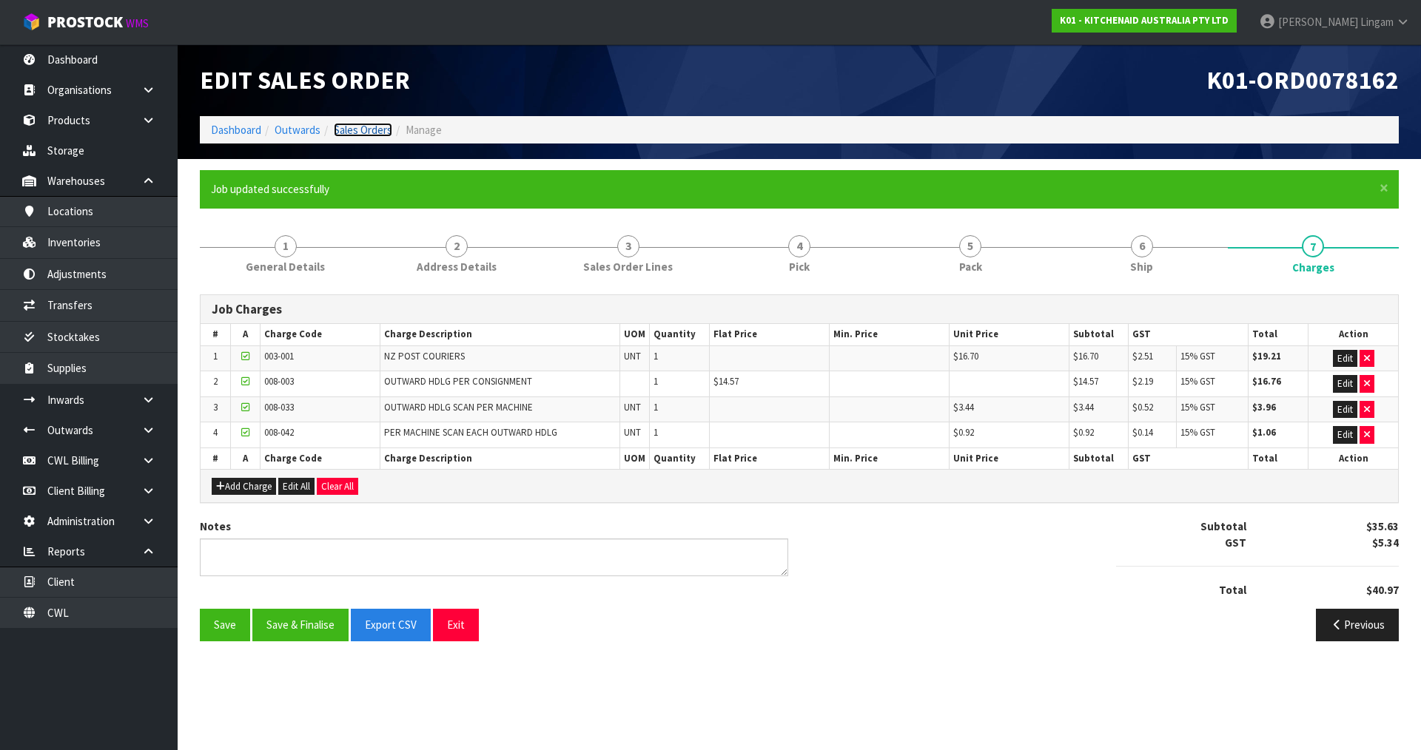
click at [380, 126] on link "Sales Orders" at bounding box center [363, 130] width 58 height 14
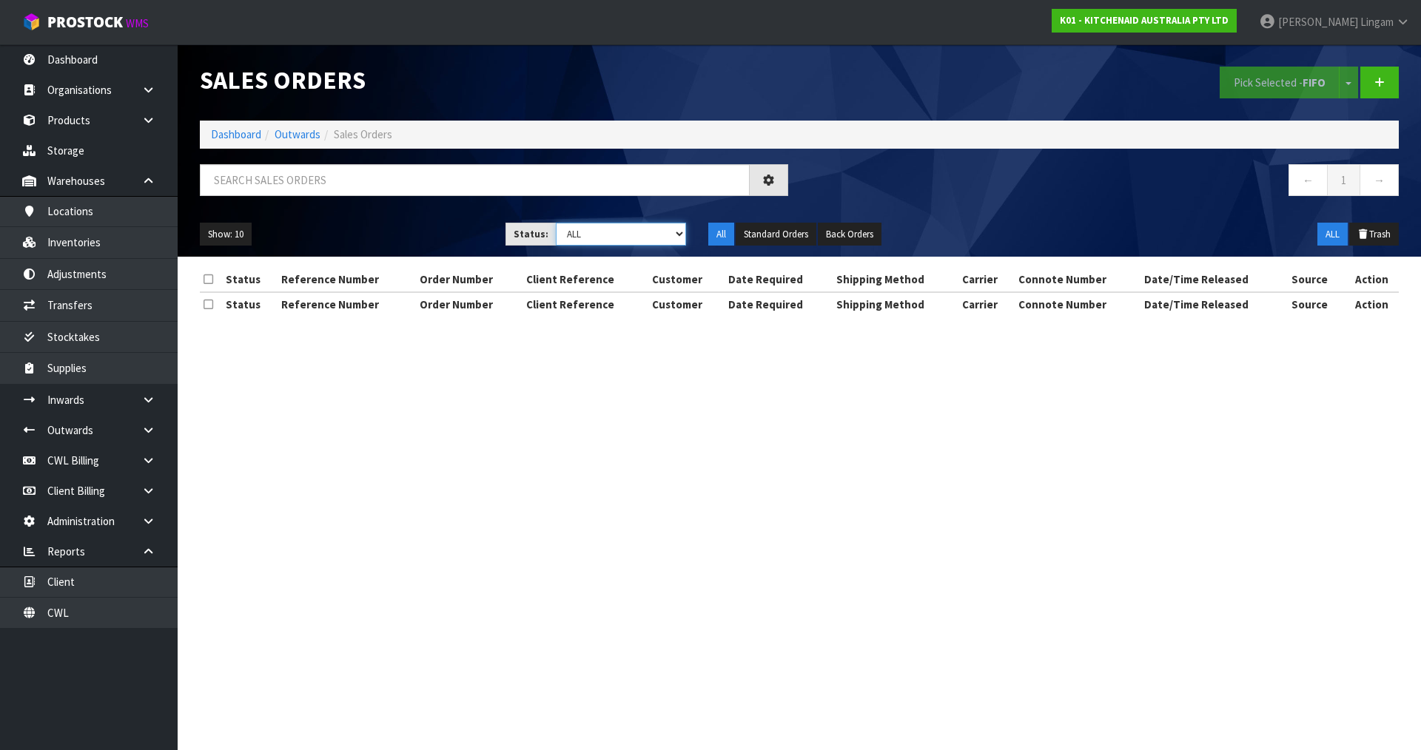
click at [648, 234] on select "Draft Pending Allocated Pending Pick Goods Picked Goods Packed Pending Charges …" at bounding box center [621, 234] width 131 height 23
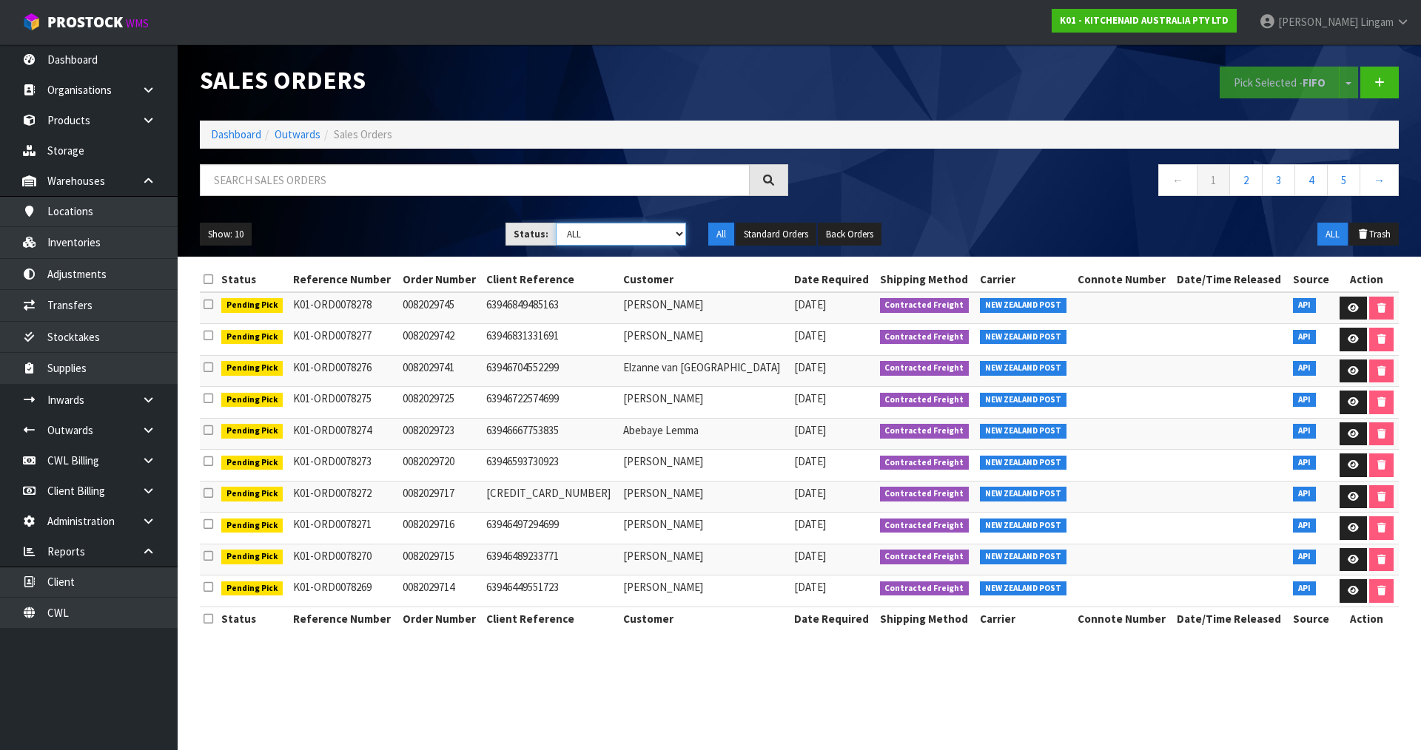
select select "string:6"
click at [556, 223] on select "Draft Pending Allocated Pending Pick Goods Picked Goods Packed Pending Charges …" at bounding box center [621, 234] width 131 height 23
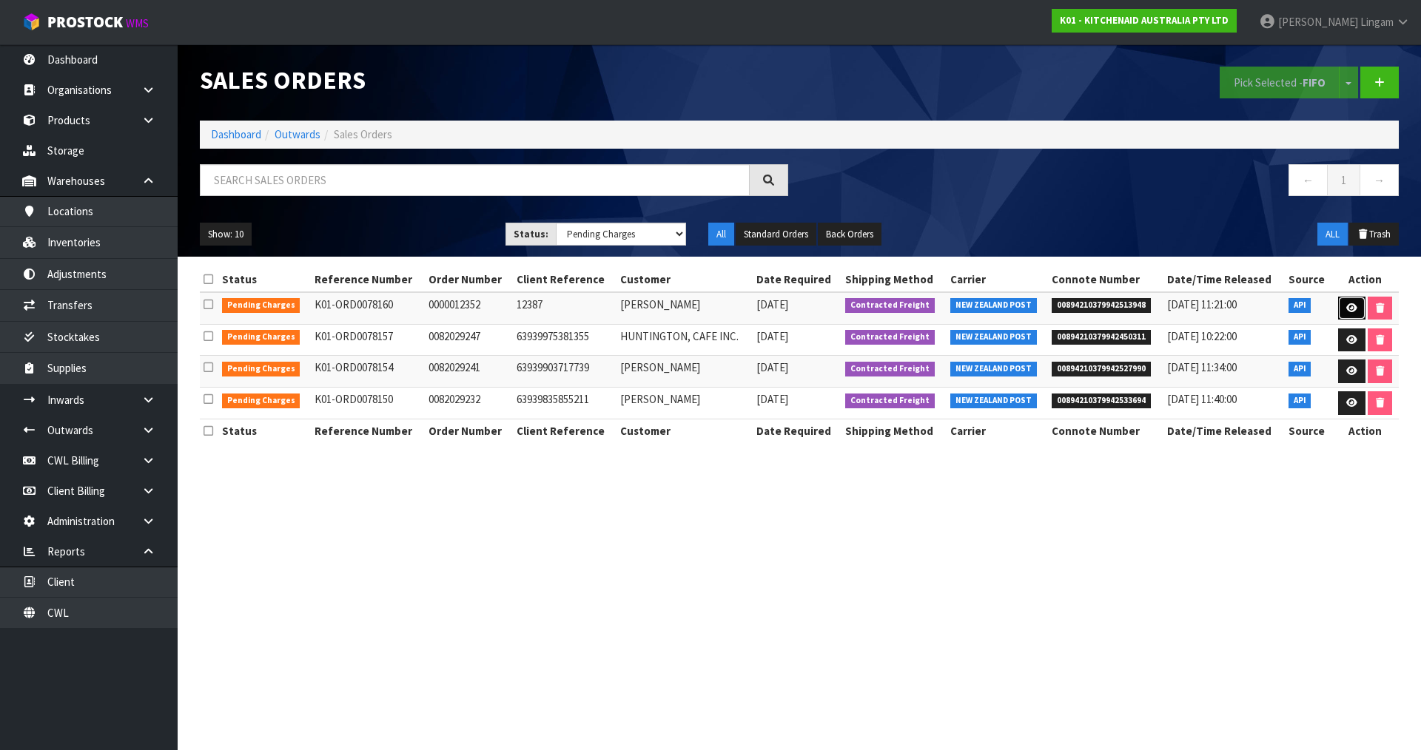
click at [1353, 308] on icon at bounding box center [1351, 308] width 11 height 10
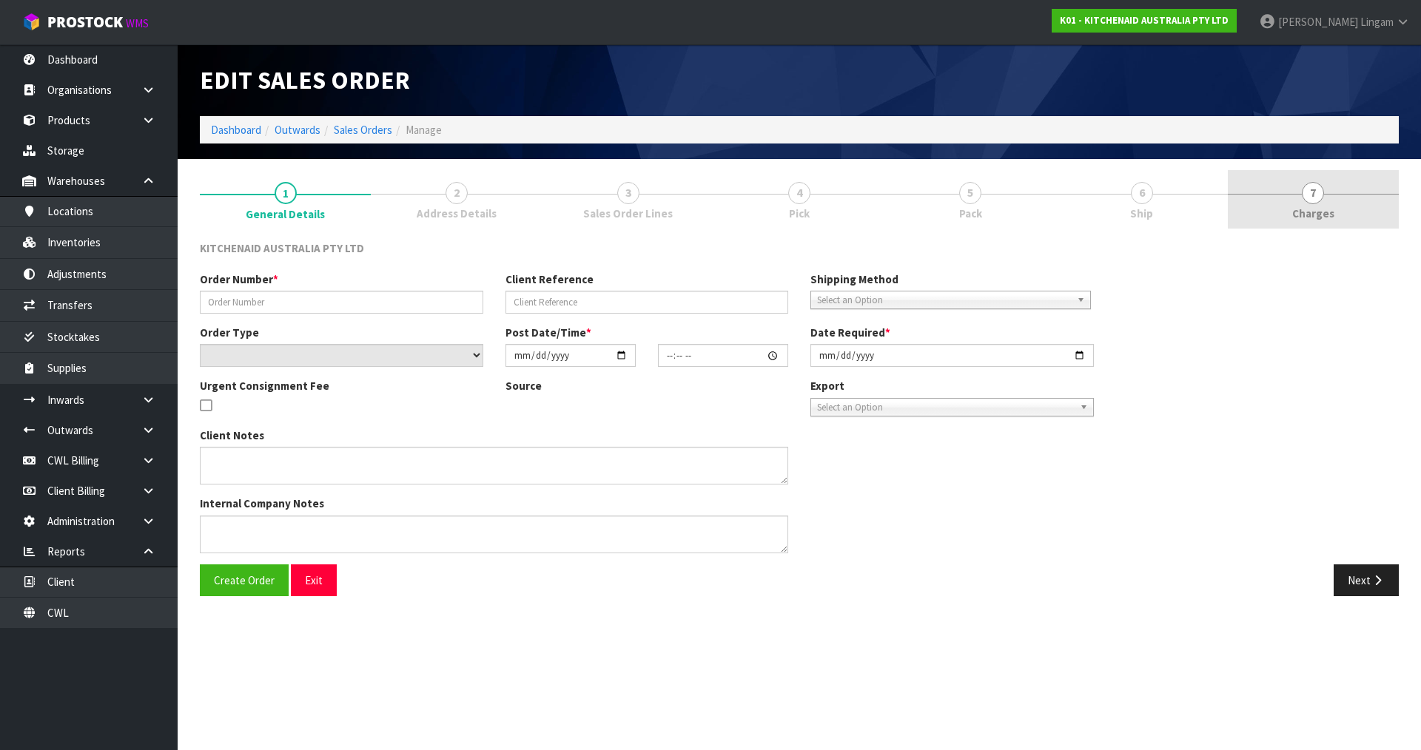
type input "0000012352"
type input "12387"
select select "number:0"
type input "[DATE]"
type input "15:32:02.000"
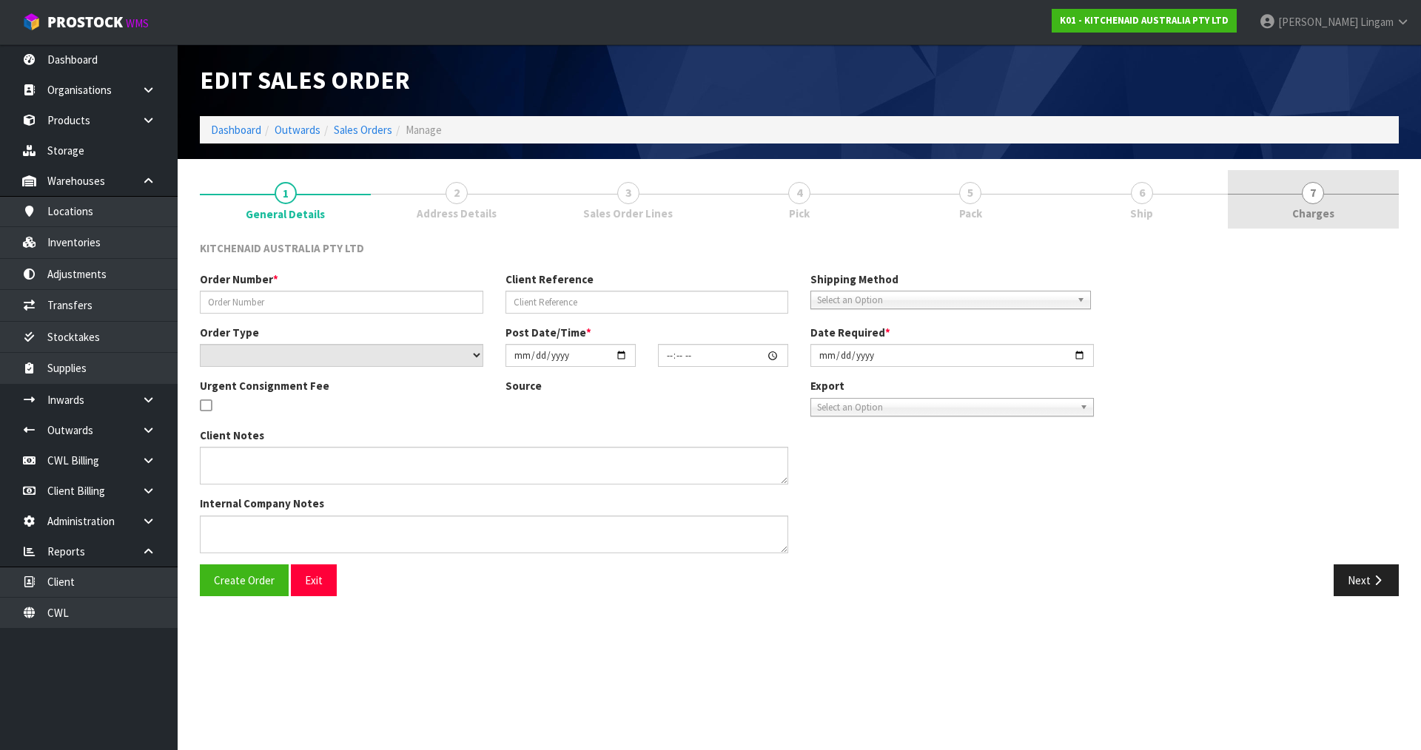
type input "[DATE]"
click at [1348, 208] on link "7 [GEOGRAPHIC_DATA]" at bounding box center [1313, 199] width 171 height 58
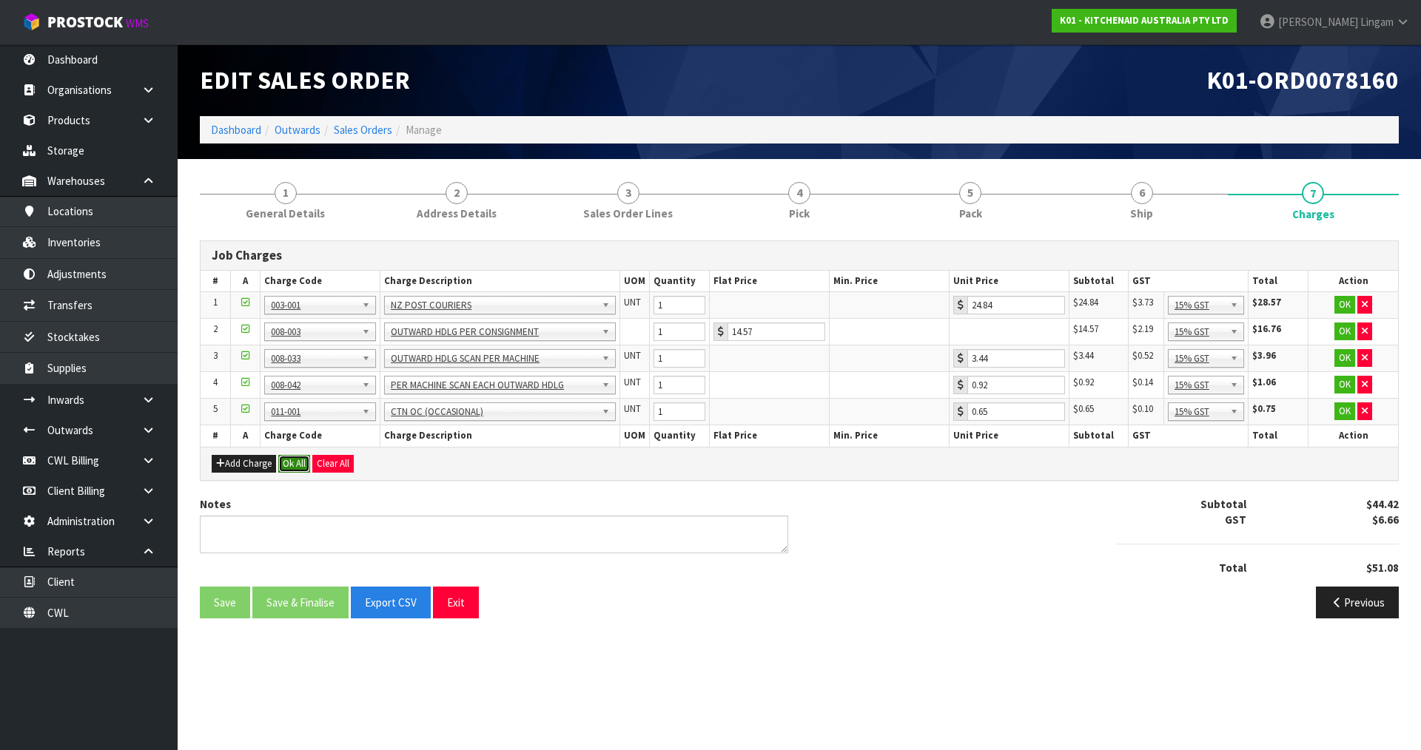
click at [289, 461] on button "Ok All" at bounding box center [294, 464] width 32 height 18
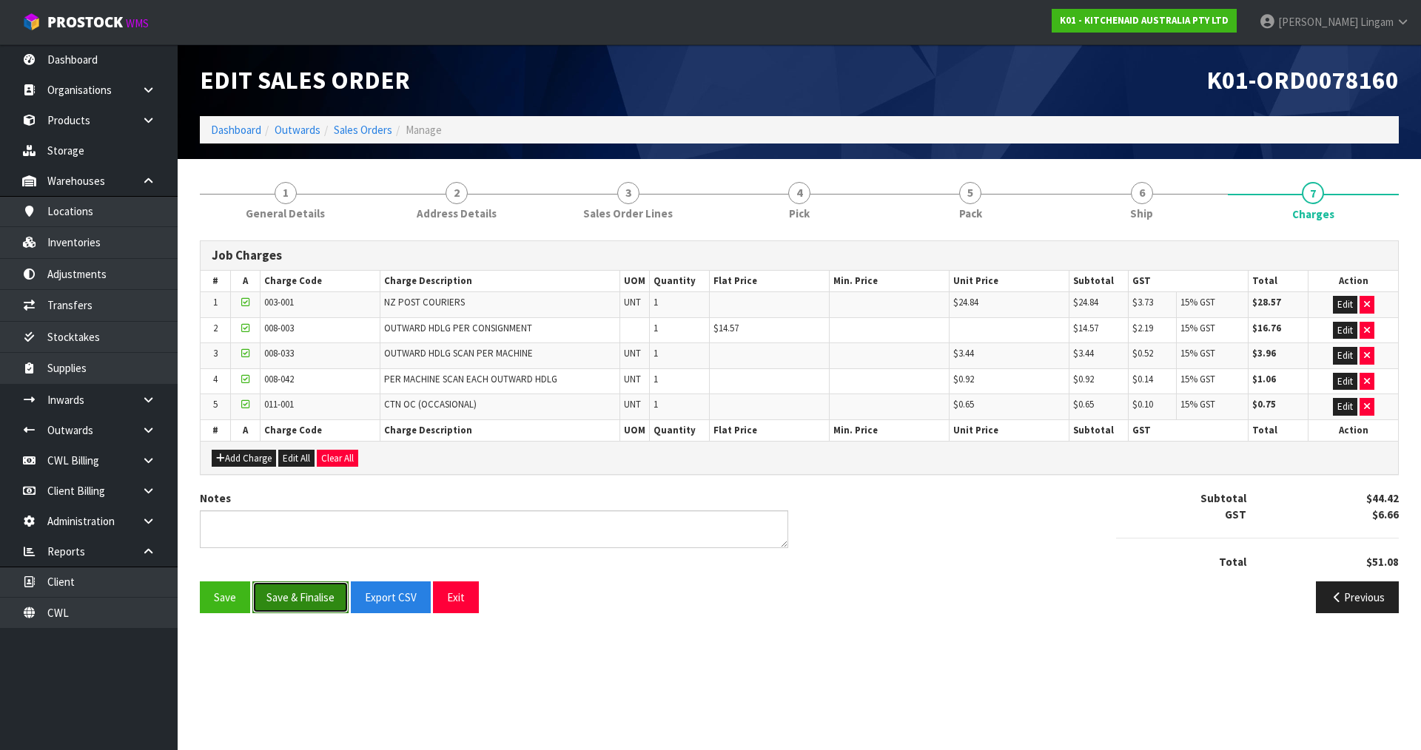
click at [301, 592] on button "Save & Finalise" at bounding box center [300, 598] width 96 height 32
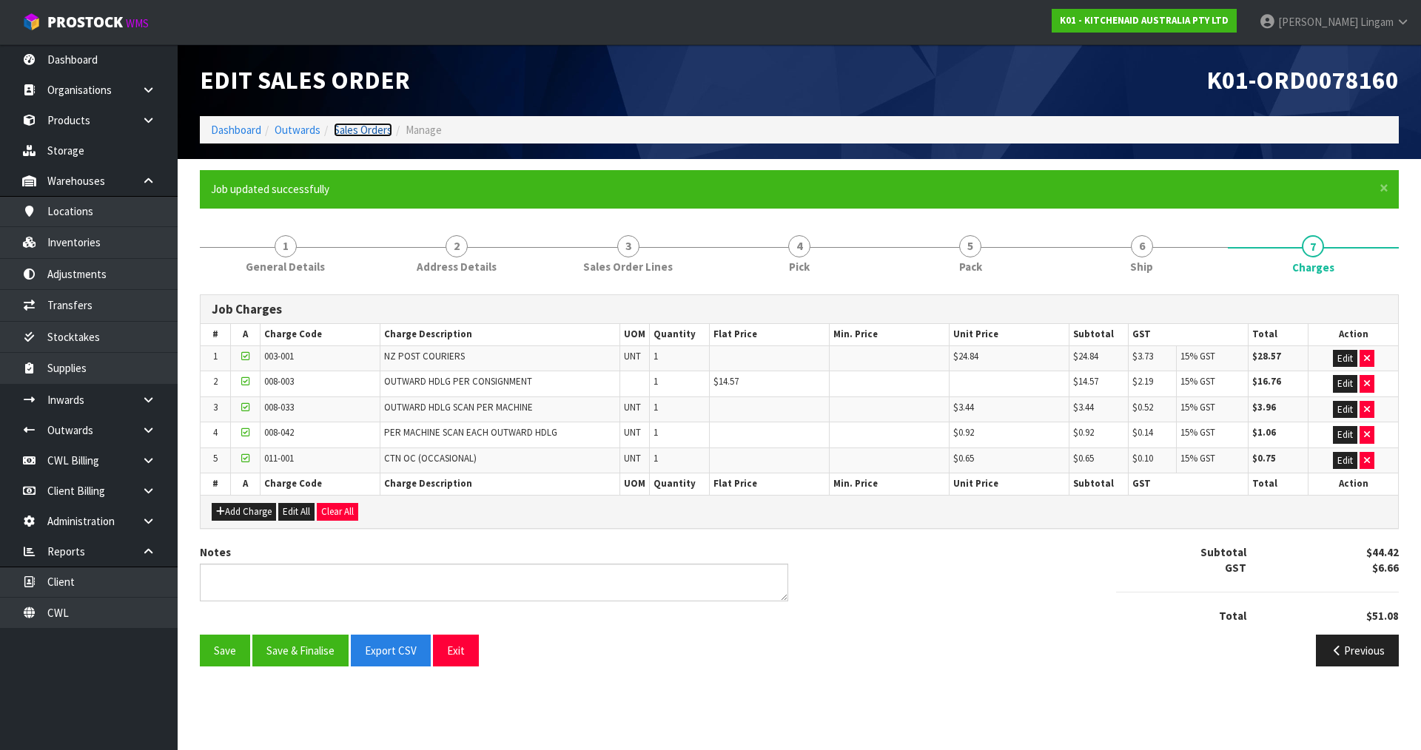
click at [375, 126] on link "Sales Orders" at bounding box center [363, 130] width 58 height 14
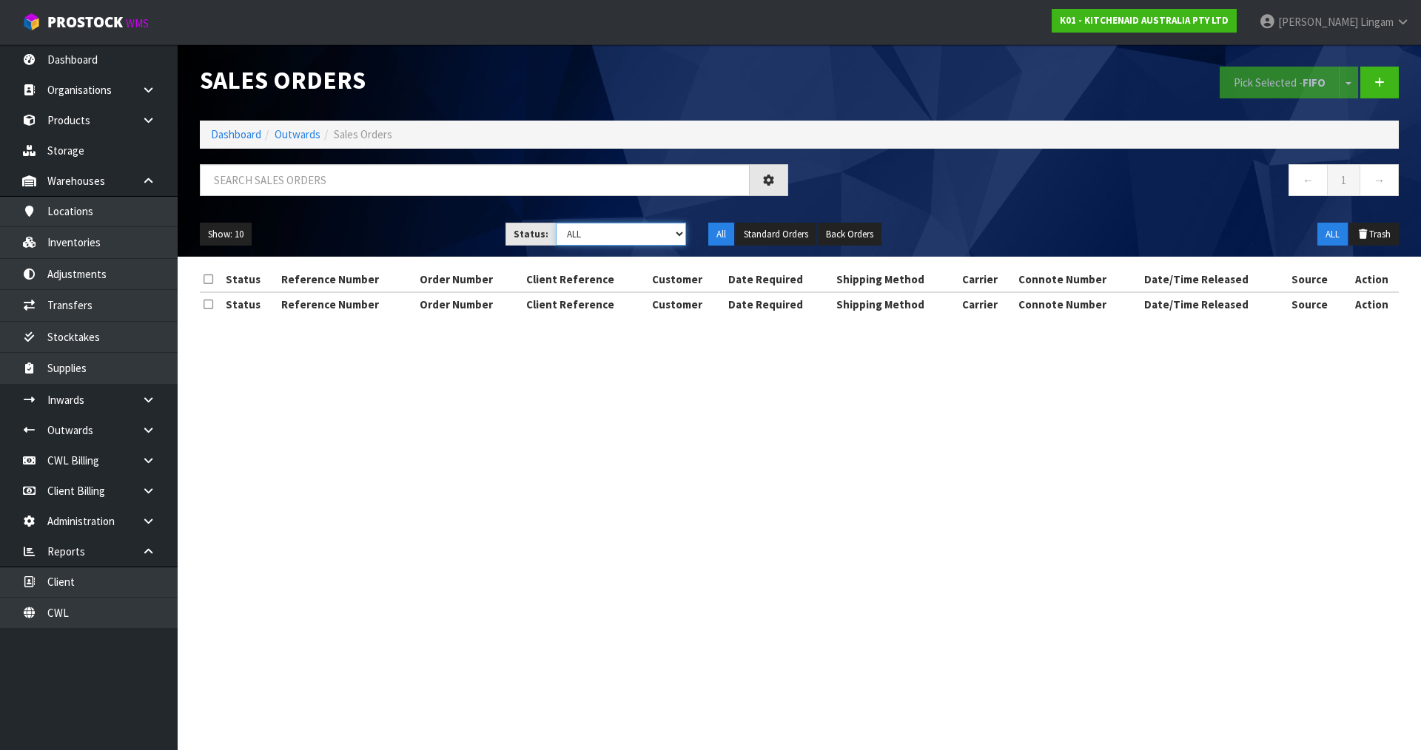
click at [662, 233] on select "Draft Pending Allocated Pending Pick Goods Picked Goods Packed Pending Charges …" at bounding box center [621, 234] width 131 height 23
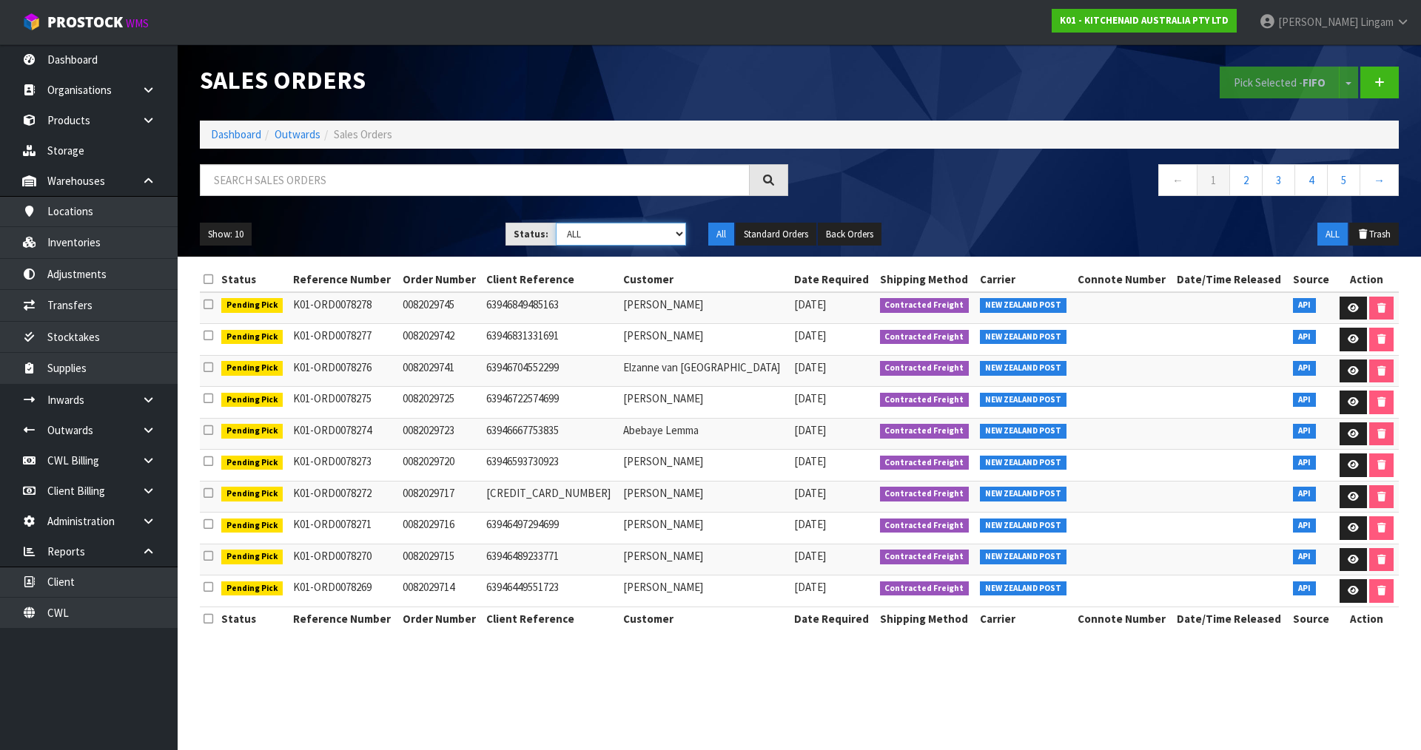
select select "string:6"
click at [556, 223] on select "Draft Pending Allocated Pending Pick Goods Picked Goods Packed Pending Charges …" at bounding box center [621, 234] width 131 height 23
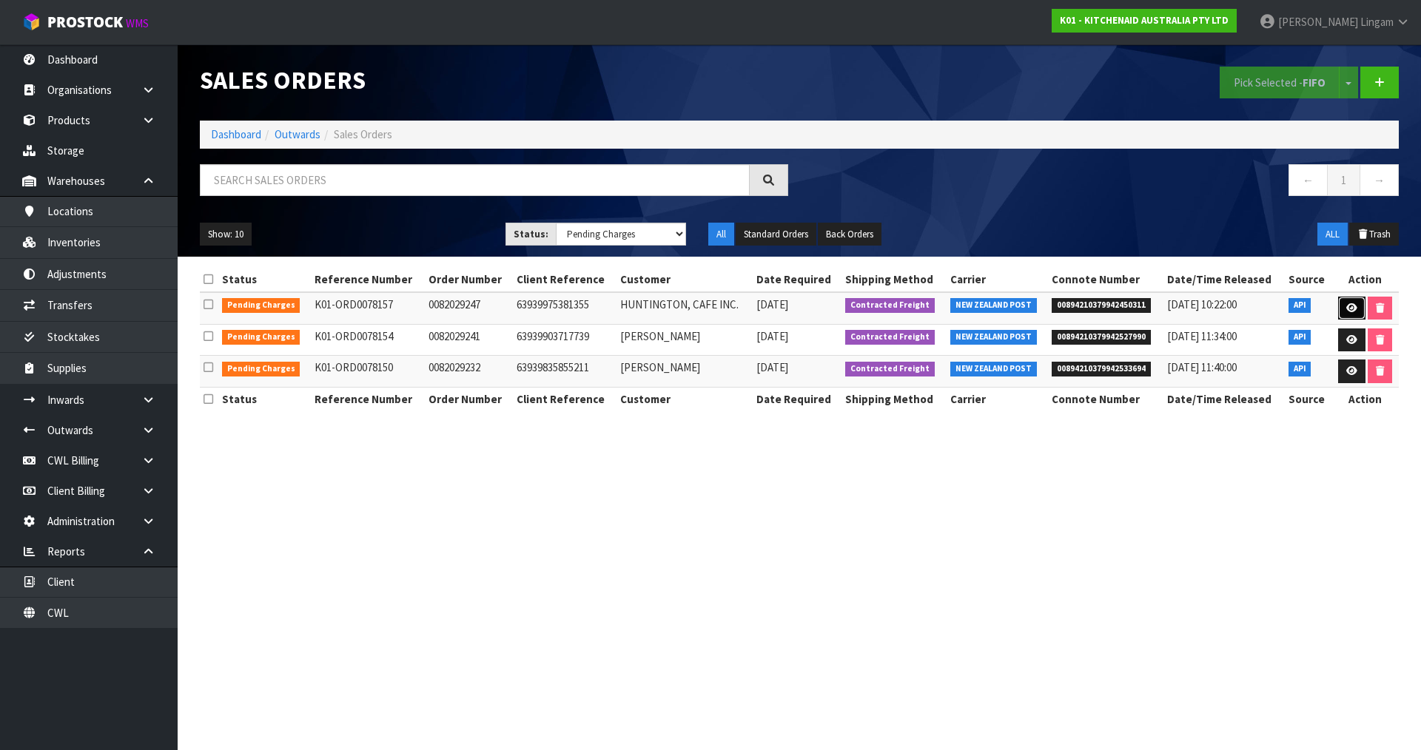
click at [1346, 310] on icon at bounding box center [1351, 308] width 11 height 10
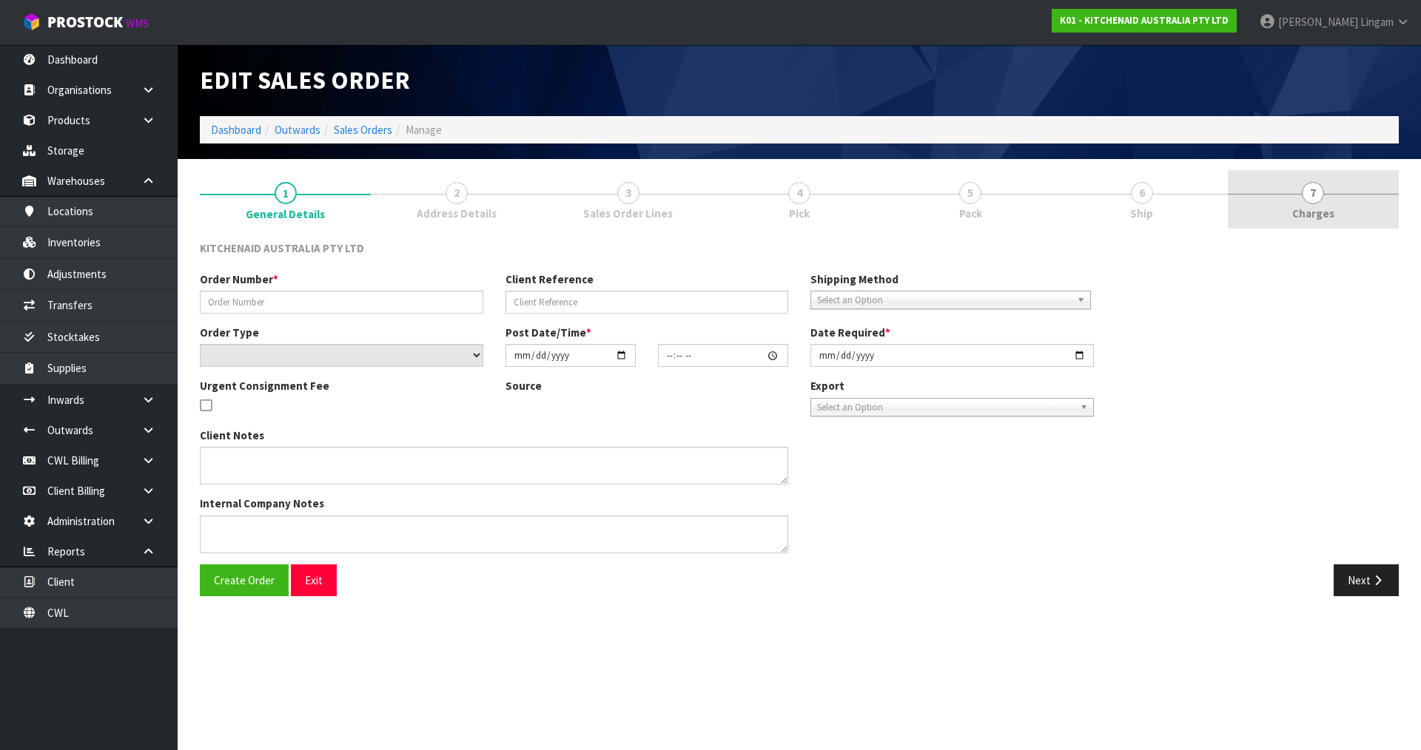
type input "0082029247"
type input "63939975381355"
select select "number:0"
type input "[DATE]"
type input "13:36:31.000"
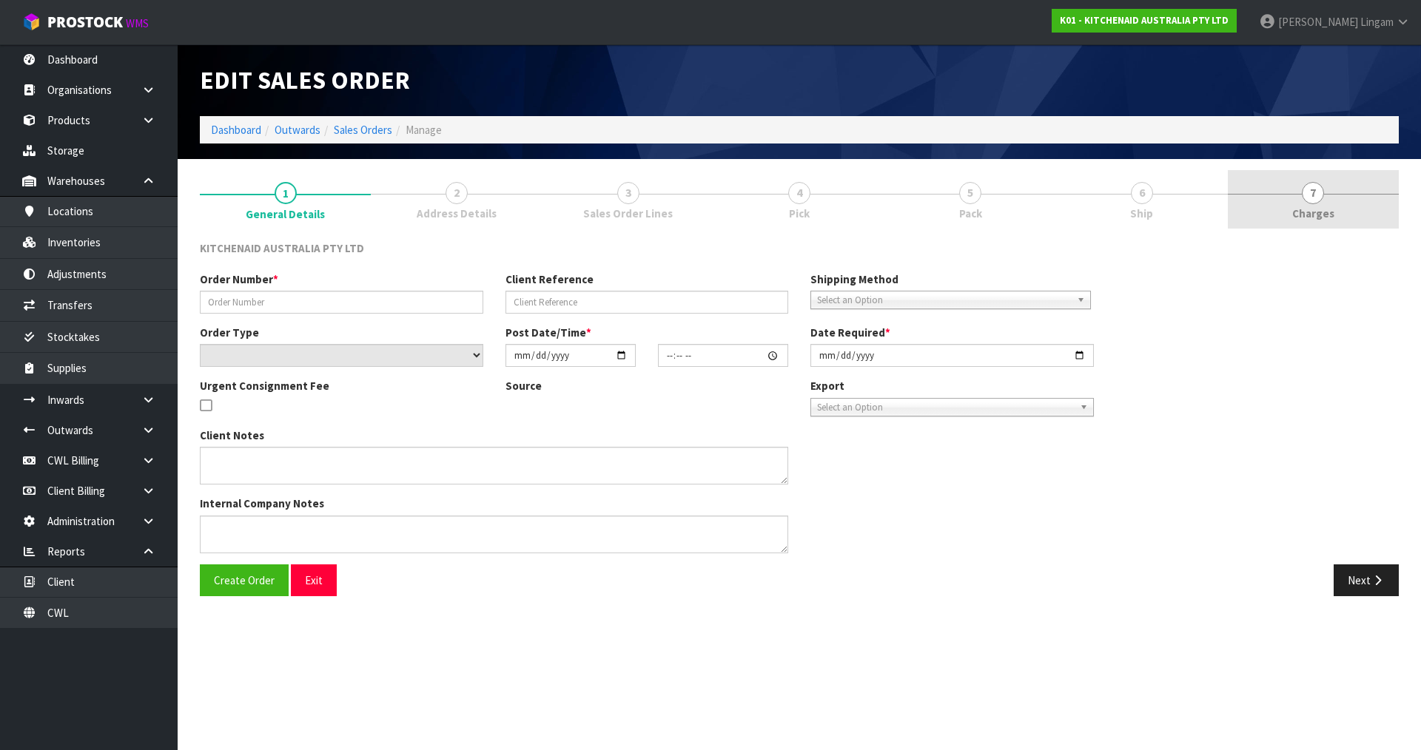
type input "[DATE]"
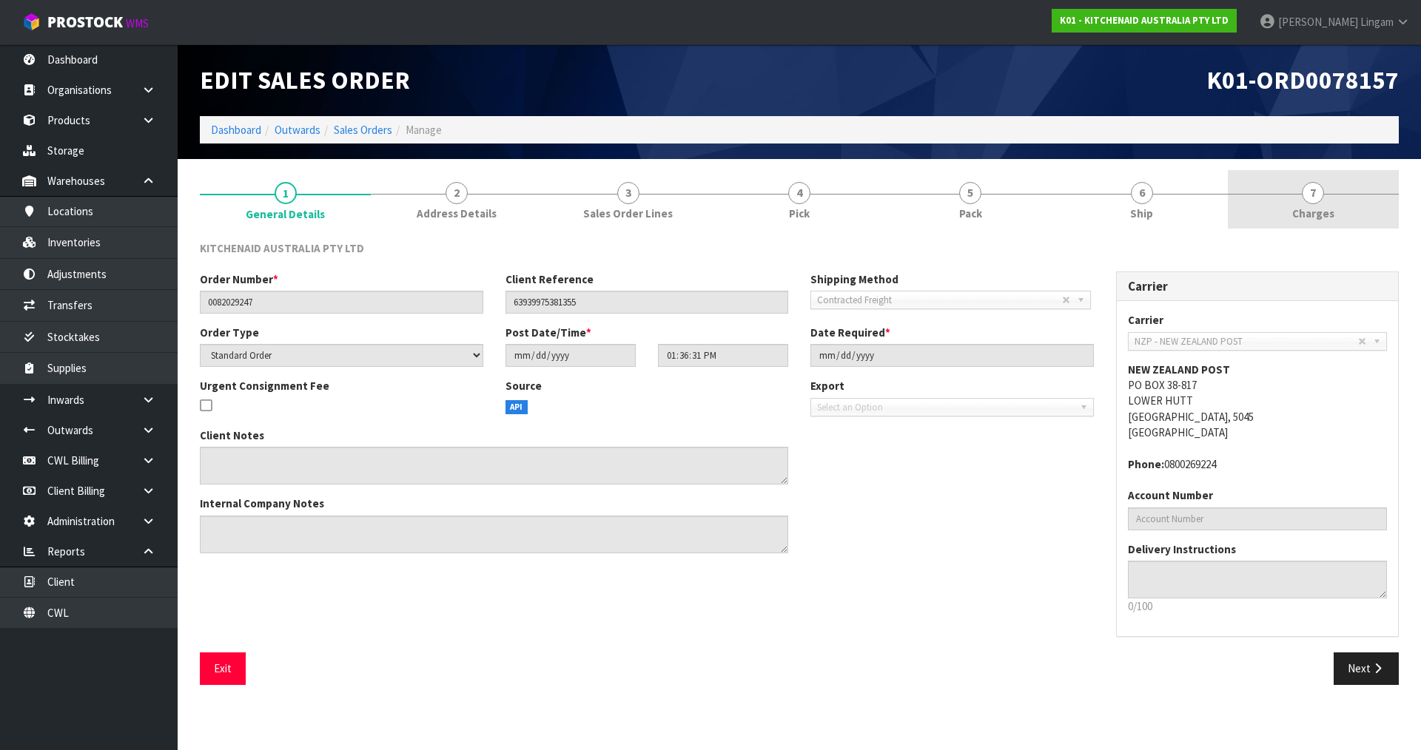
click at [1342, 214] on link "7 [GEOGRAPHIC_DATA]" at bounding box center [1313, 199] width 171 height 58
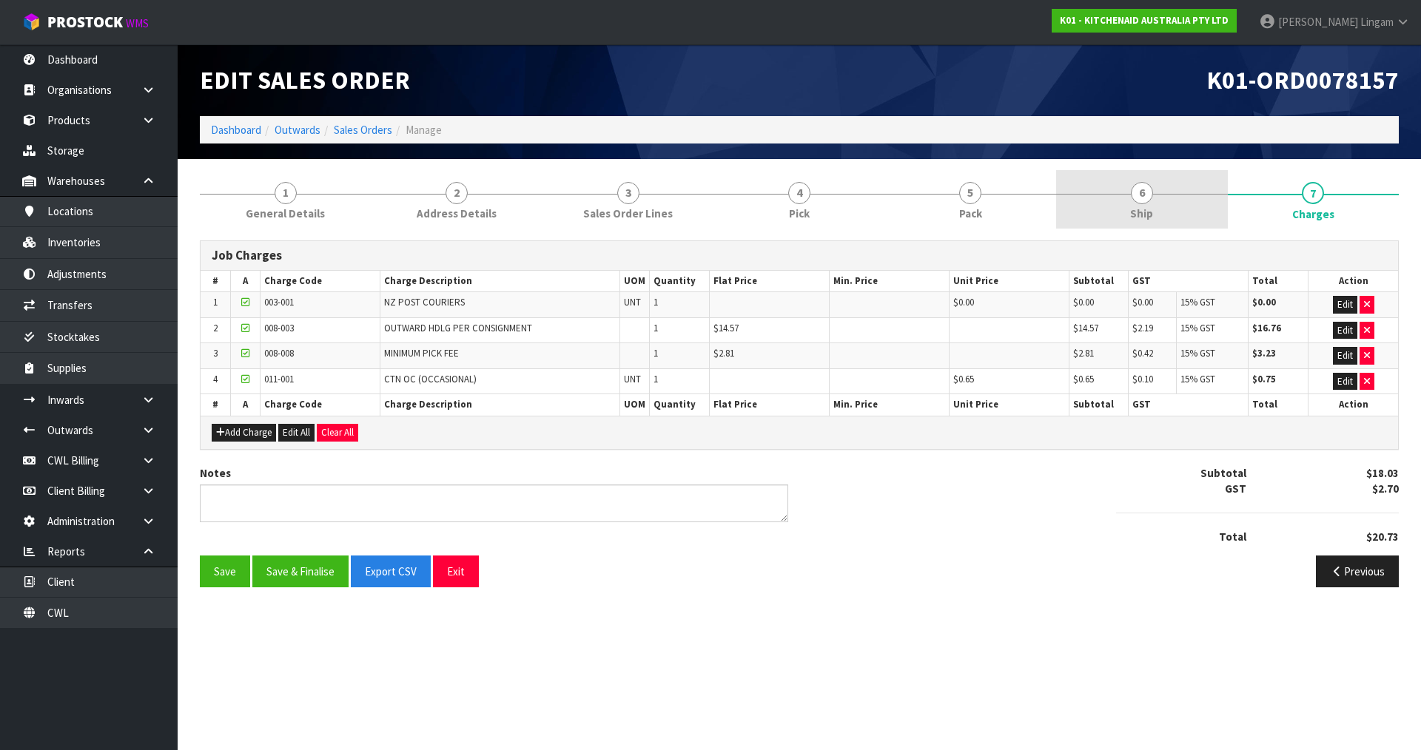
click at [1182, 212] on link "6 Ship" at bounding box center [1141, 199] width 171 height 58
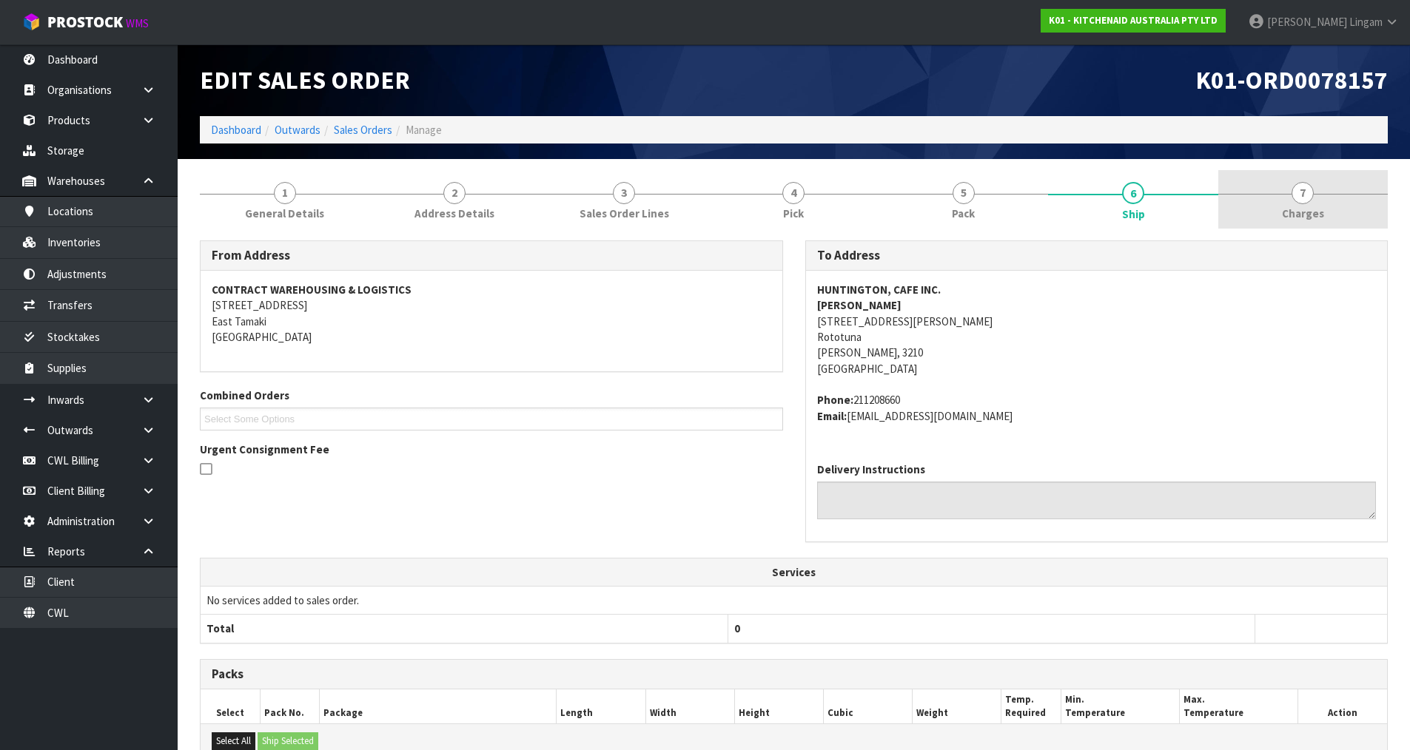
click at [1296, 189] on span "7" at bounding box center [1302, 193] width 22 height 22
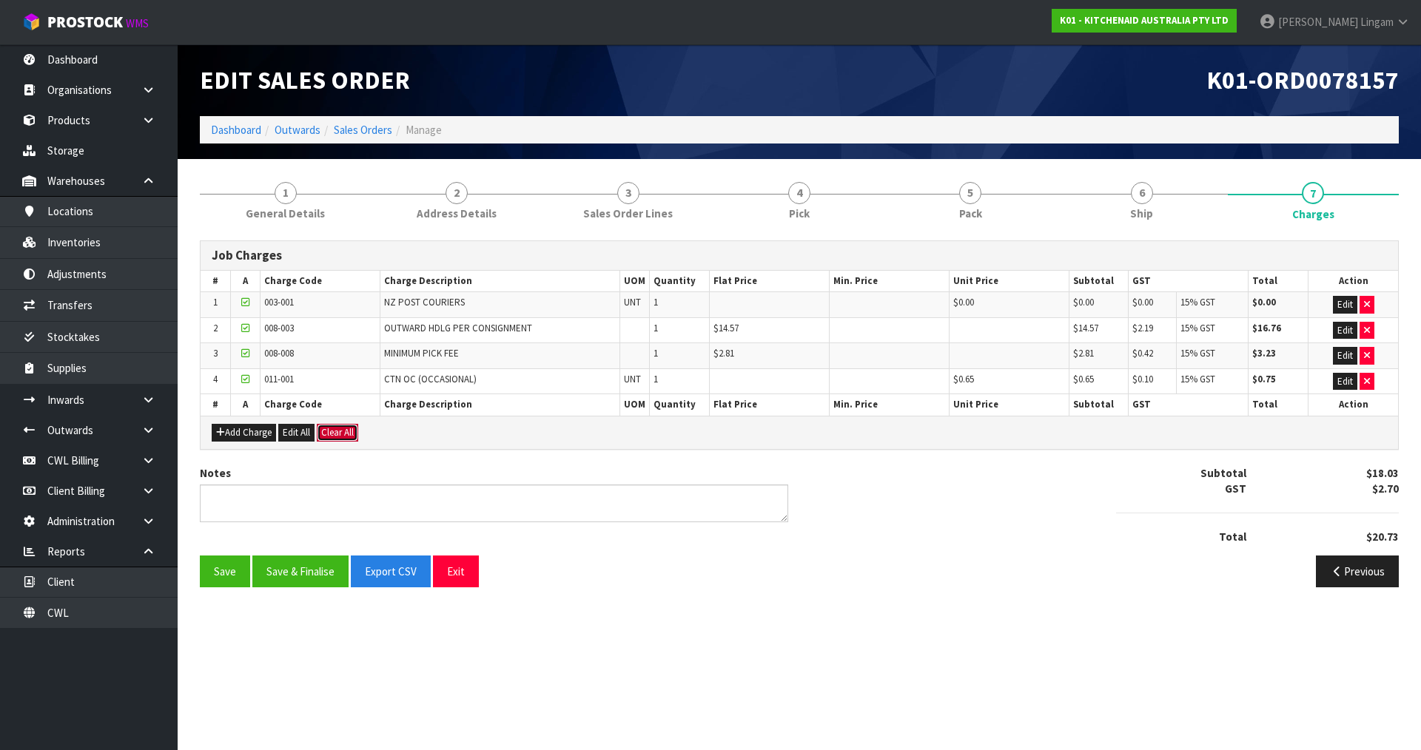
click at [326, 438] on button "Clear All" at bounding box center [337, 433] width 41 height 18
click at [326, 438] on span "Confirm" at bounding box center [337, 432] width 33 height 13
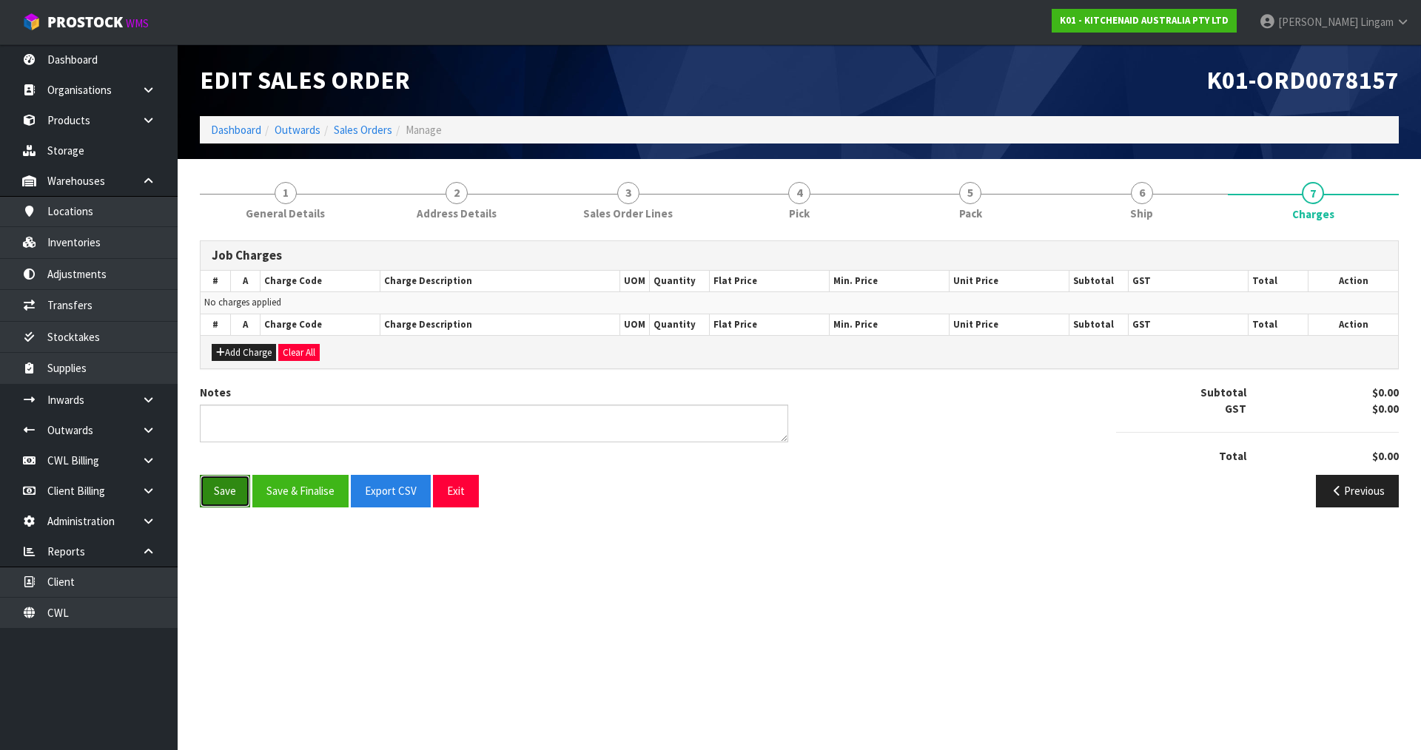
click at [223, 497] on button "Save" at bounding box center [225, 491] width 50 height 32
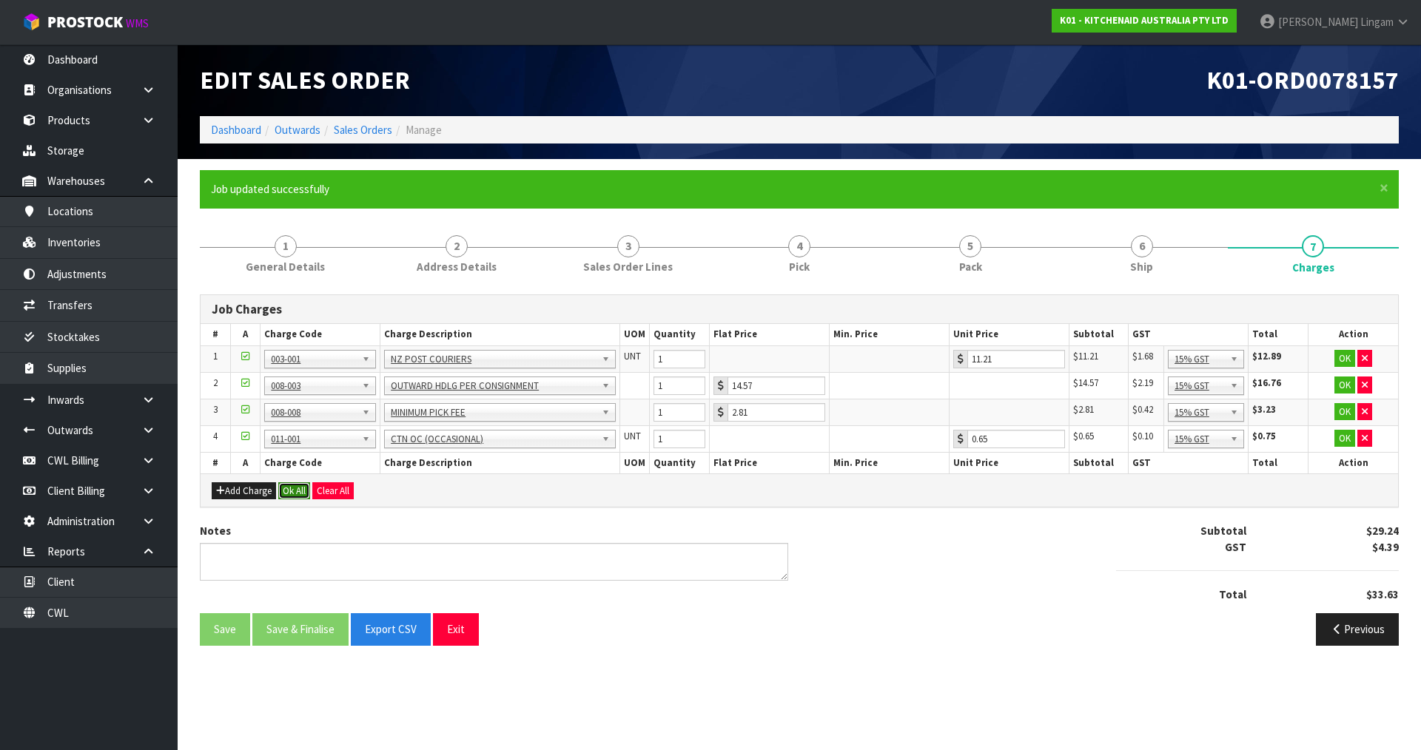
click at [297, 491] on button "Ok All" at bounding box center [294, 491] width 32 height 18
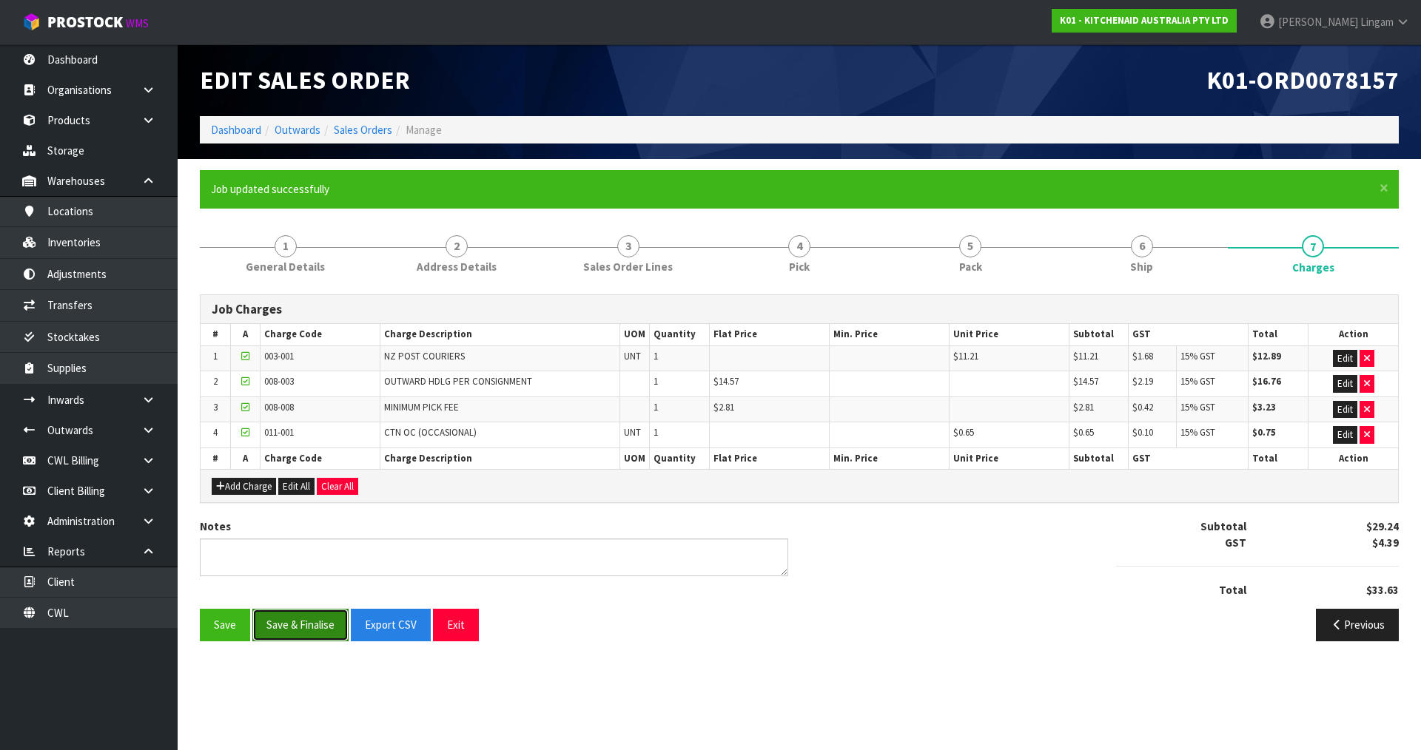
click at [301, 619] on button "Save & Finalise" at bounding box center [300, 625] width 96 height 32
click at [367, 127] on link "Sales Orders" at bounding box center [363, 130] width 58 height 14
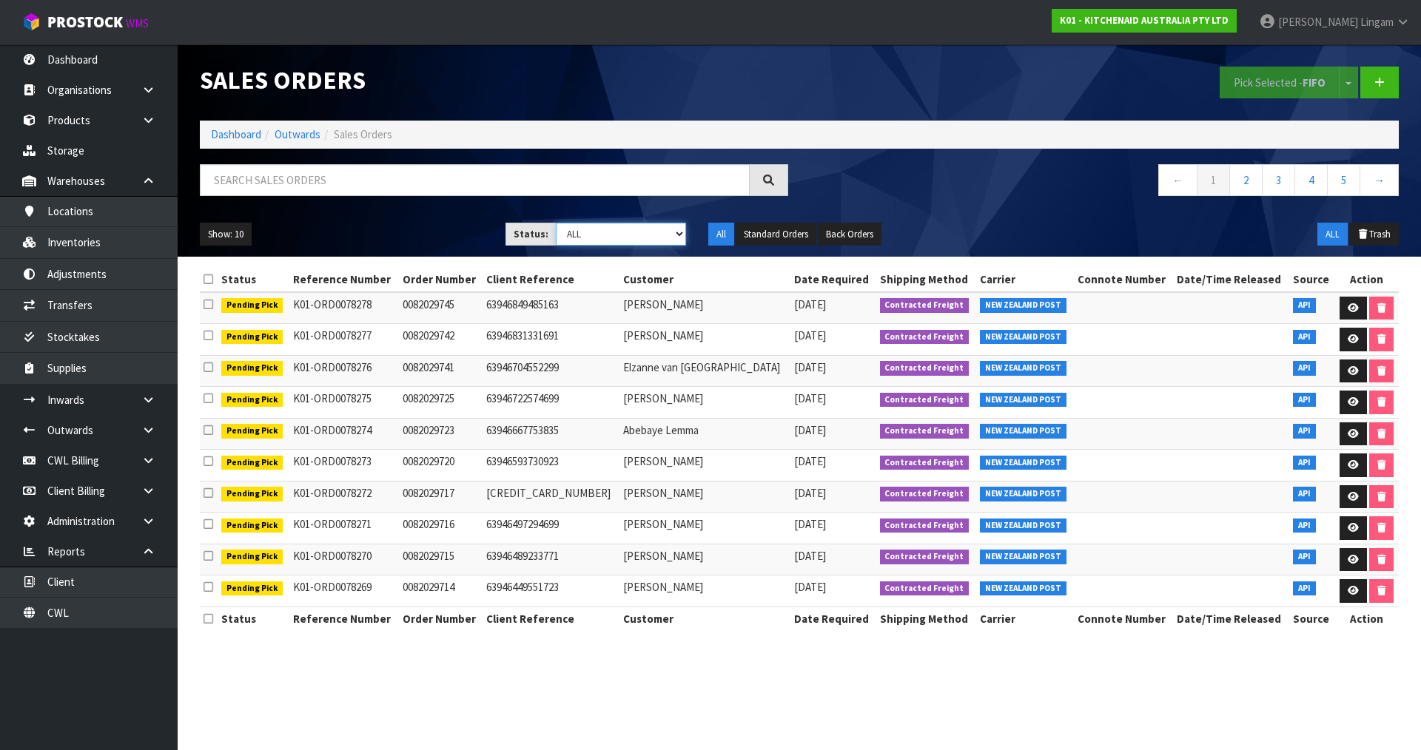
click at [639, 232] on select "Draft Pending Allocated Pending Pick Goods Picked Goods Packed Pending Charges …" at bounding box center [621, 234] width 131 height 23
select select "string:6"
click at [556, 223] on select "Draft Pending Allocated Pending Pick Goods Picked Goods Packed Pending Charges …" at bounding box center [621, 234] width 131 height 23
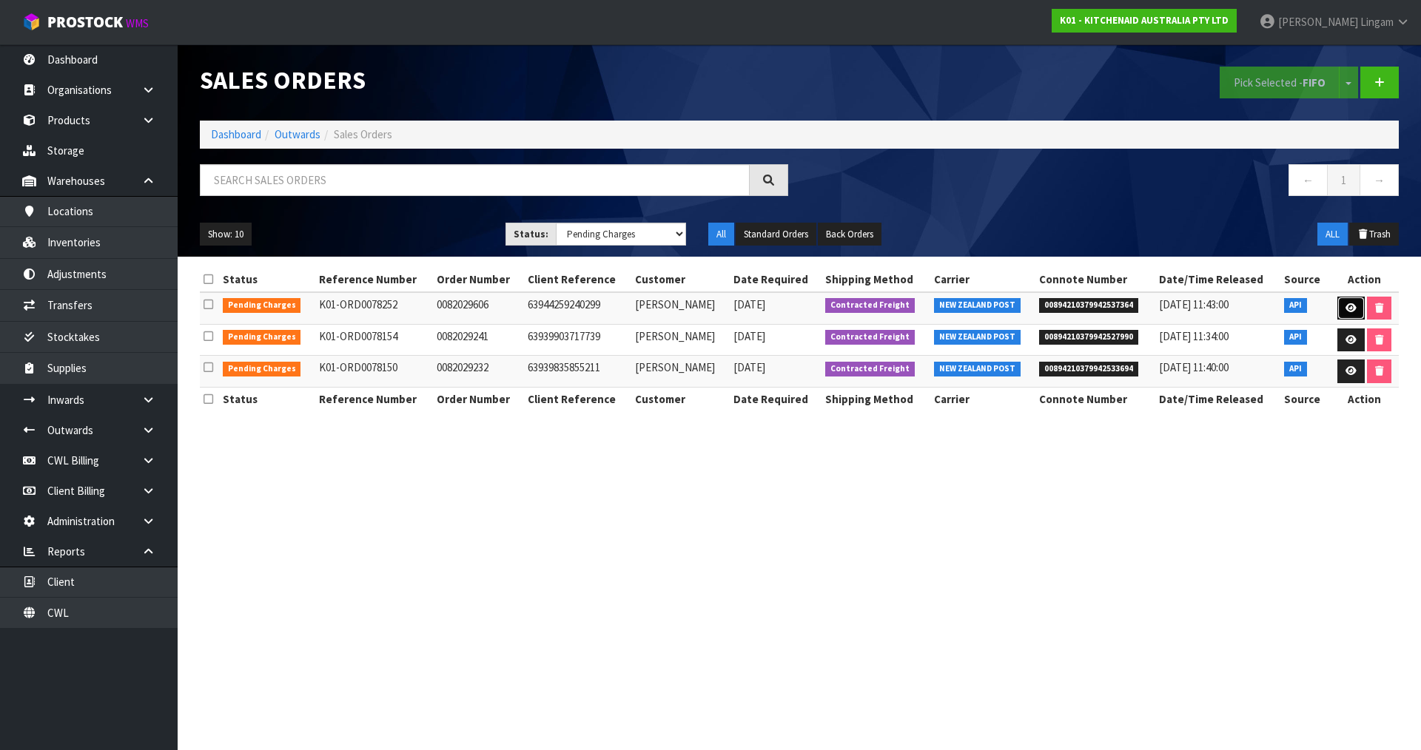
click at [1345, 302] on link at bounding box center [1350, 309] width 27 height 24
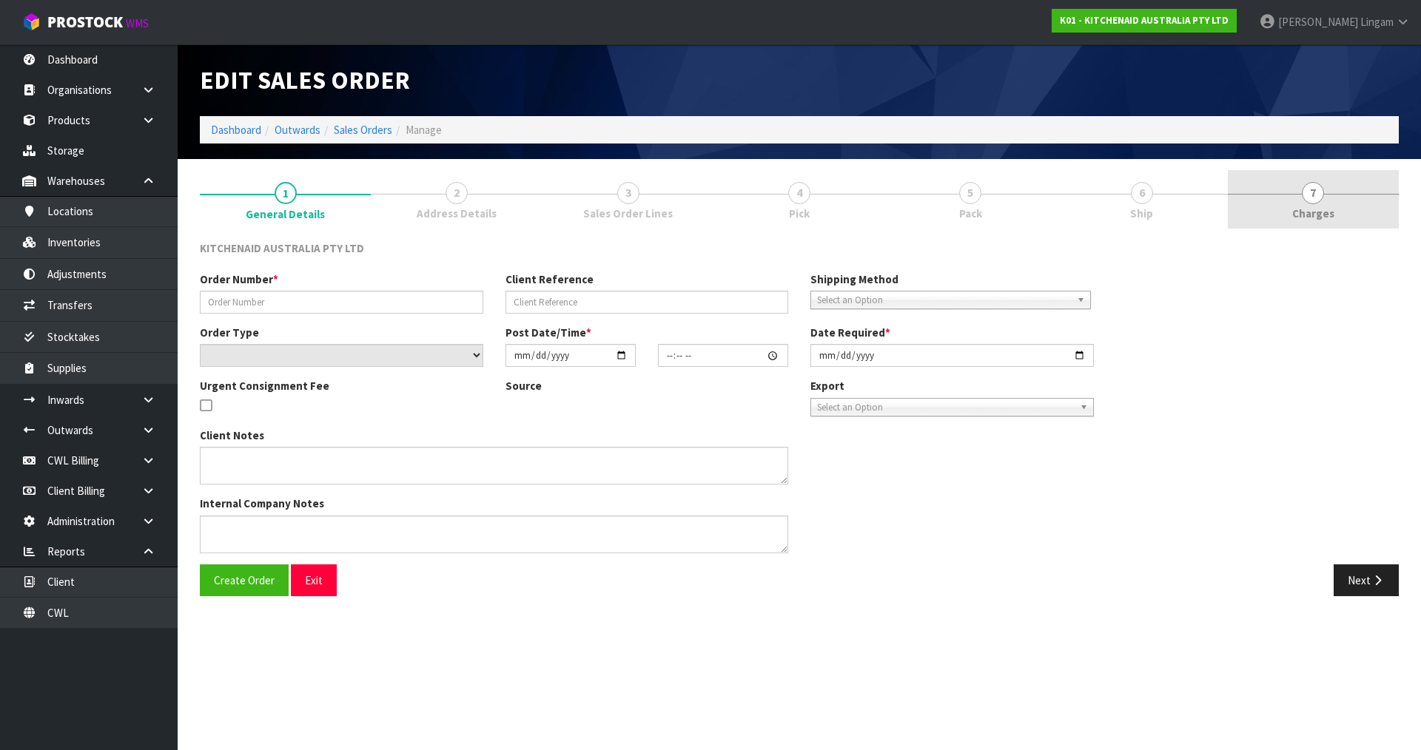
type input "0082029606"
type input "63944259240299"
select select "number:0"
type input "[DATE]"
type input "17:35:24.000"
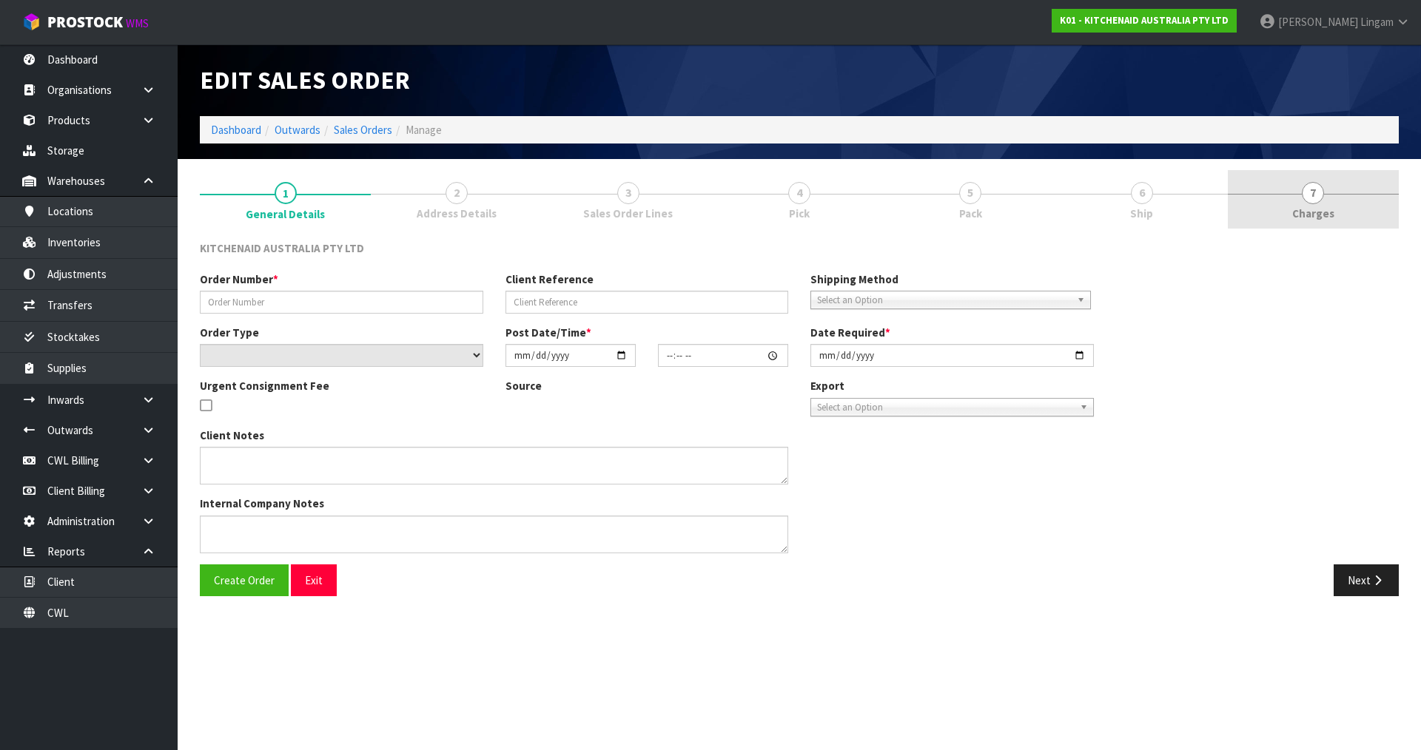
type input "[DATE]"
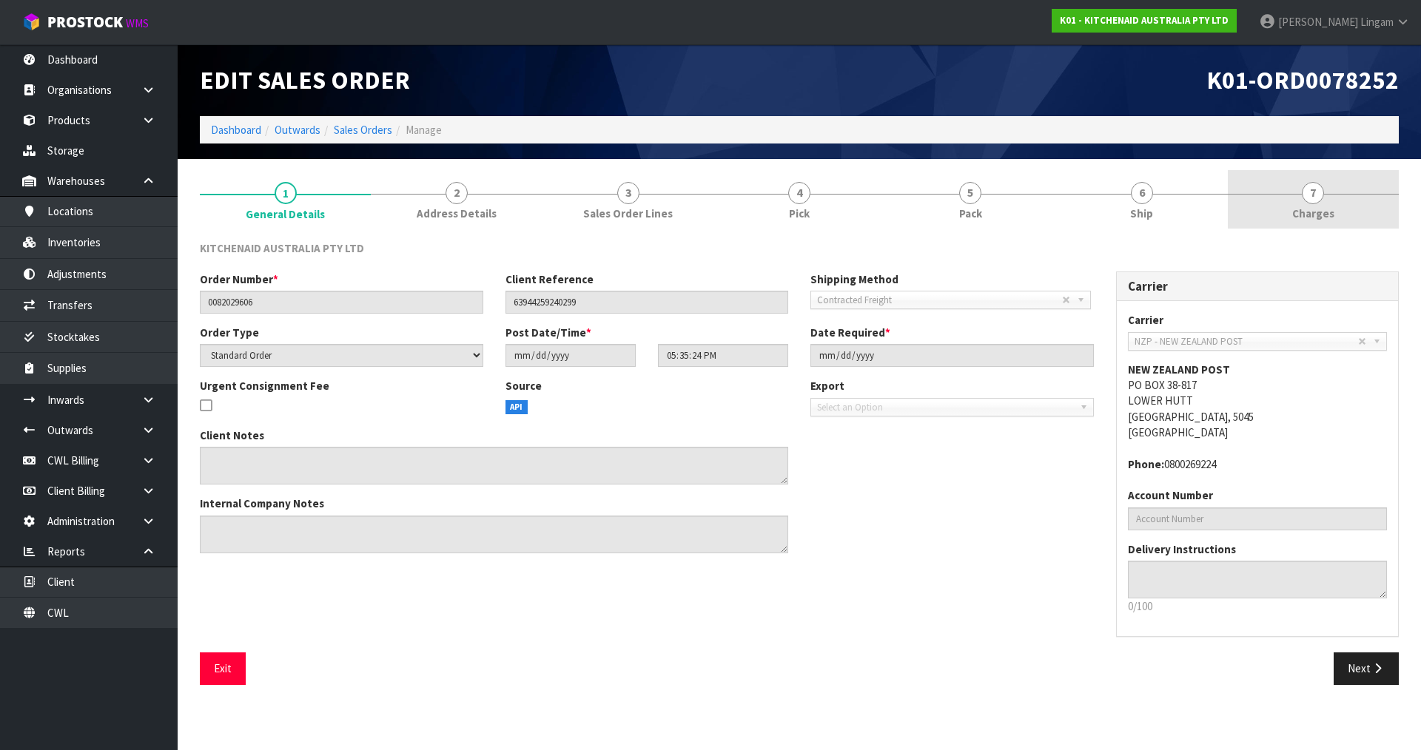
click at [1315, 208] on span "Charges" at bounding box center [1313, 214] width 42 height 16
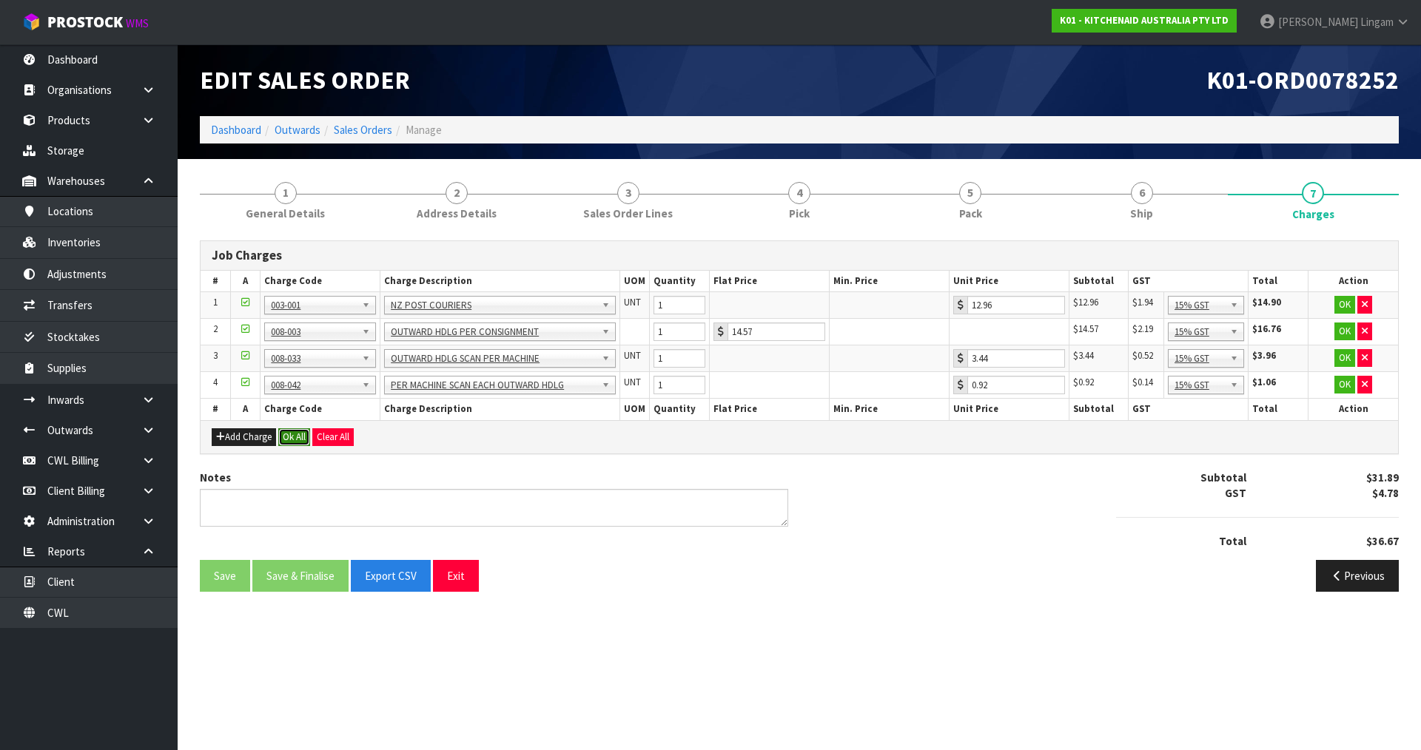
click at [300, 437] on button "Ok All" at bounding box center [294, 437] width 32 height 18
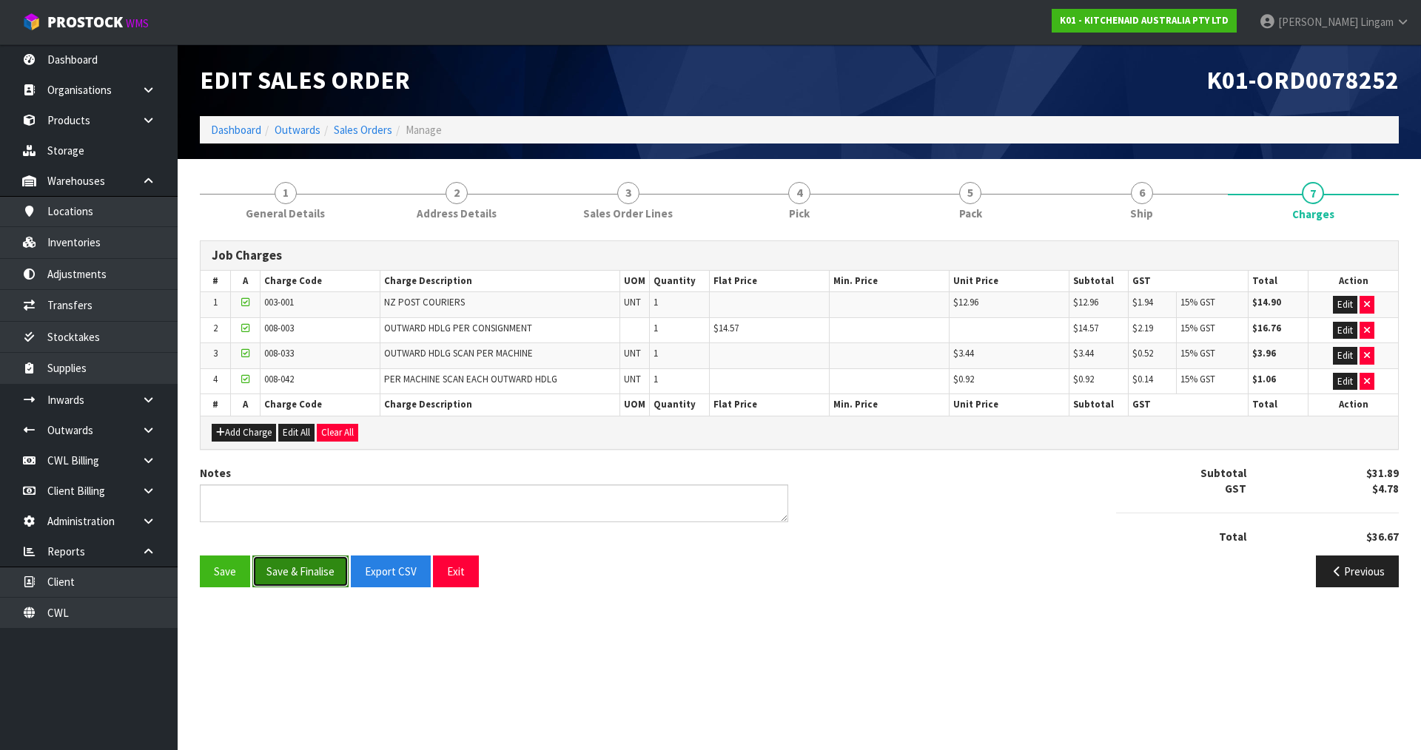
click at [282, 582] on button "Save & Finalise" at bounding box center [300, 572] width 96 height 32
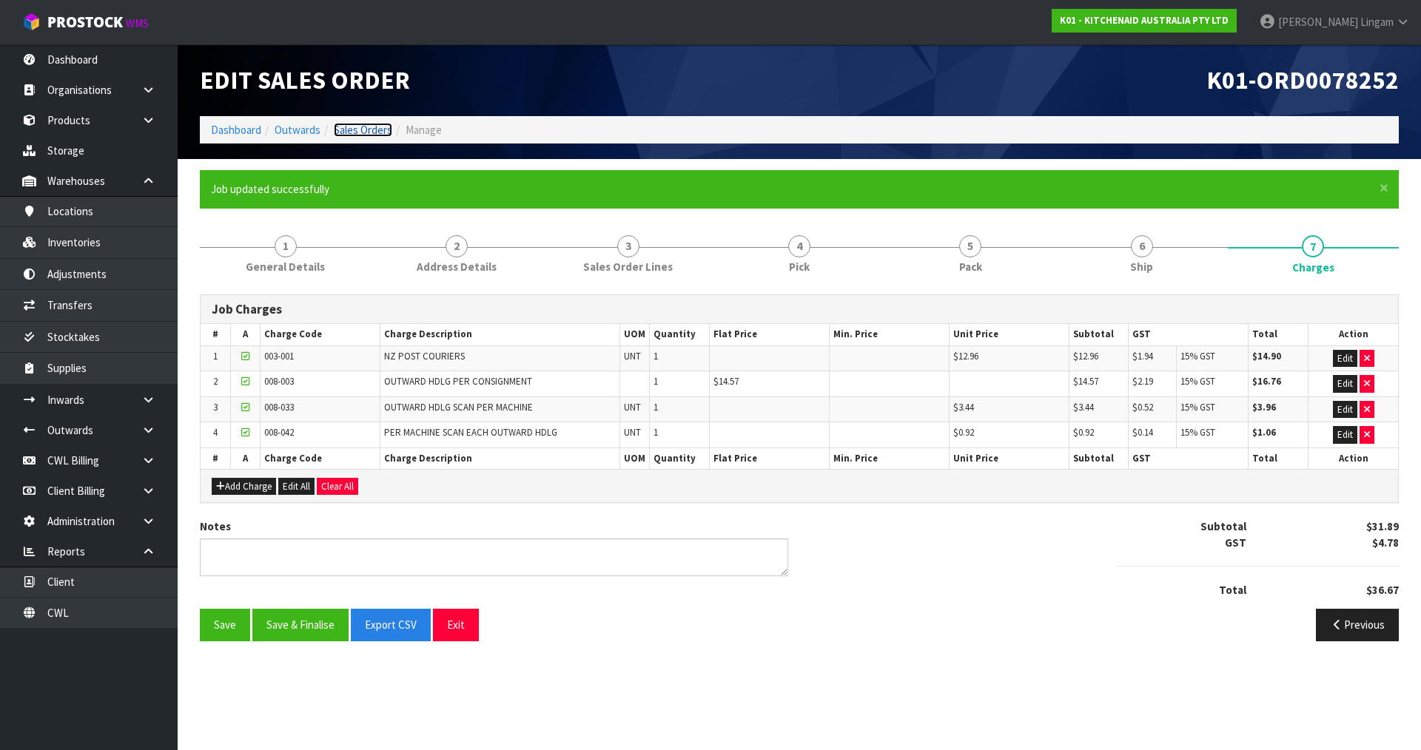
click at [371, 127] on link "Sales Orders" at bounding box center [363, 130] width 58 height 14
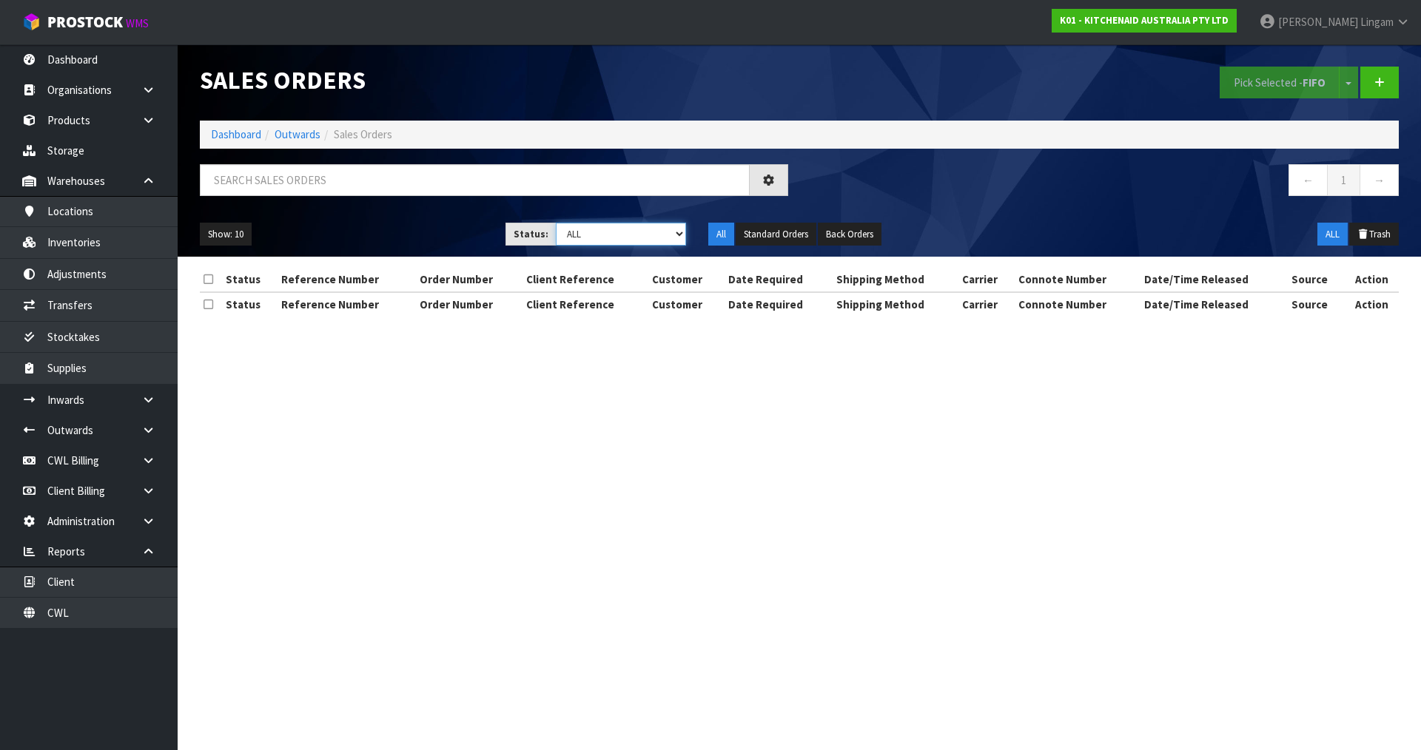
click at [659, 236] on select "Draft Pending Allocated Pending Pick Goods Picked Goods Packed Pending Charges …" at bounding box center [621, 234] width 131 height 23
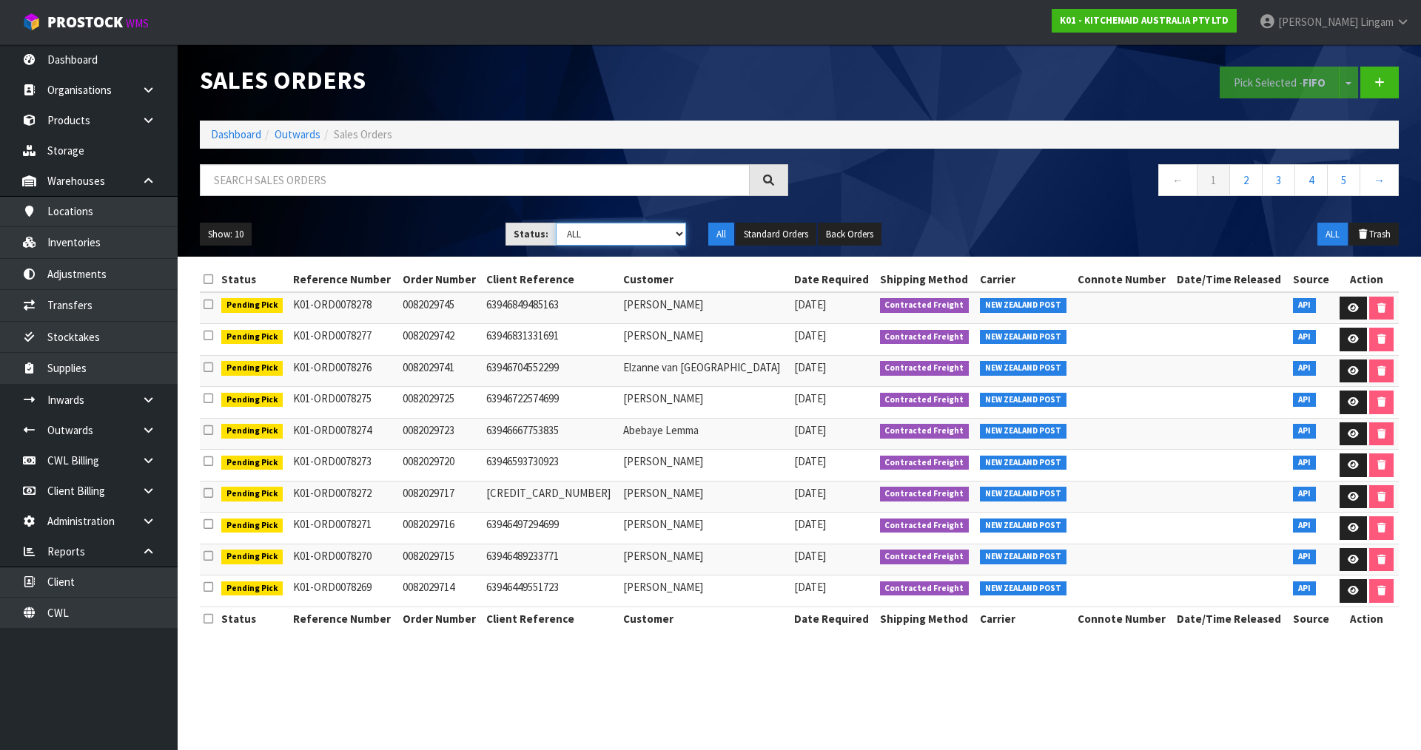
select select "string:6"
click at [556, 223] on select "Draft Pending Allocated Pending Pick Goods Picked Goods Packed Pending Charges …" at bounding box center [621, 234] width 131 height 23
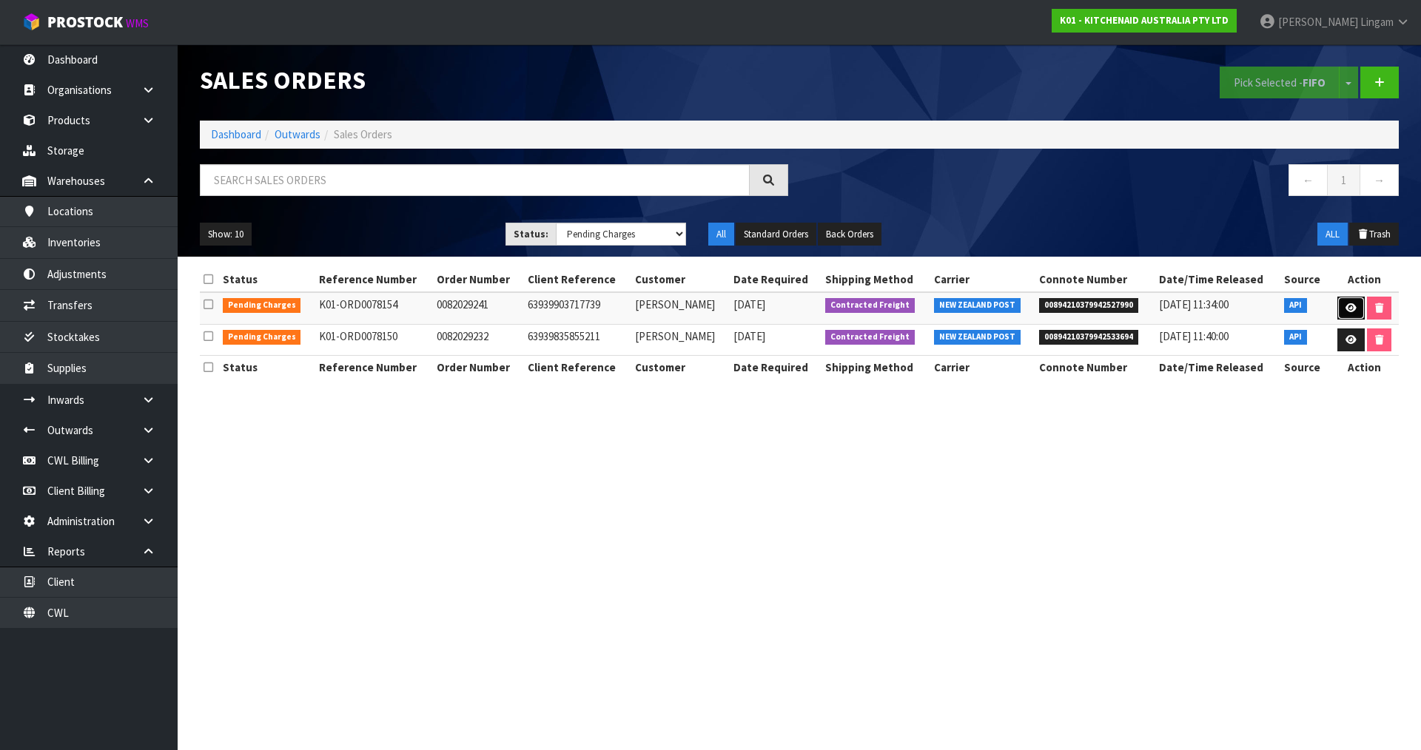
click at [1349, 314] on link at bounding box center [1350, 309] width 27 height 24
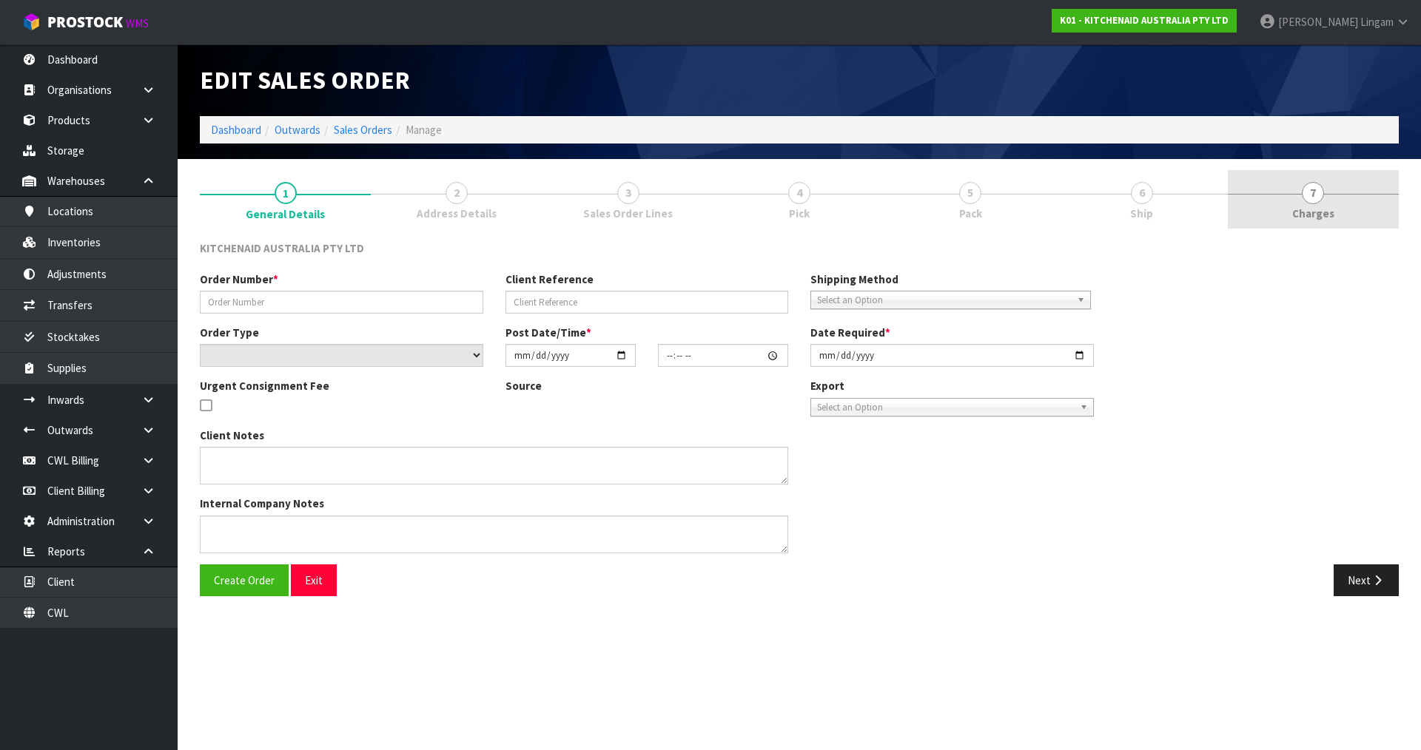
type input "0082029241"
type input "63939903717739"
select select "number:0"
type input "[DATE]"
type input "13:36:25.000"
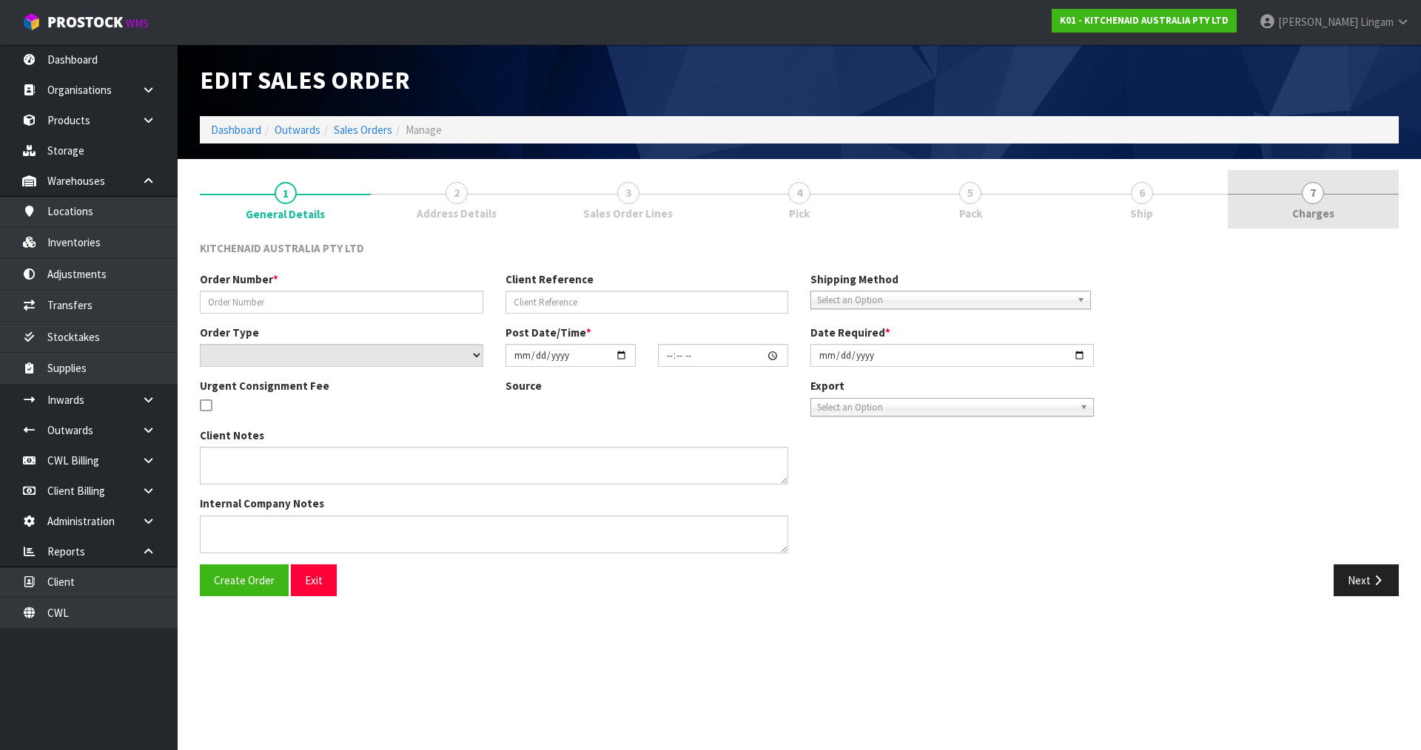
type input "[DATE]"
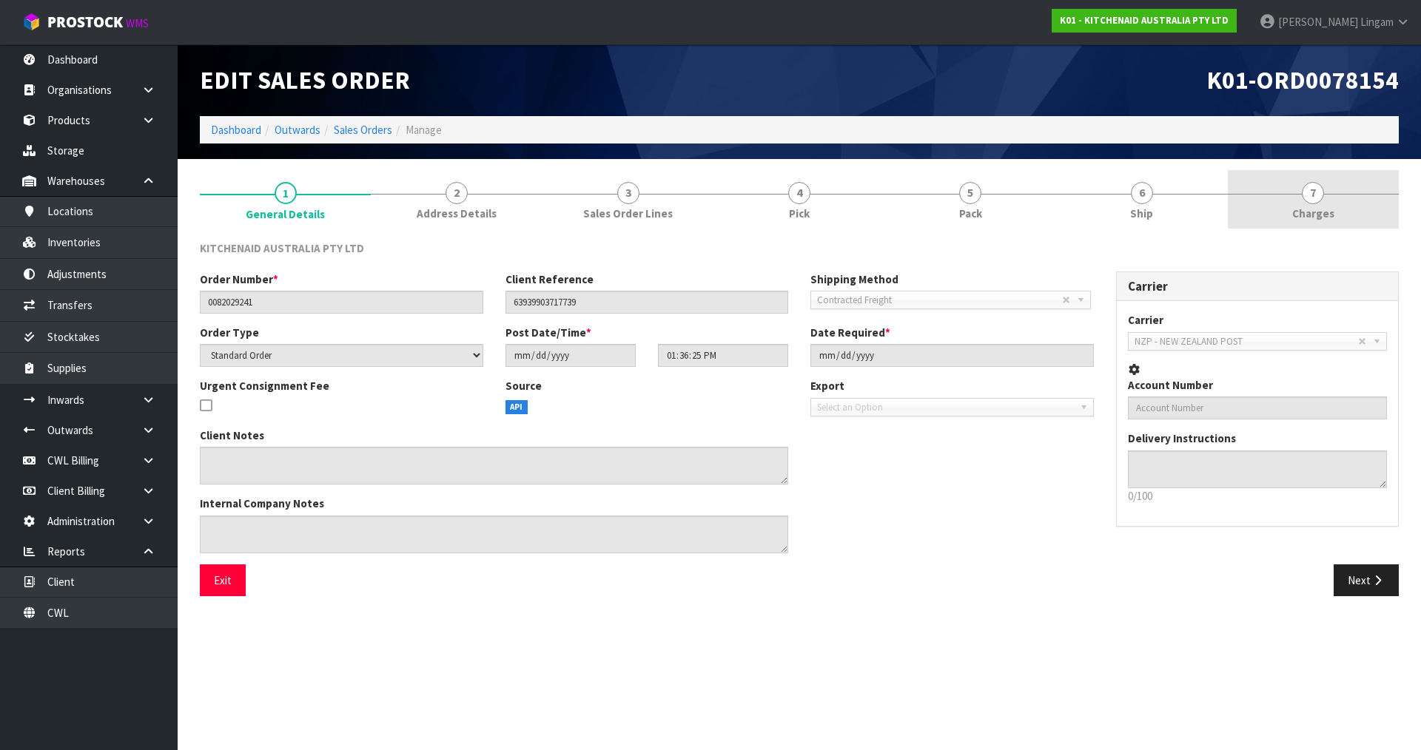
click at [1347, 201] on link "7 [GEOGRAPHIC_DATA]" at bounding box center [1313, 199] width 171 height 58
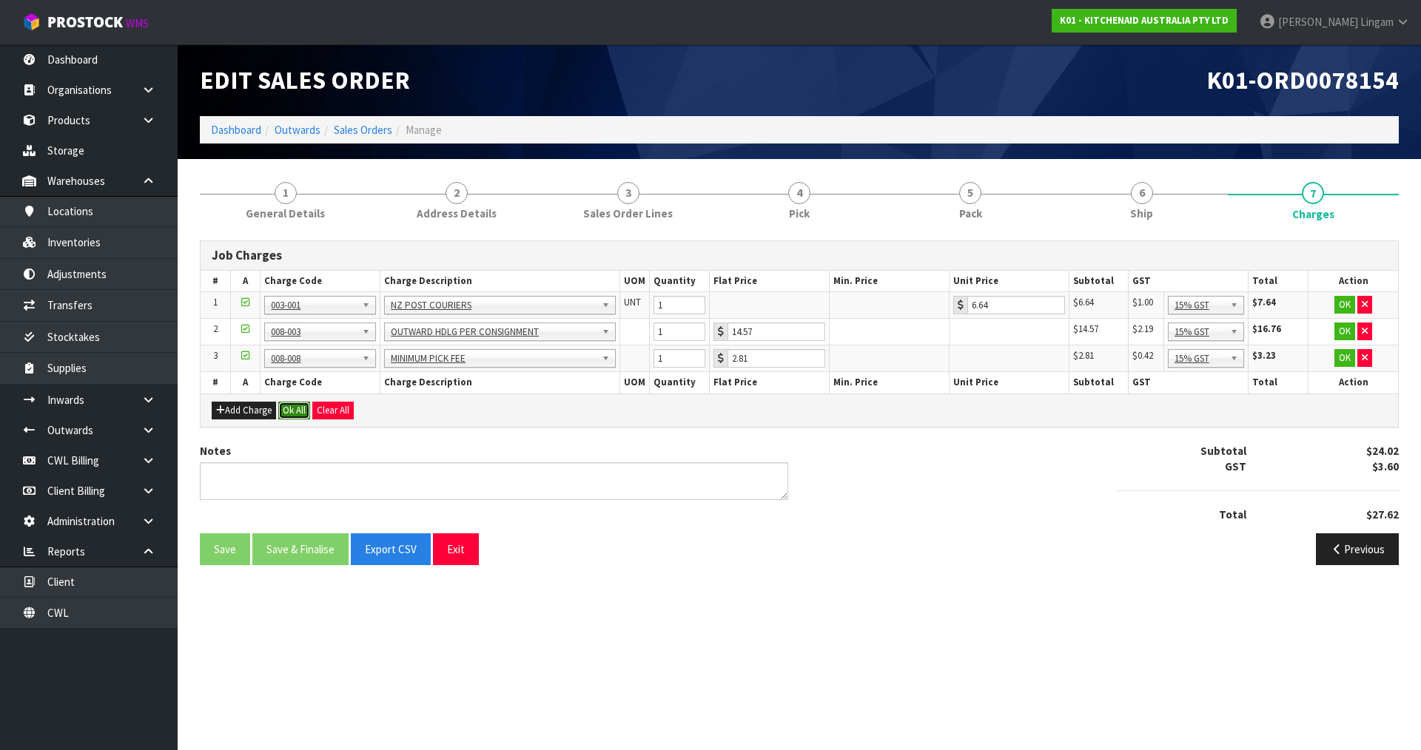
click at [282, 407] on button "Ok All" at bounding box center [294, 411] width 32 height 18
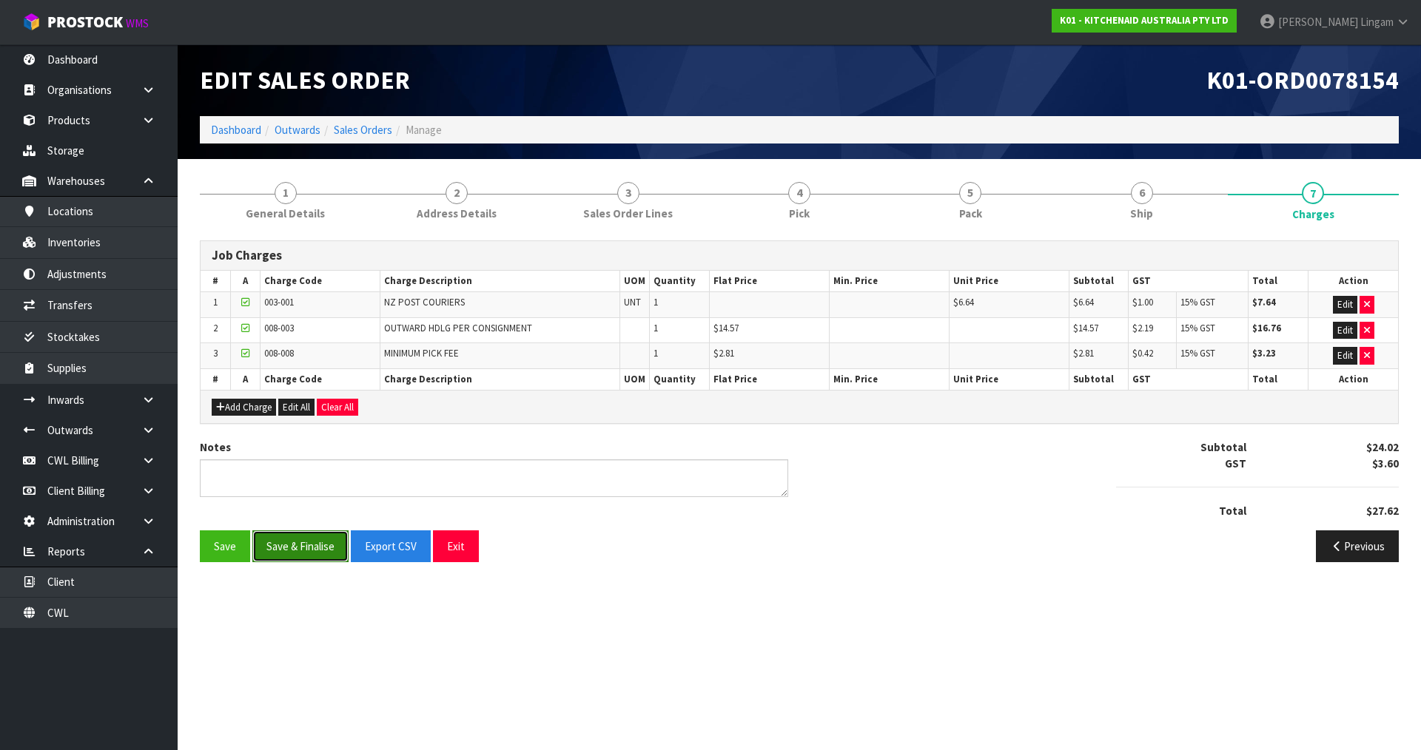
click at [303, 542] on button "Save & Finalise" at bounding box center [300, 547] width 96 height 32
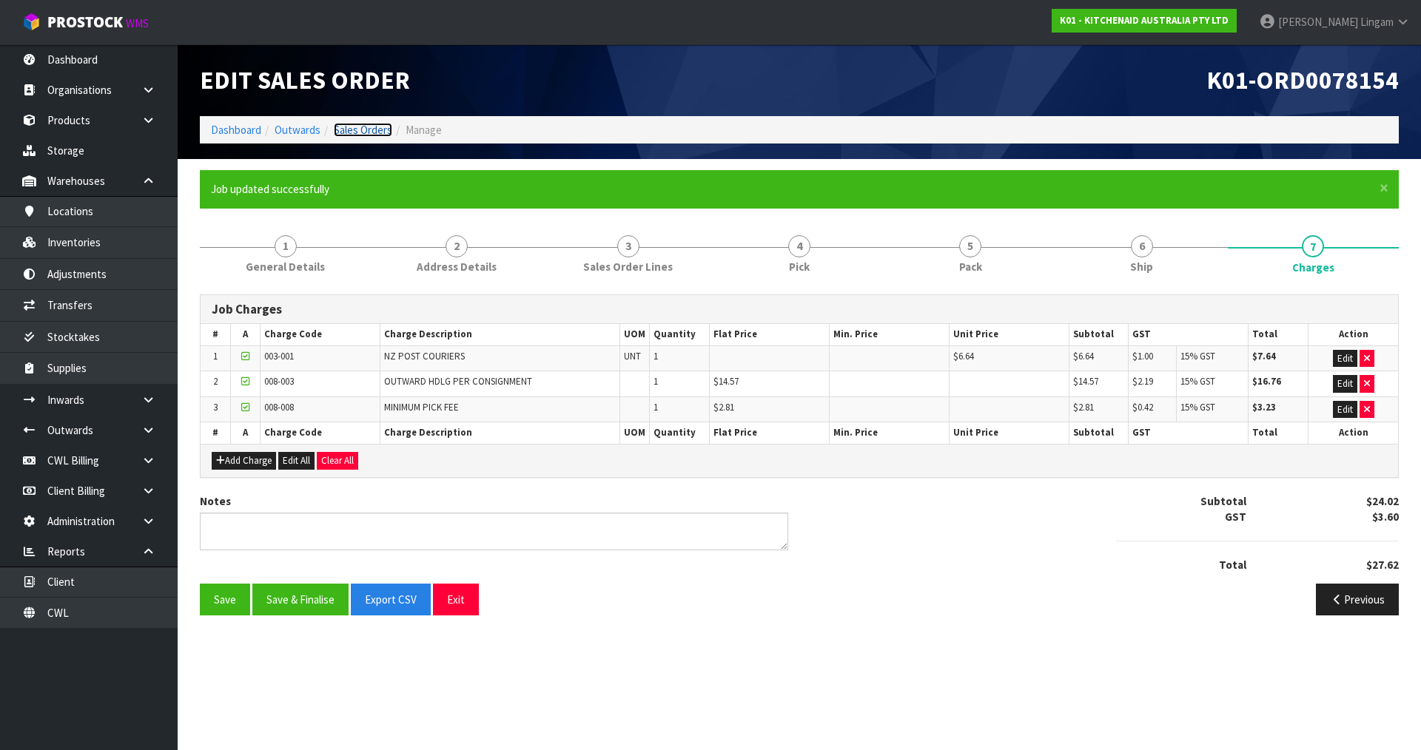
click at [374, 132] on link "Sales Orders" at bounding box center [363, 130] width 58 height 14
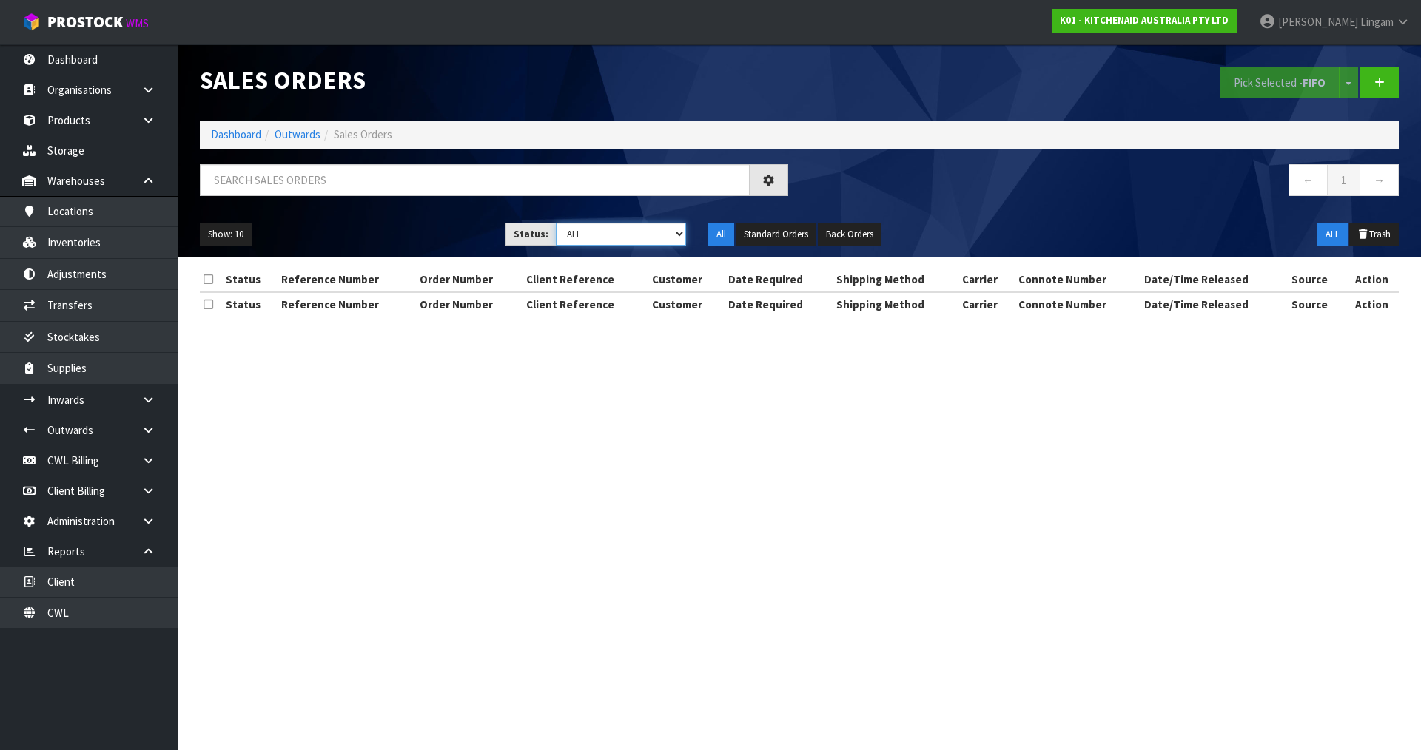
click at [662, 229] on select "Draft Pending Allocated Pending Pick Goods Picked Goods Packed Pending Charges …" at bounding box center [621, 234] width 131 height 23
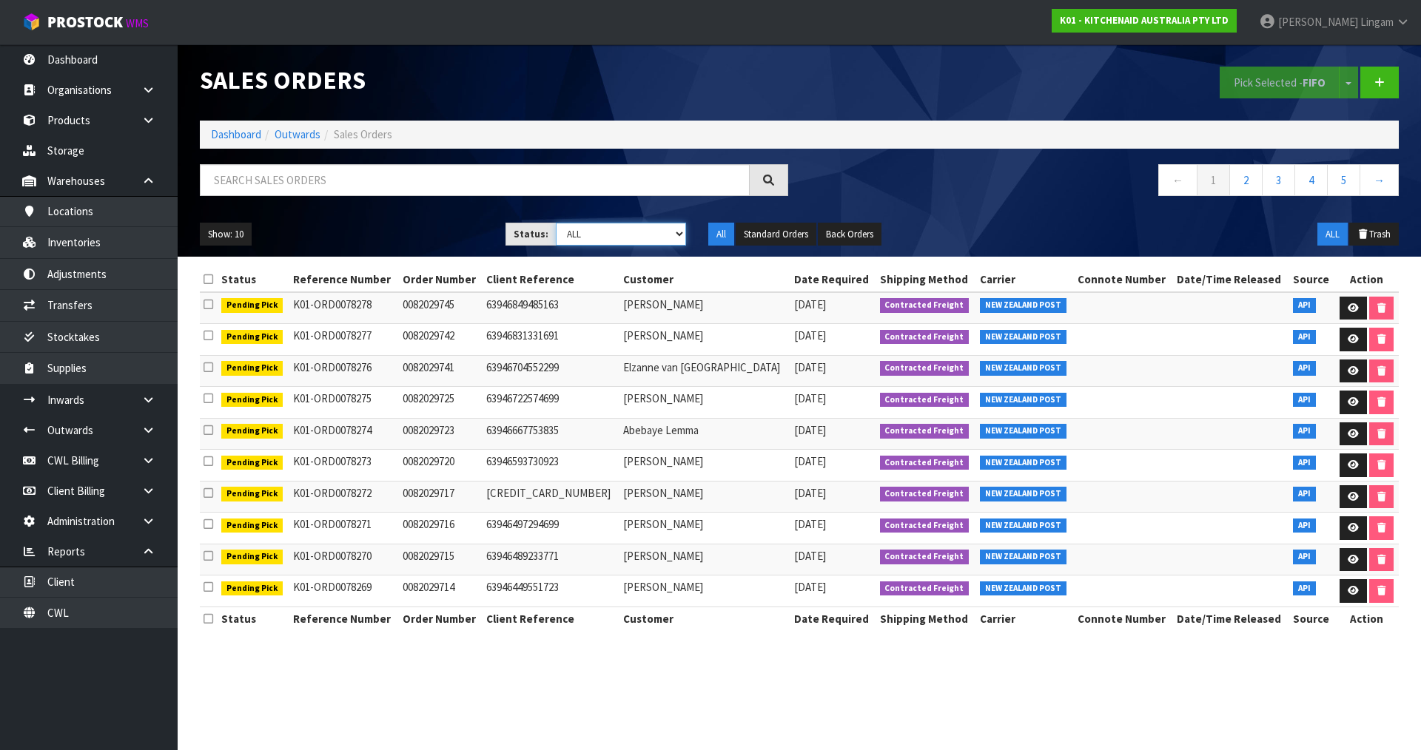
select select "string:6"
click at [556, 223] on select "Draft Pending Allocated Pending Pick Goods Picked Goods Packed Pending Charges …" at bounding box center [621, 234] width 131 height 23
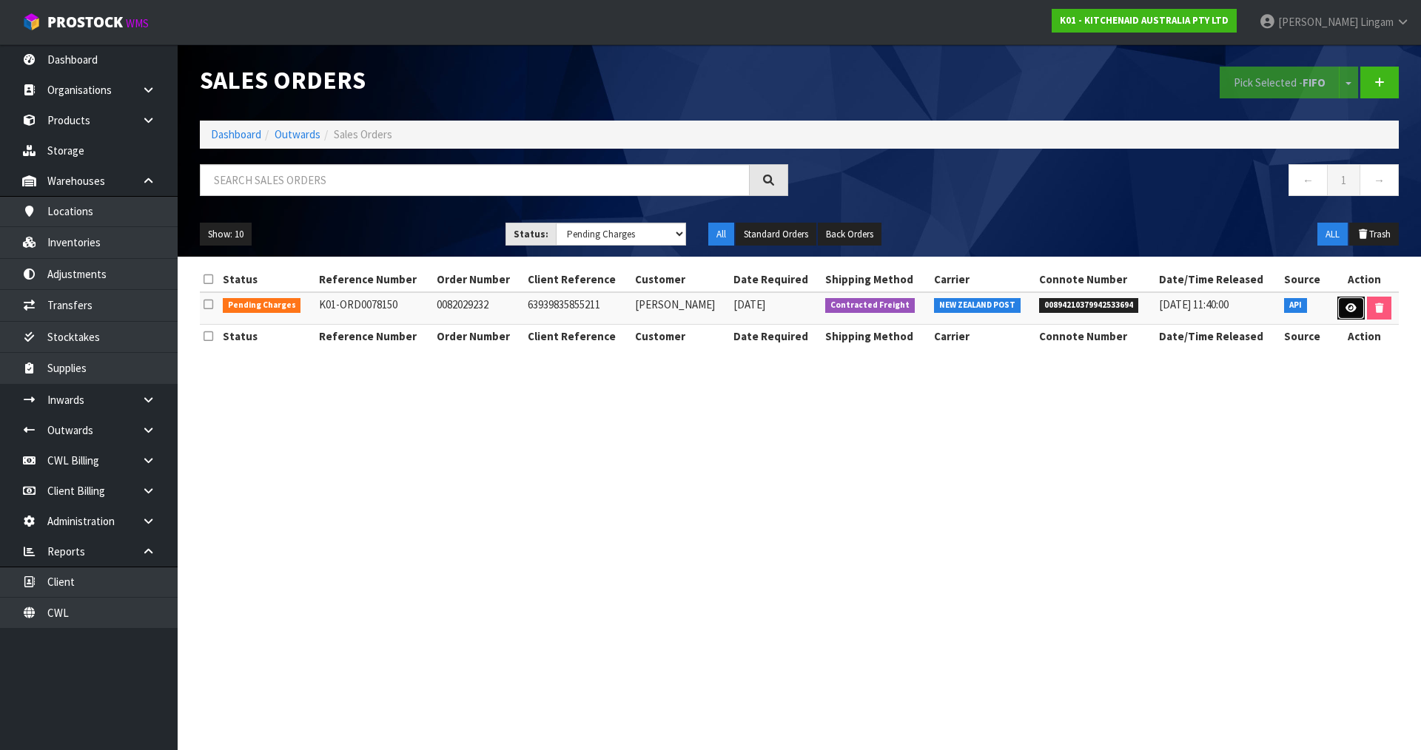
click at [1345, 307] on icon at bounding box center [1350, 308] width 11 height 10
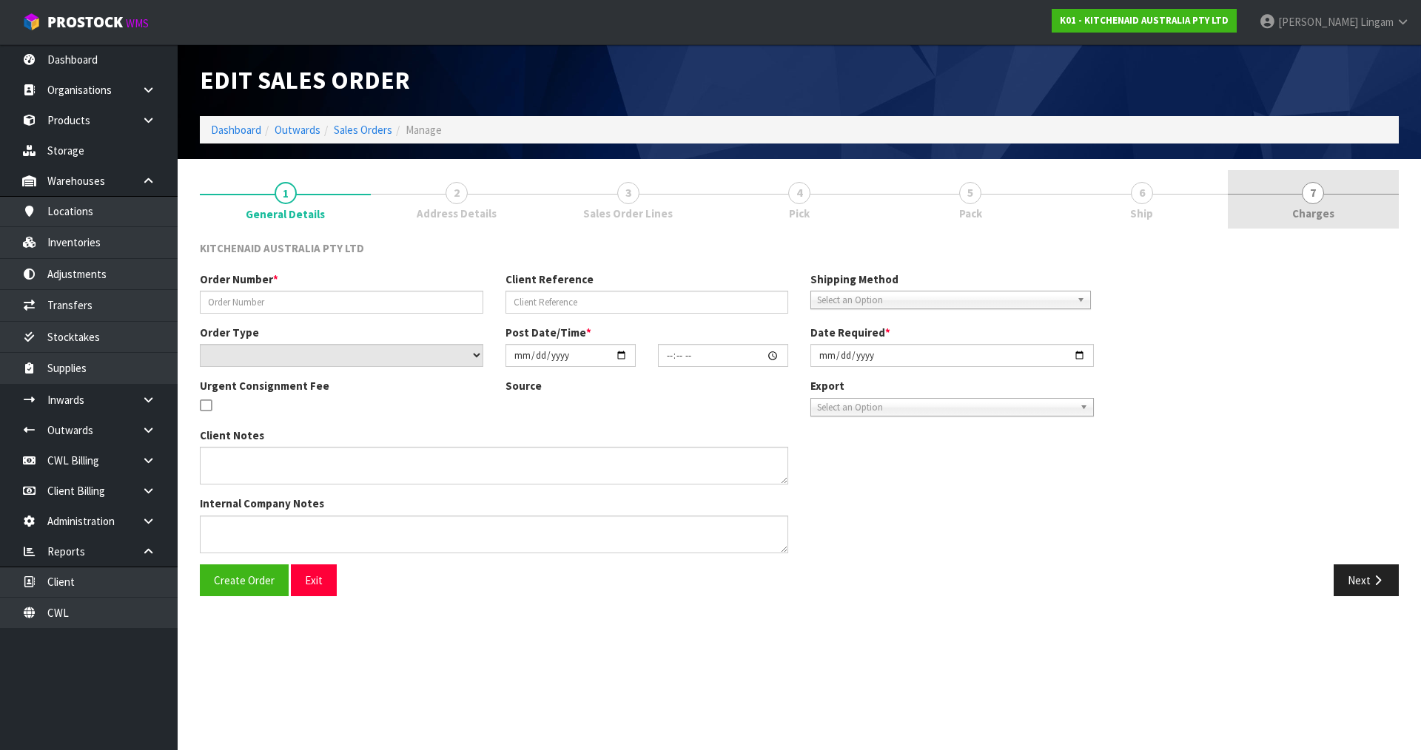
type input "0082029232"
type input "63939835855211"
select select "number:0"
type input "[DATE]"
type input "13:36:17.000"
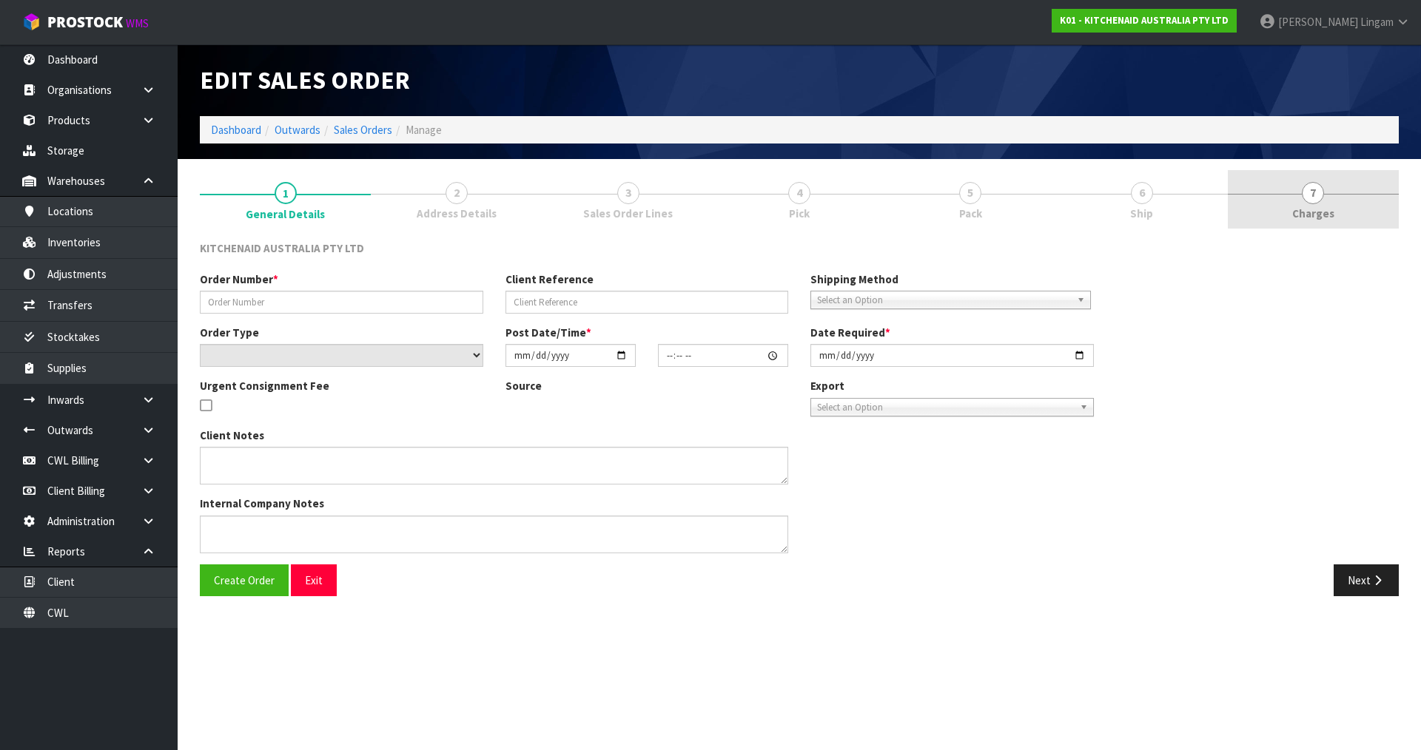
type input "[DATE]"
click at [1343, 212] on link "7 [GEOGRAPHIC_DATA]" at bounding box center [1313, 199] width 171 height 58
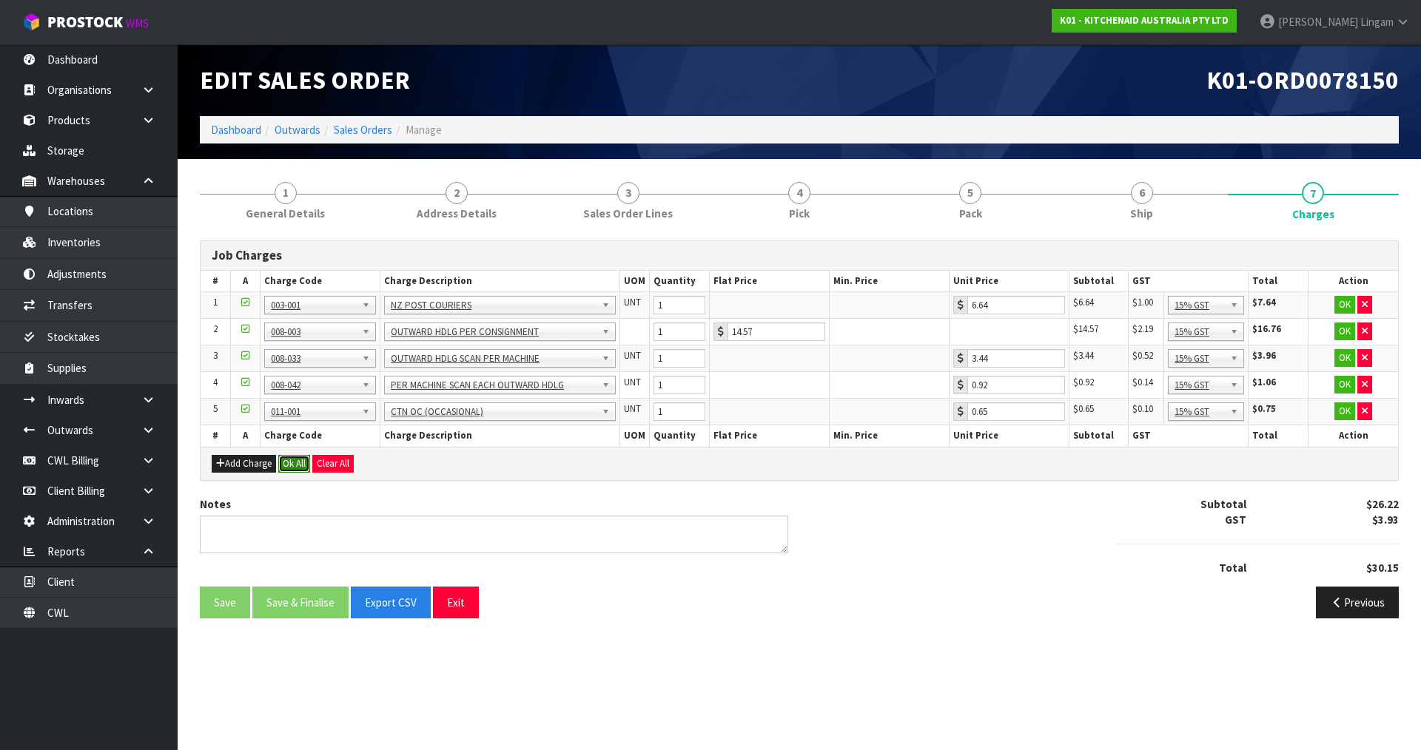
click at [293, 462] on button "Ok All" at bounding box center [294, 464] width 32 height 18
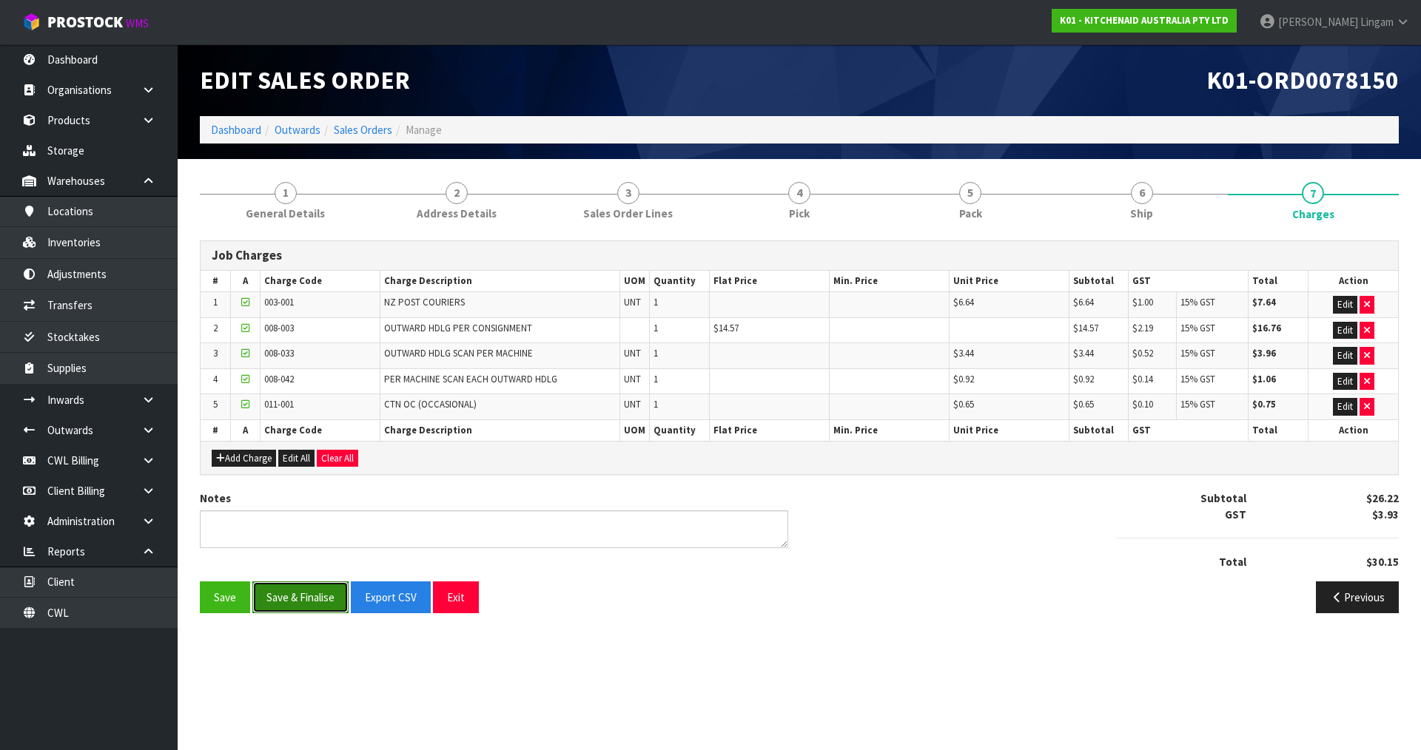
click at [312, 599] on button "Save & Finalise" at bounding box center [300, 598] width 96 height 32
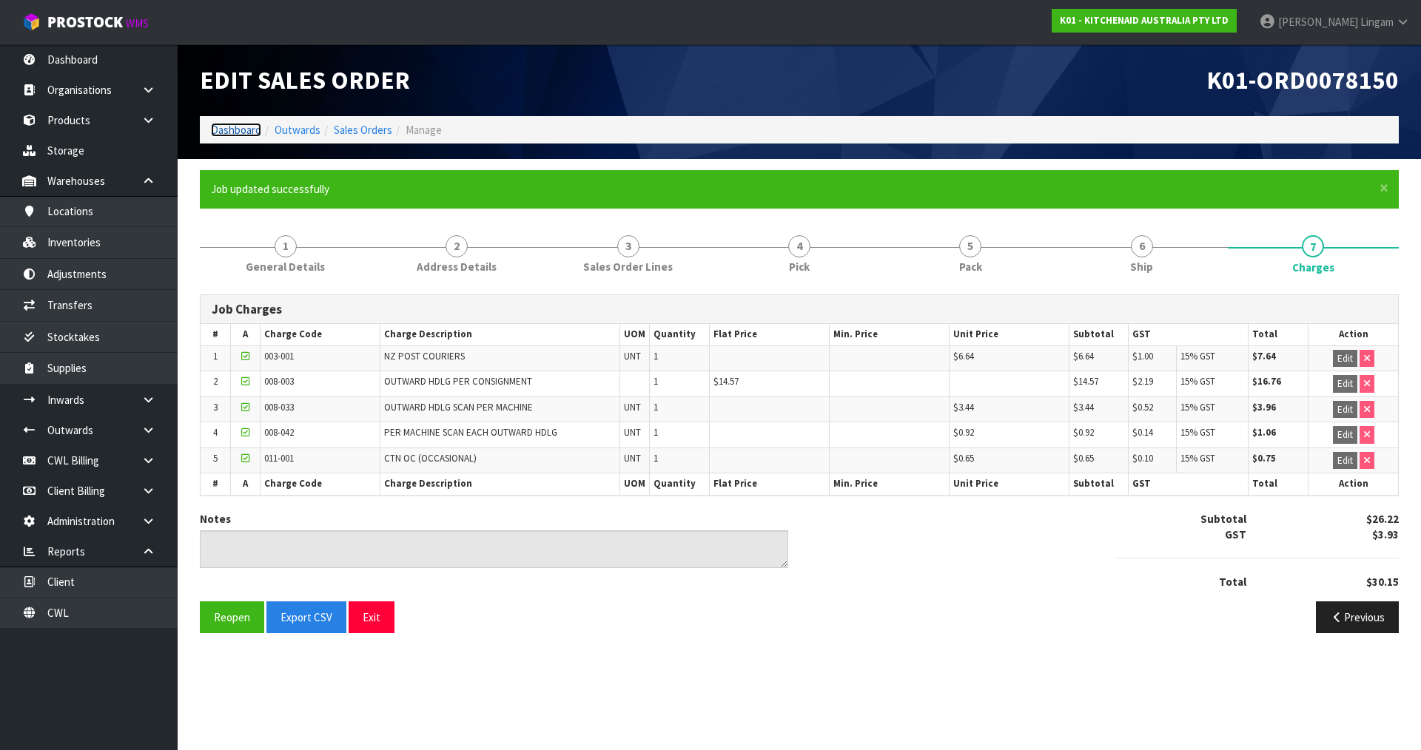
click at [218, 130] on link "Dashboard" at bounding box center [236, 130] width 50 height 14
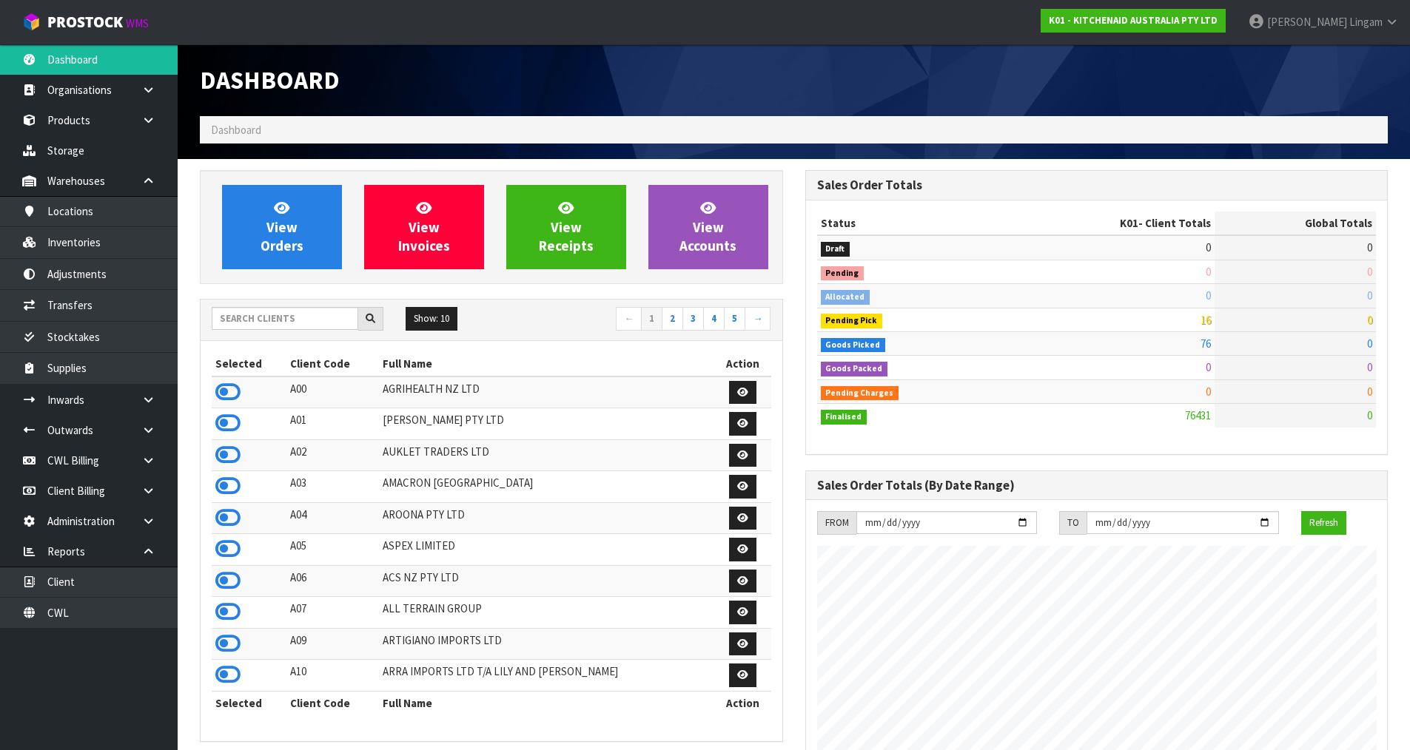
scroll to position [1121, 605]
click at [321, 323] on input "text" at bounding box center [285, 318] width 147 height 23
click at [315, 319] on input "text" at bounding box center [285, 318] width 147 height 23
click at [260, 317] on input "text" at bounding box center [285, 318] width 147 height 23
click at [270, 310] on input "text" at bounding box center [285, 318] width 147 height 23
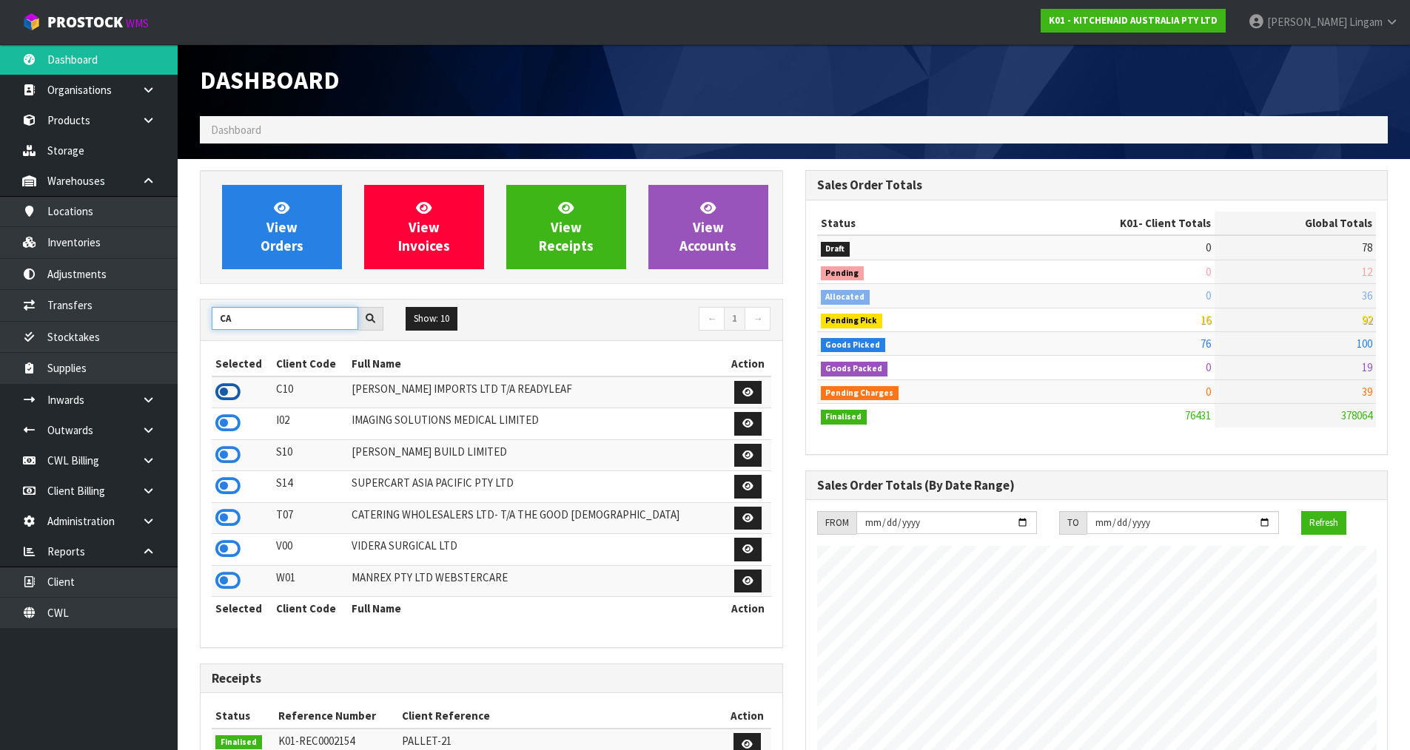
type input "CA"
click at [230, 395] on icon at bounding box center [227, 392] width 25 height 22
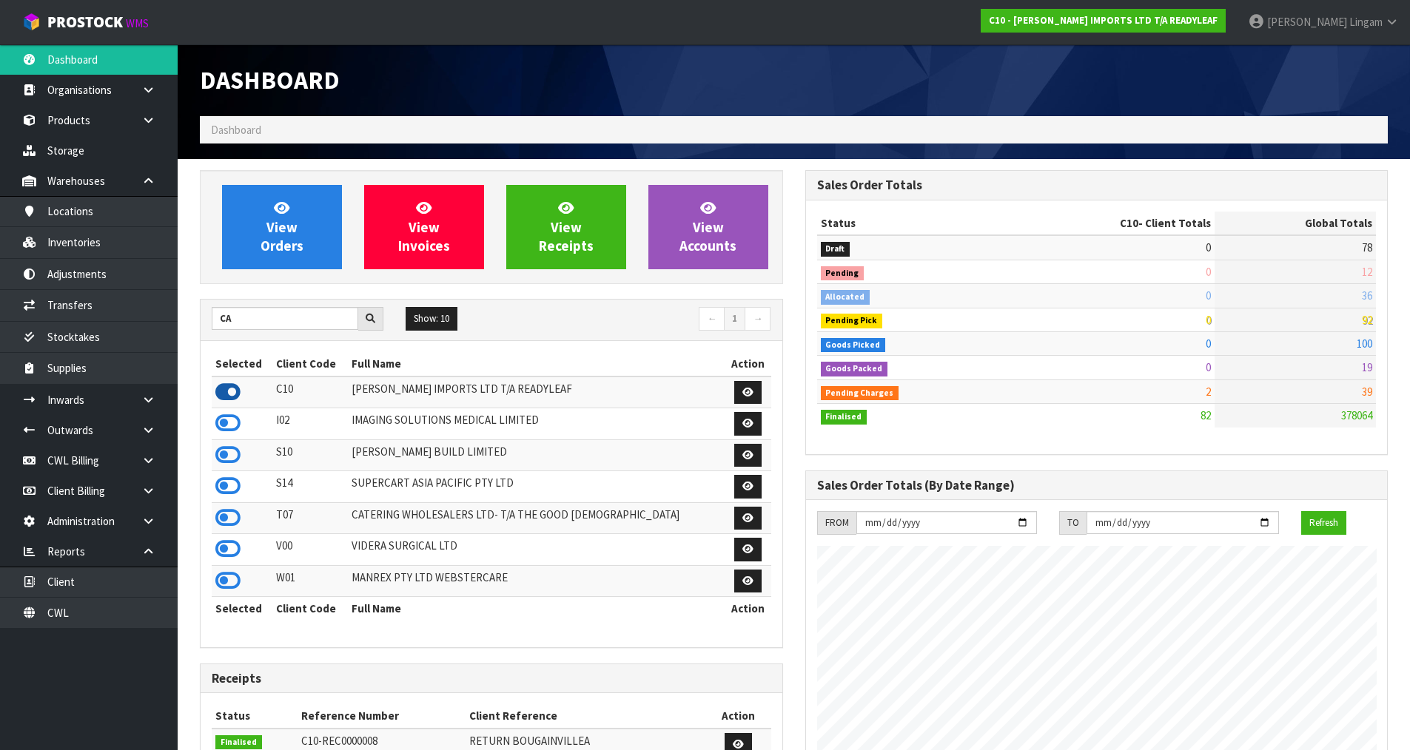
scroll to position [1026, 605]
click at [286, 249] on span "View Orders" at bounding box center [281, 226] width 43 height 55
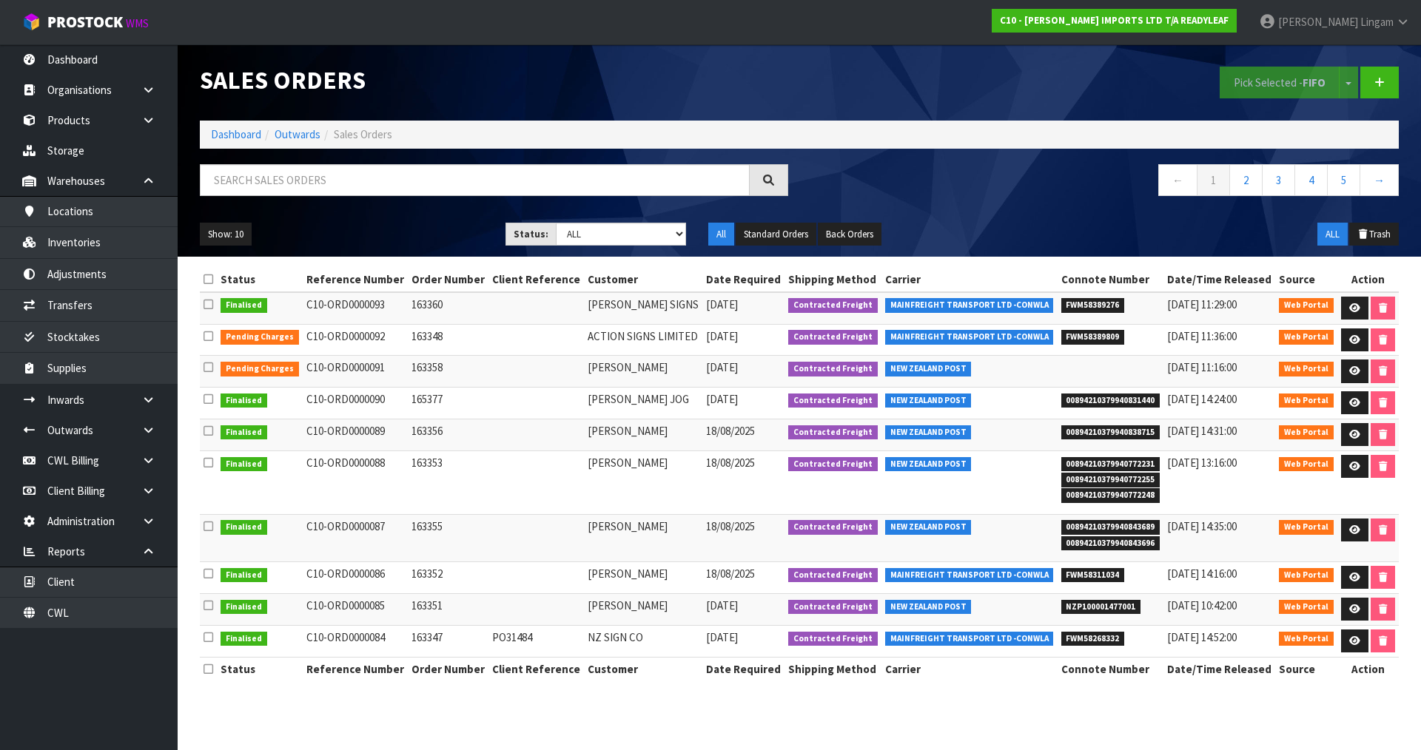
click at [497, 493] on td at bounding box center [535, 483] width 95 height 64
click at [226, 131] on link "Dashboard" at bounding box center [236, 134] width 50 height 14
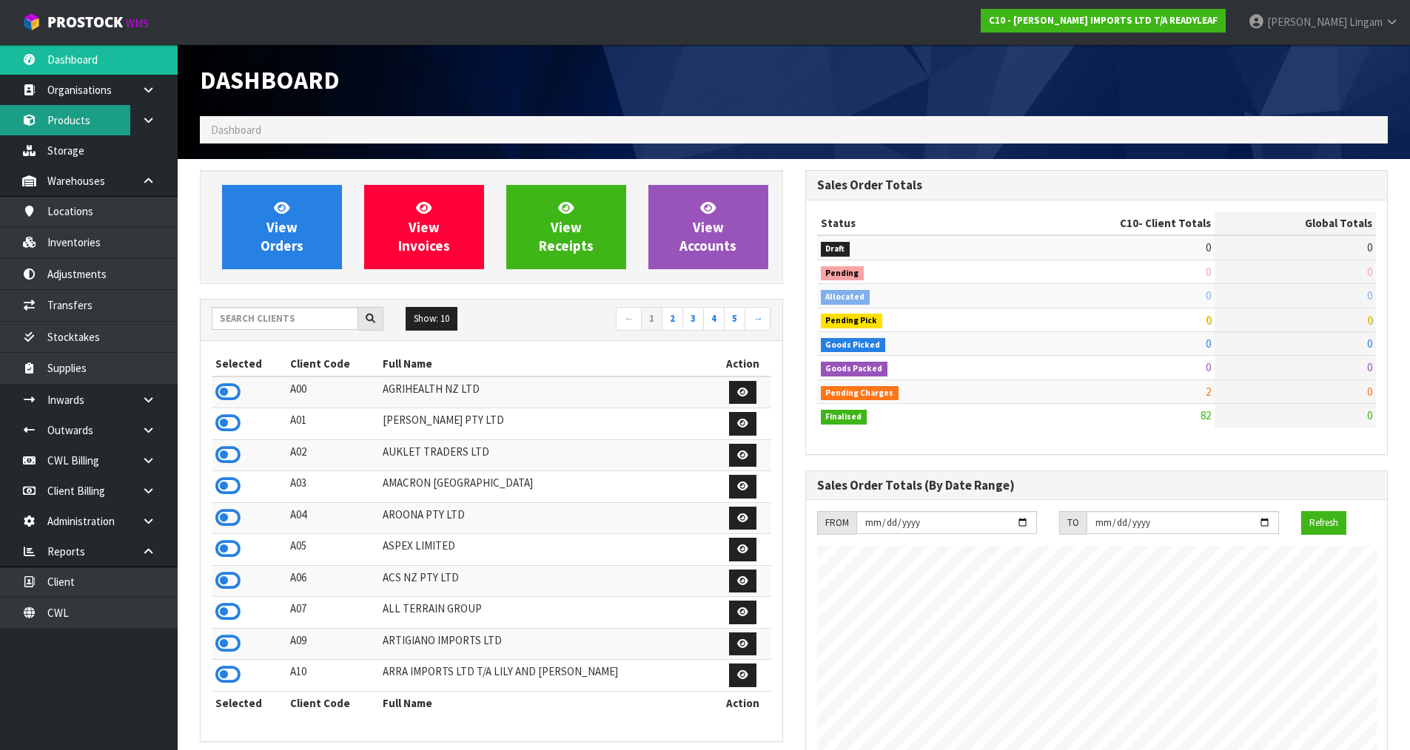
scroll to position [1026, 605]
click at [325, 321] on input "text" at bounding box center [285, 318] width 147 height 23
click at [277, 323] on input "text" at bounding box center [285, 318] width 147 height 23
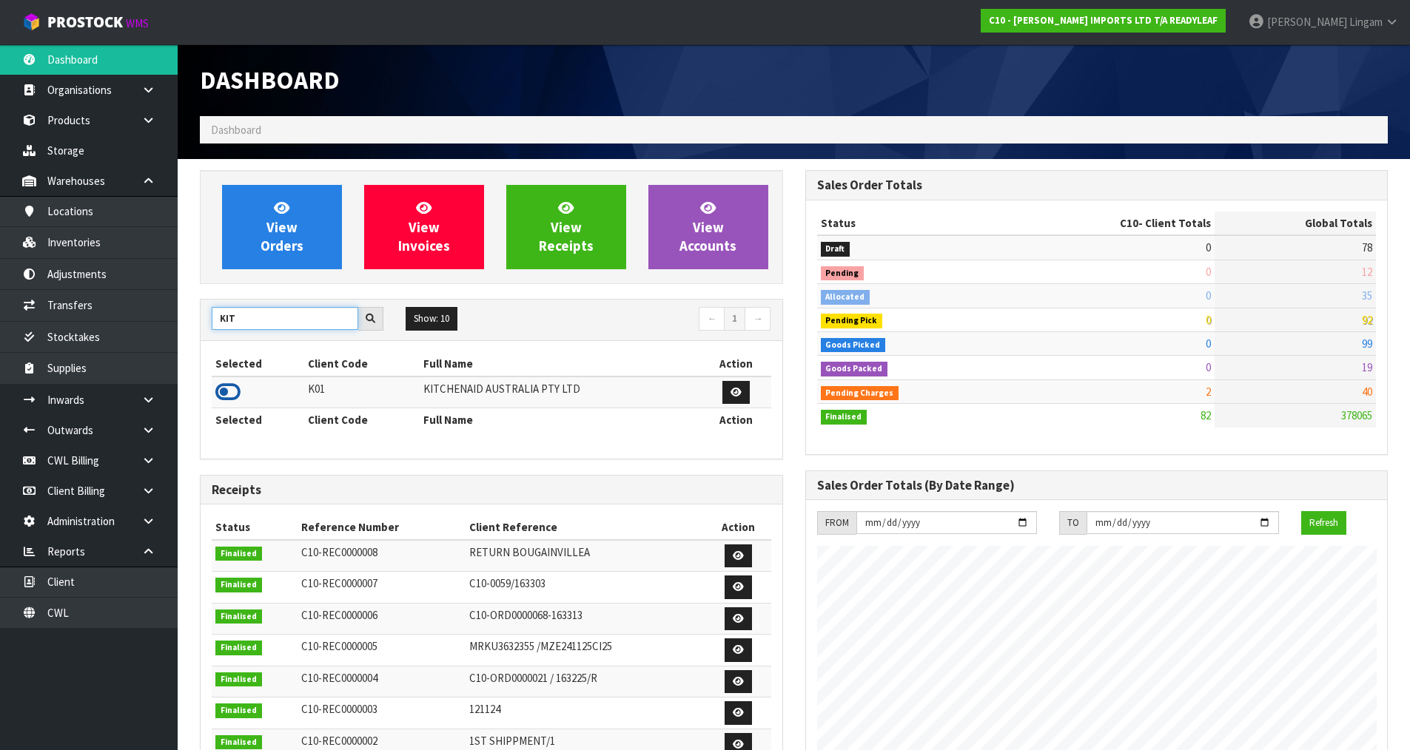
type input "KIT"
click at [226, 392] on icon at bounding box center [227, 392] width 25 height 22
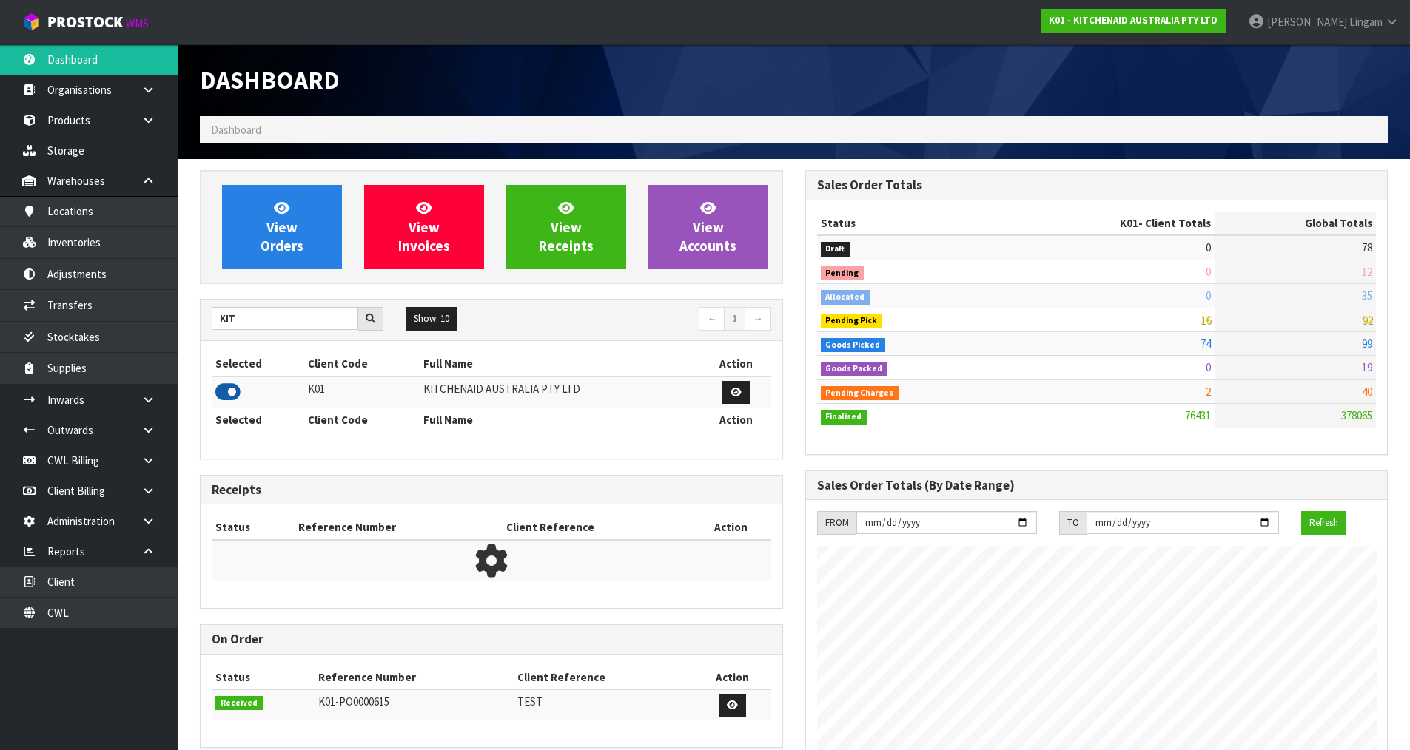
scroll to position [1121, 605]
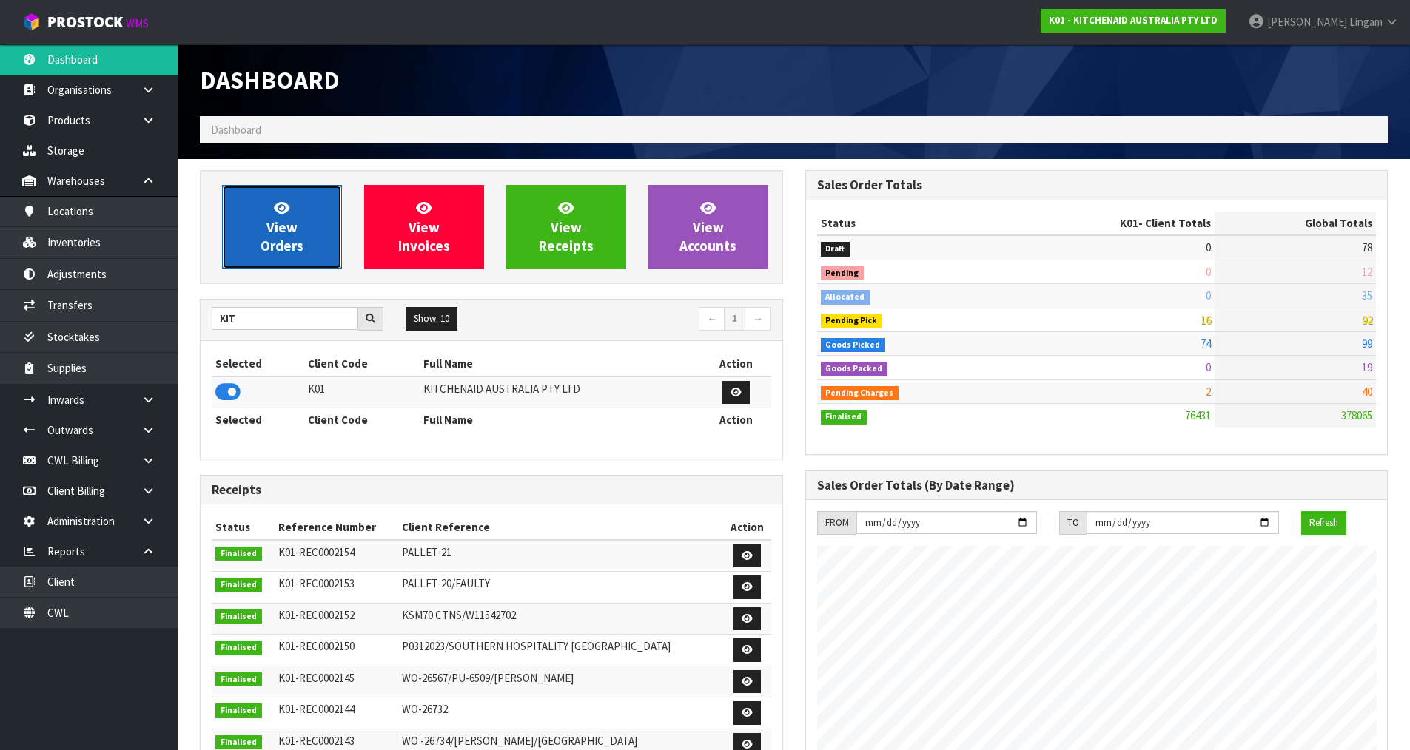
click at [275, 251] on span "View Orders" at bounding box center [281, 226] width 43 height 55
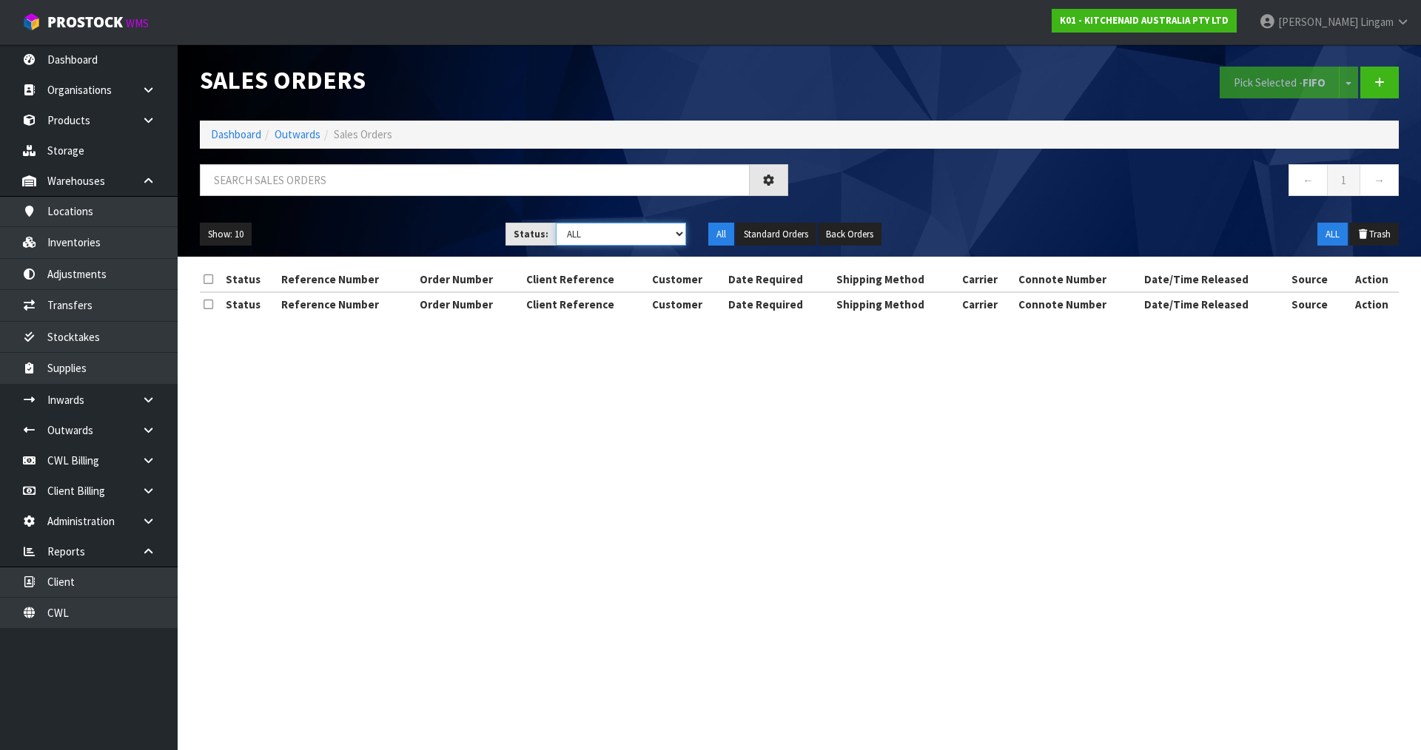
click at [649, 234] on select "Draft Pending Allocated Pending Pick Goods Picked Goods Packed Pending Charges …" at bounding box center [621, 234] width 131 height 23
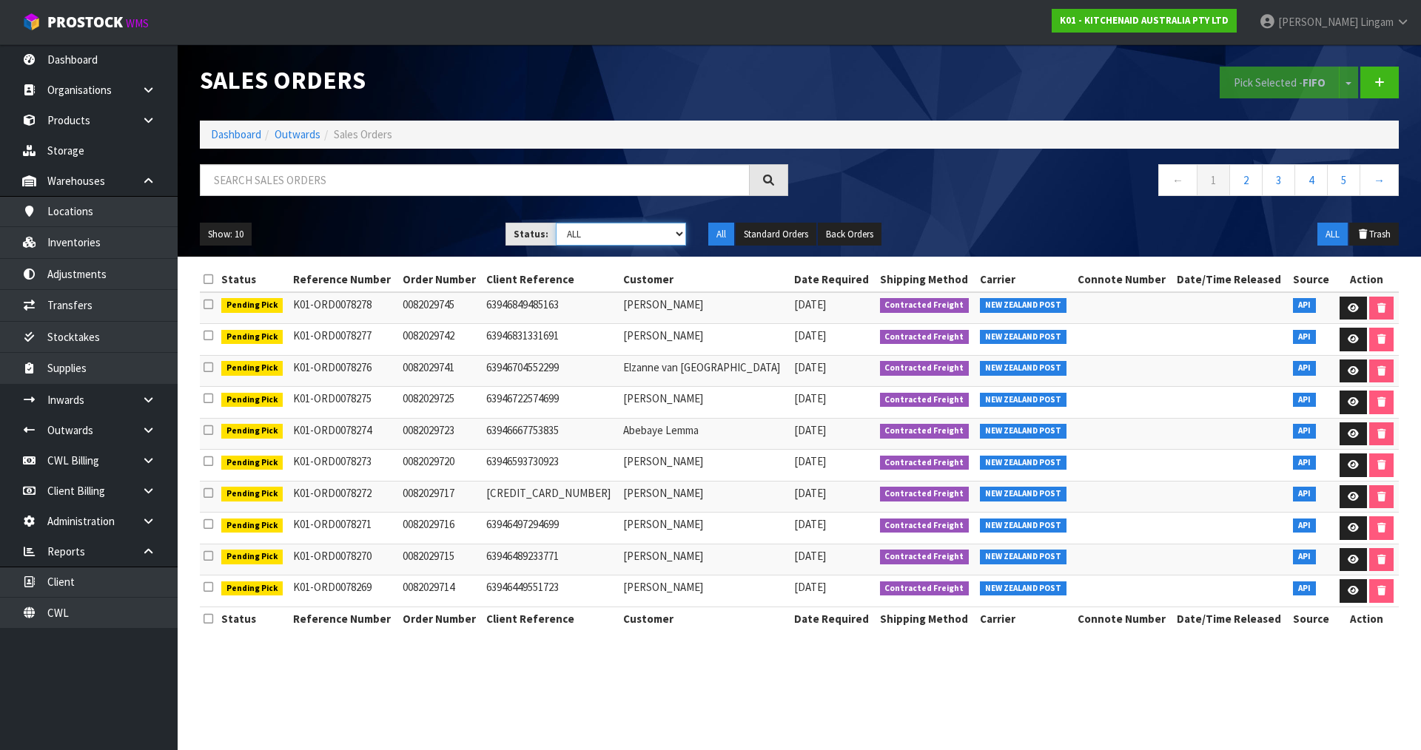
select select "string:6"
click at [556, 223] on select "Draft Pending Allocated Pending Pick Goods Picked Goods Packed Pending Charges …" at bounding box center [621, 234] width 131 height 23
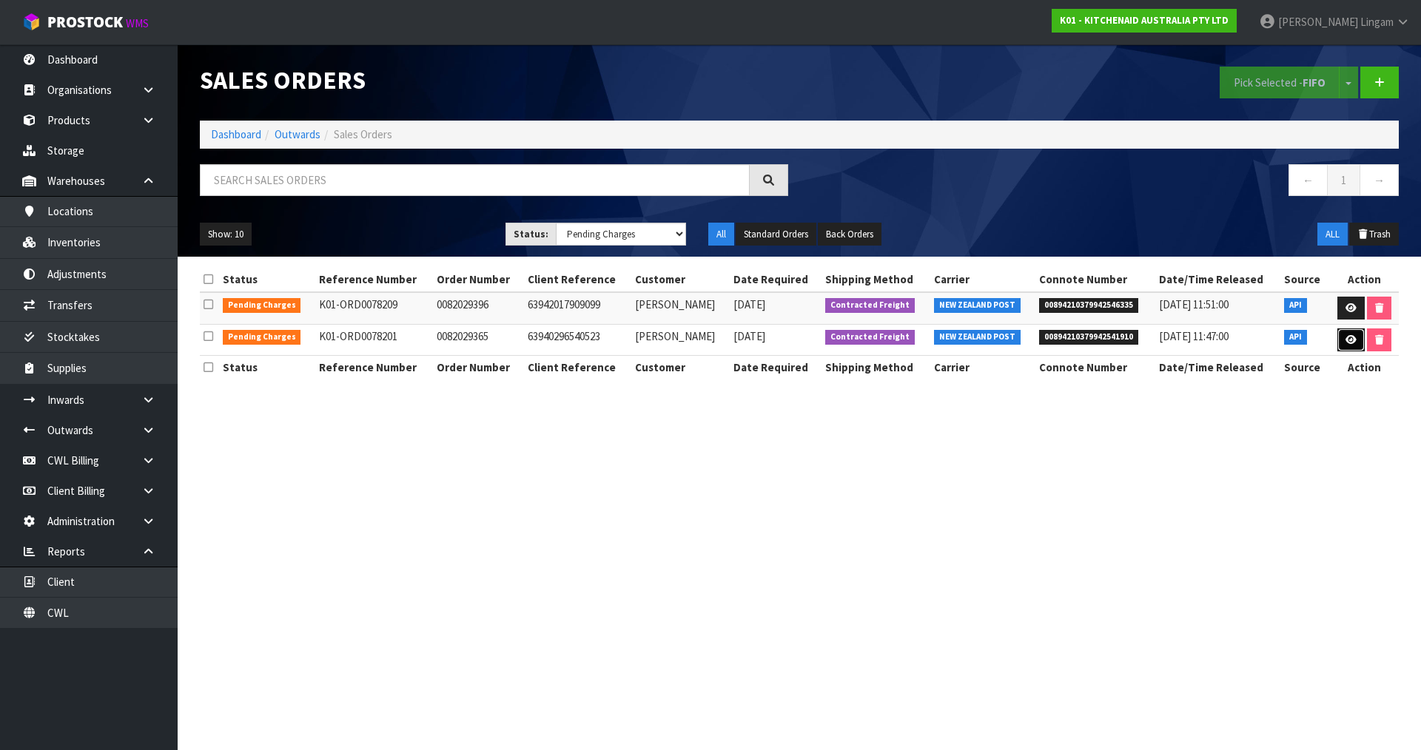
click at [1351, 337] on icon at bounding box center [1350, 340] width 11 height 10
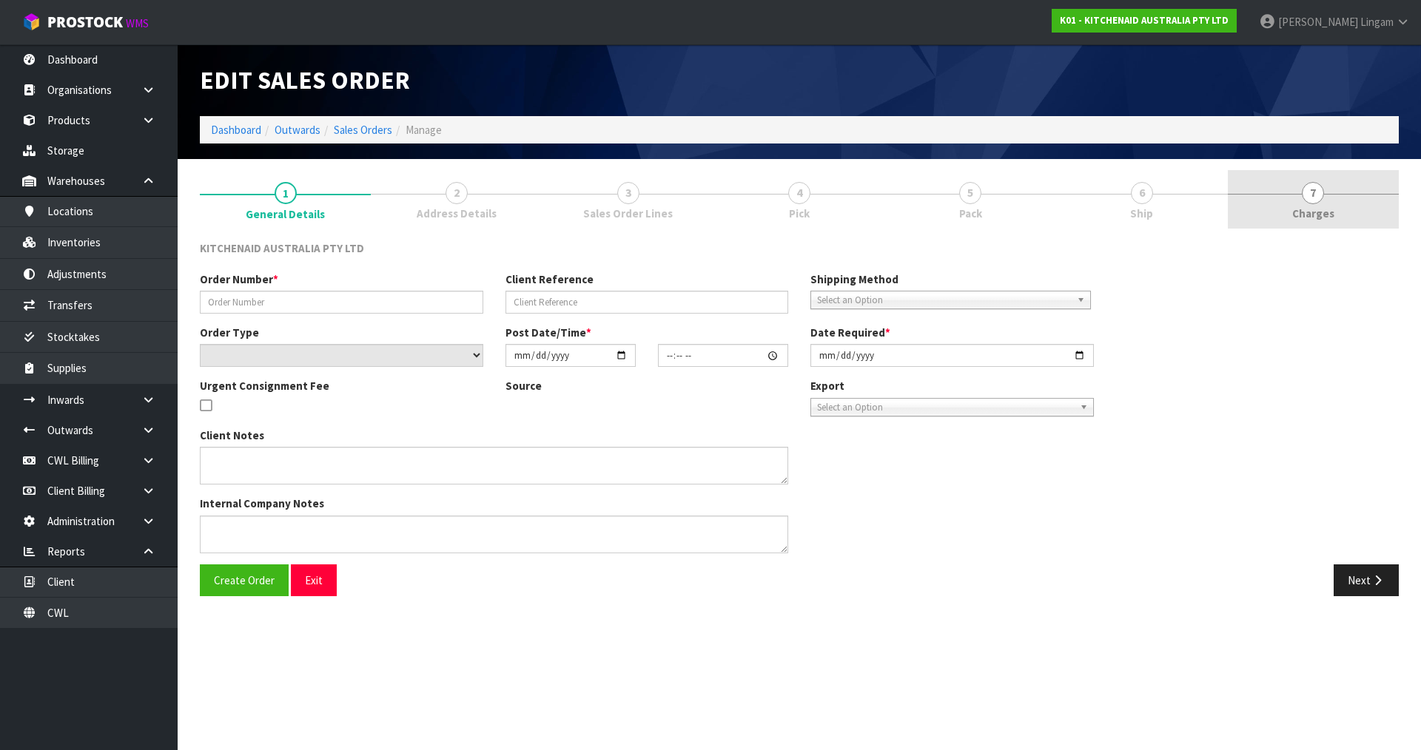
type input "0082029365"
type input "63940296540523"
select select "number:0"
type input "[DATE]"
type input "05:49:43.000"
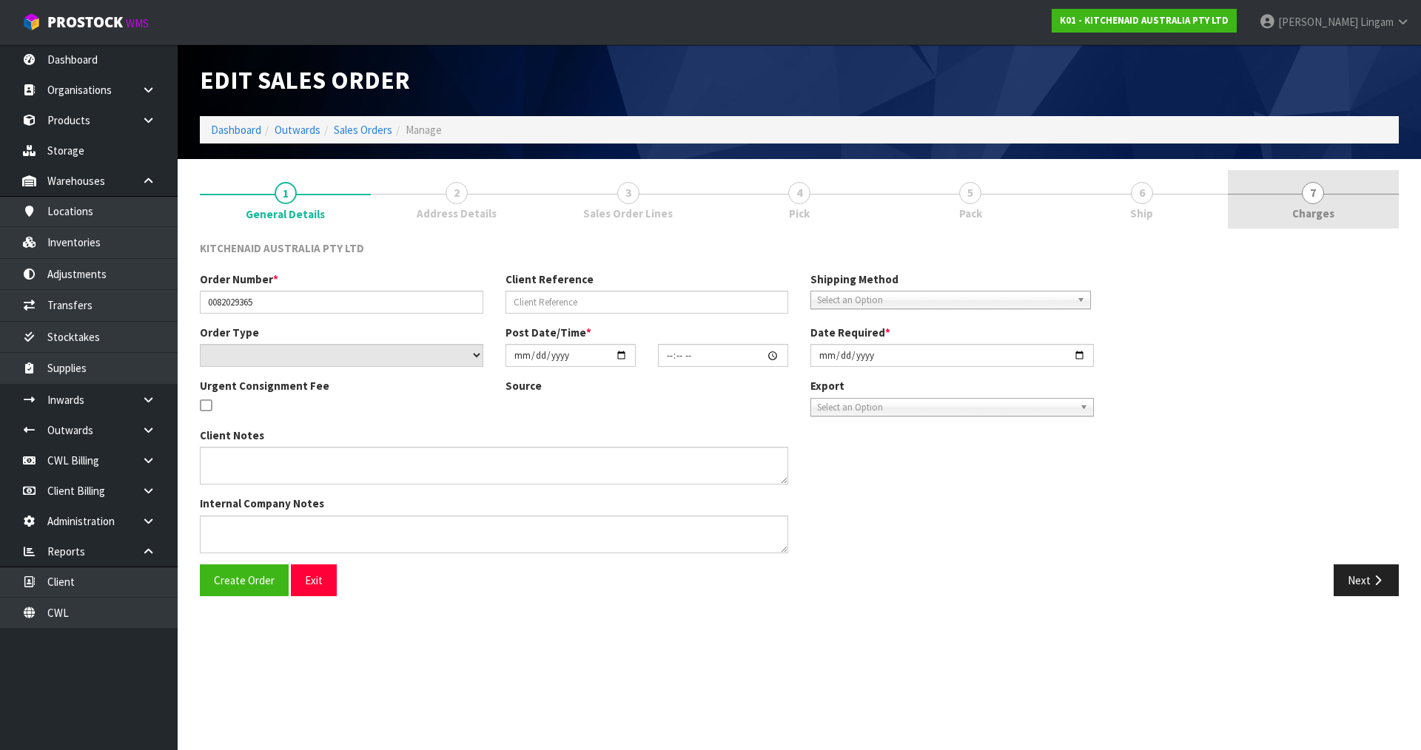
type input "[DATE]"
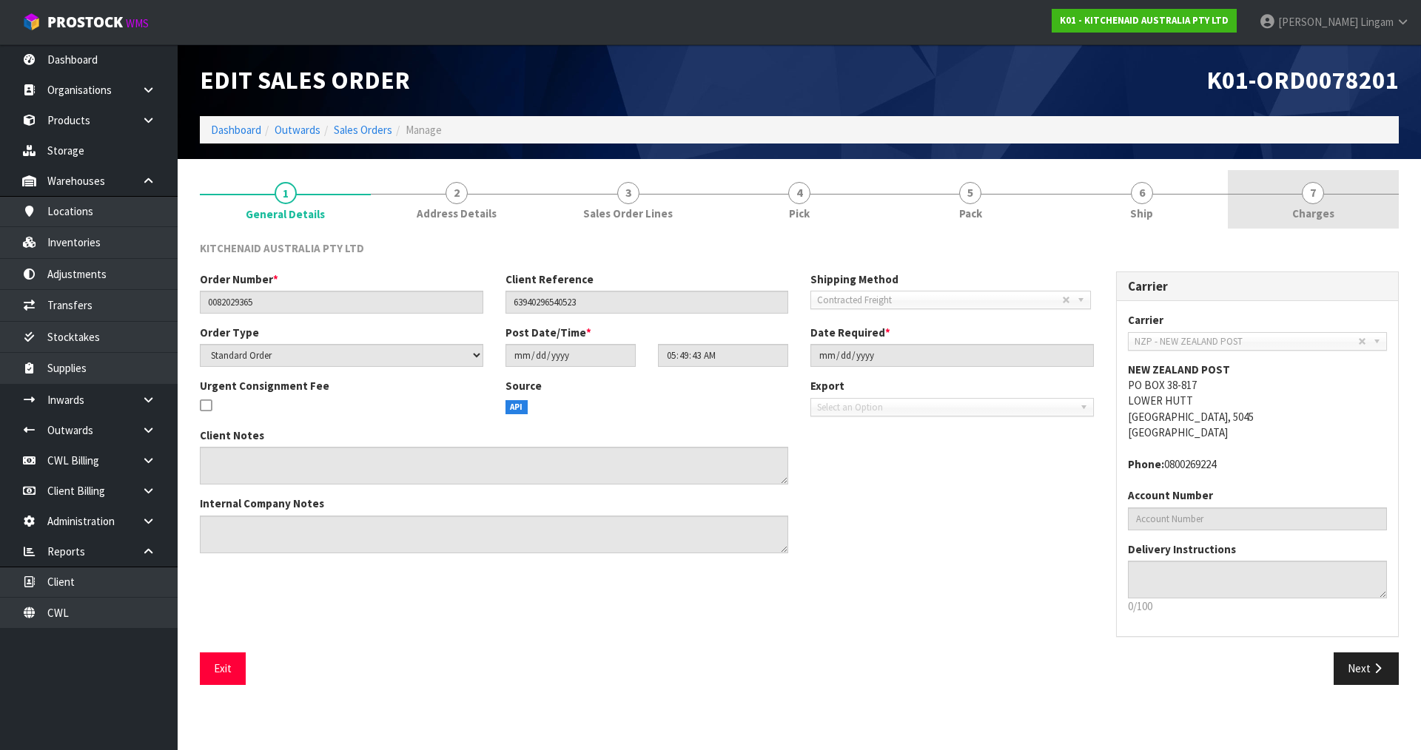
click at [1343, 211] on link "7 [GEOGRAPHIC_DATA]" at bounding box center [1313, 199] width 171 height 58
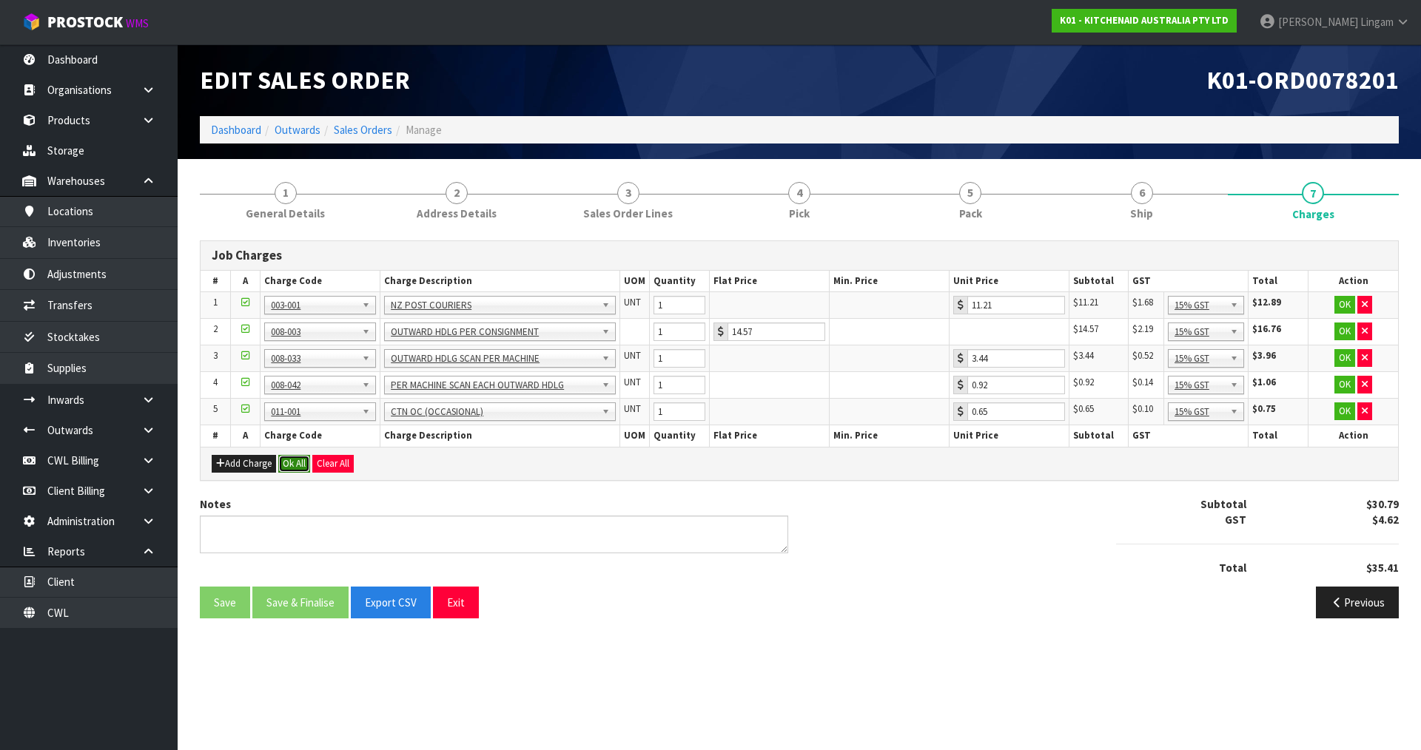
click at [299, 465] on button "Ok All" at bounding box center [294, 464] width 32 height 18
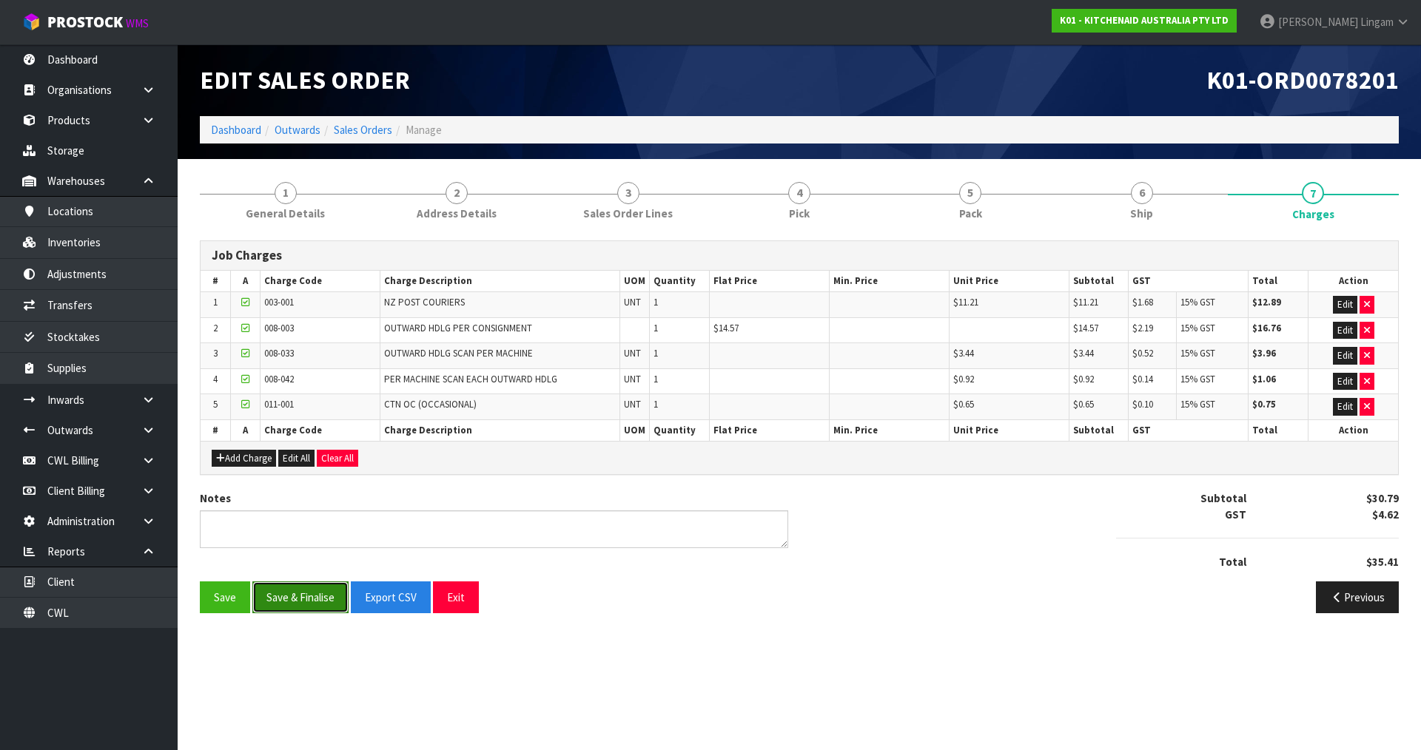
click at [327, 601] on button "Save & Finalise" at bounding box center [300, 598] width 96 height 32
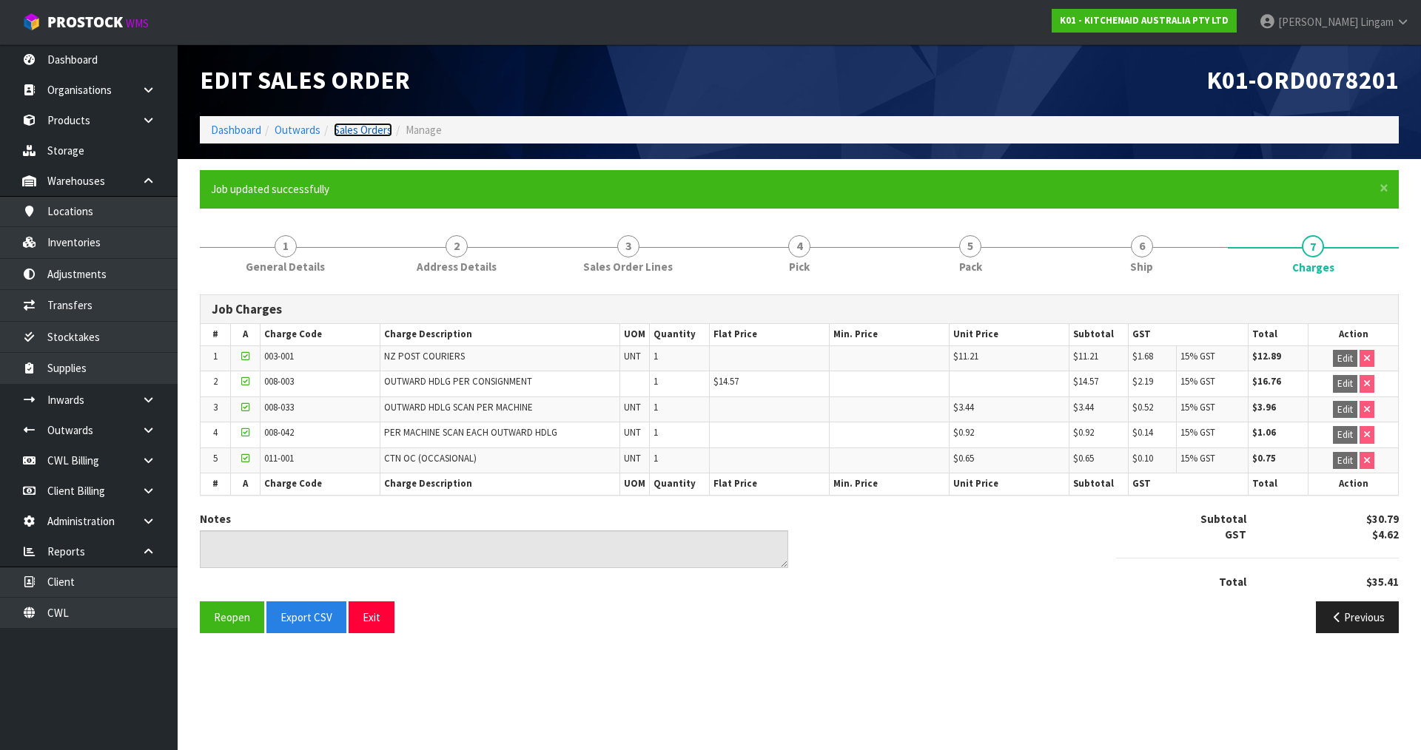
click at [376, 125] on link "Sales Orders" at bounding box center [363, 130] width 58 height 14
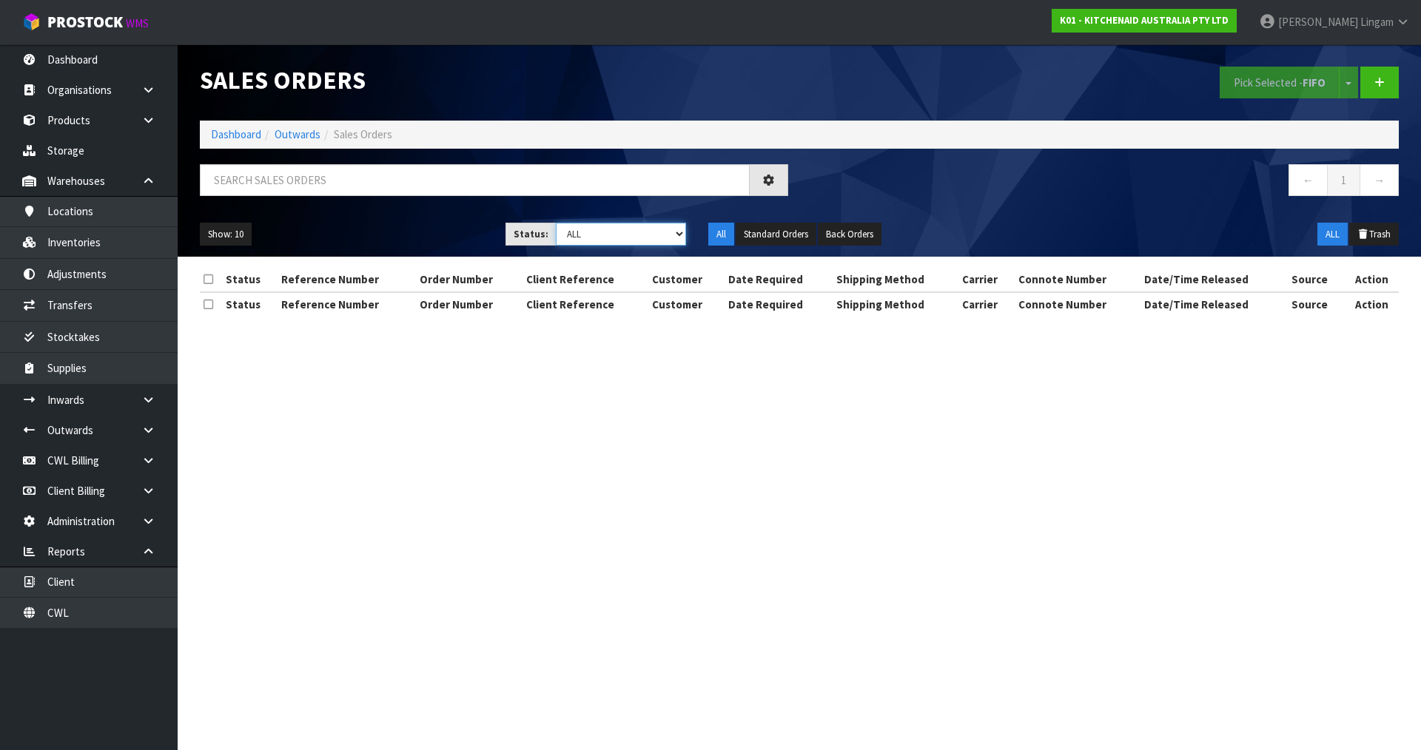
click at [639, 235] on select "Draft Pending Allocated Pending Pick Goods Picked Goods Packed Pending Charges …" at bounding box center [621, 234] width 131 height 23
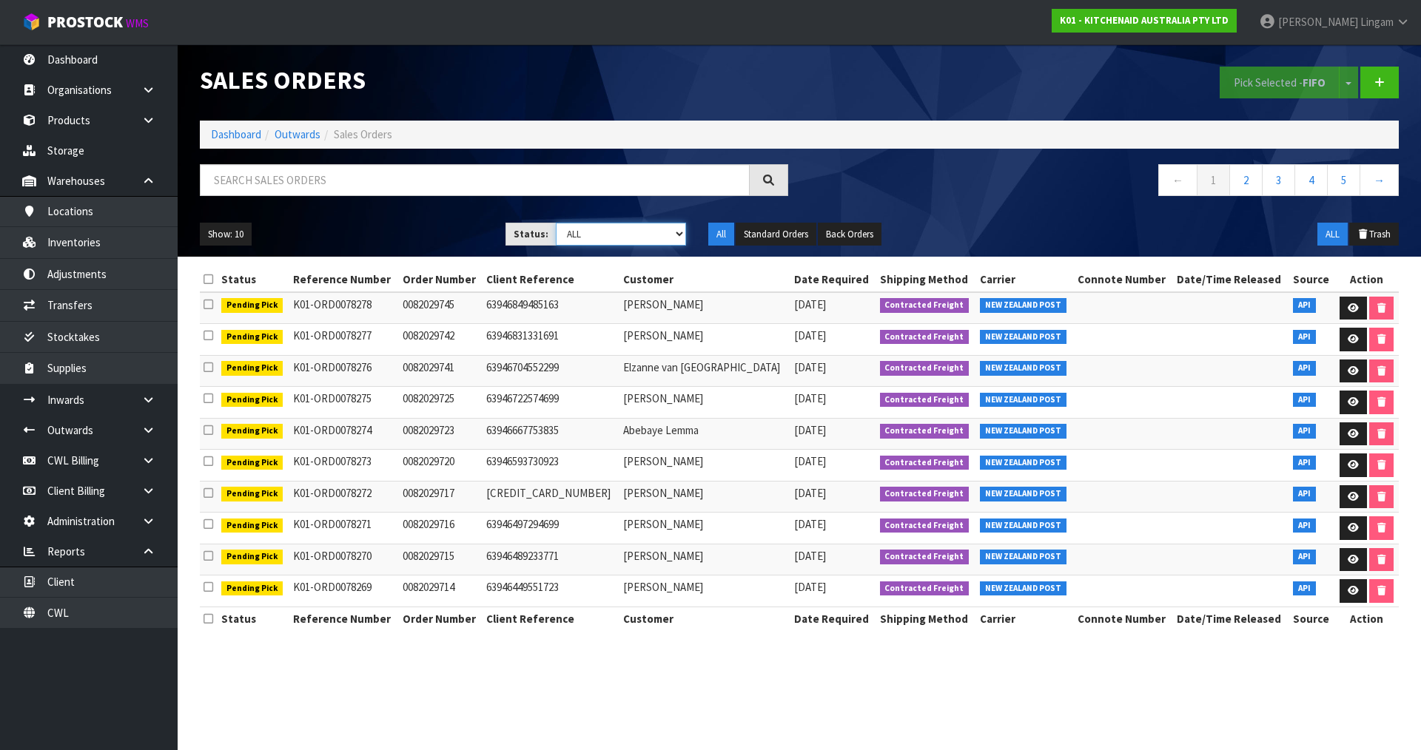
select select "string:6"
click at [556, 223] on select "Draft Pending Allocated Pending Pick Goods Picked Goods Packed Pending Charges …" at bounding box center [621, 234] width 131 height 23
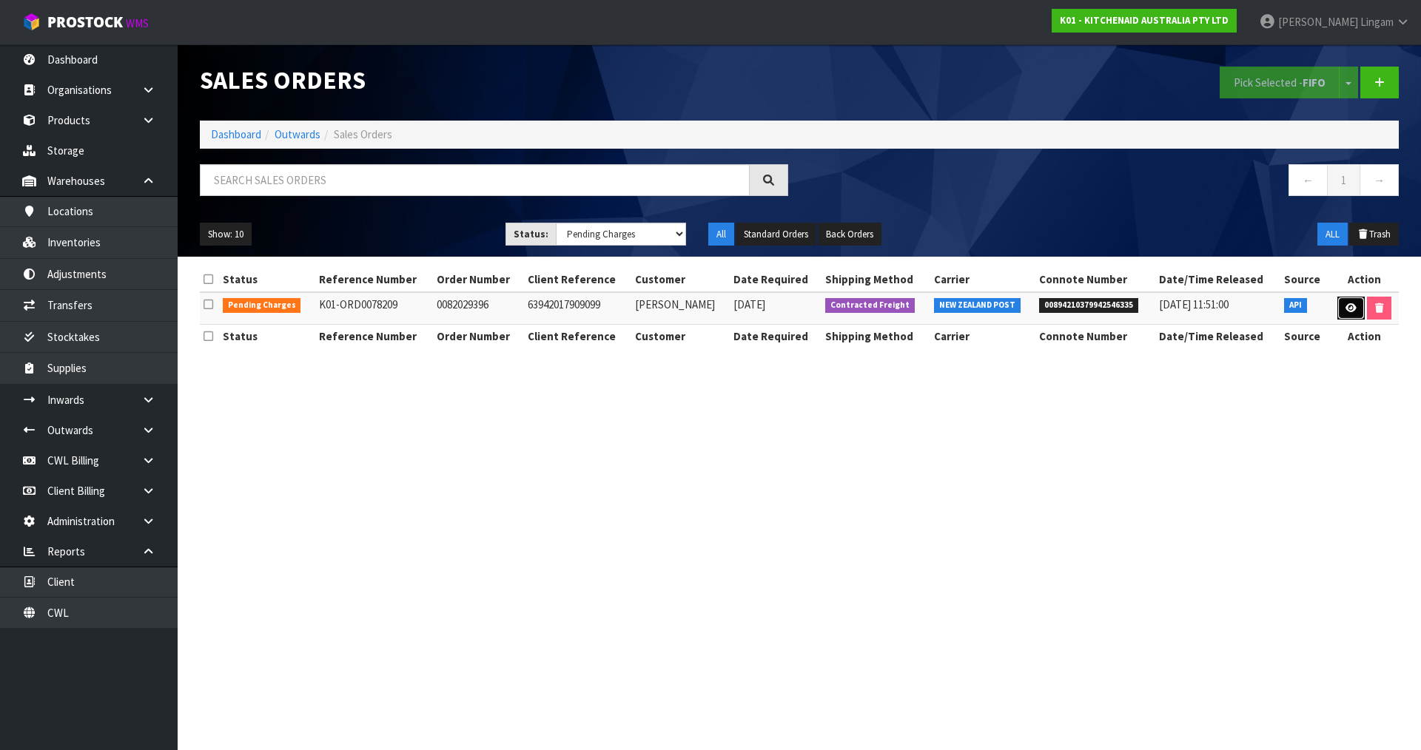
click at [1340, 312] on link at bounding box center [1350, 309] width 27 height 24
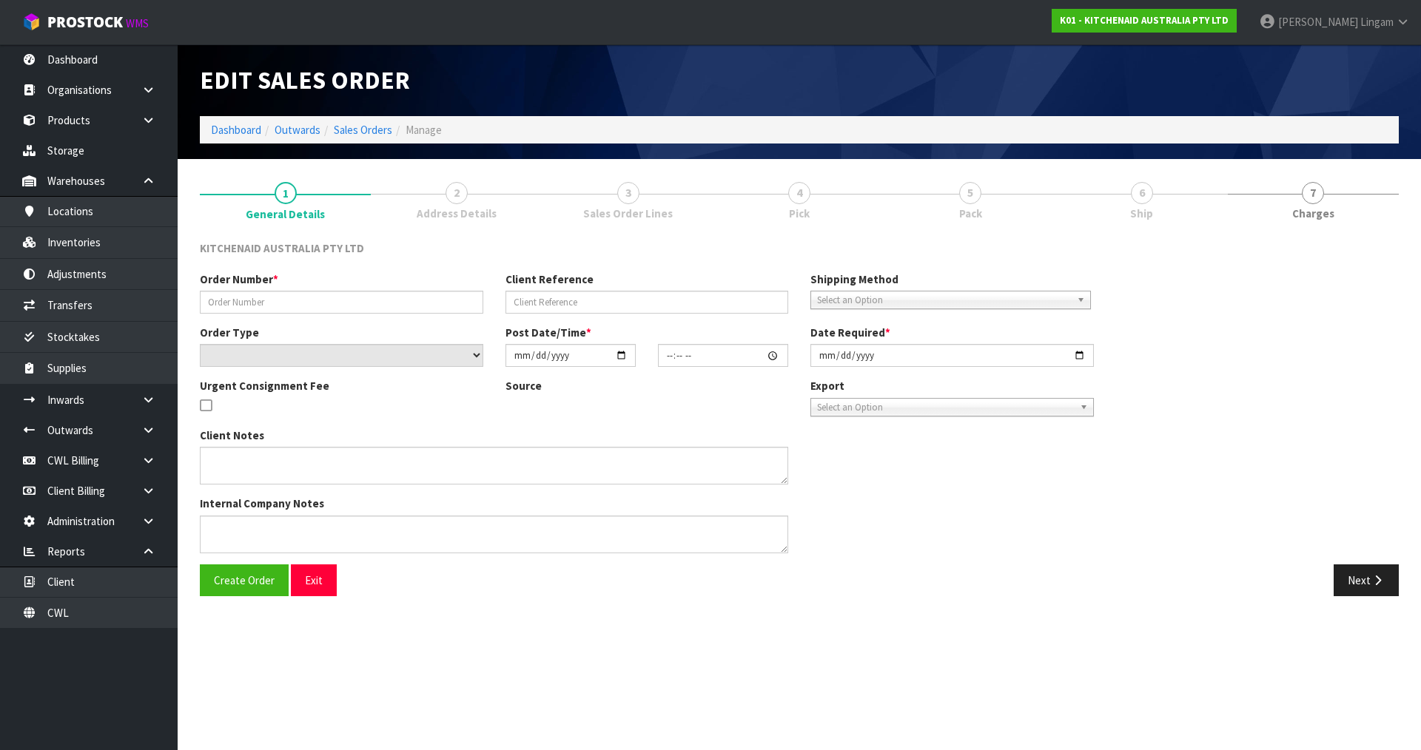
type input "0082029396"
type input "63942017909099"
select select "number:0"
type input "[DATE]"
type input "11:35:38.000"
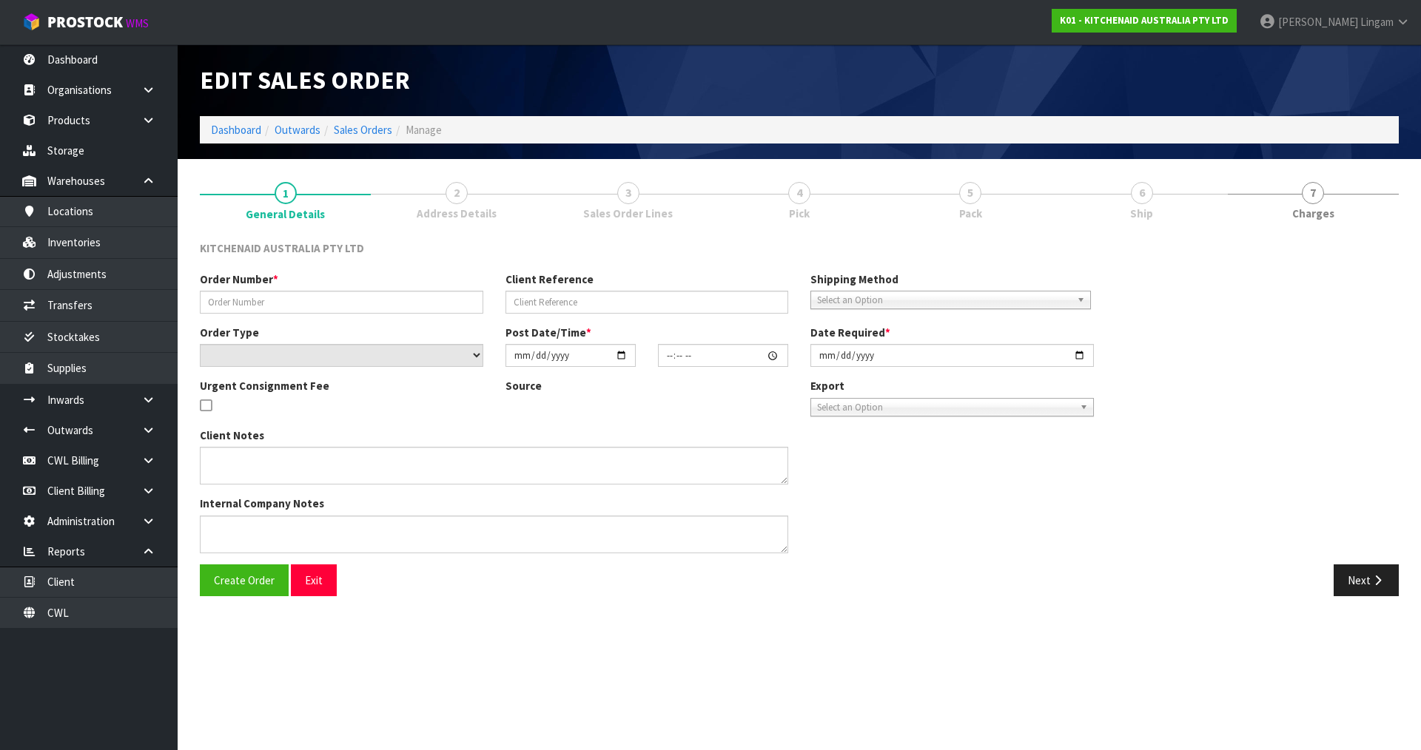
type input "[DATE]"
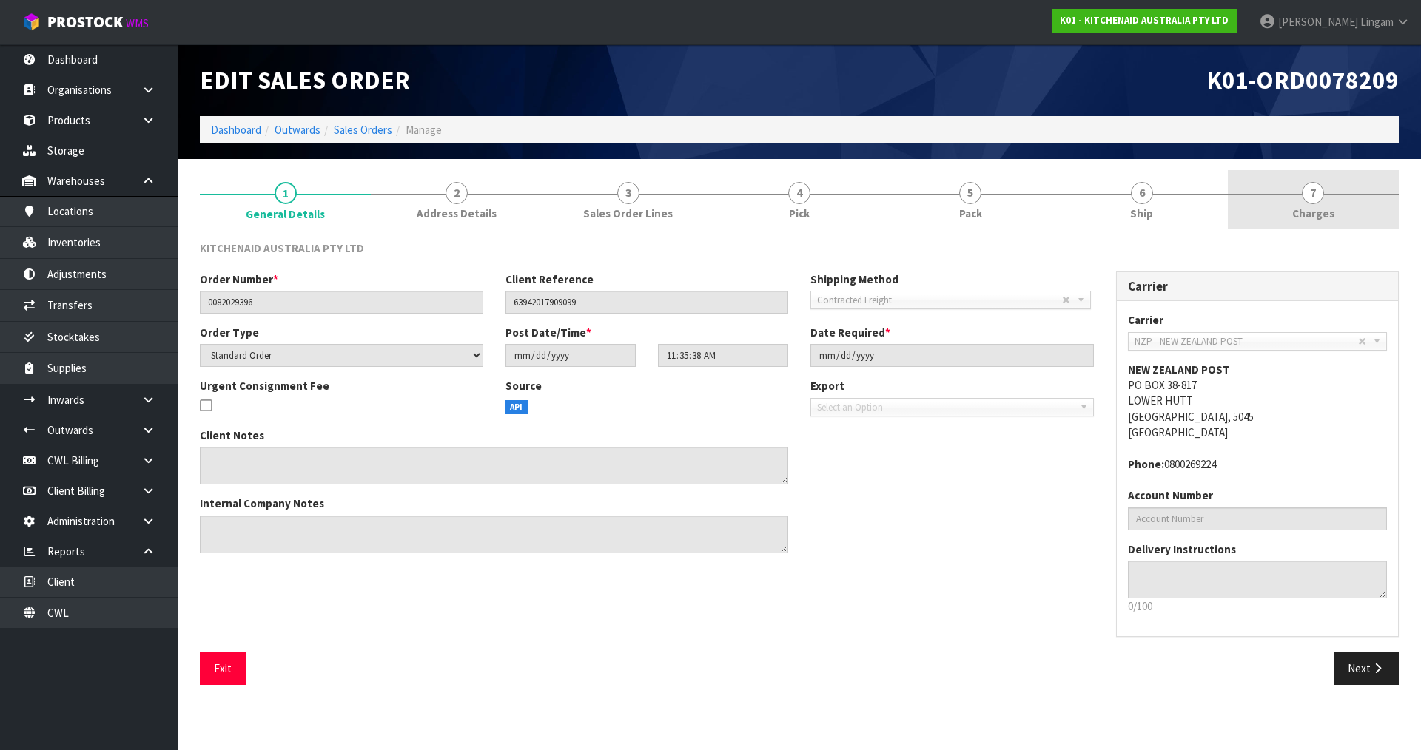
click at [1325, 206] on span "Charges" at bounding box center [1313, 214] width 42 height 16
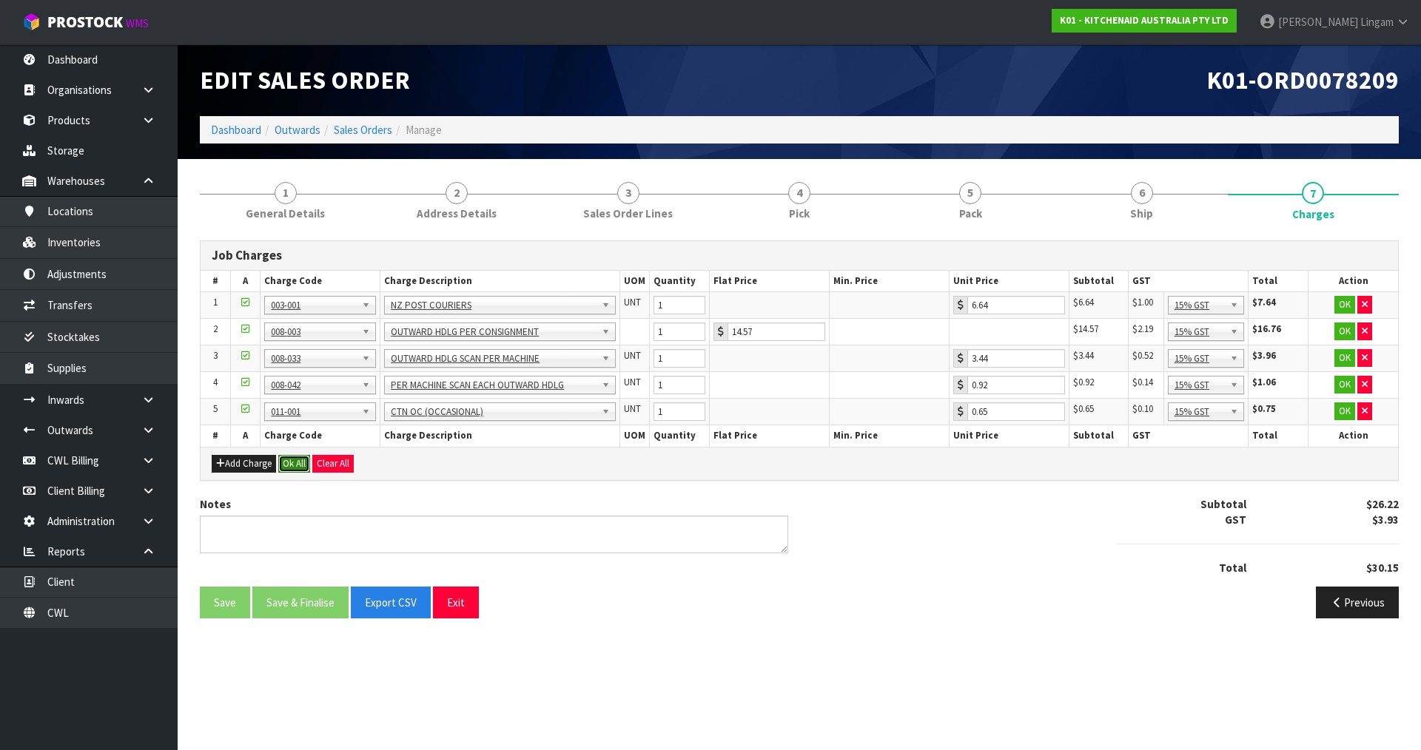
click at [292, 461] on button "Ok All" at bounding box center [294, 464] width 32 height 18
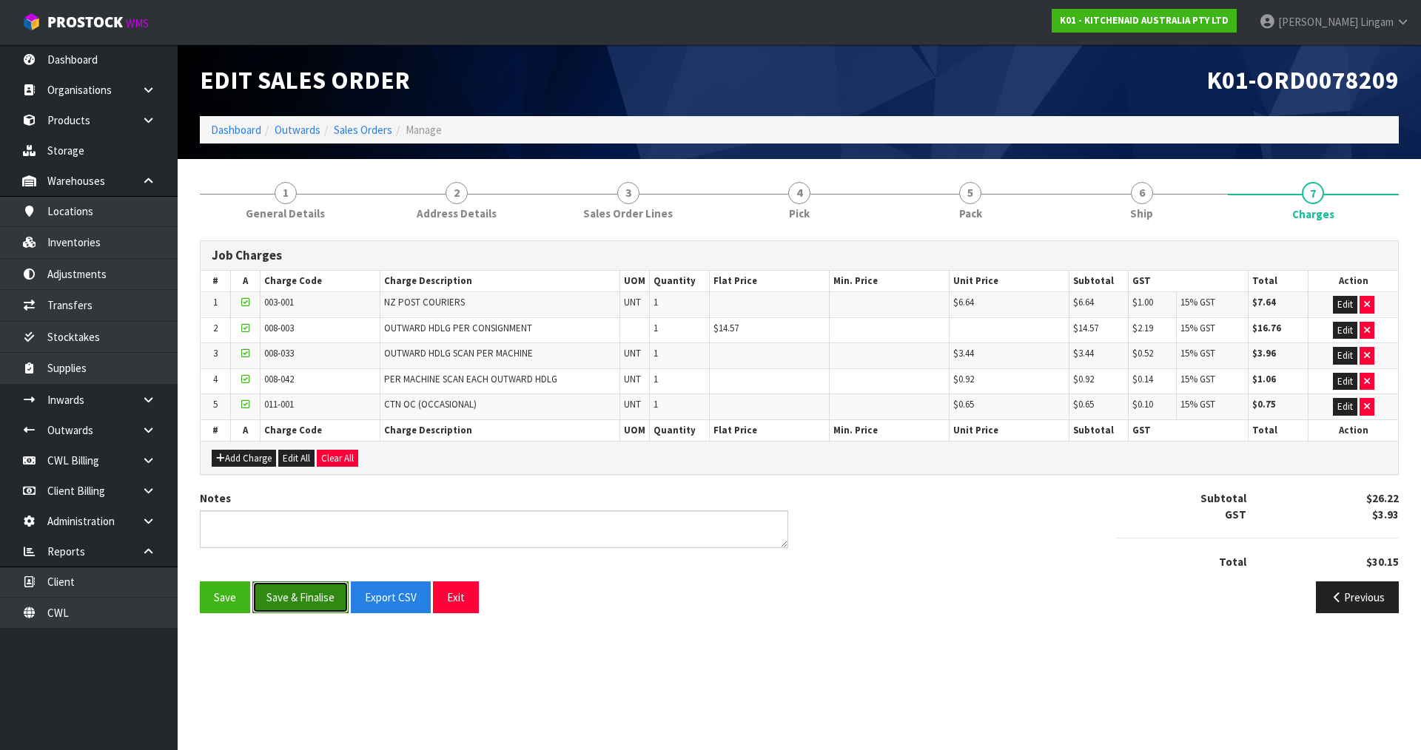
click at [302, 597] on button "Save & Finalise" at bounding box center [300, 598] width 96 height 32
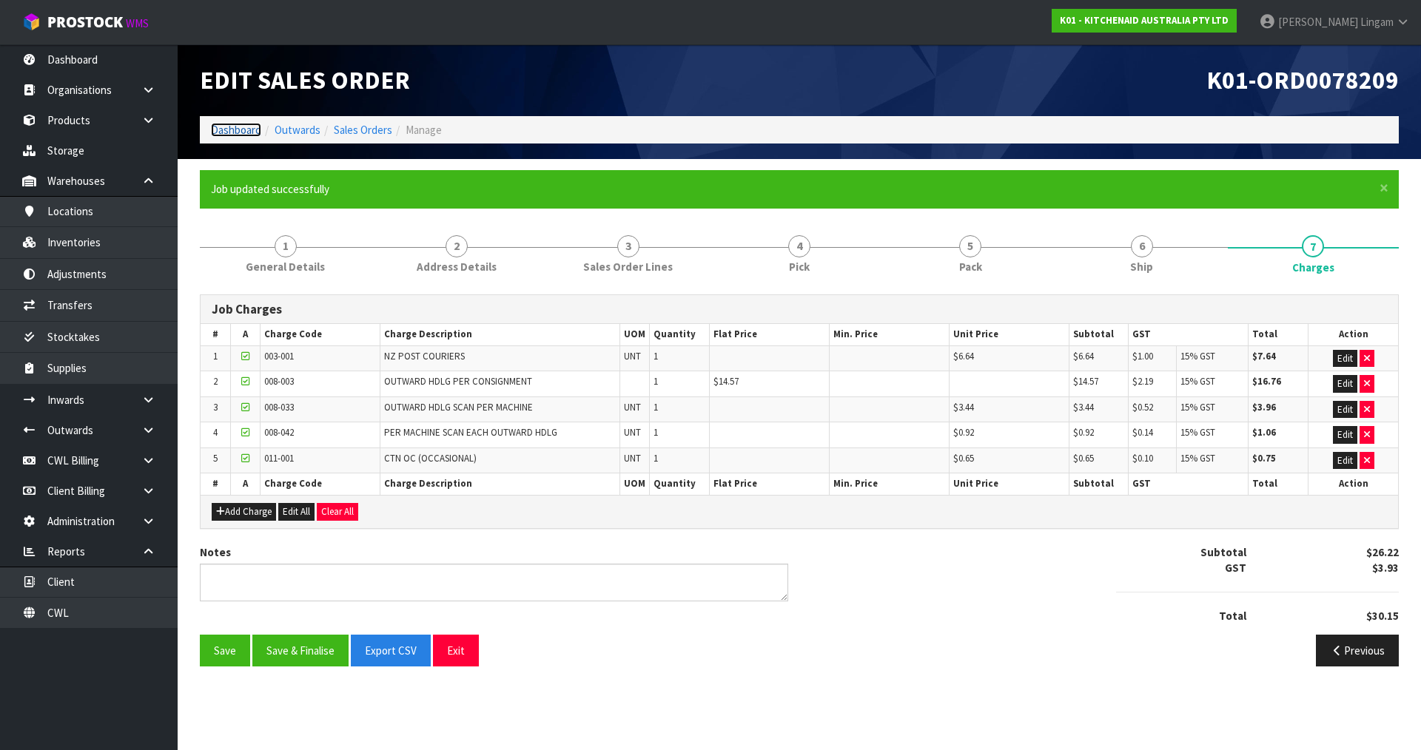
click at [243, 127] on link "Dashboard" at bounding box center [236, 130] width 50 height 14
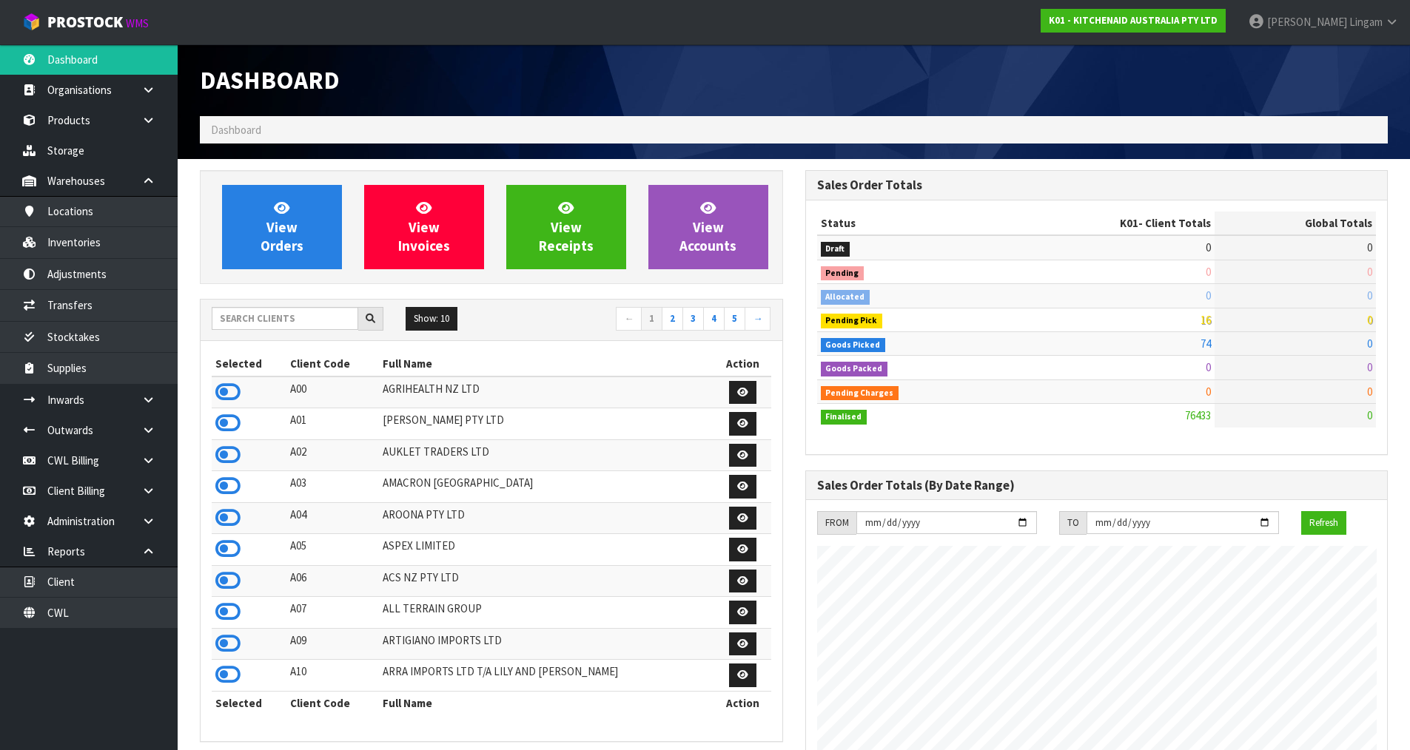
scroll to position [1121, 605]
click at [308, 321] on input "text" at bounding box center [285, 318] width 147 height 23
click at [298, 321] on input "text" at bounding box center [285, 318] width 147 height 23
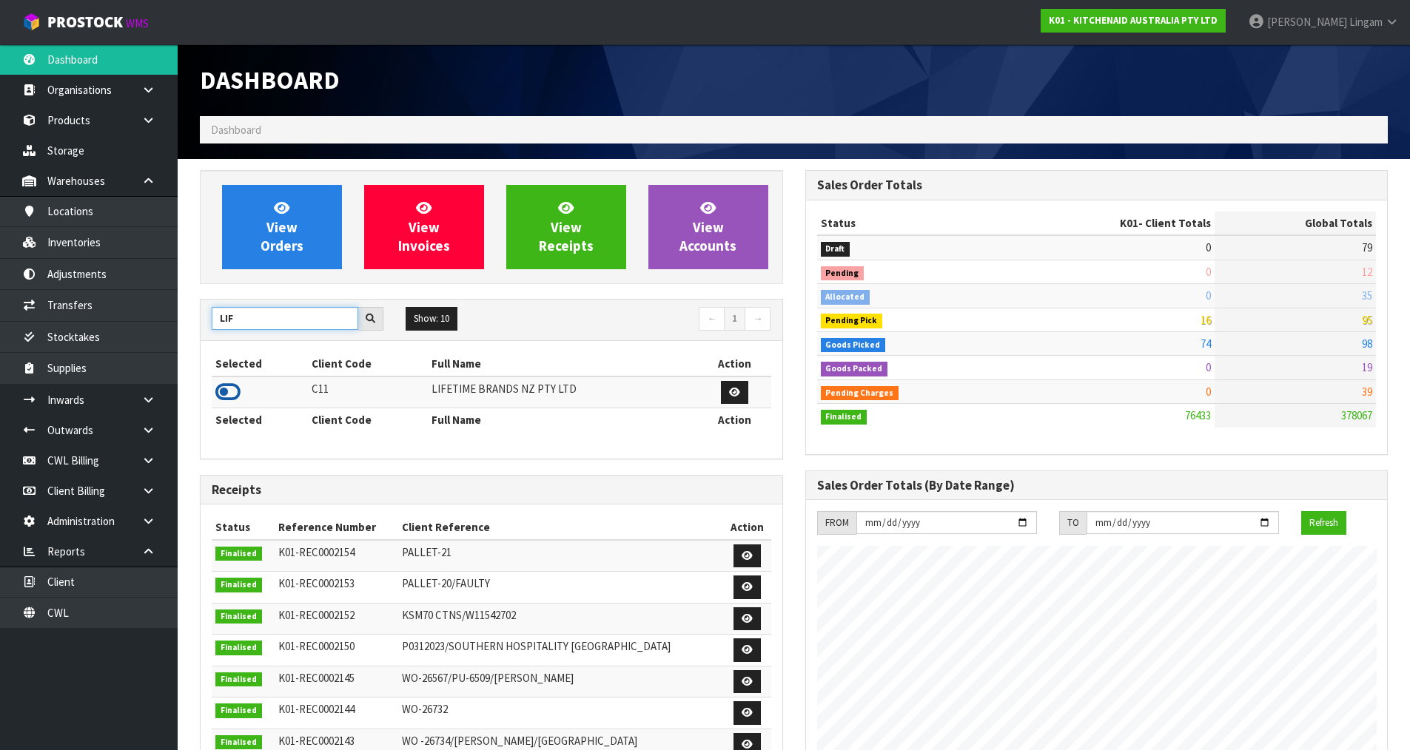
type input "LIF"
click at [230, 395] on icon at bounding box center [227, 392] width 25 height 22
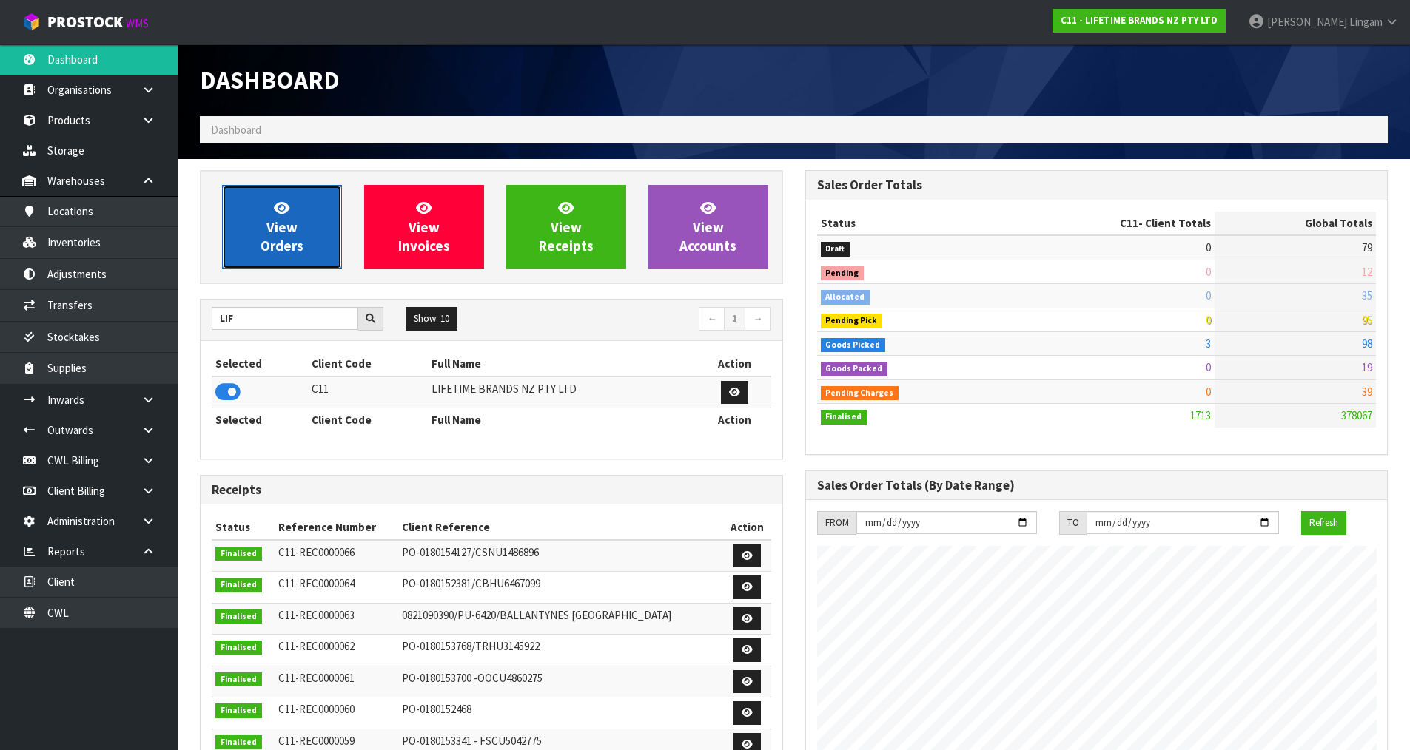
click at [285, 242] on span "View Orders" at bounding box center [281, 226] width 43 height 55
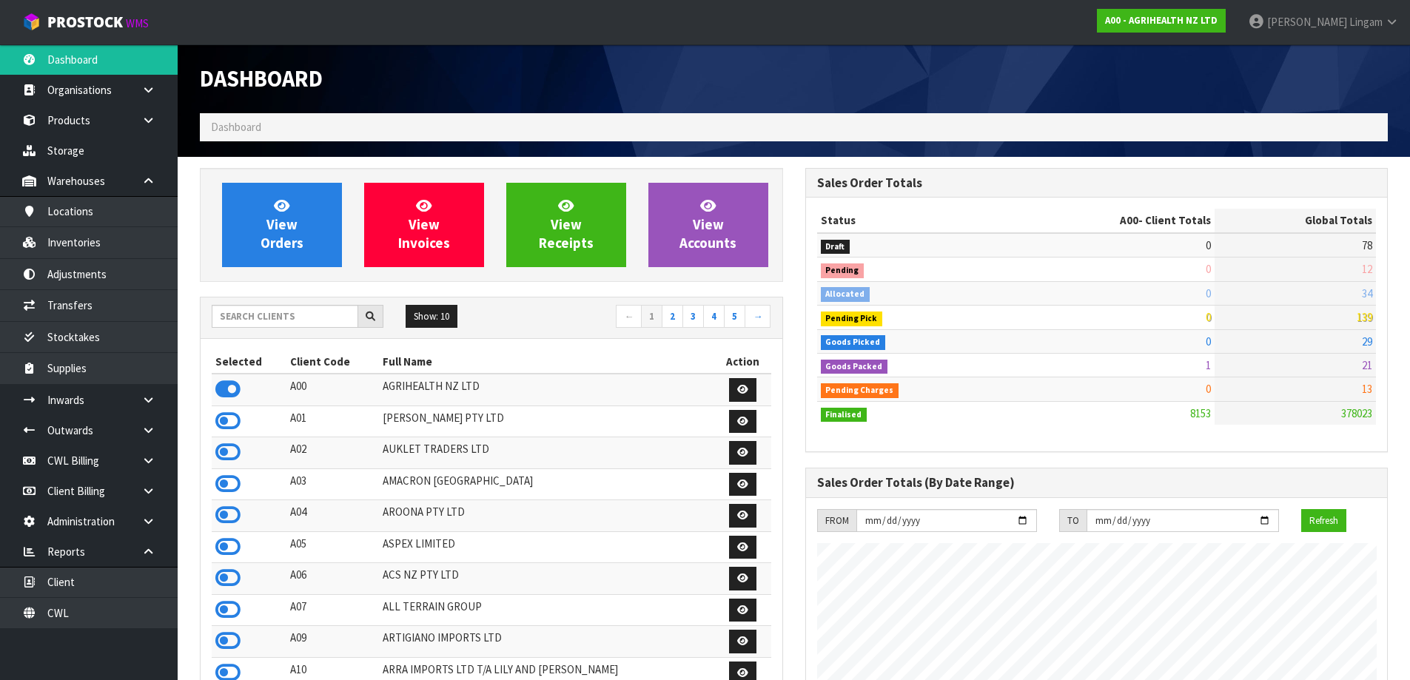
scroll to position [1121, 605]
